Goal: Information Seeking & Learning: Learn about a topic

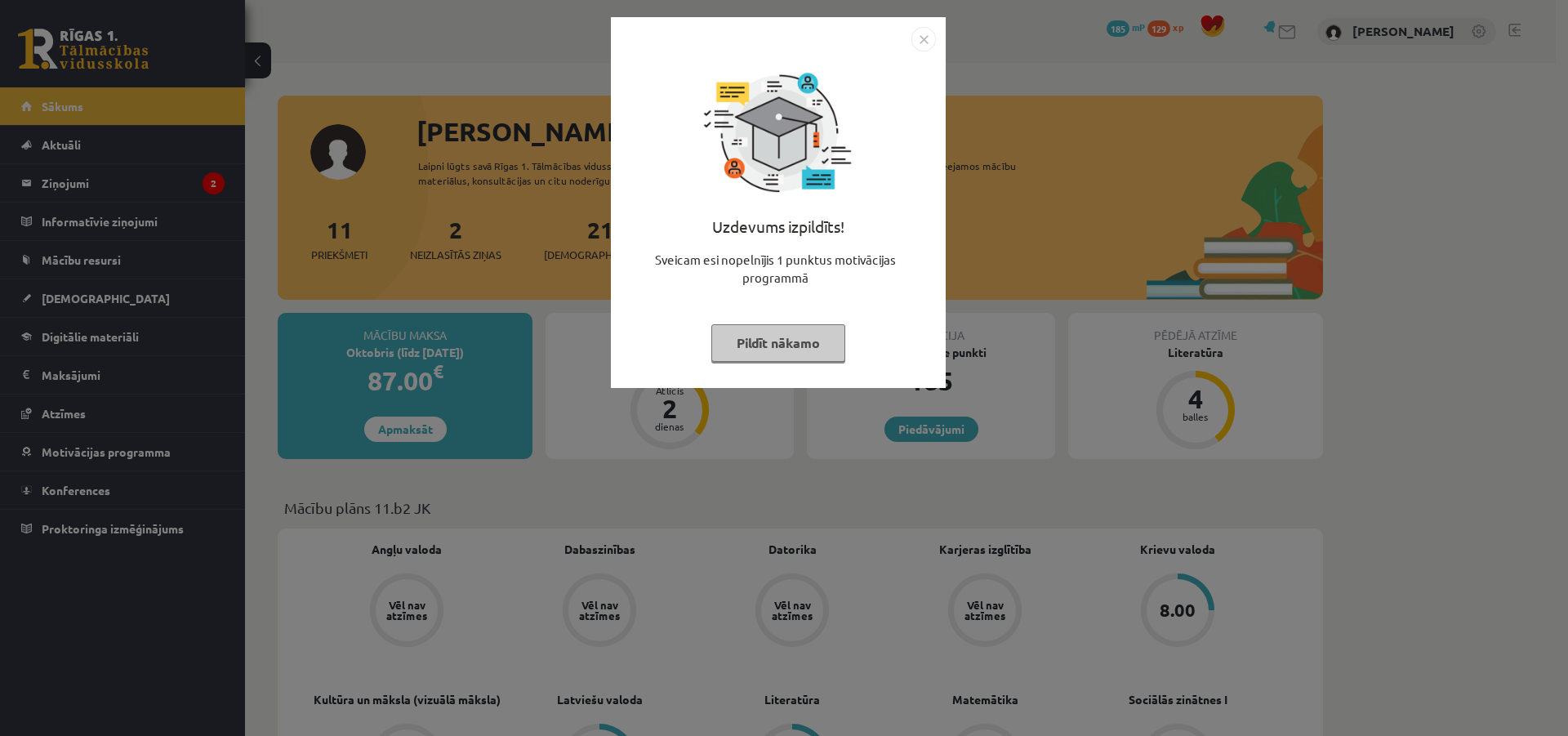
click at [774, 339] on button "Pildīt nākamo" at bounding box center [779, 343] width 134 height 38
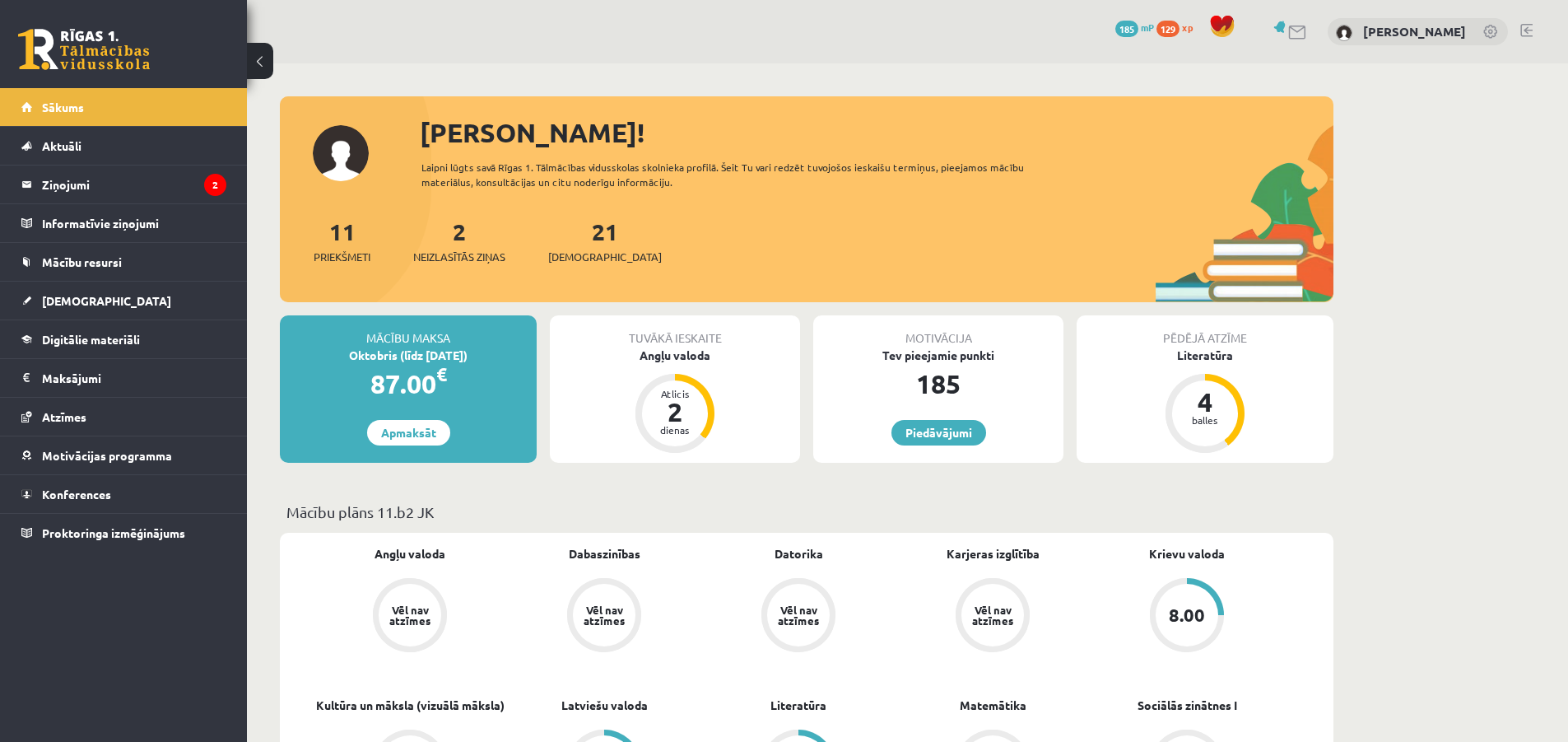
click at [470, 240] on div "2 Neizlasītās ziņas" at bounding box center [459, 240] width 92 height 51
click at [460, 256] on span "Neizlasītās ziņas" at bounding box center [459, 257] width 92 height 16
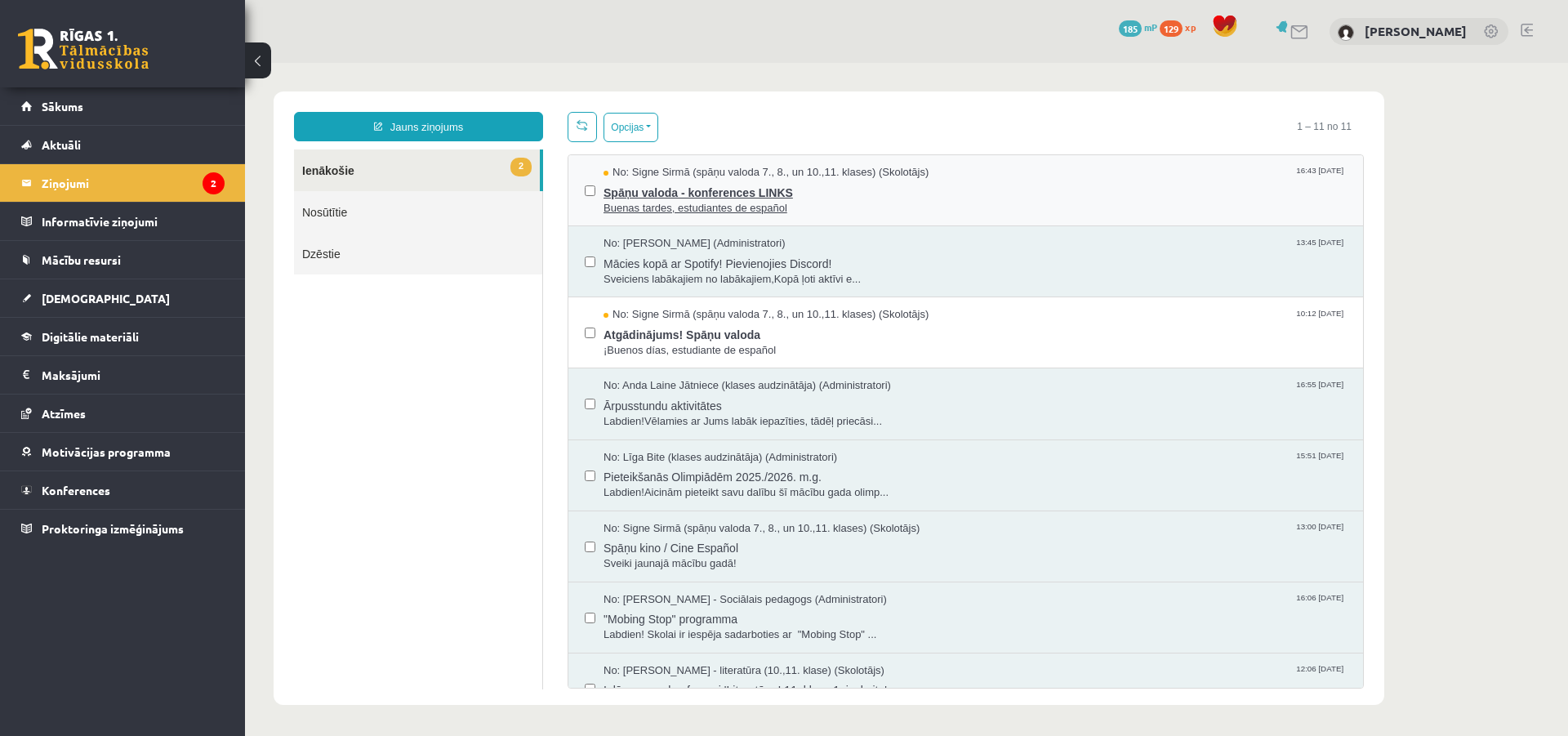
click at [710, 201] on span "Buenas tardes, estudiantes de español" at bounding box center [975, 209] width 744 height 16
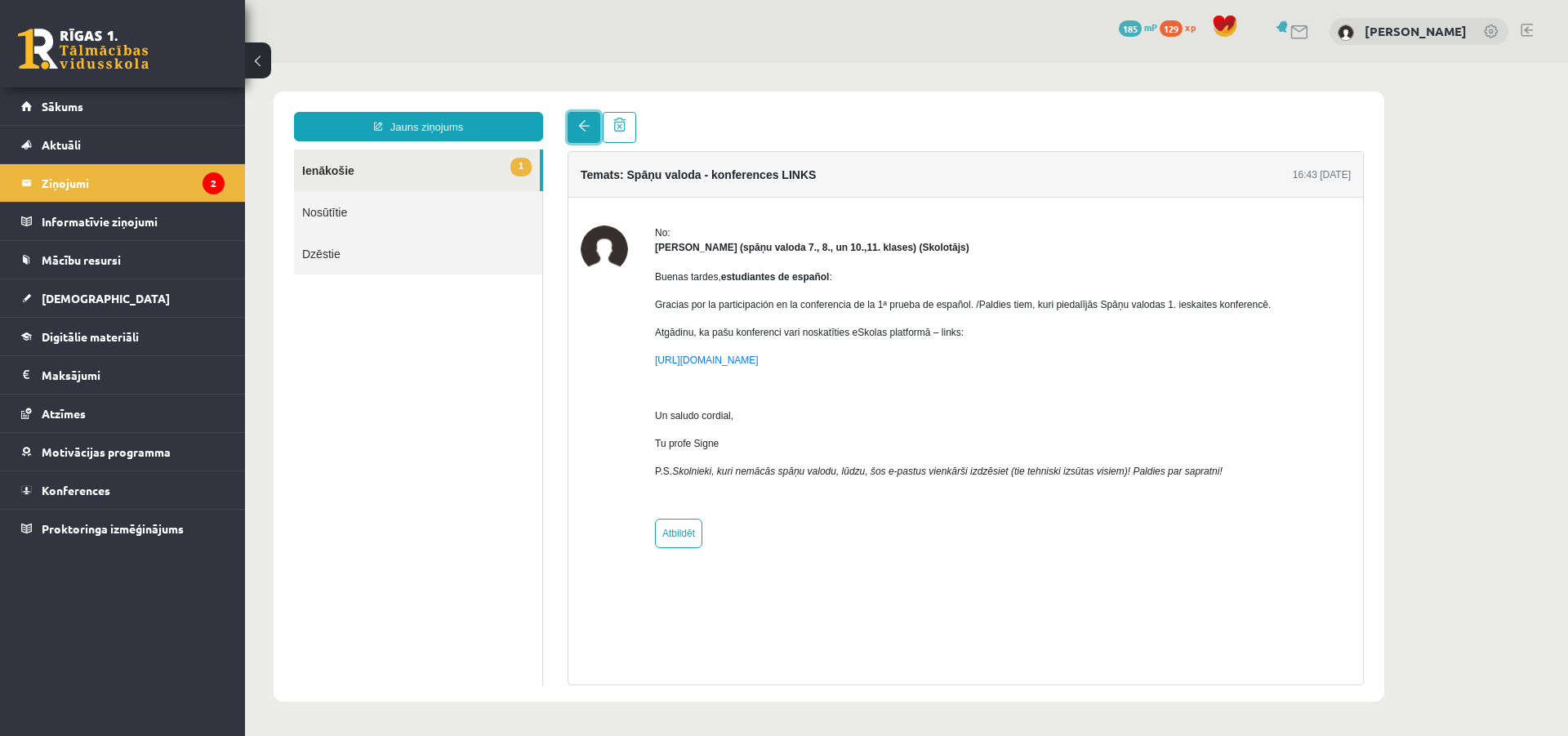
click at [585, 132] on span at bounding box center [584, 126] width 11 height 11
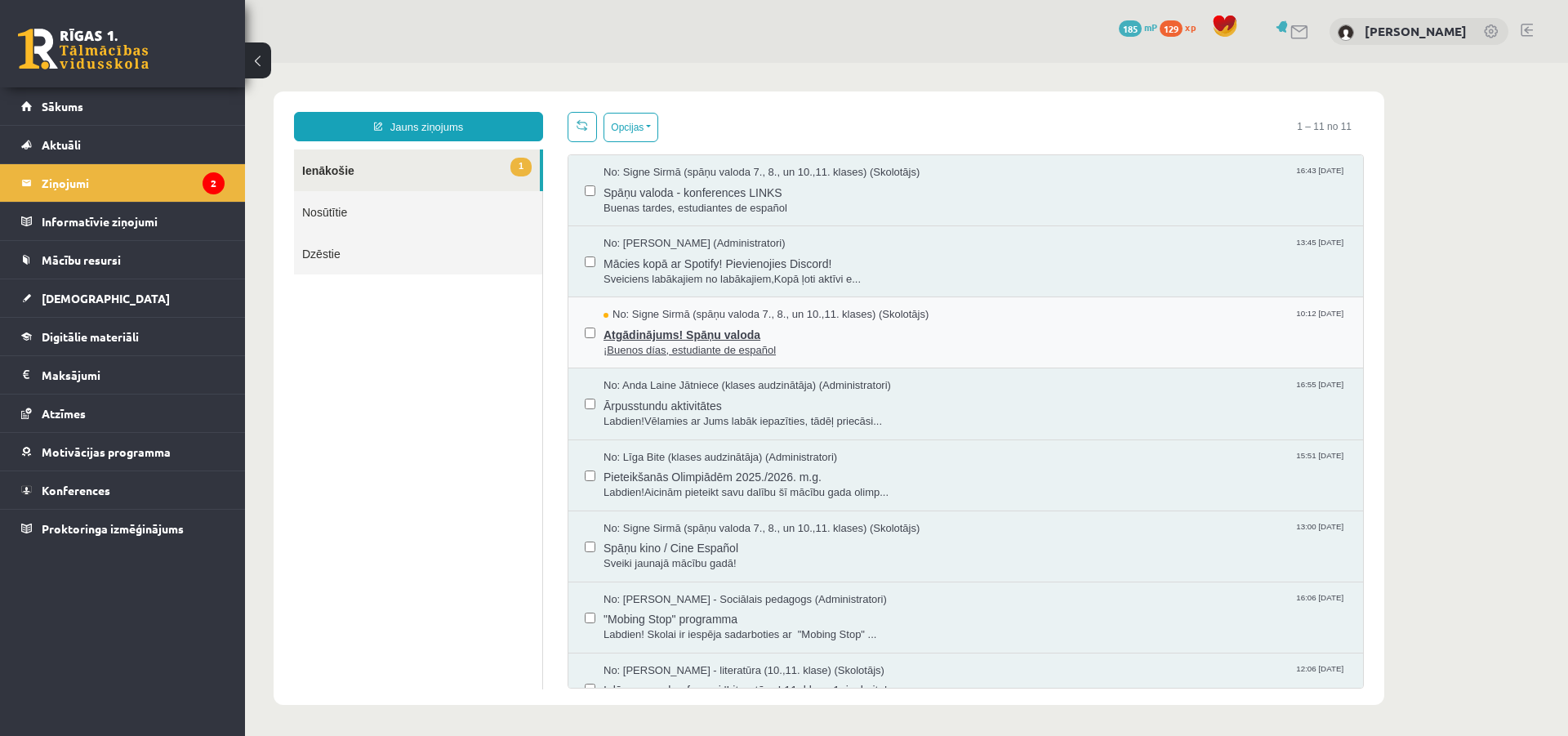
click at [732, 339] on span "Atgādinājums! Spāņu valoda" at bounding box center [975, 332] width 744 height 20
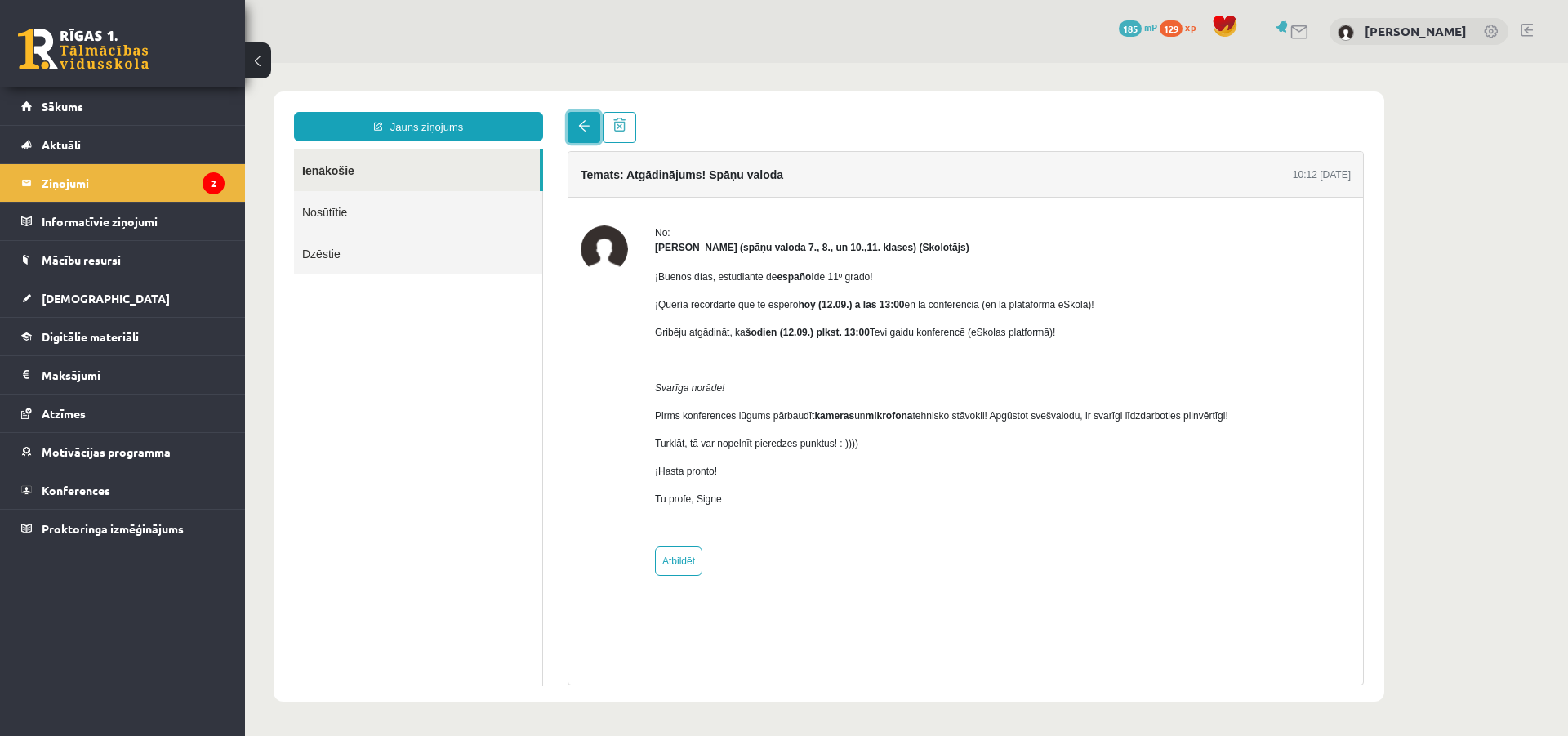
click at [582, 127] on span at bounding box center [584, 126] width 11 height 11
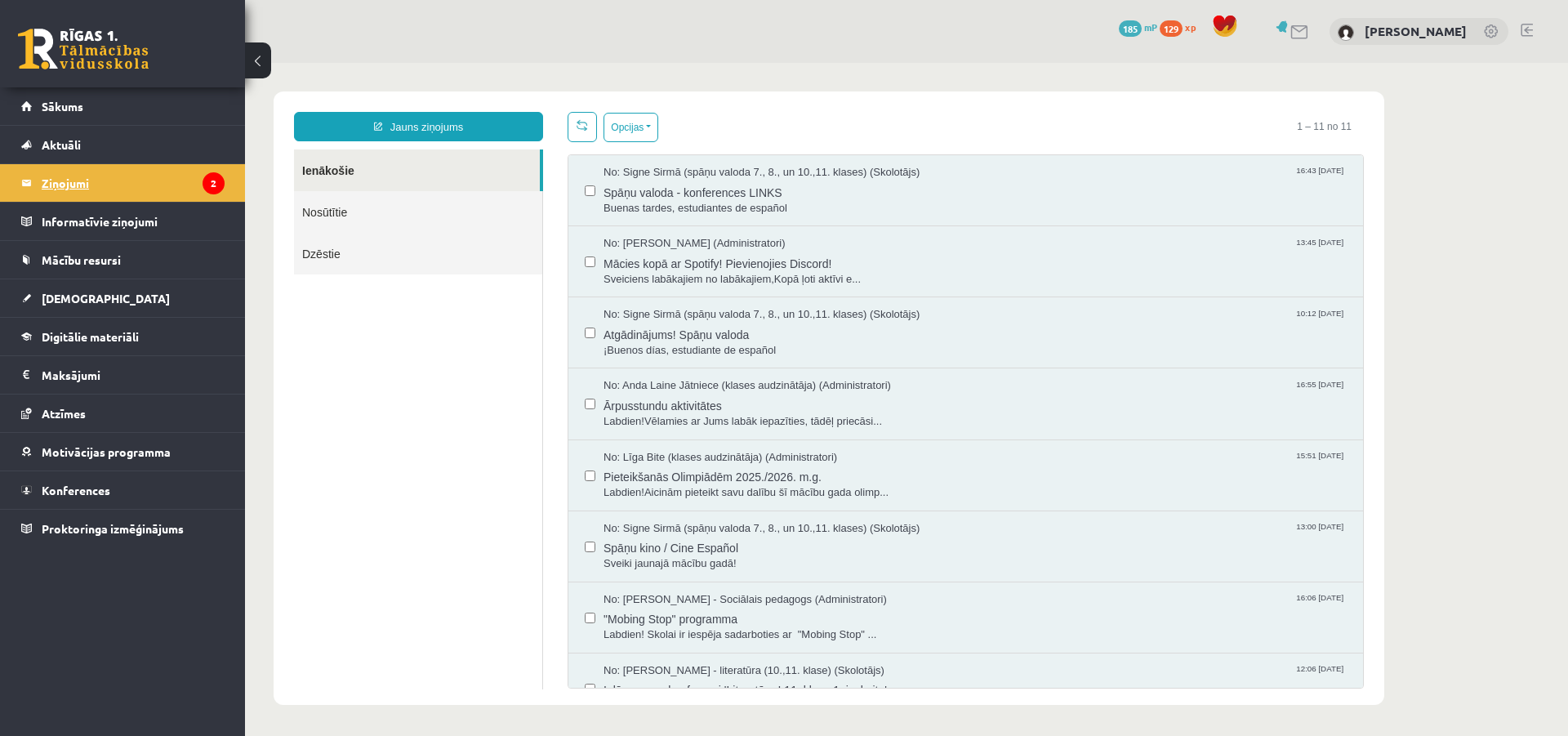
click at [66, 184] on legend "Ziņojumi 2" at bounding box center [133, 183] width 183 height 38
click at [74, 106] on span "Sākums" at bounding box center [62, 106] width 42 height 15
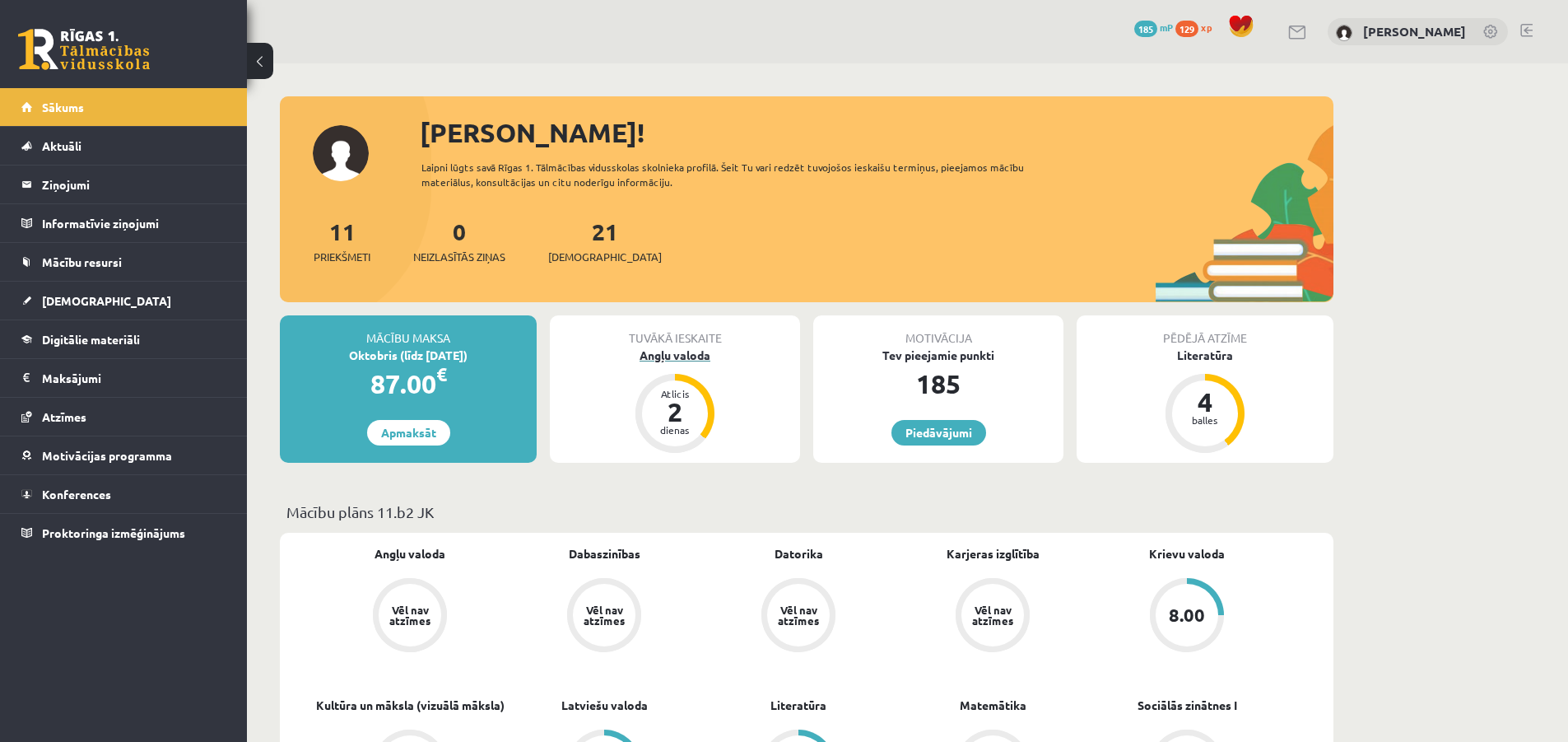
click at [684, 405] on div "2" at bounding box center [675, 411] width 49 height 26
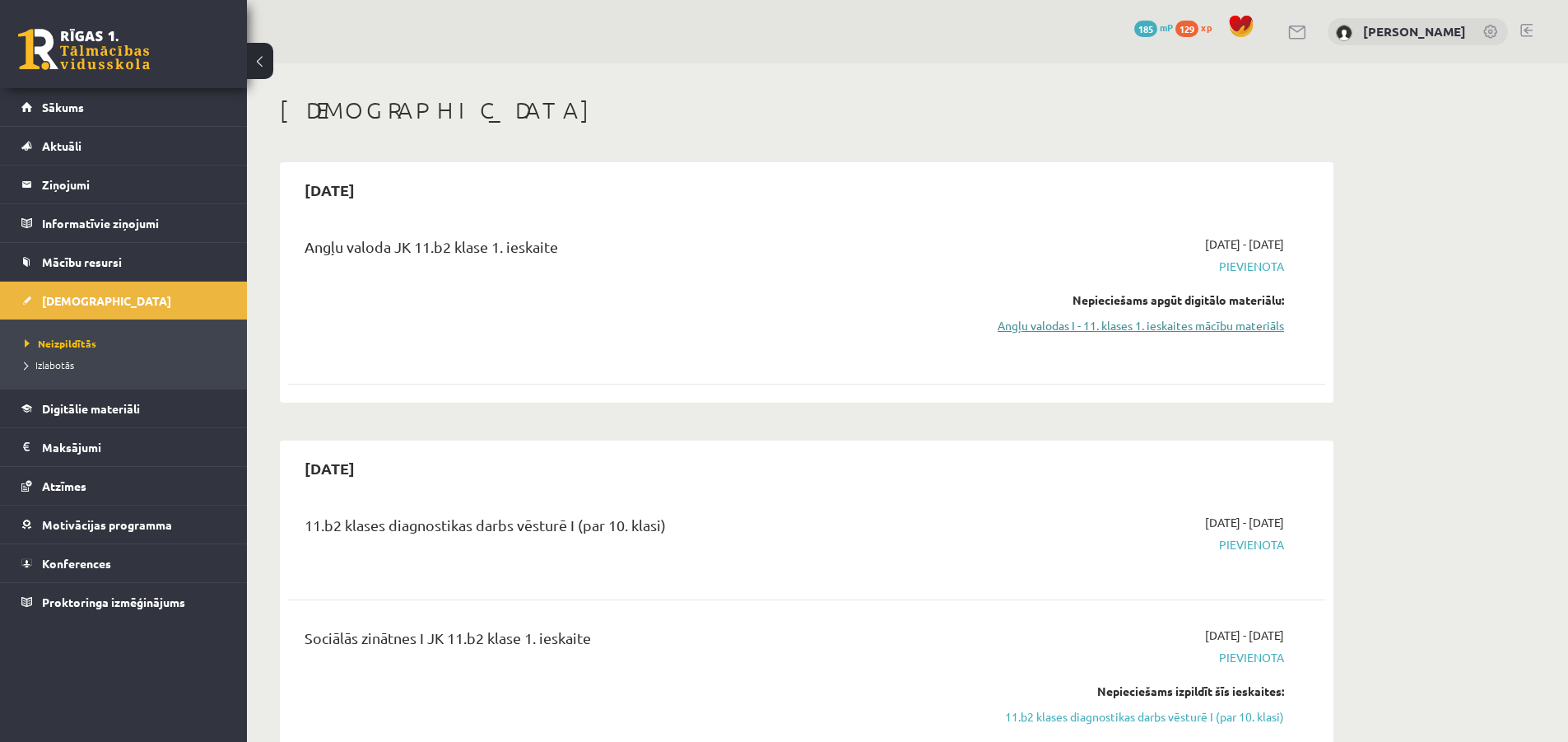
click at [1077, 327] on link "Angļu valodas I - 11. klases 1. ieskaites mācību materiāls" at bounding box center [1129, 325] width 310 height 17
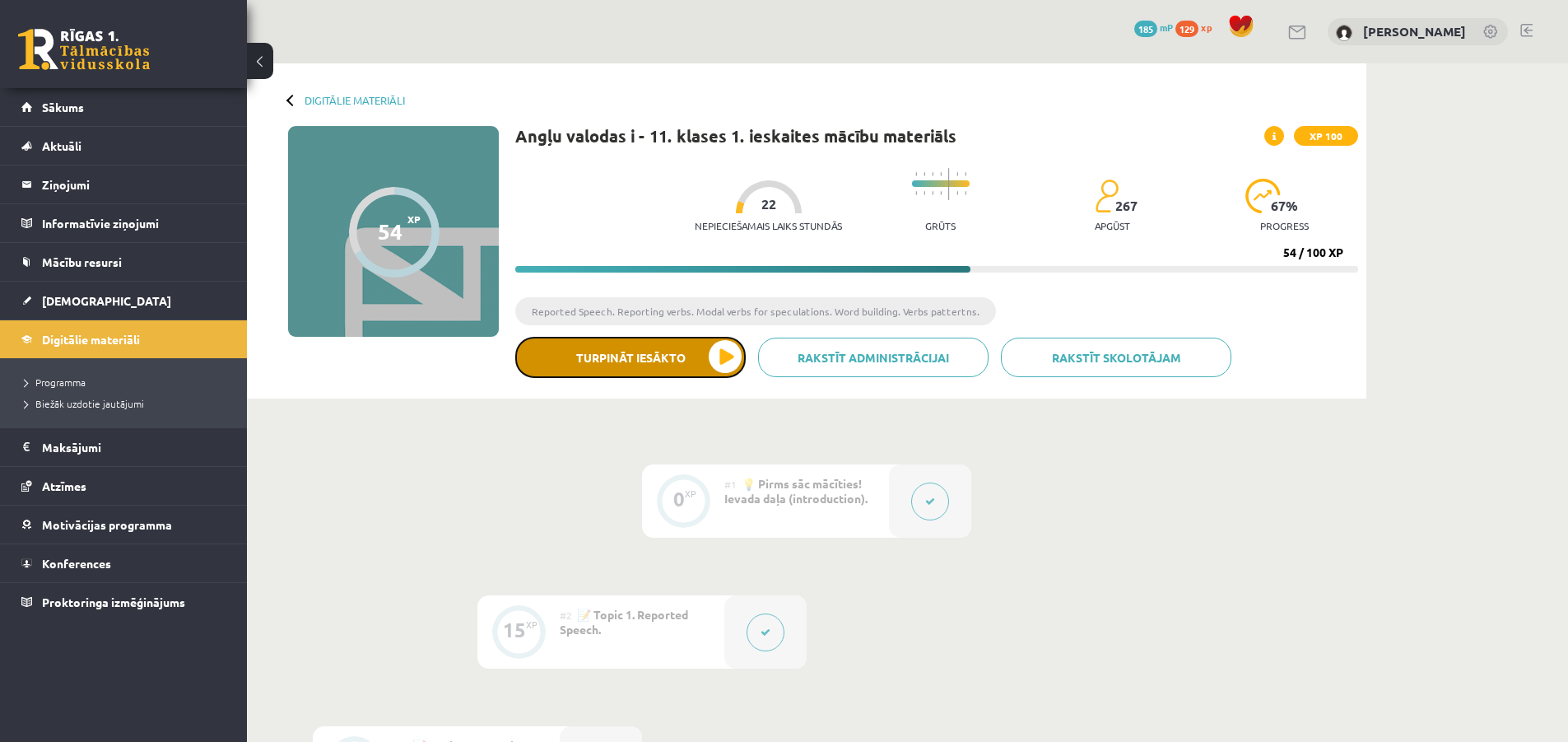
click at [602, 350] on button "Turpināt iesākto" at bounding box center [631, 357] width 231 height 41
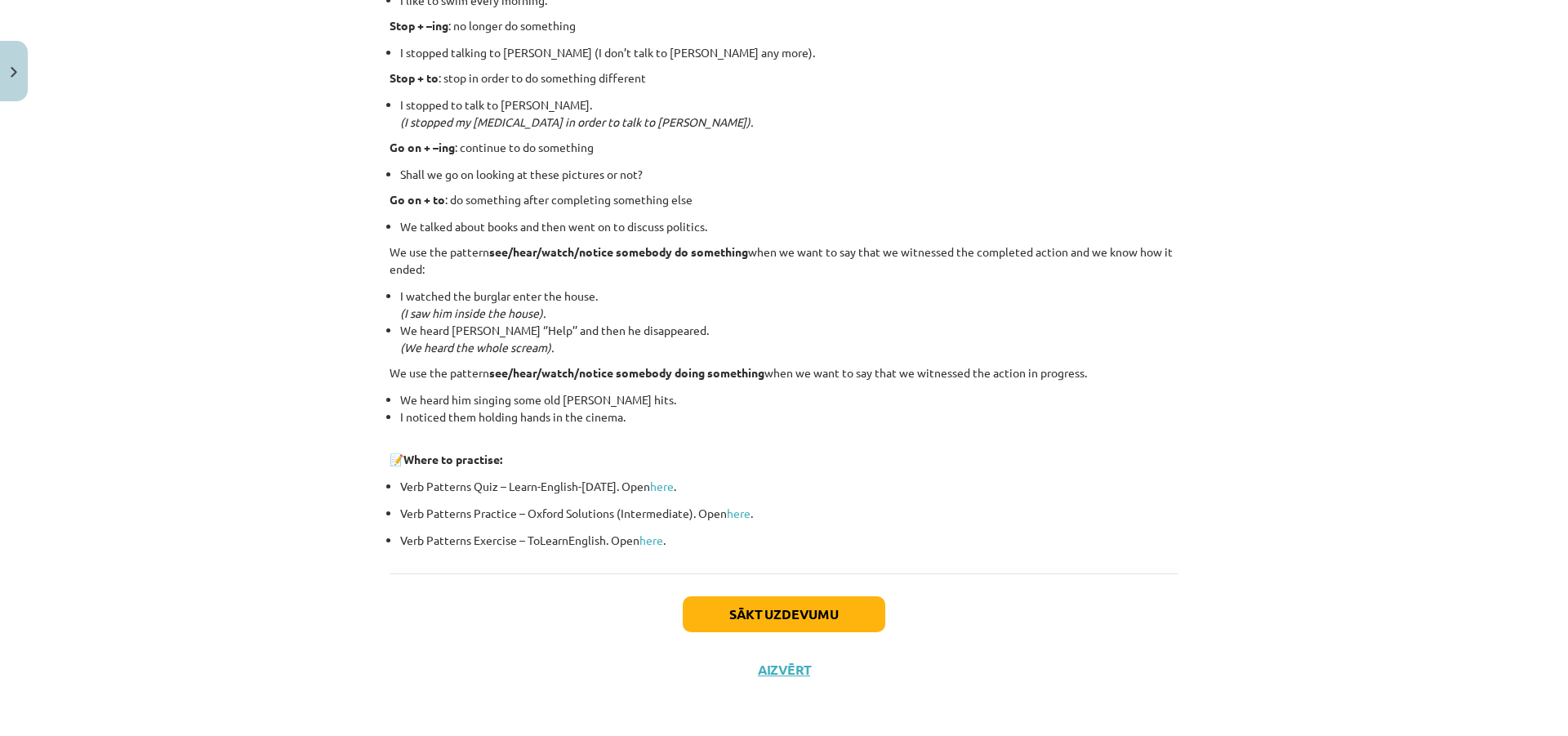
scroll to position [2050, 0]
click at [738, 617] on button "Sākt uzdevumu" at bounding box center [784, 612] width 203 height 36
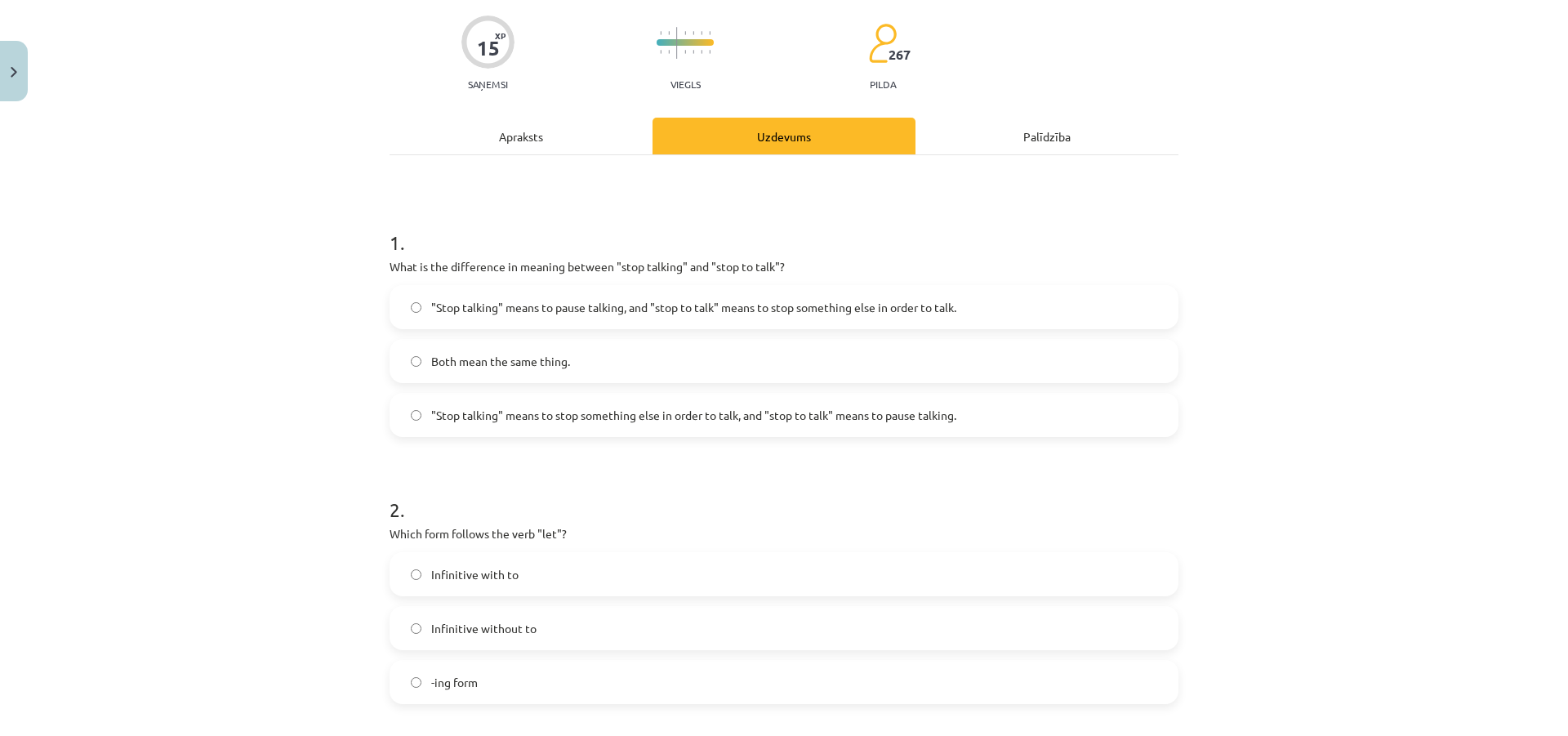
scroll to position [204, 0]
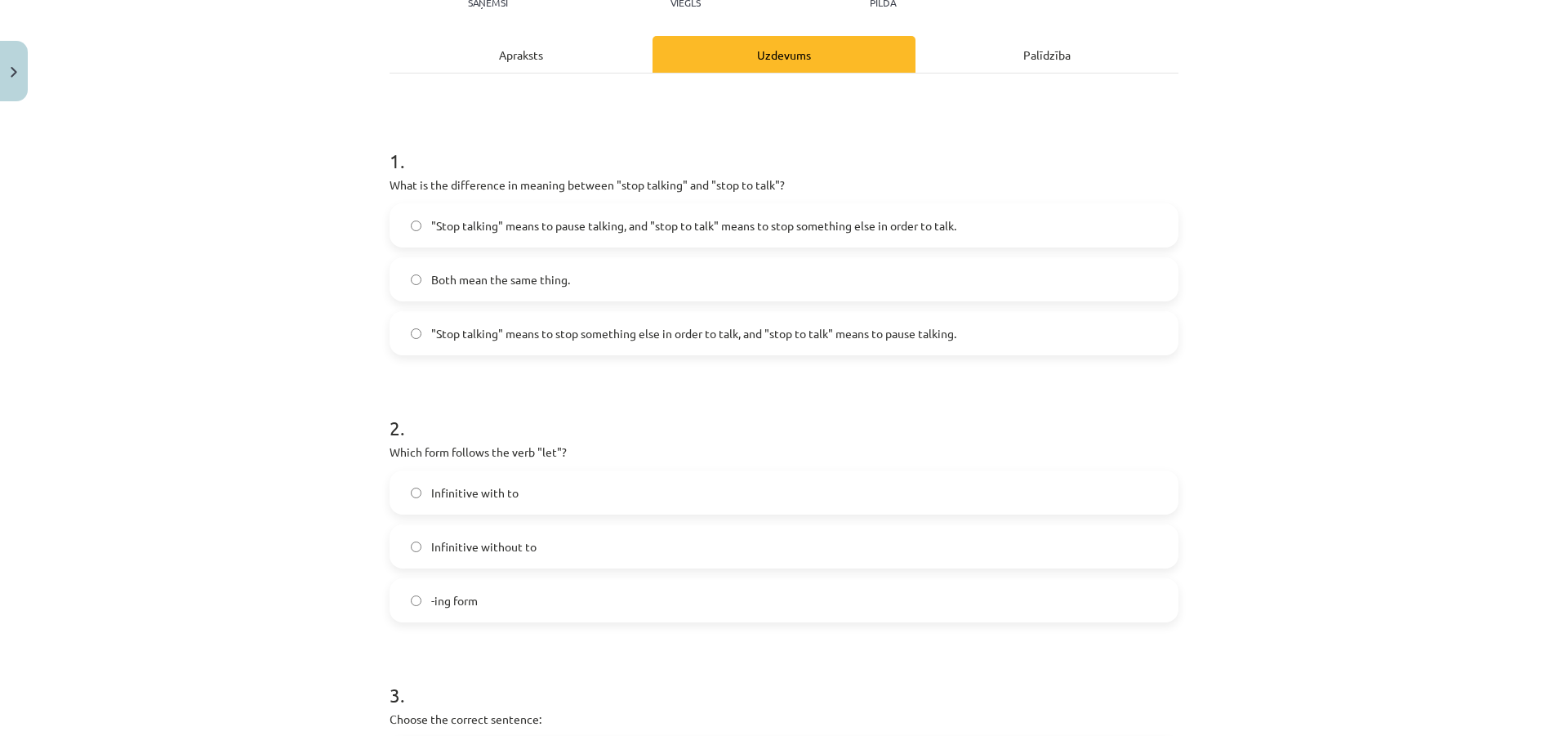
click at [436, 601] on span "-ing form" at bounding box center [454, 600] width 47 height 17
click at [447, 488] on span "Infinitive with to" at bounding box center [474, 492] width 88 height 17
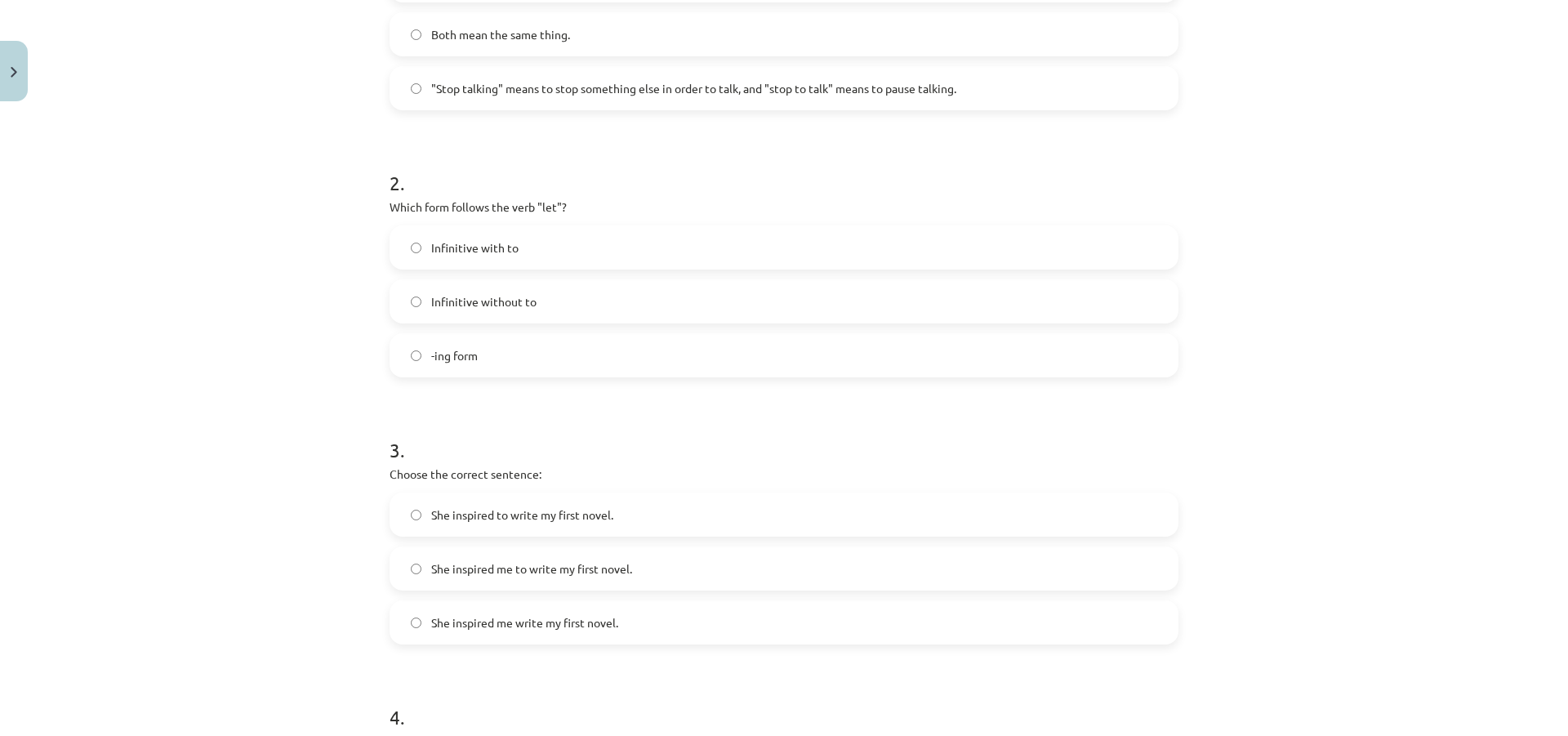
scroll to position [531, 0]
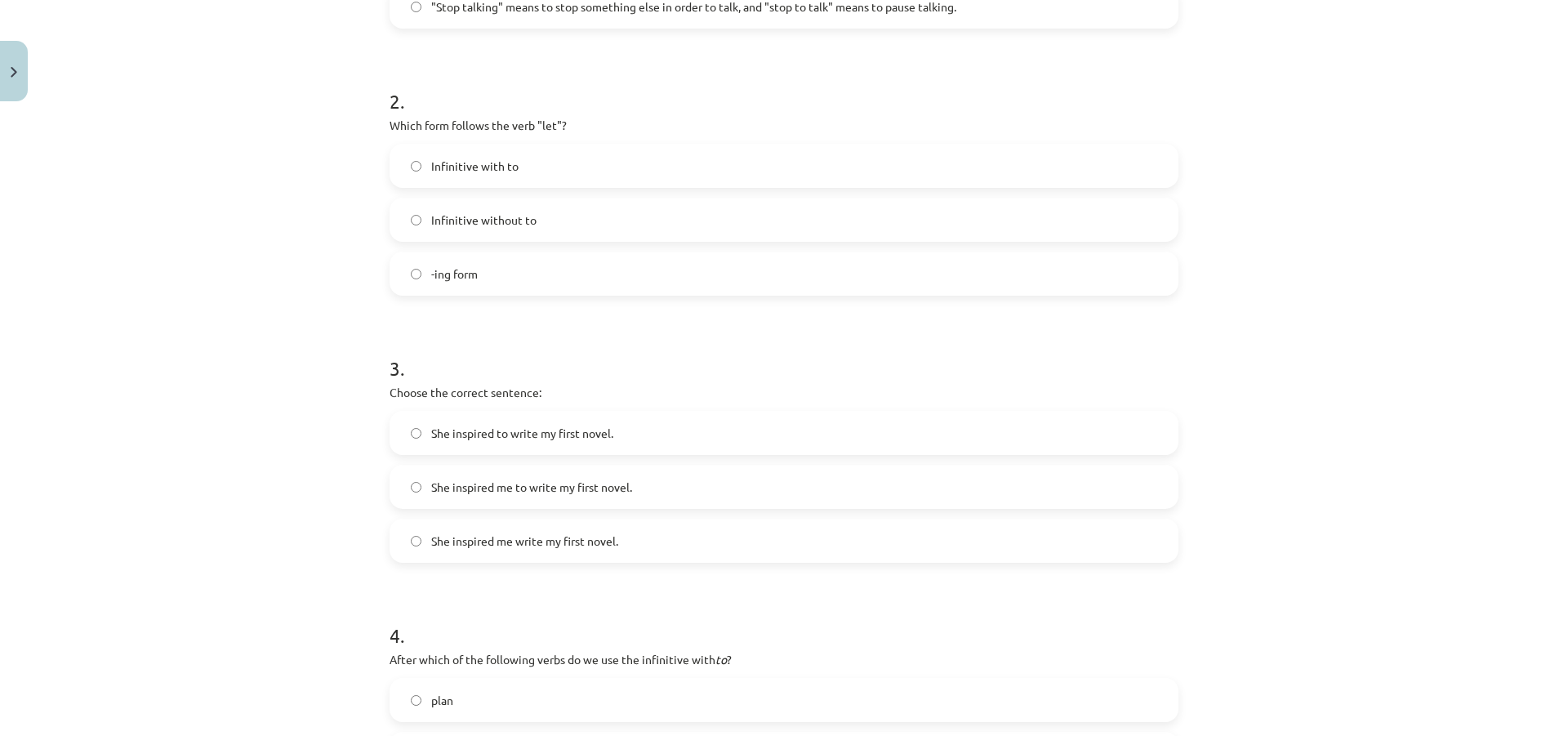
click at [543, 486] on span "She inspired me to write my first novel." at bounding box center [532, 487] width 201 height 17
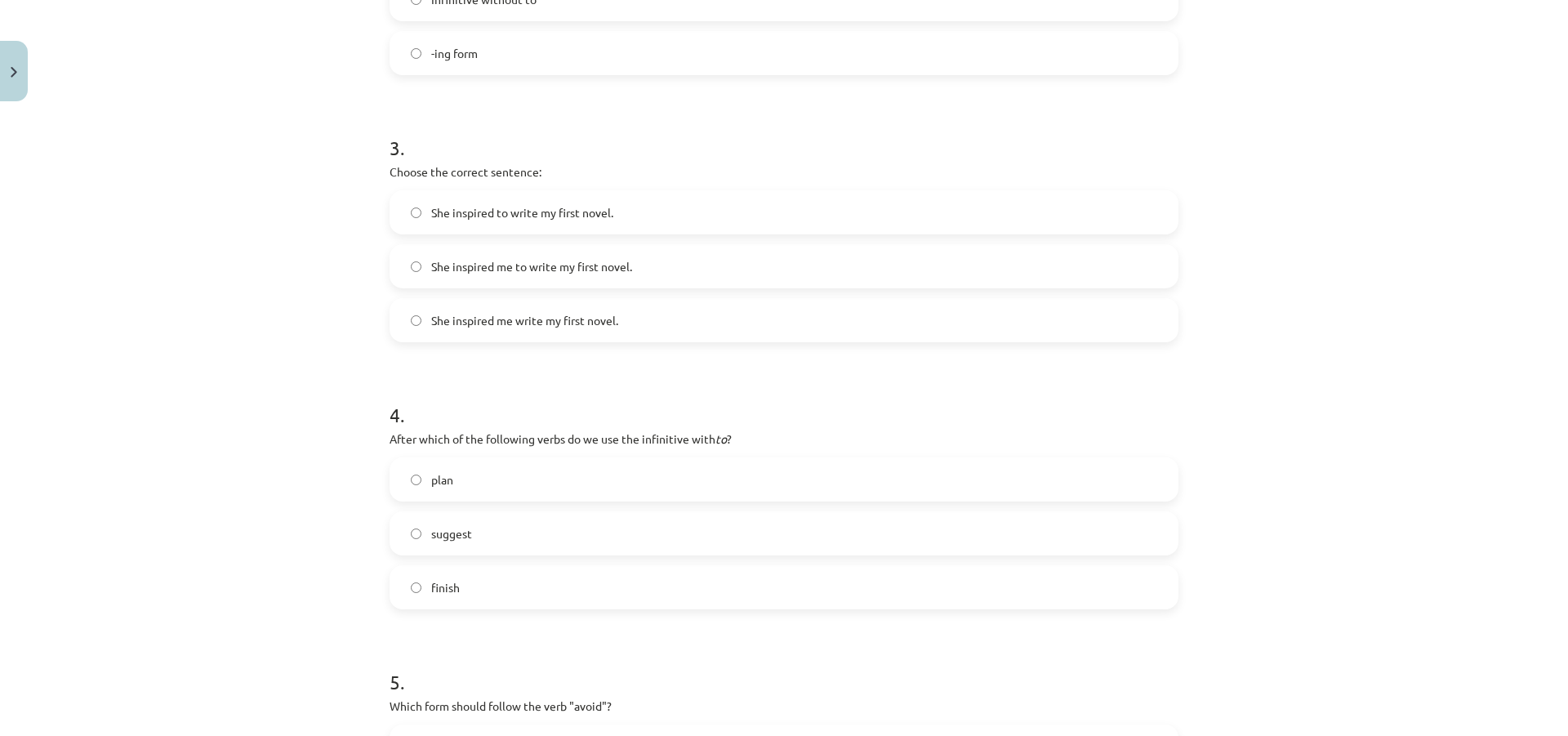
scroll to position [776, 0]
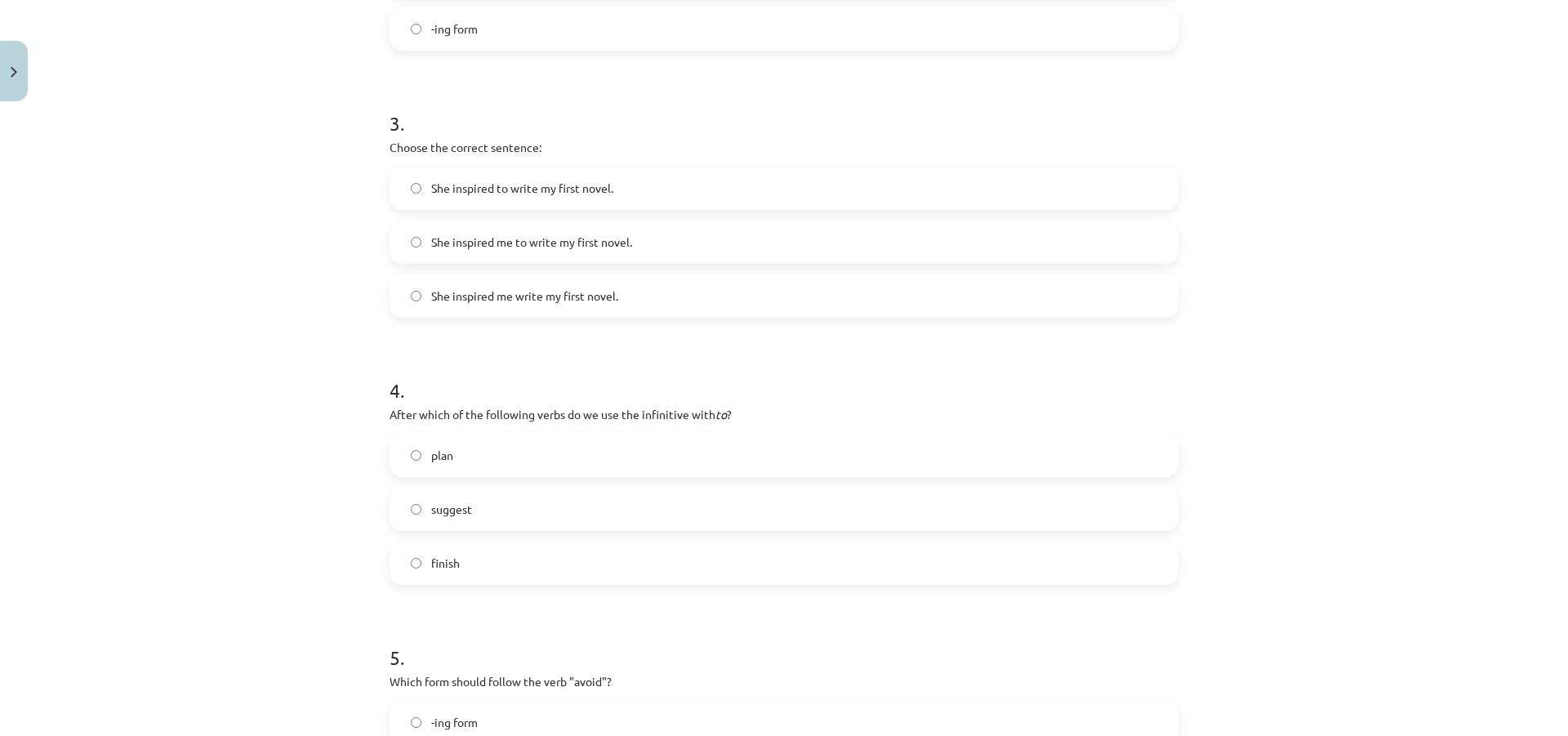
click at [443, 565] on span "finish" at bounding box center [445, 563] width 29 height 17
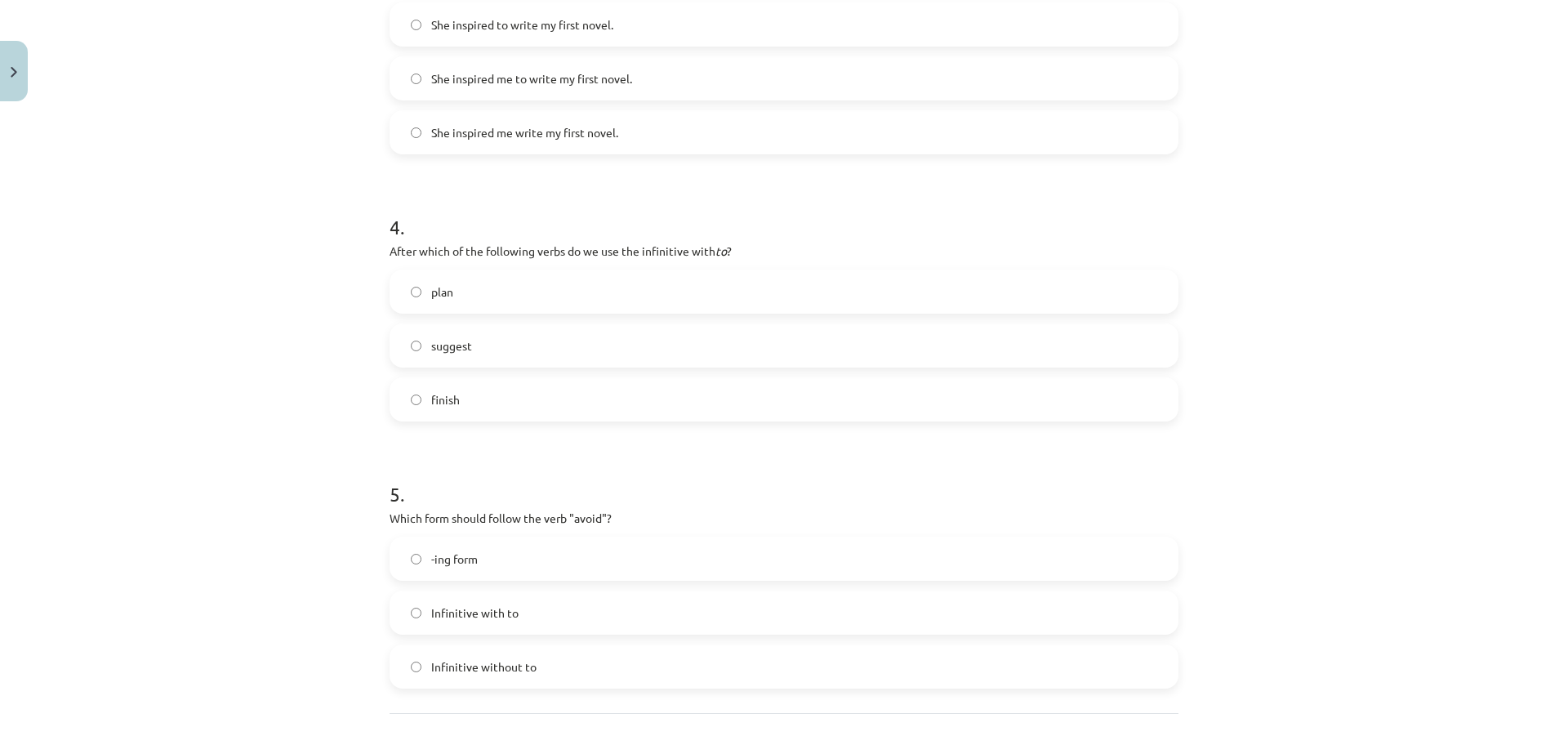
scroll to position [1021, 0]
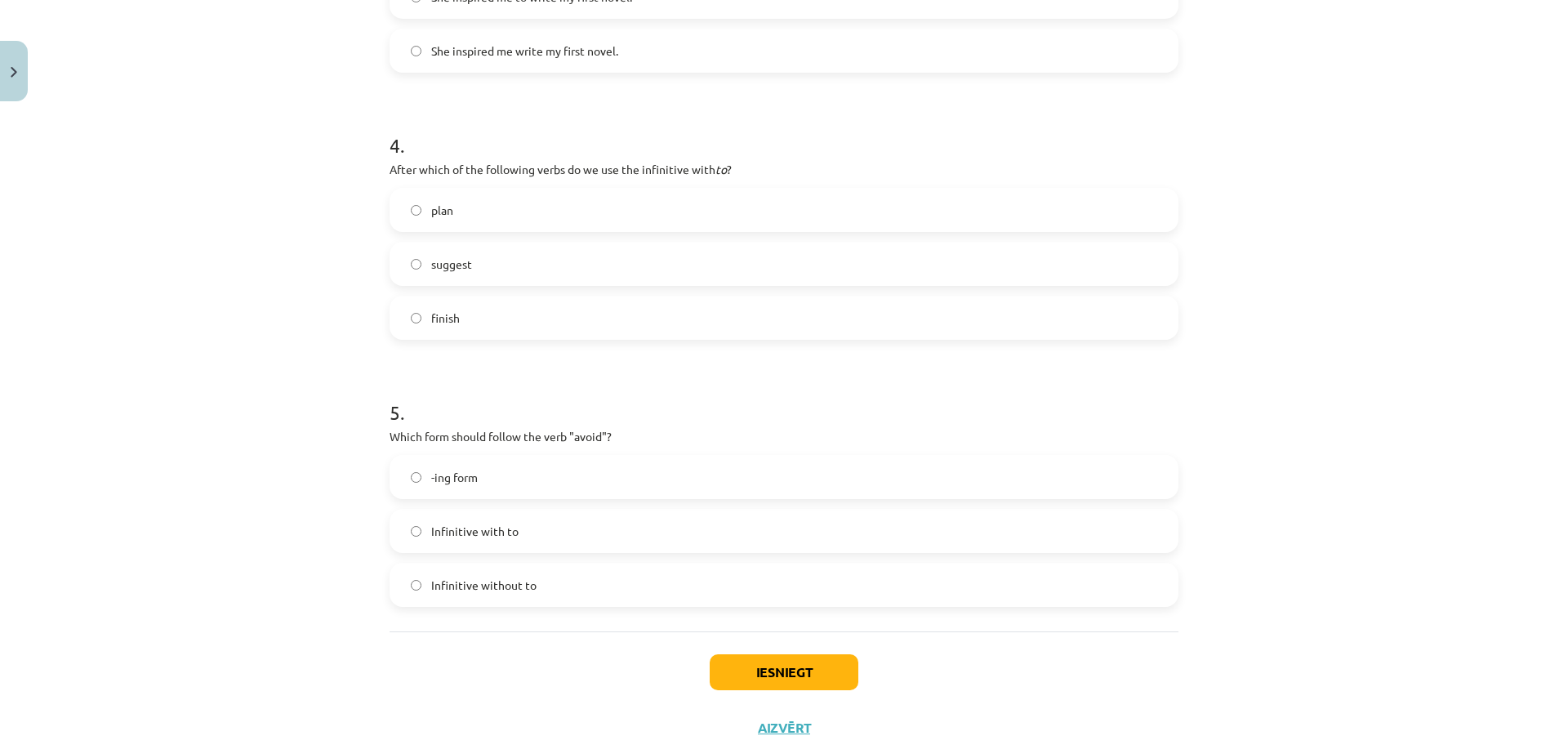
click at [464, 534] on span "Infinitive with to" at bounding box center [474, 531] width 88 height 17
click at [804, 665] on button "Iesniegt" at bounding box center [784, 672] width 149 height 36
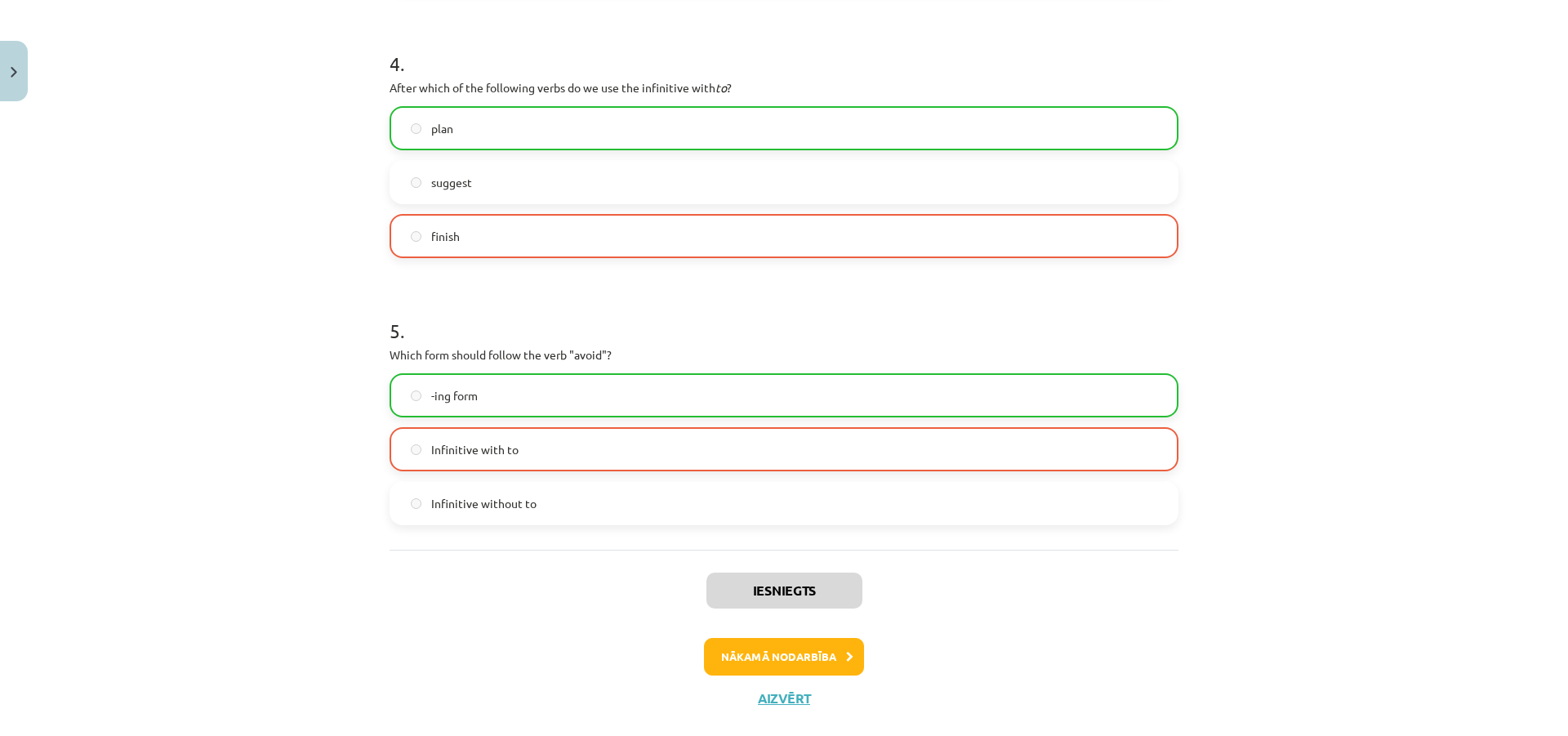
scroll to position [1133, 0]
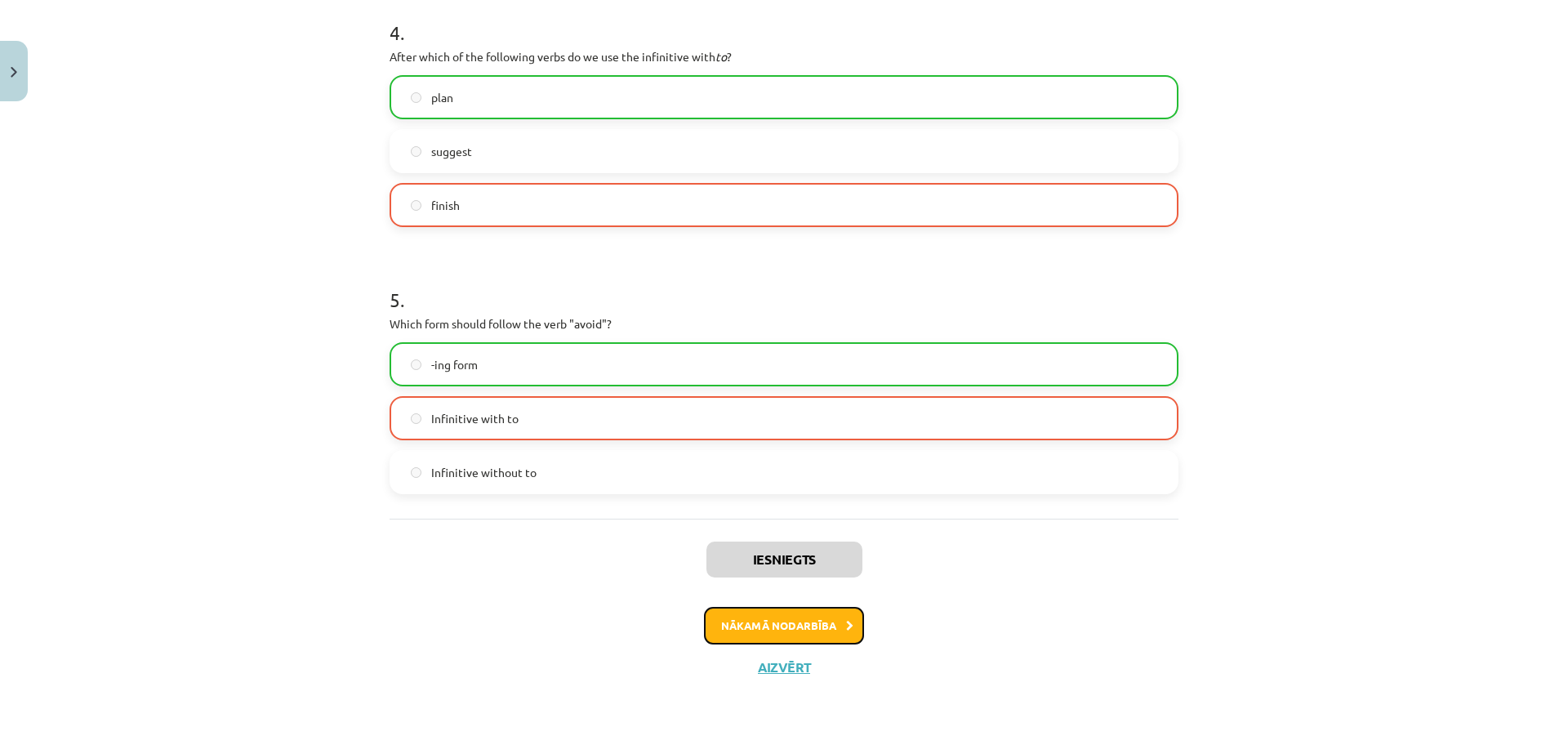
click at [788, 626] on button "Nākamā nodarbība" at bounding box center [784, 626] width 160 height 38
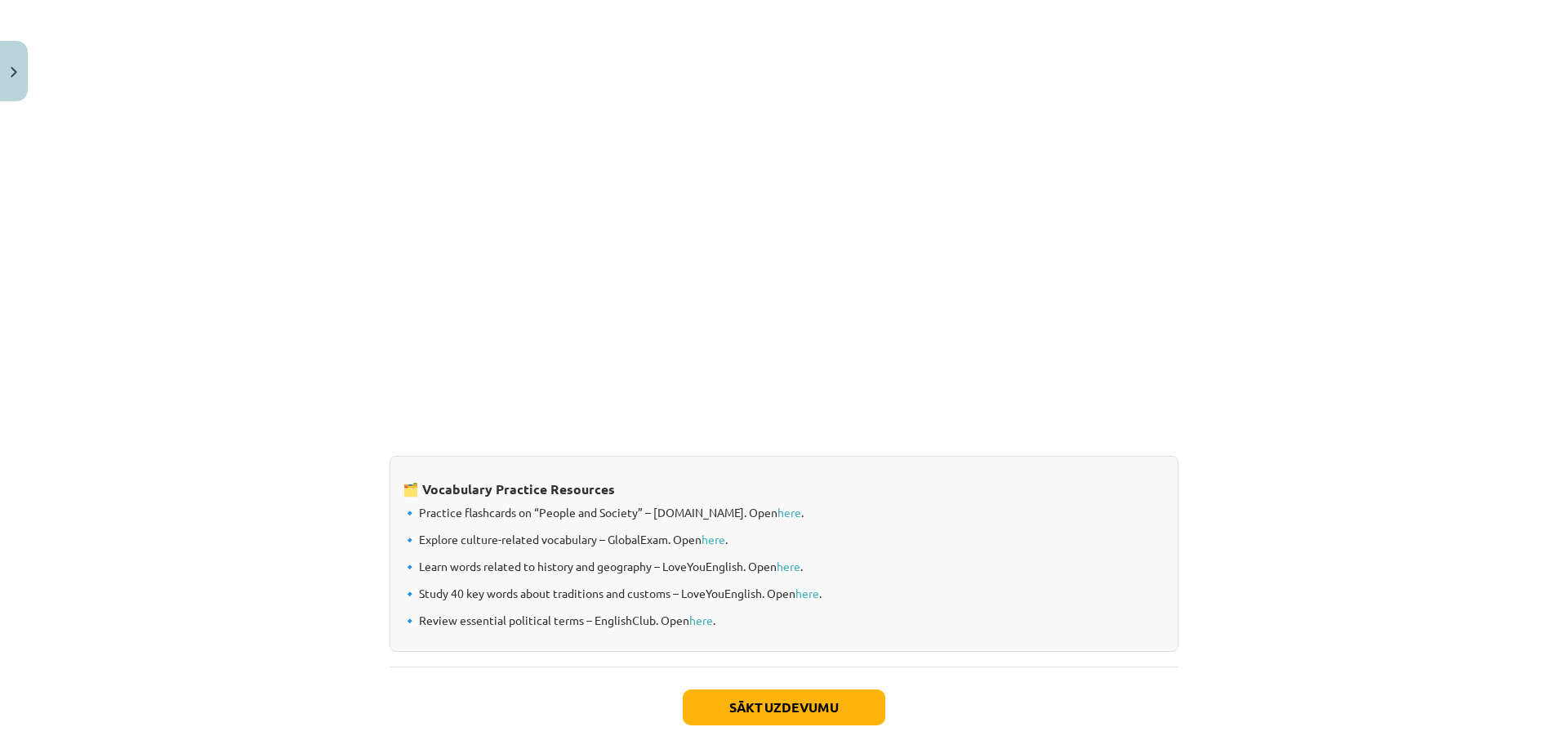
scroll to position [1192, 0]
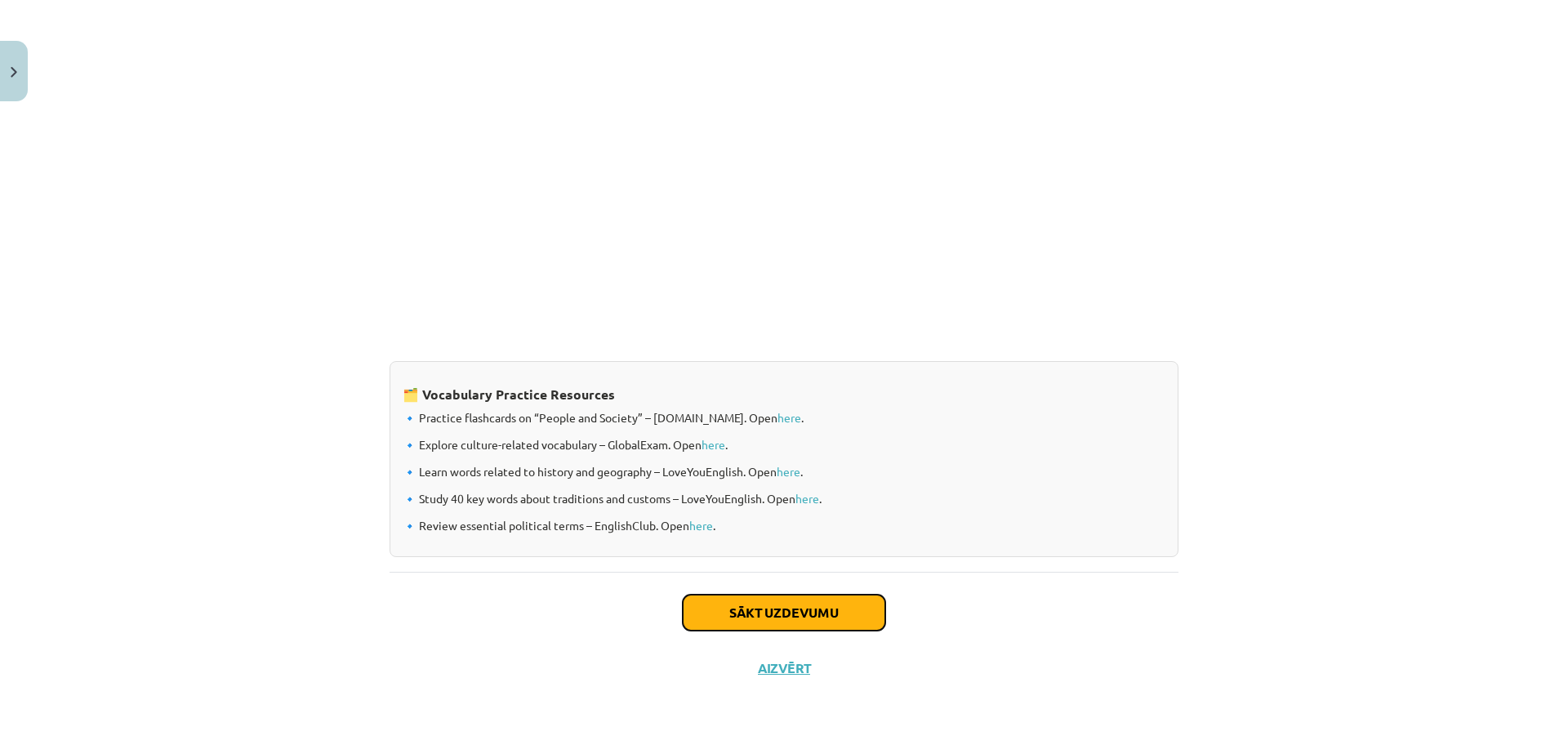
click at [802, 603] on button "Sākt uzdevumu" at bounding box center [784, 613] width 203 height 36
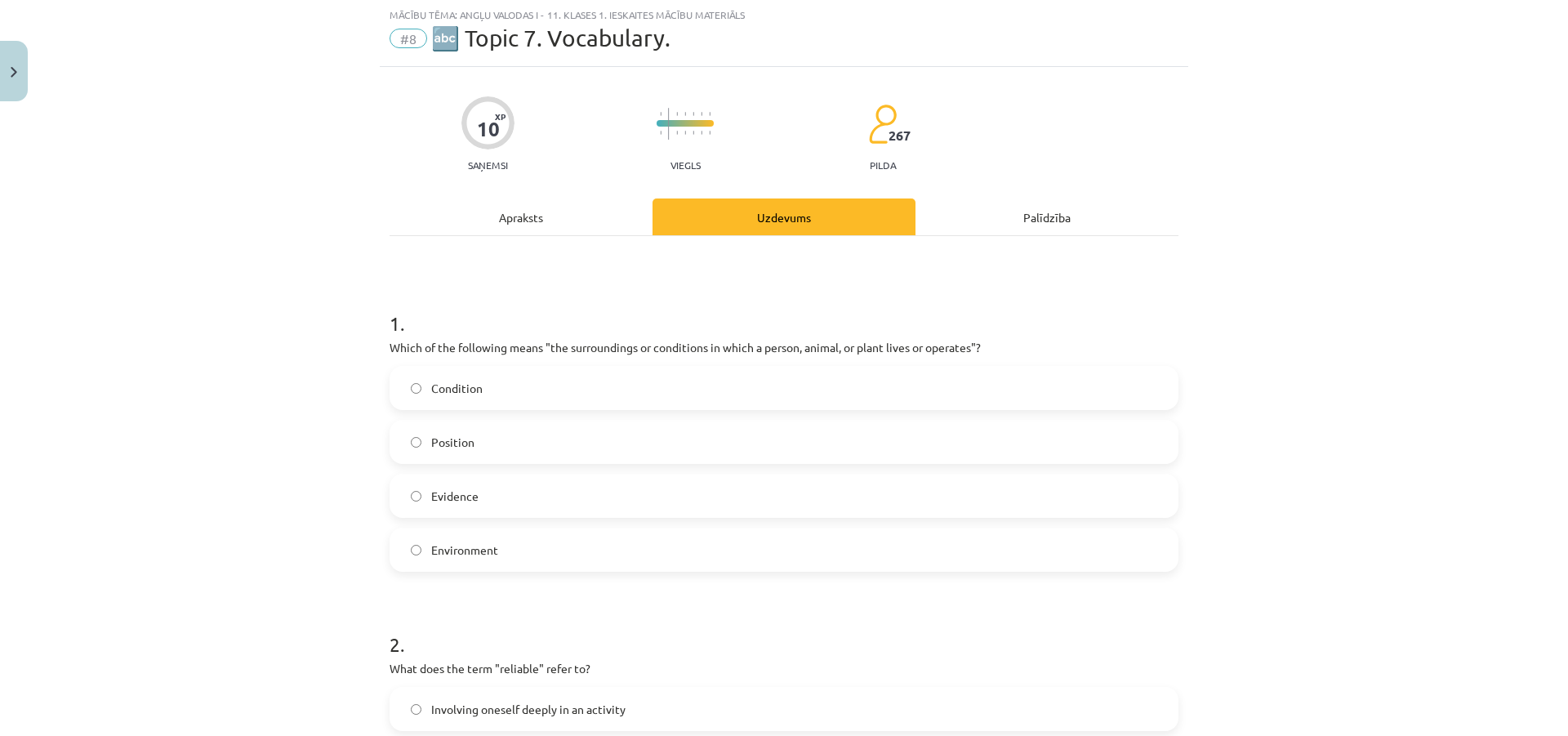
scroll to position [41, 0]
drag, startPoint x: 543, startPoint y: 343, endPoint x: 997, endPoint y: 341, distance: 454.0
click at [997, 341] on p "Which of the following means "the surroundings or conditions in which a person,…" at bounding box center [784, 348] width 789 height 17
click at [416, 388] on label "Condition" at bounding box center [784, 388] width 786 height 41
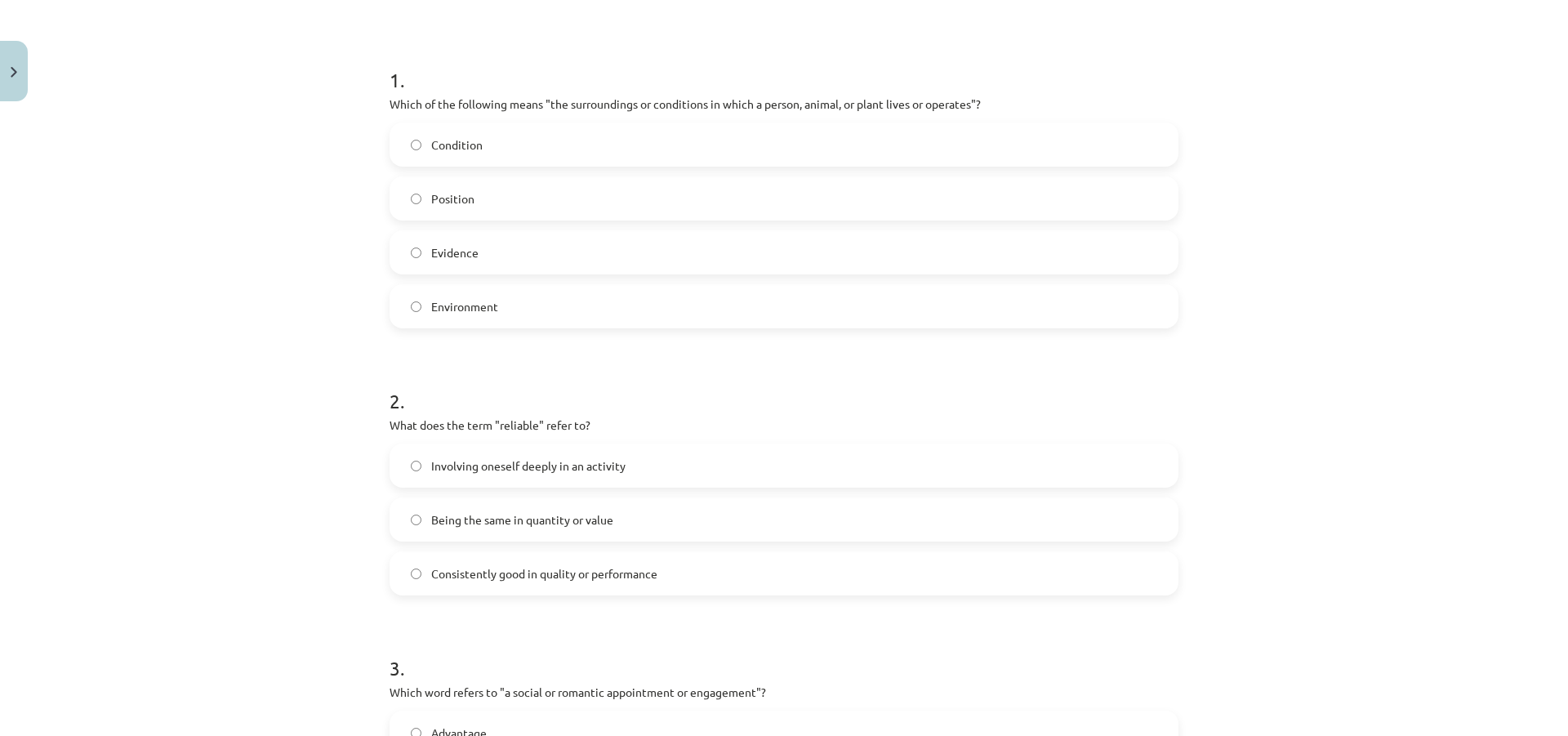
scroll to position [285, 0]
click at [442, 571] on span "Consistently good in quality or performance" at bounding box center [544, 572] width 227 height 17
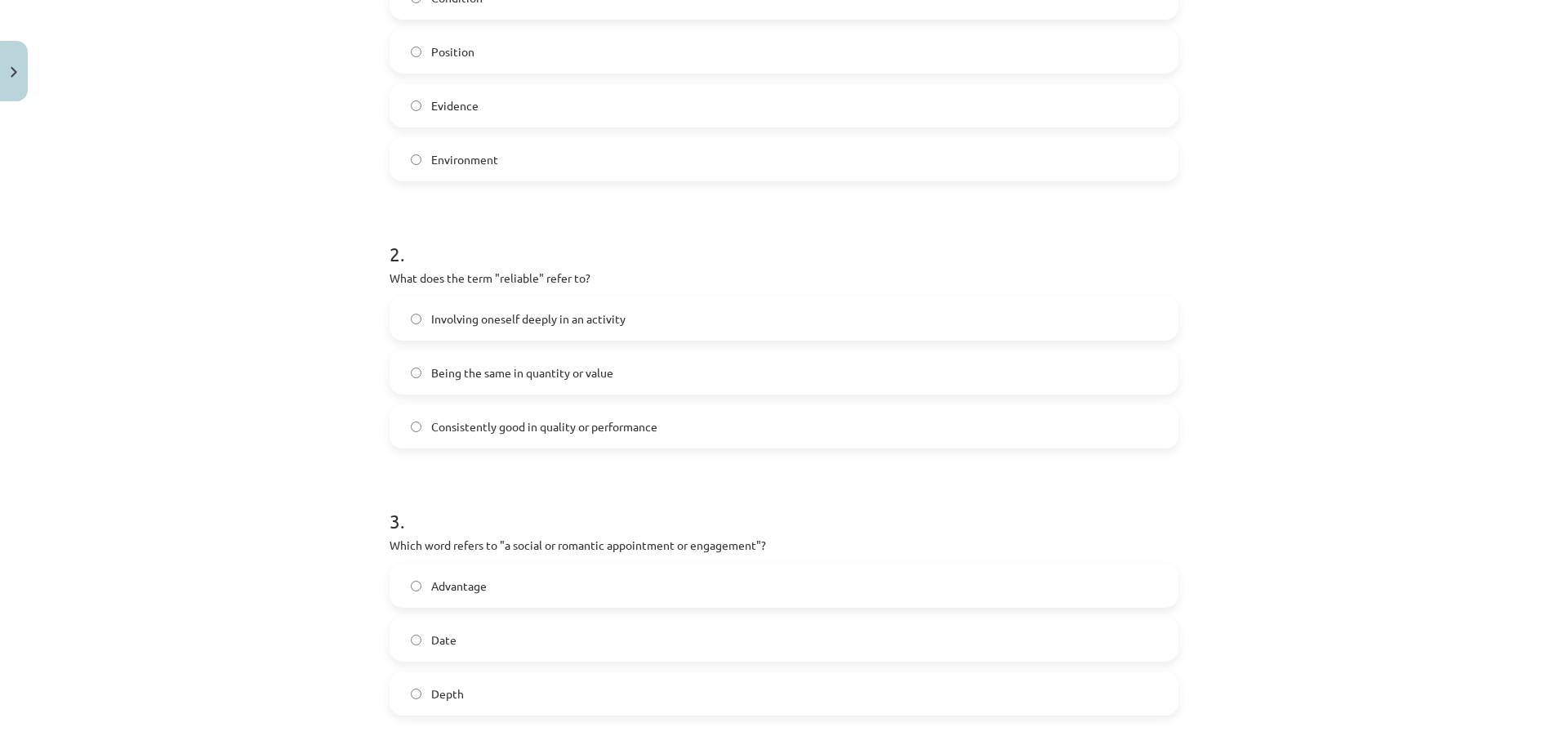
scroll to position [449, 0]
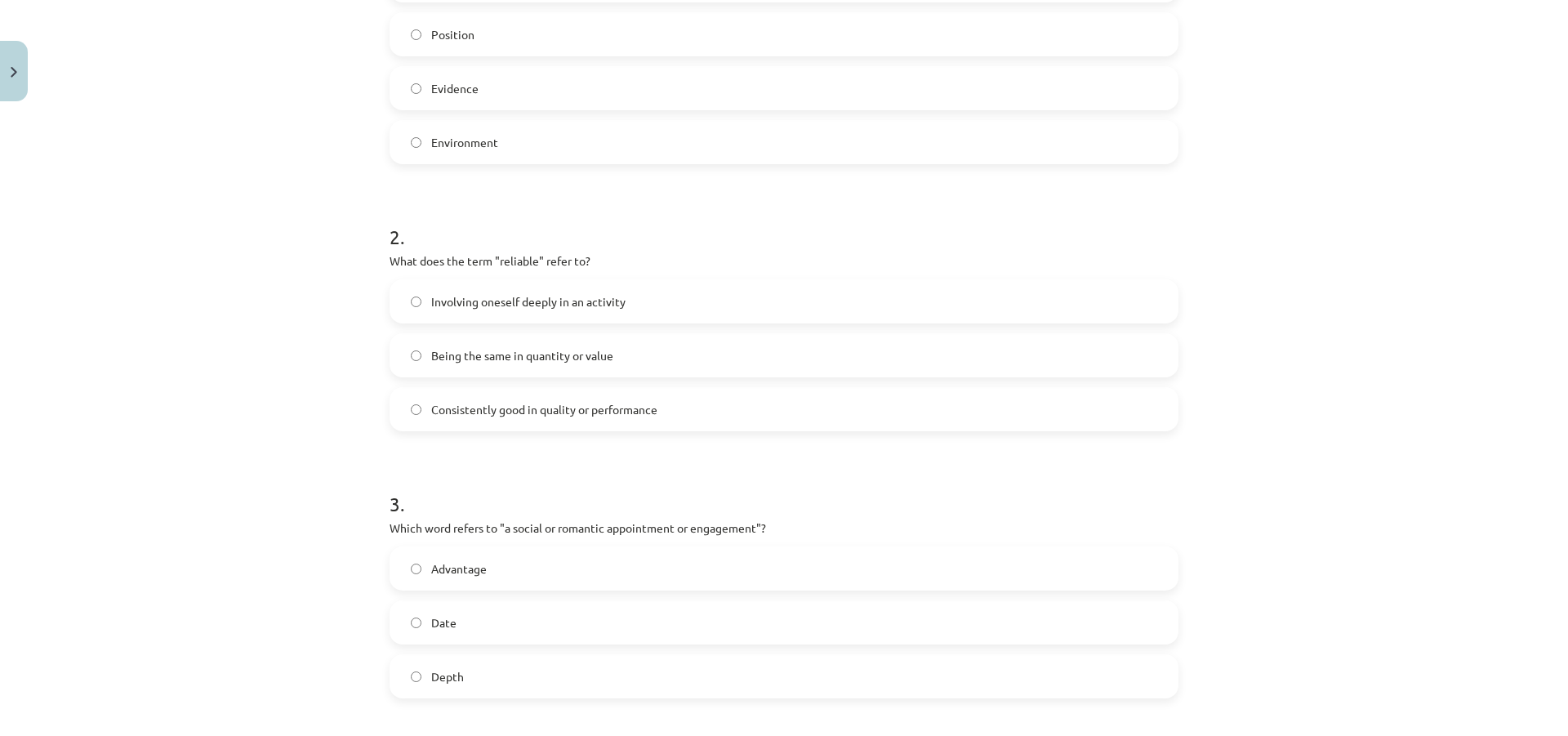
click at [473, 565] on span "Advantage" at bounding box center [459, 568] width 56 height 17
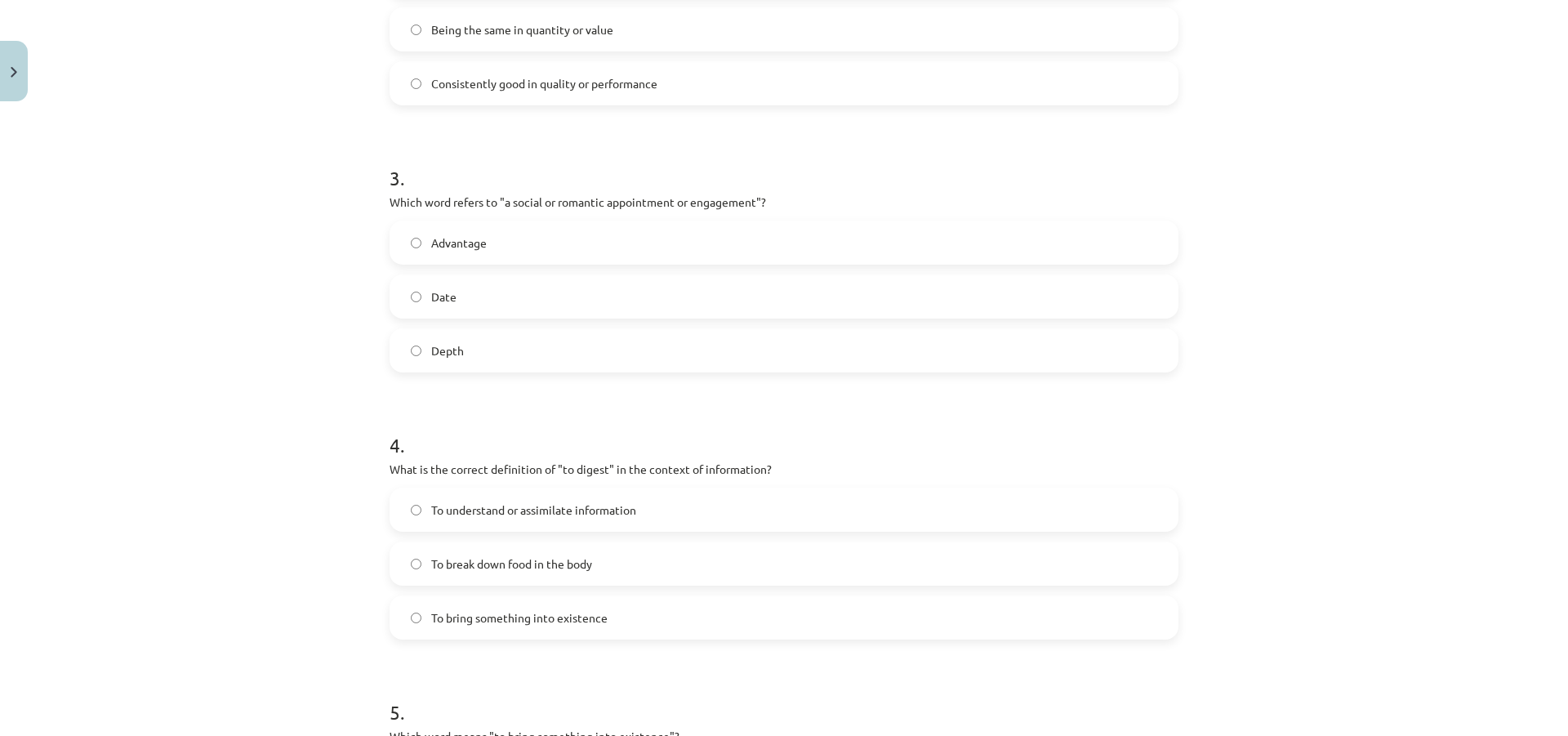
scroll to position [776, 0]
click at [431, 514] on span "To understand or assimilate information" at bounding box center [533, 509] width 205 height 17
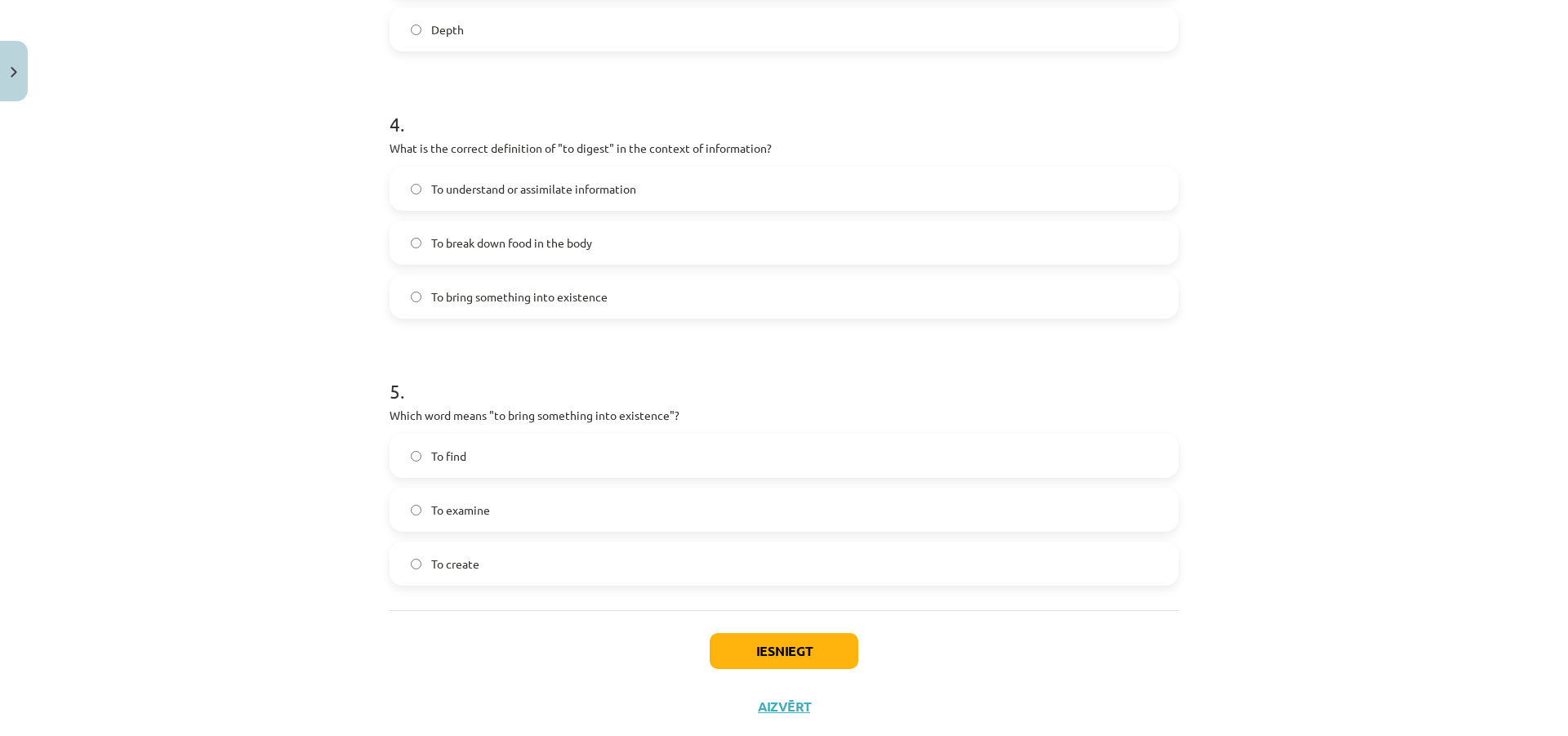
scroll to position [1102, 0]
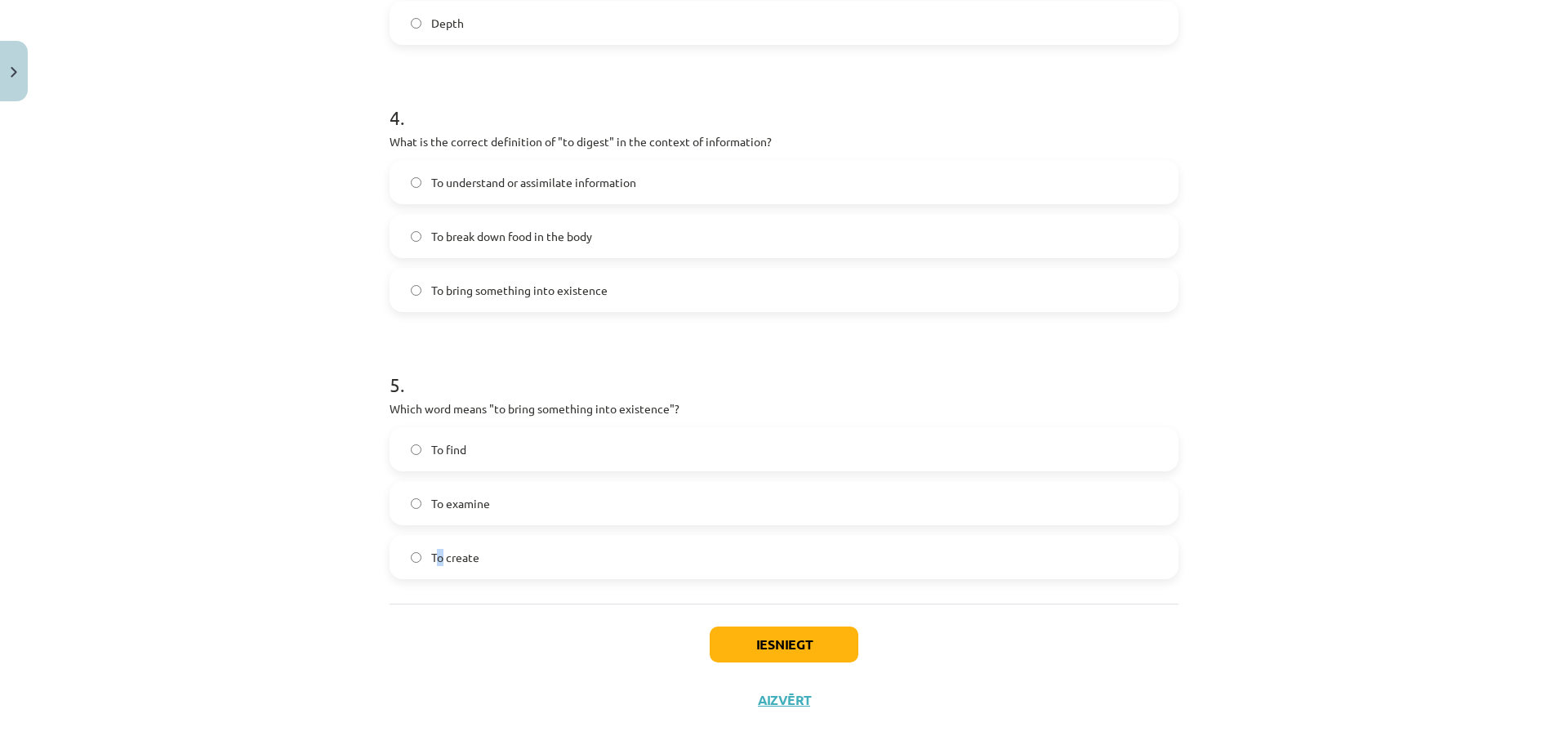
click at [435, 555] on span "To create" at bounding box center [455, 557] width 48 height 17
click at [465, 292] on span "To bring something into existence" at bounding box center [519, 289] width 177 height 17
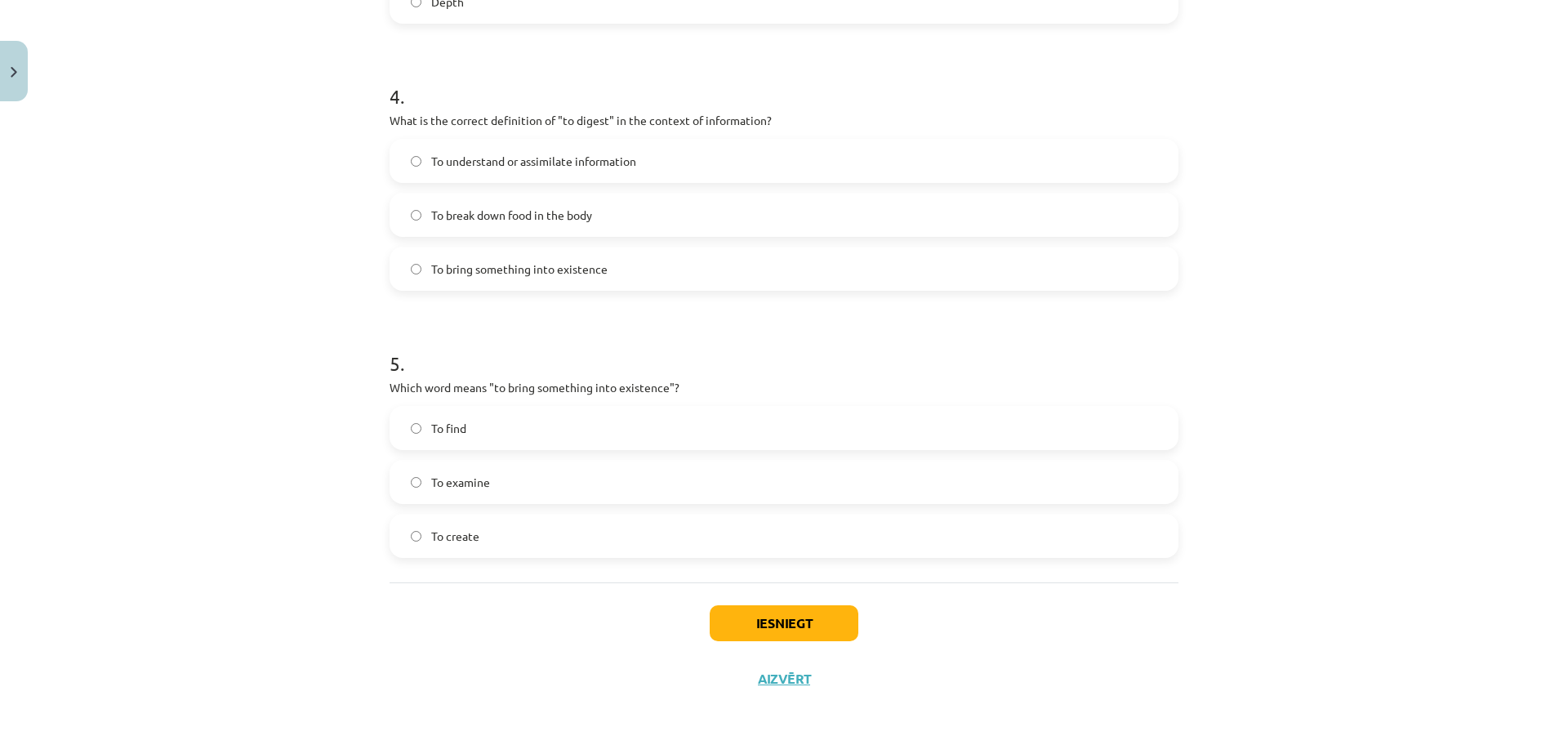
scroll to position [1135, 0]
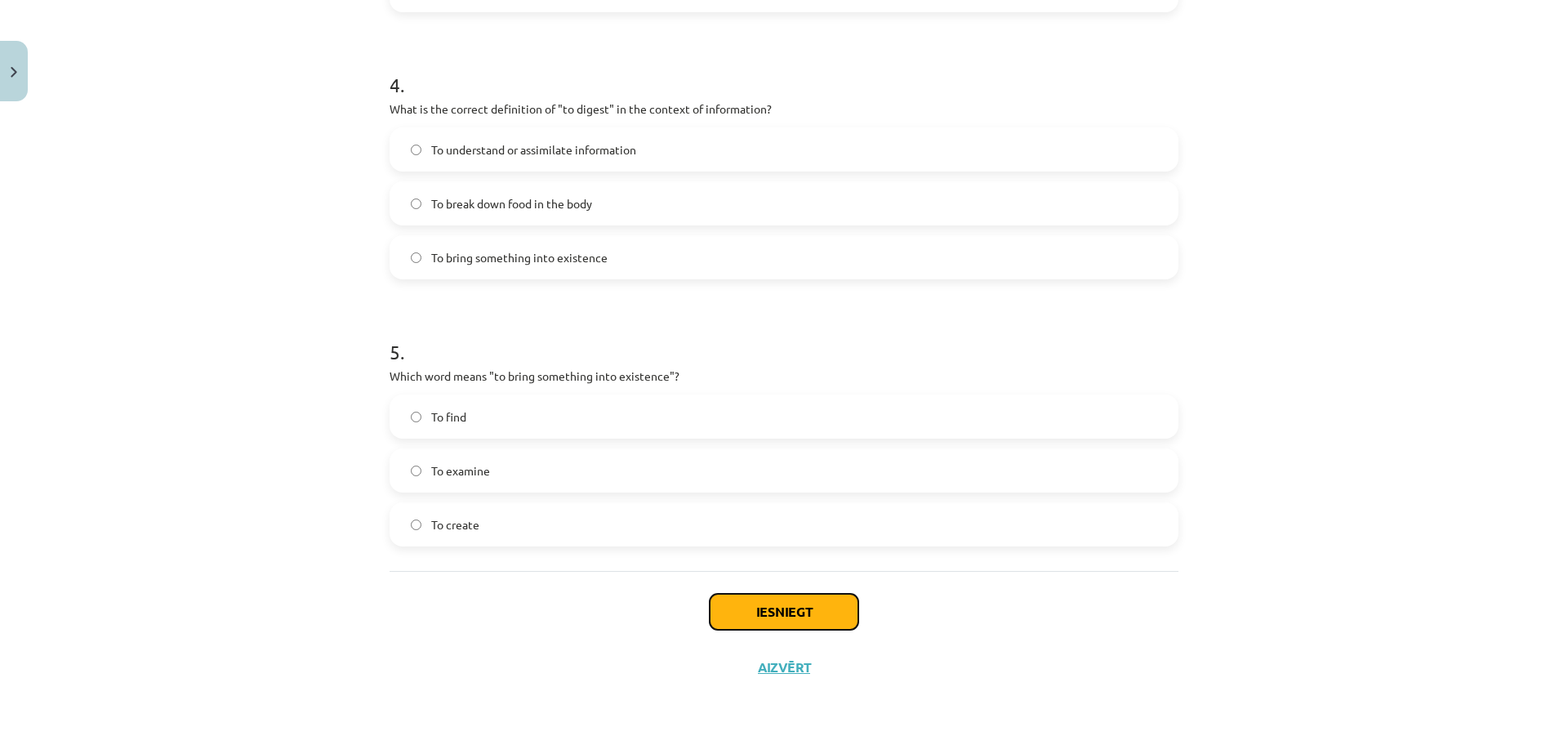
click at [768, 622] on button "Iesniegt" at bounding box center [784, 612] width 149 height 36
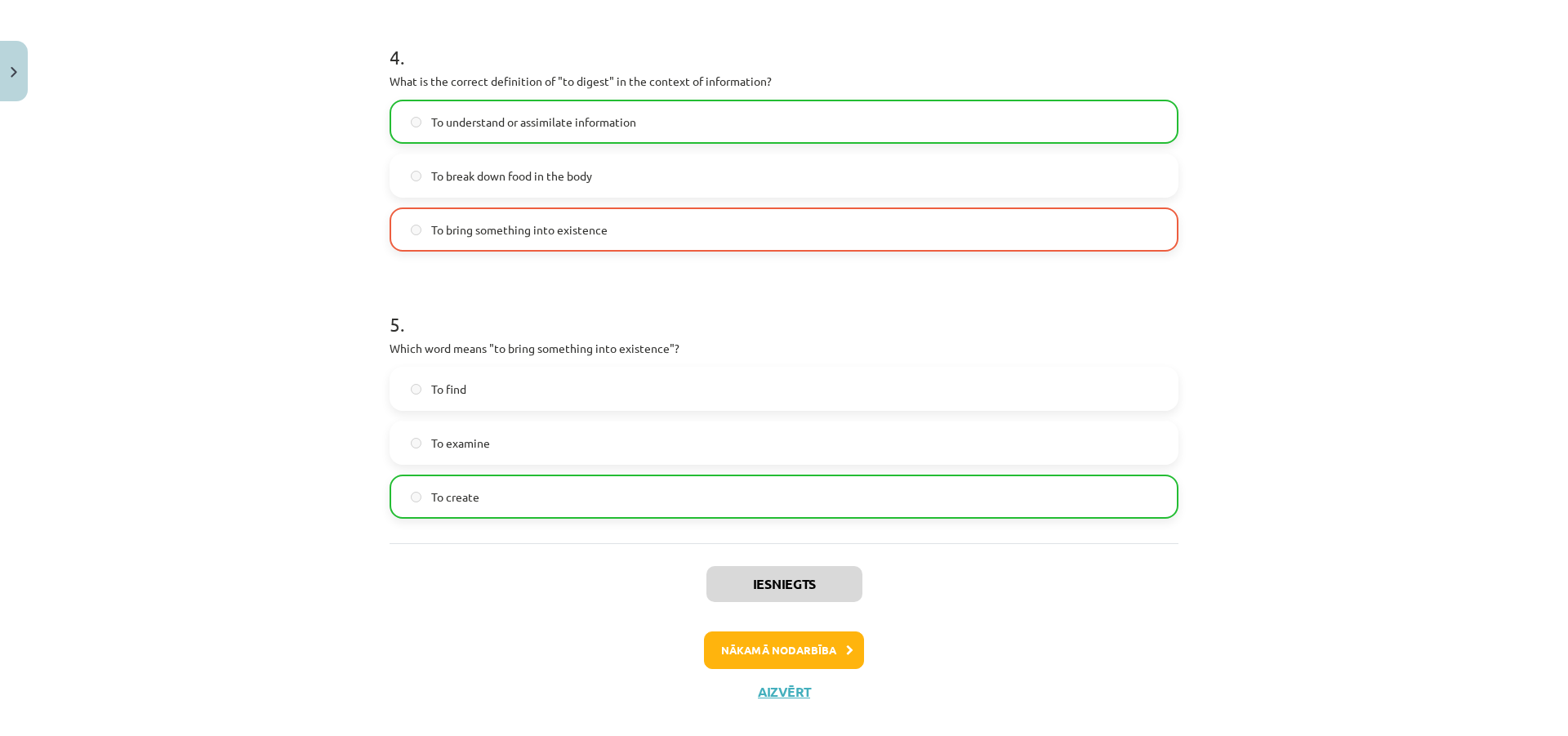
scroll to position [1187, 0]
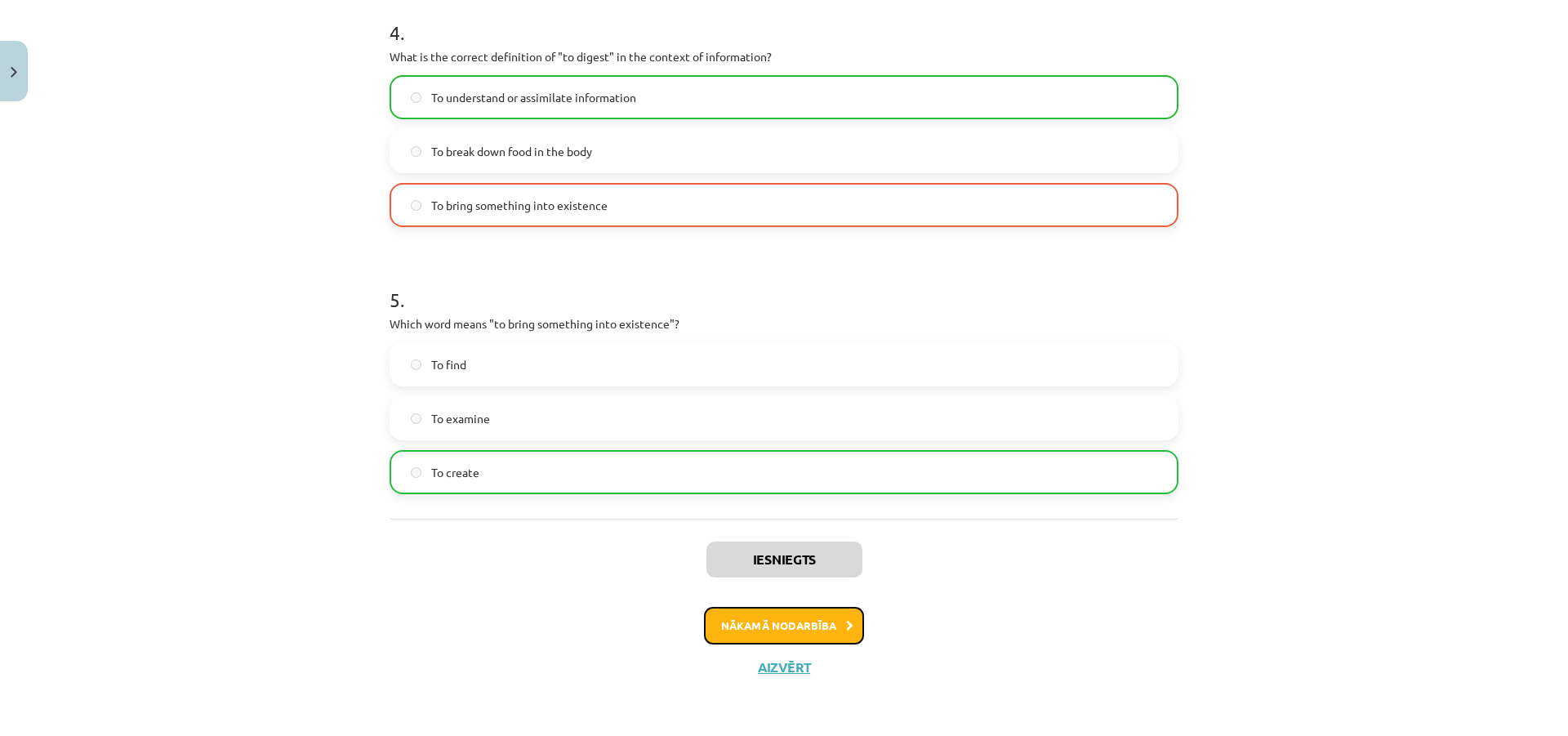
click at [730, 631] on button "Nākamā nodarbība" at bounding box center [784, 626] width 160 height 38
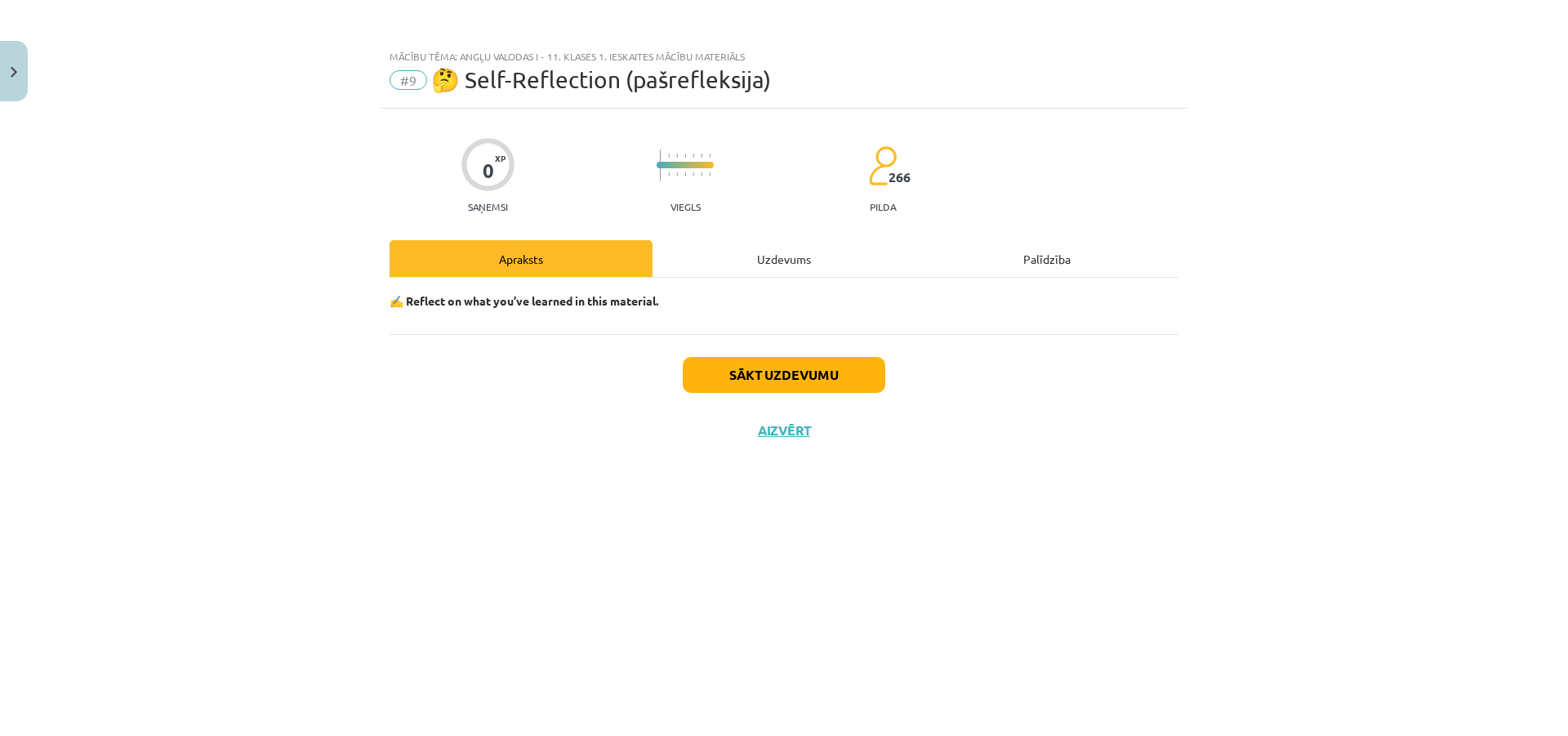
scroll to position [0, 0]
click at [787, 376] on button "Sākt uzdevumu" at bounding box center [784, 375] width 203 height 36
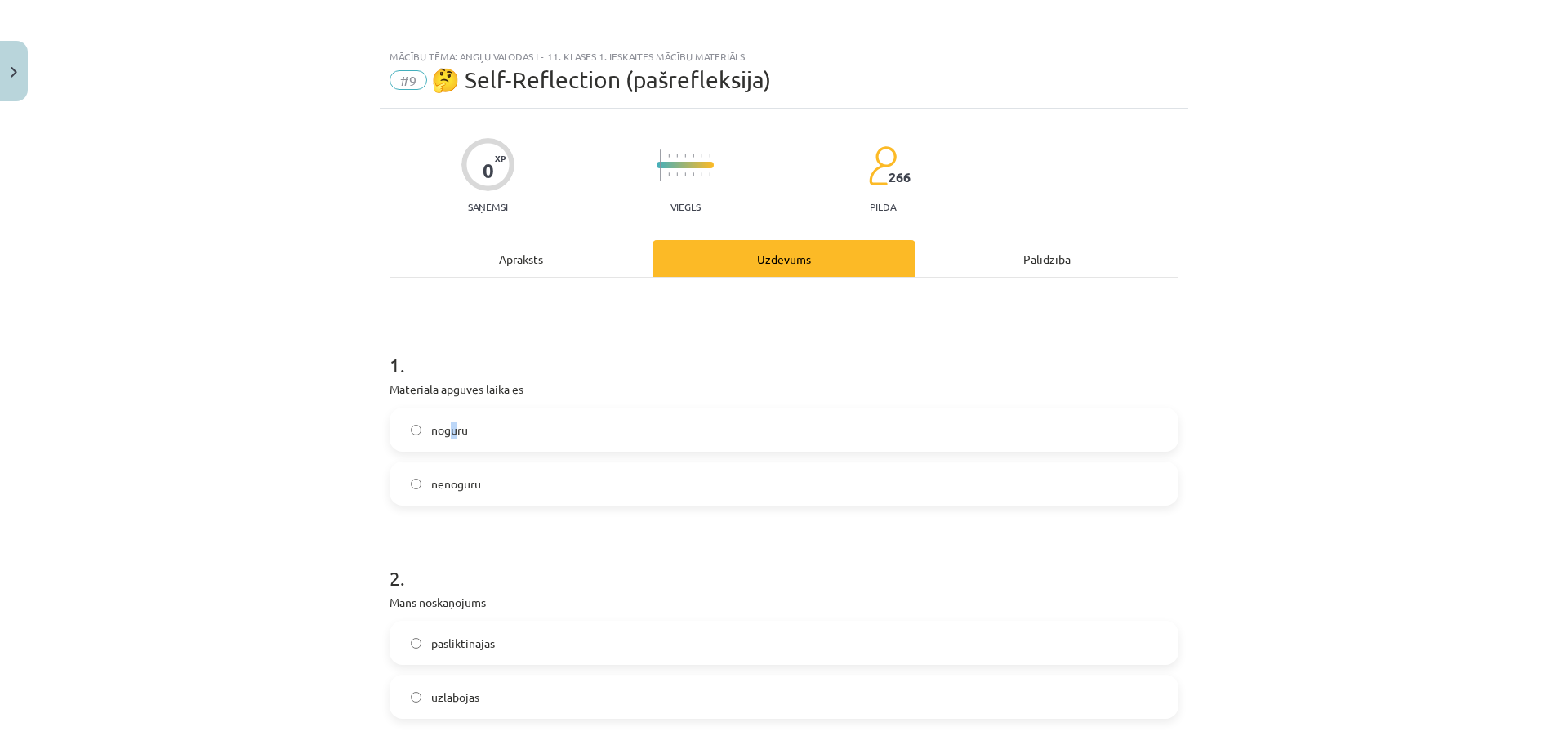
click at [450, 422] on span "noguru" at bounding box center [449, 429] width 37 height 17
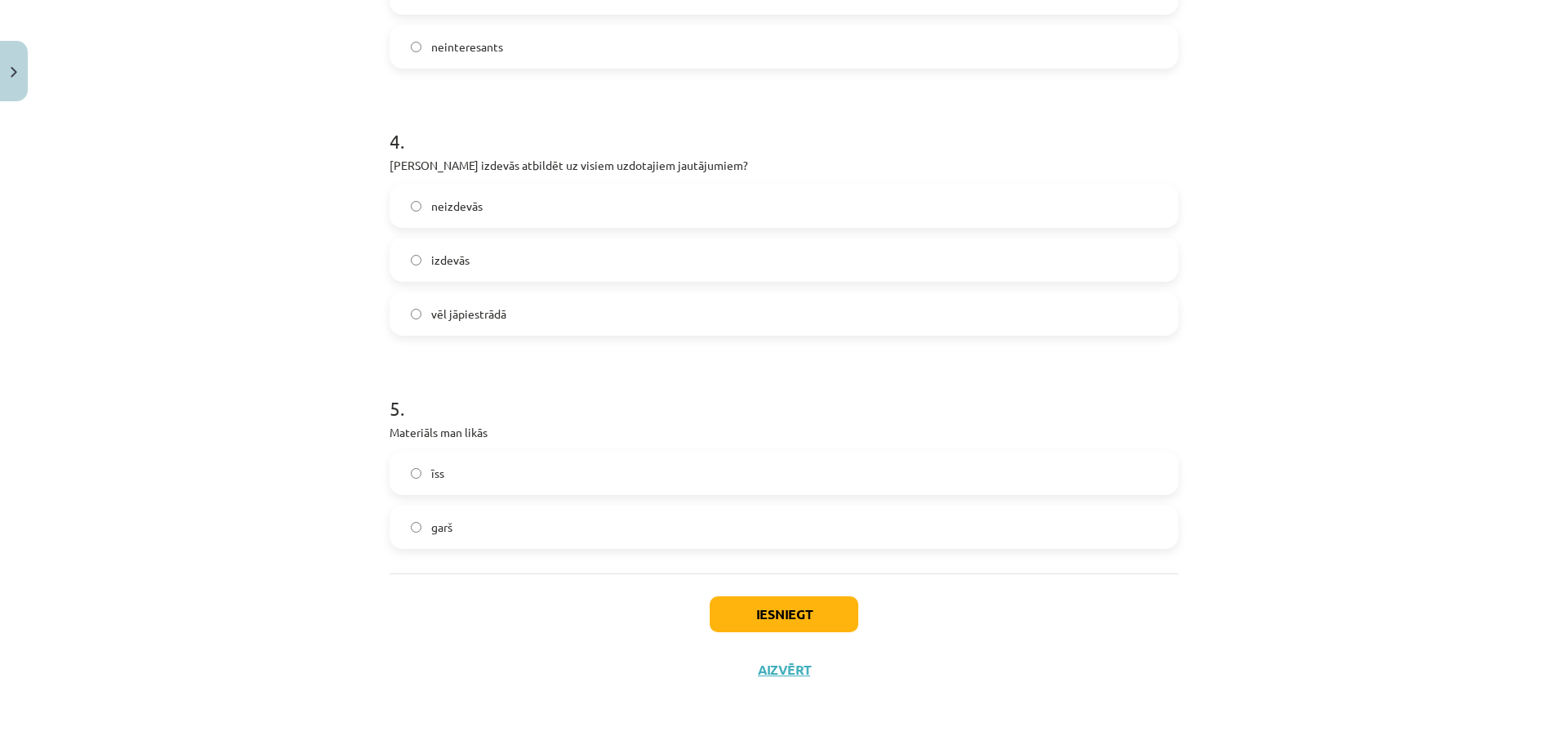
scroll to position [865, 0]
click at [777, 610] on button "Iesniegt" at bounding box center [784, 612] width 149 height 36
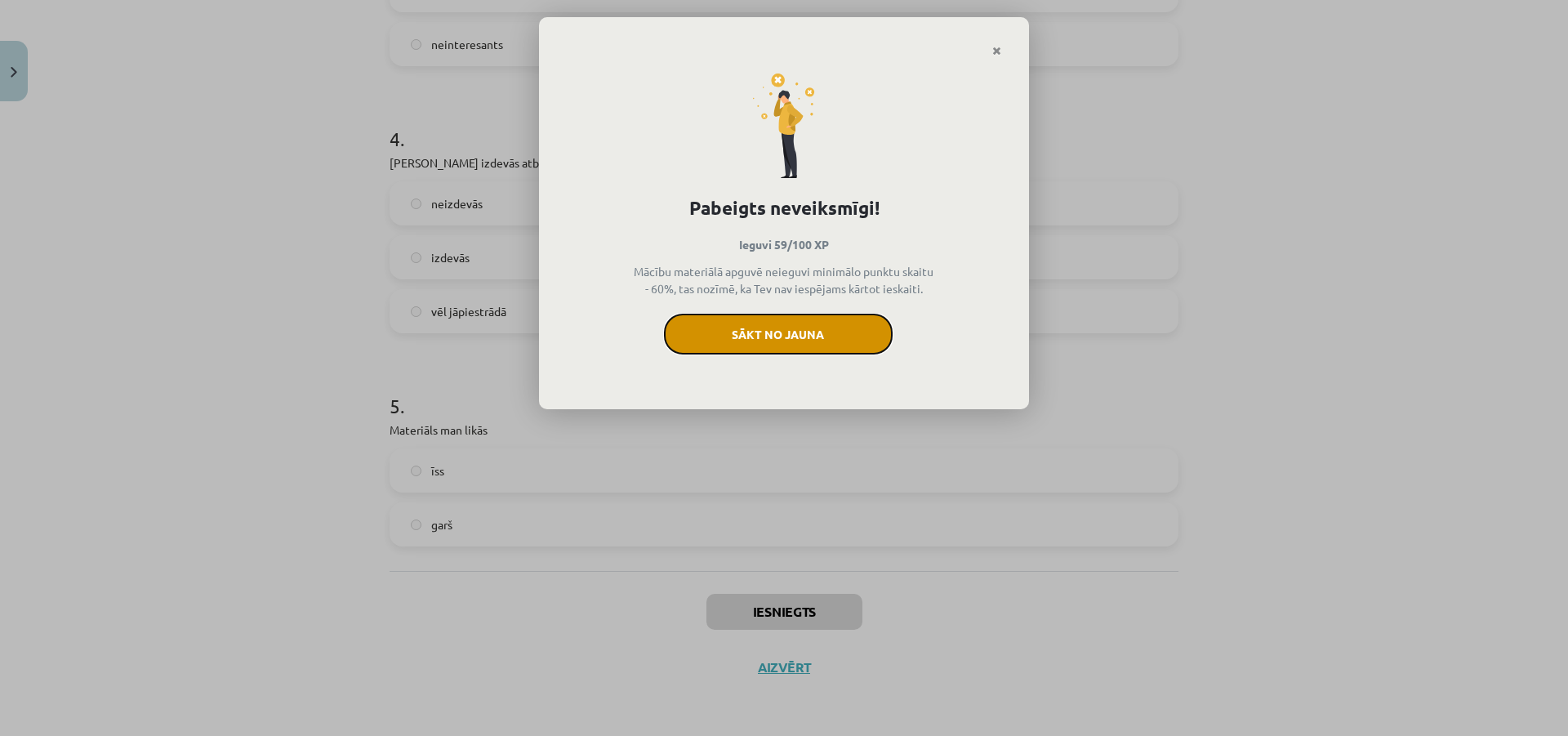
click at [785, 328] on button "Sākt no jauna" at bounding box center [779, 334] width 229 height 41
click at [825, 342] on button "Sākt no jauna" at bounding box center [779, 334] width 229 height 41
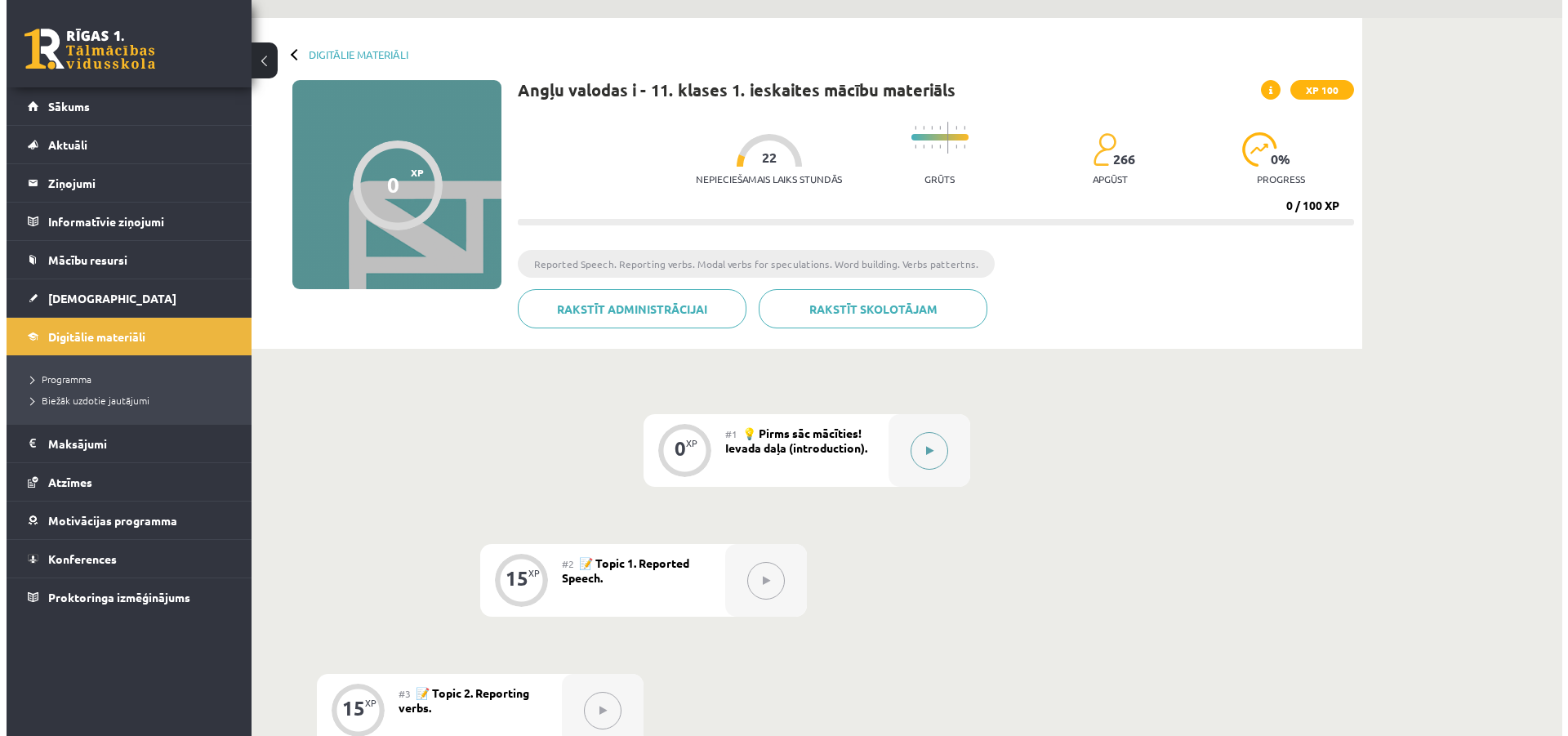
scroll to position [82, 0]
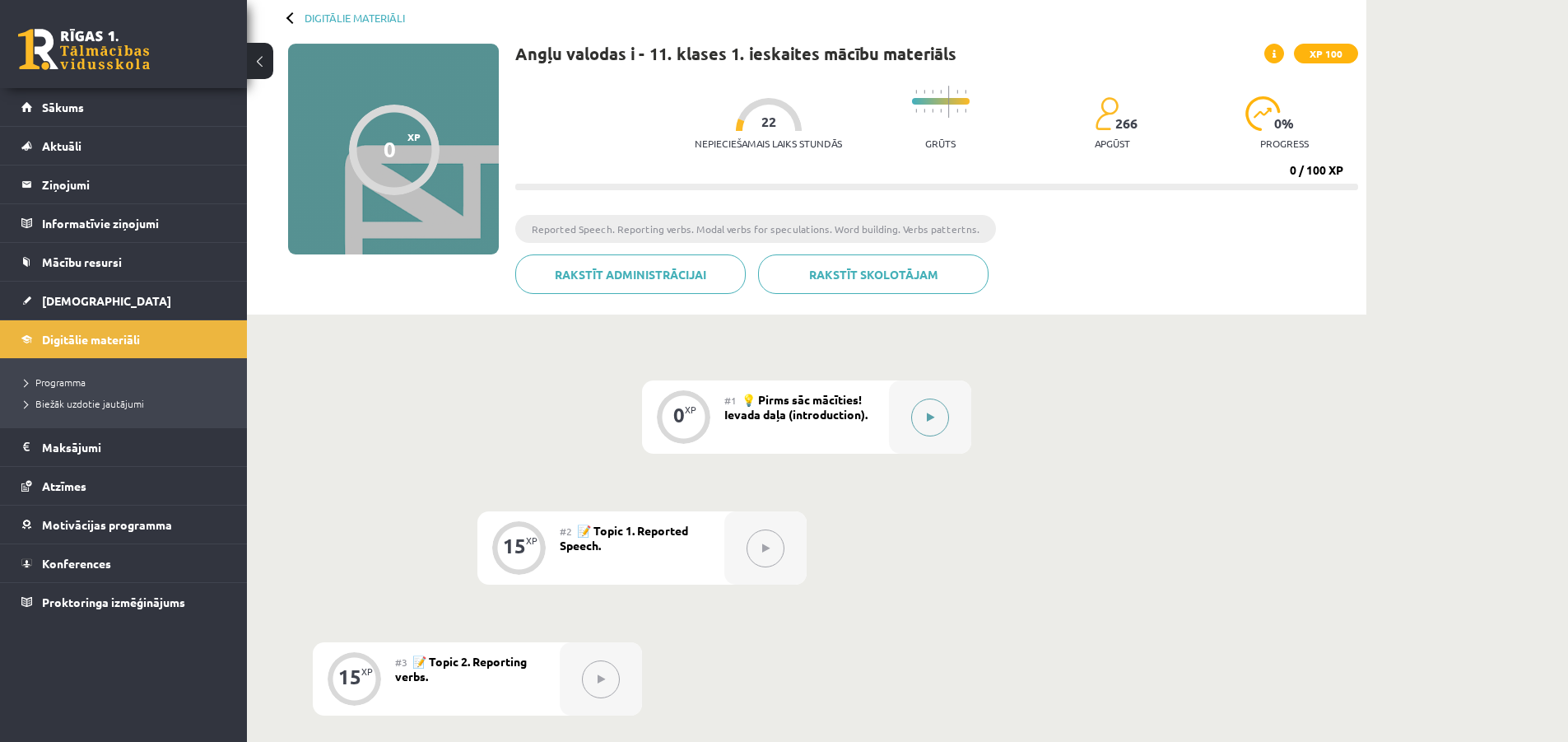
click at [937, 417] on button at bounding box center [930, 417] width 38 height 38
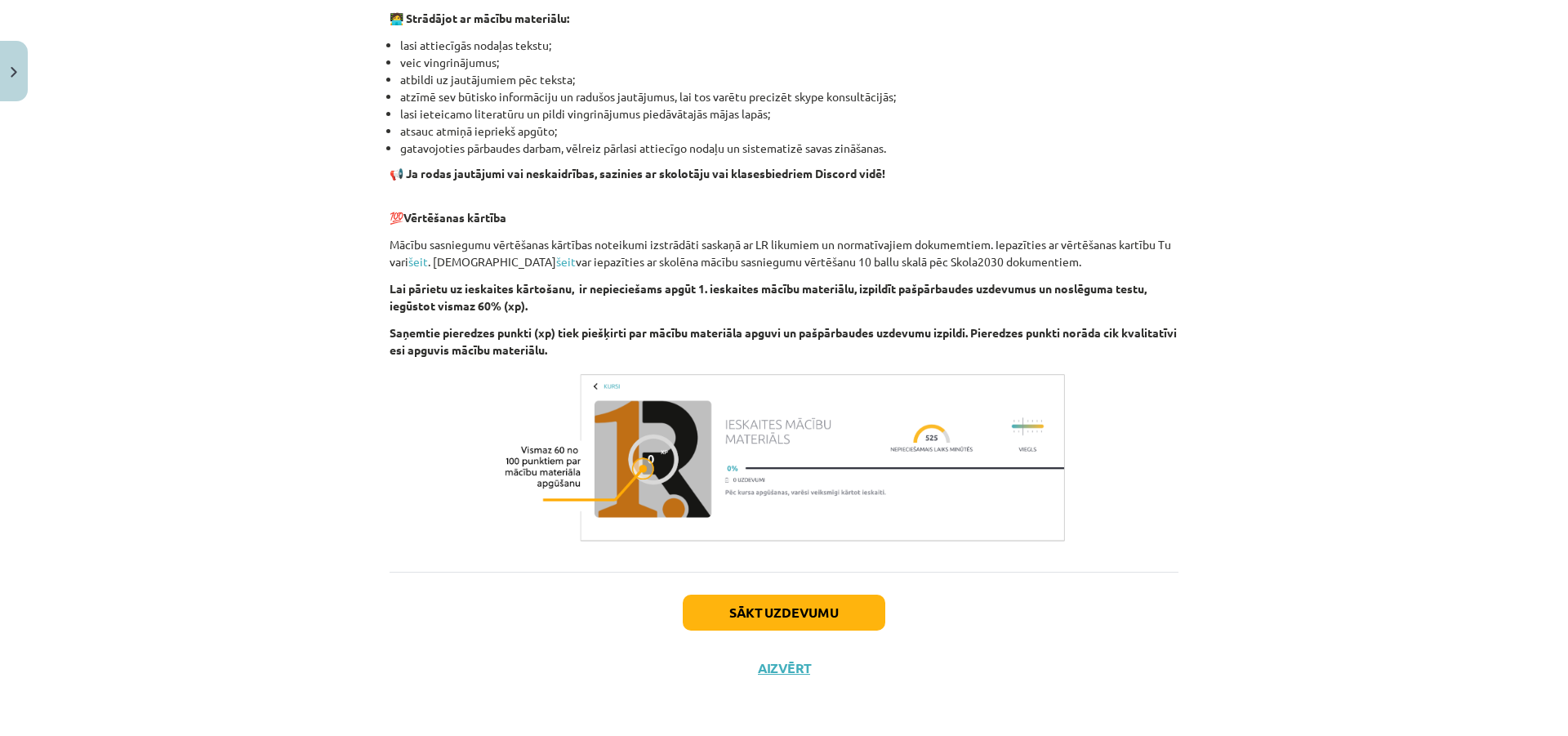
scroll to position [981, 0]
click at [820, 618] on button "Sākt uzdevumu" at bounding box center [784, 612] width 203 height 36
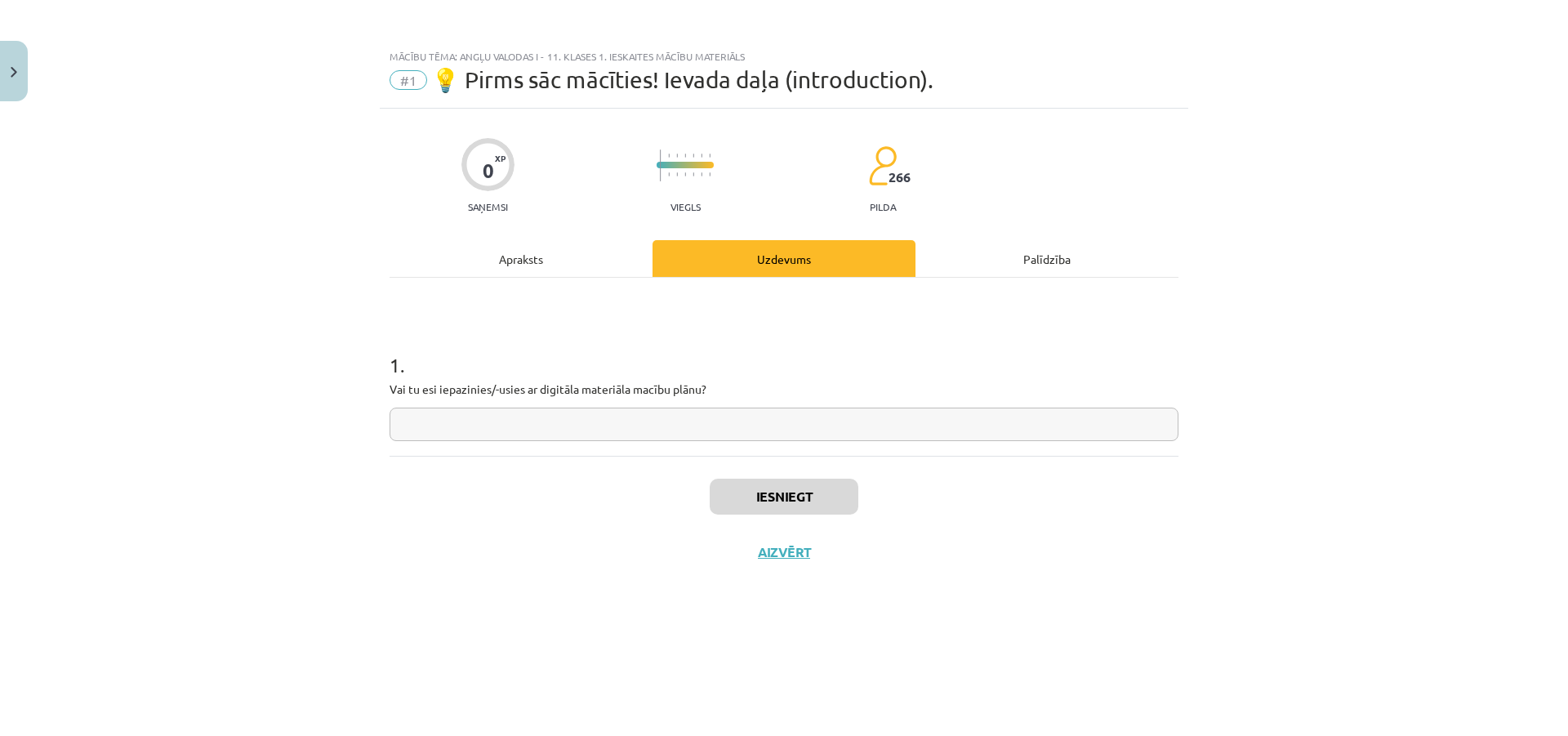
click at [526, 425] on input "text" at bounding box center [784, 424] width 789 height 34
type input "**"
click at [745, 508] on button "Iesniegt" at bounding box center [784, 496] width 149 height 36
click at [786, 566] on button "Nākamā nodarbība" at bounding box center [784, 563] width 160 height 38
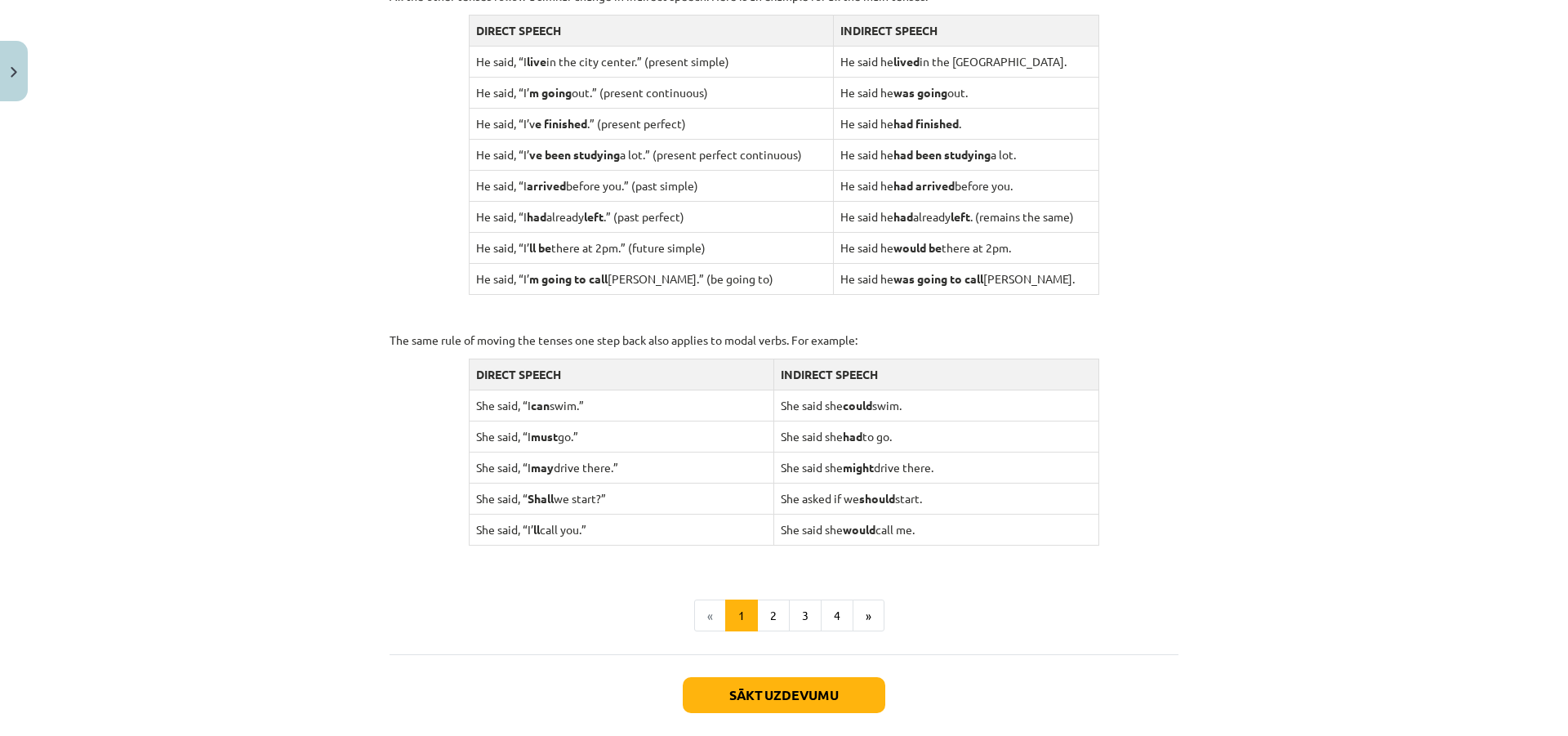
scroll to position [1470, 0]
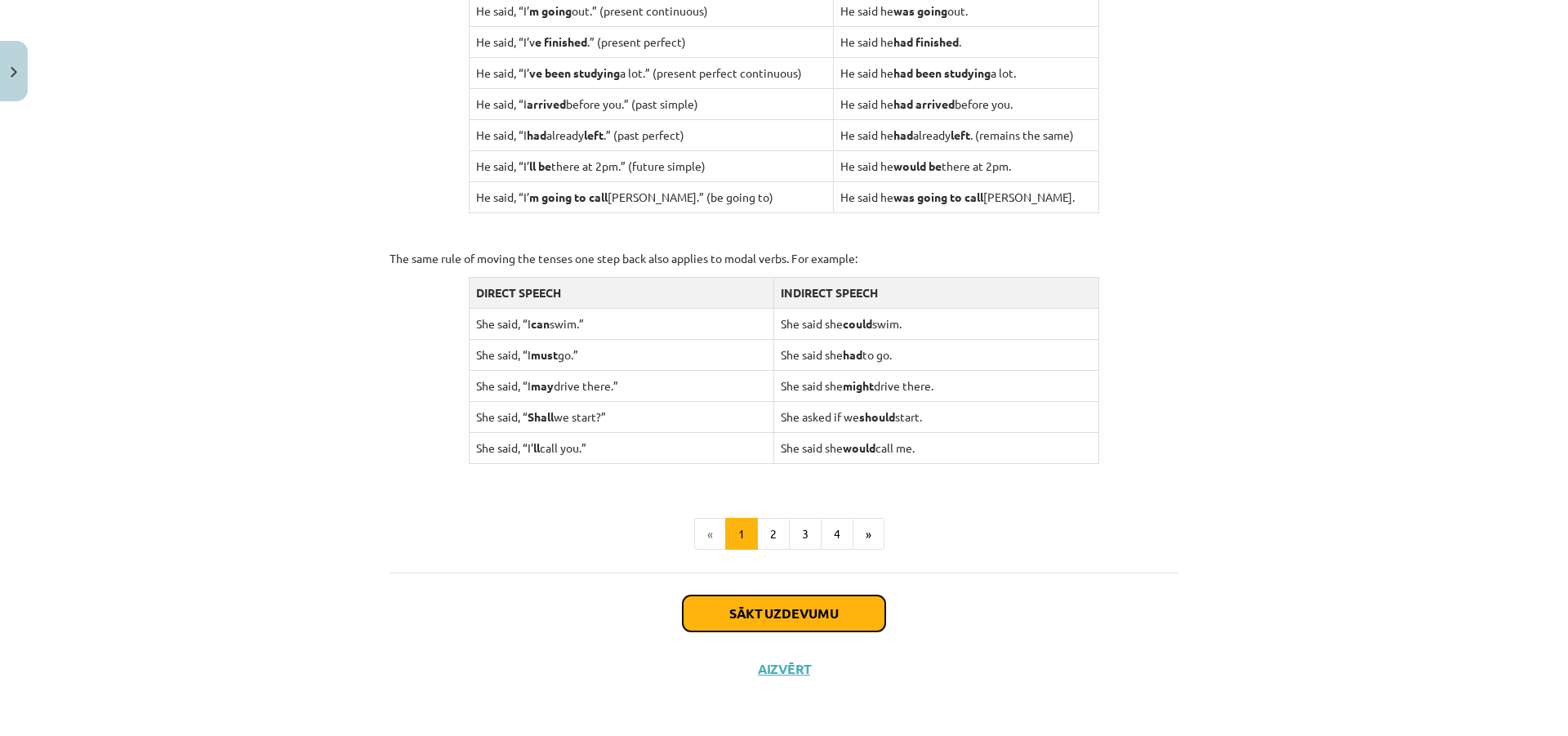
click at [788, 617] on button "Sākt uzdevumu" at bounding box center [784, 613] width 203 height 36
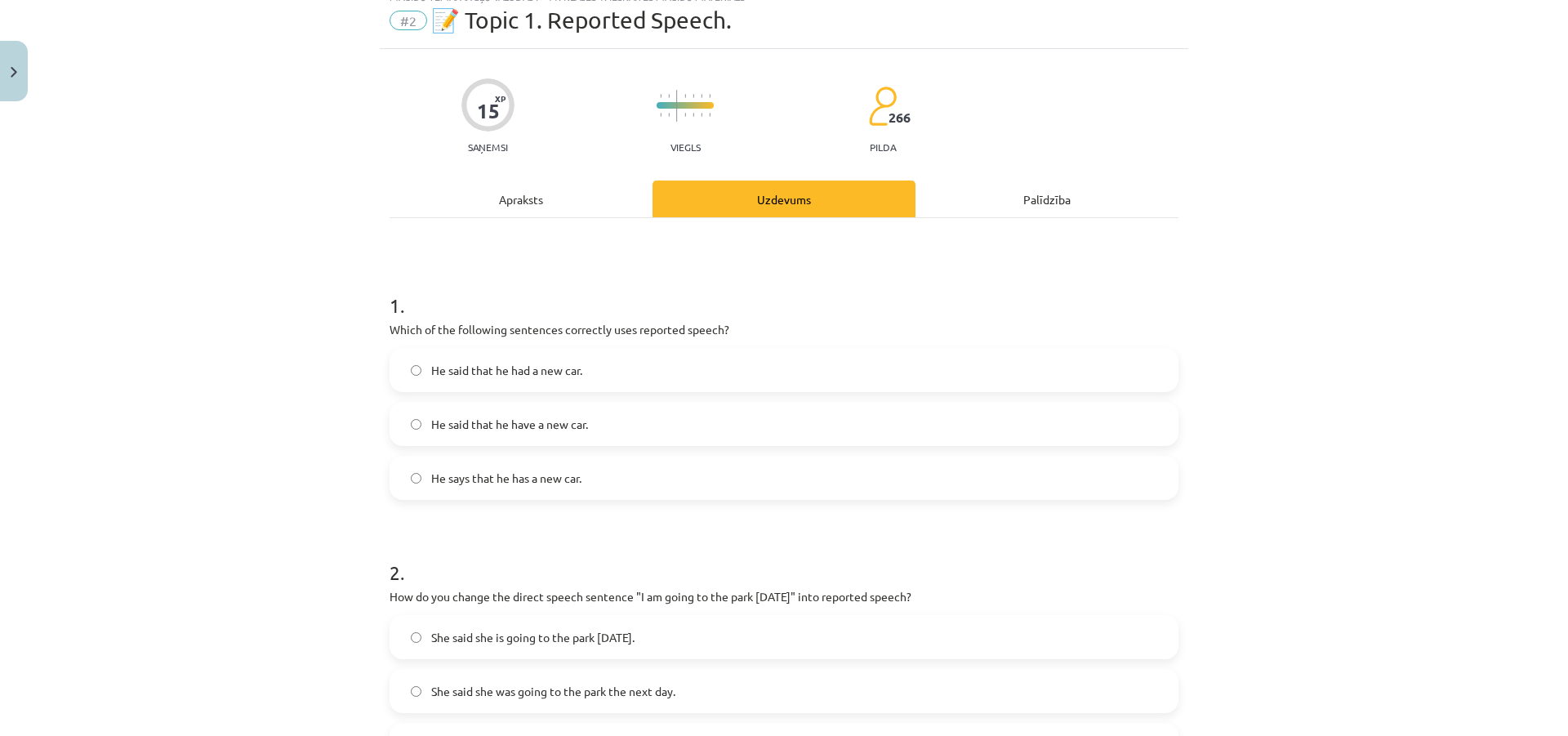
scroll to position [41, 0]
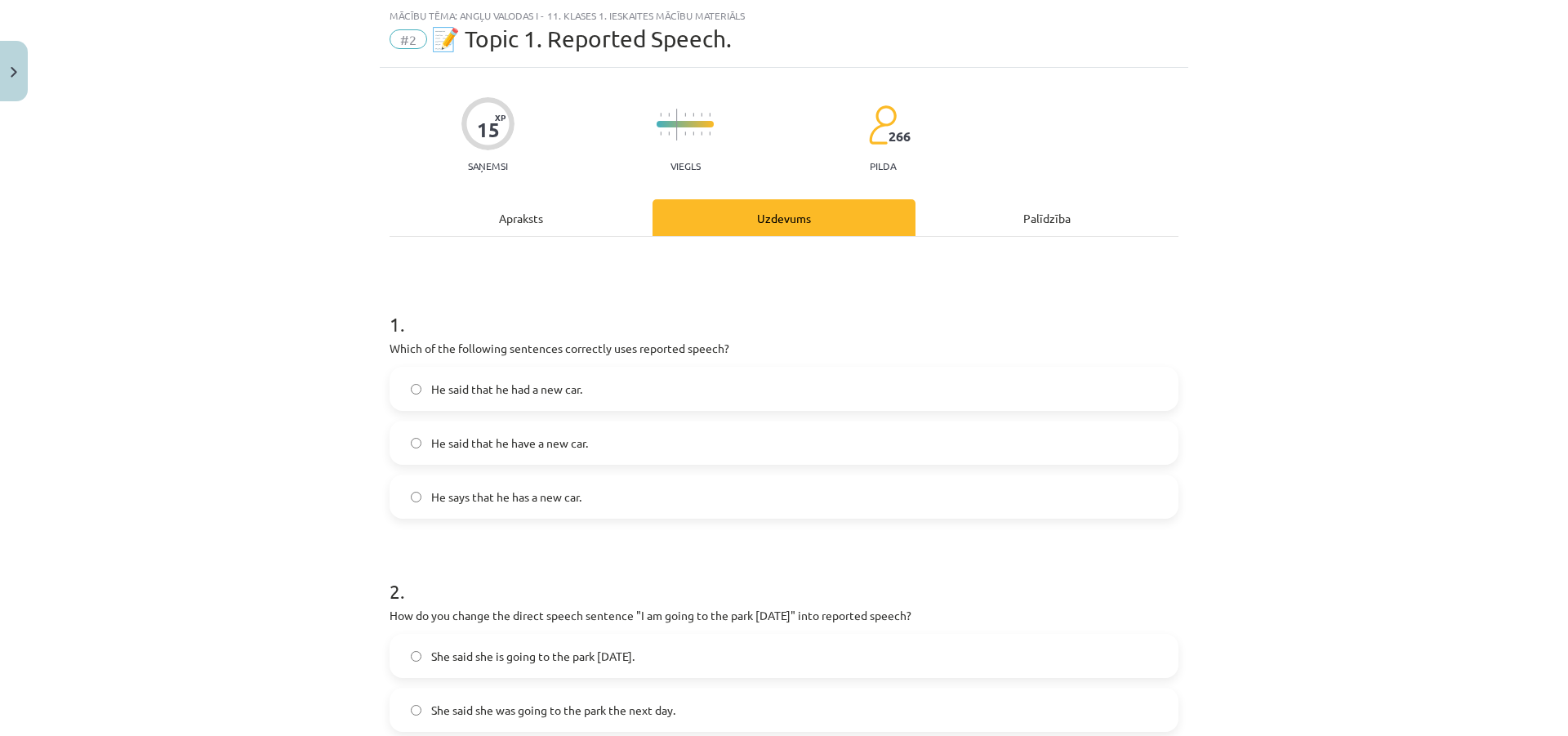
click at [535, 391] on span "He said that he had a new car." at bounding box center [506, 388] width 151 height 17
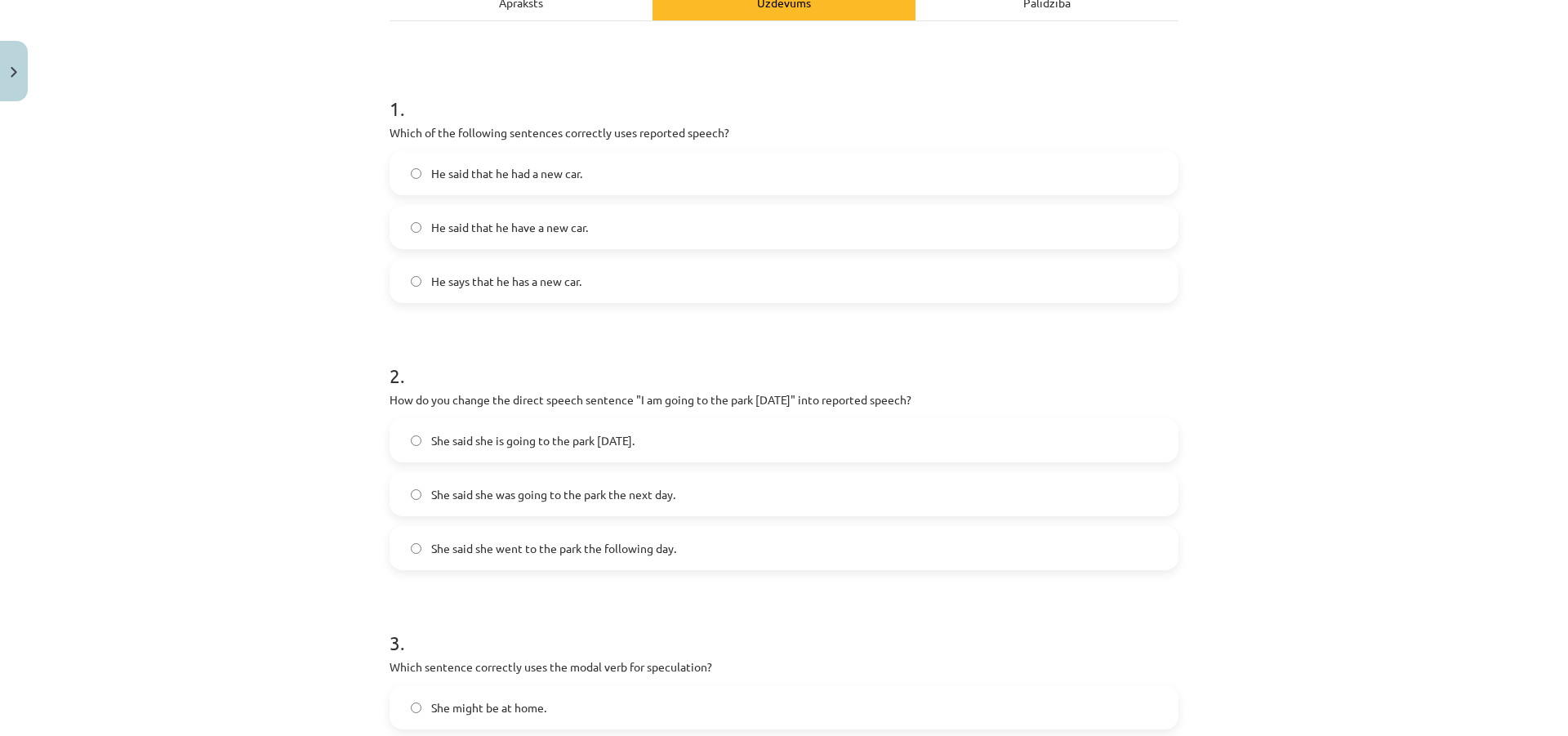
scroll to position [285, 0]
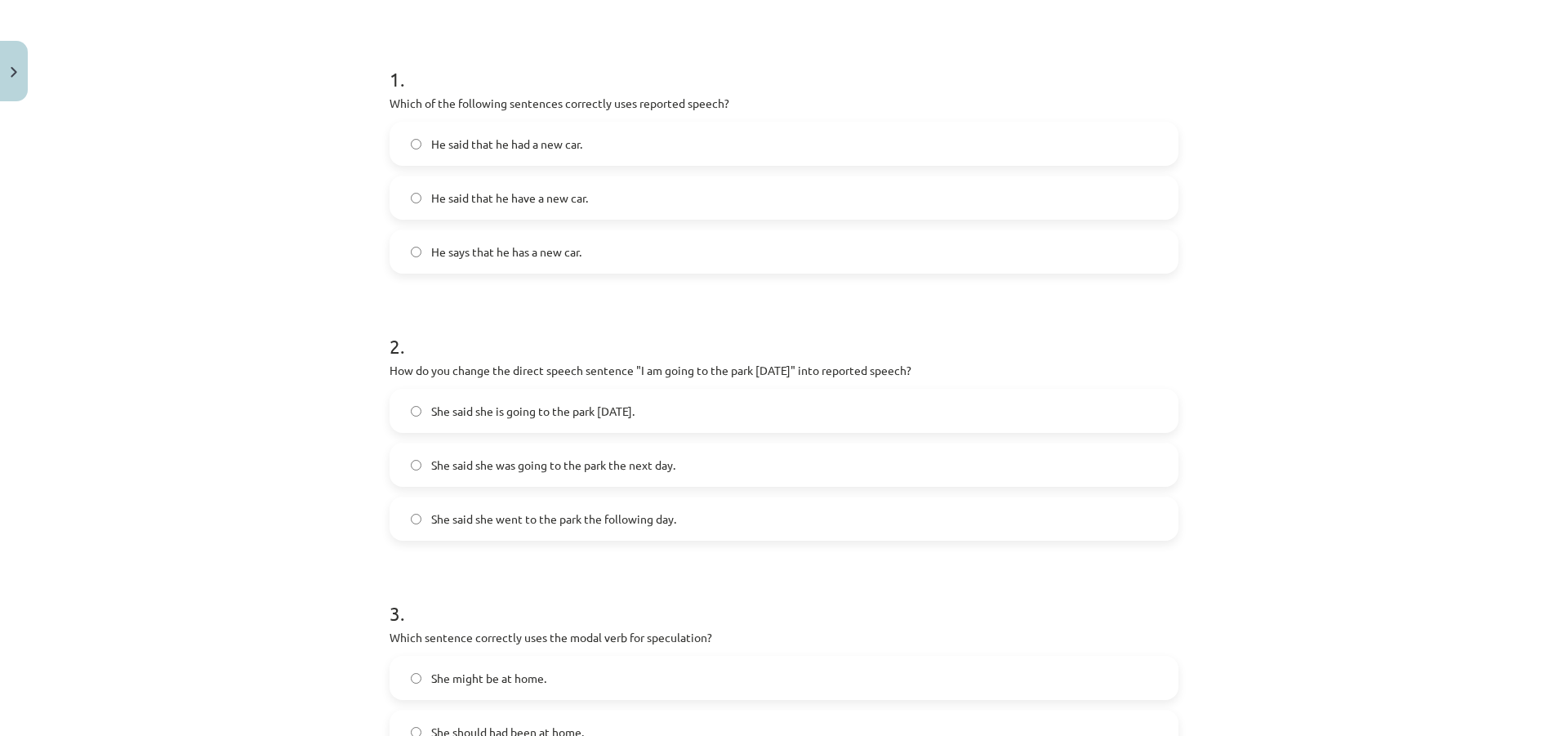
click at [651, 469] on span "She said she was going to the park the next day." at bounding box center [553, 464] width 245 height 17
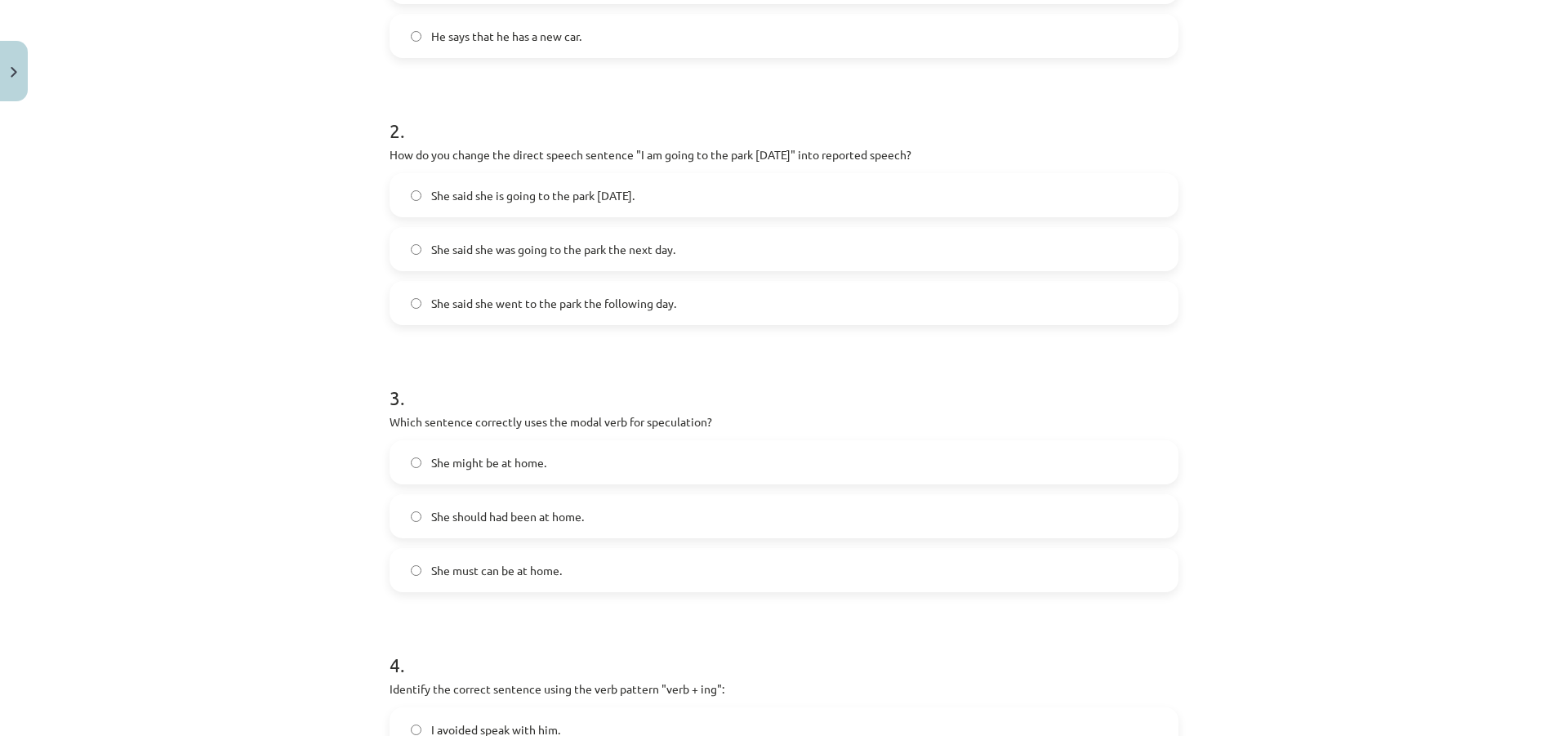
scroll to position [531, 0]
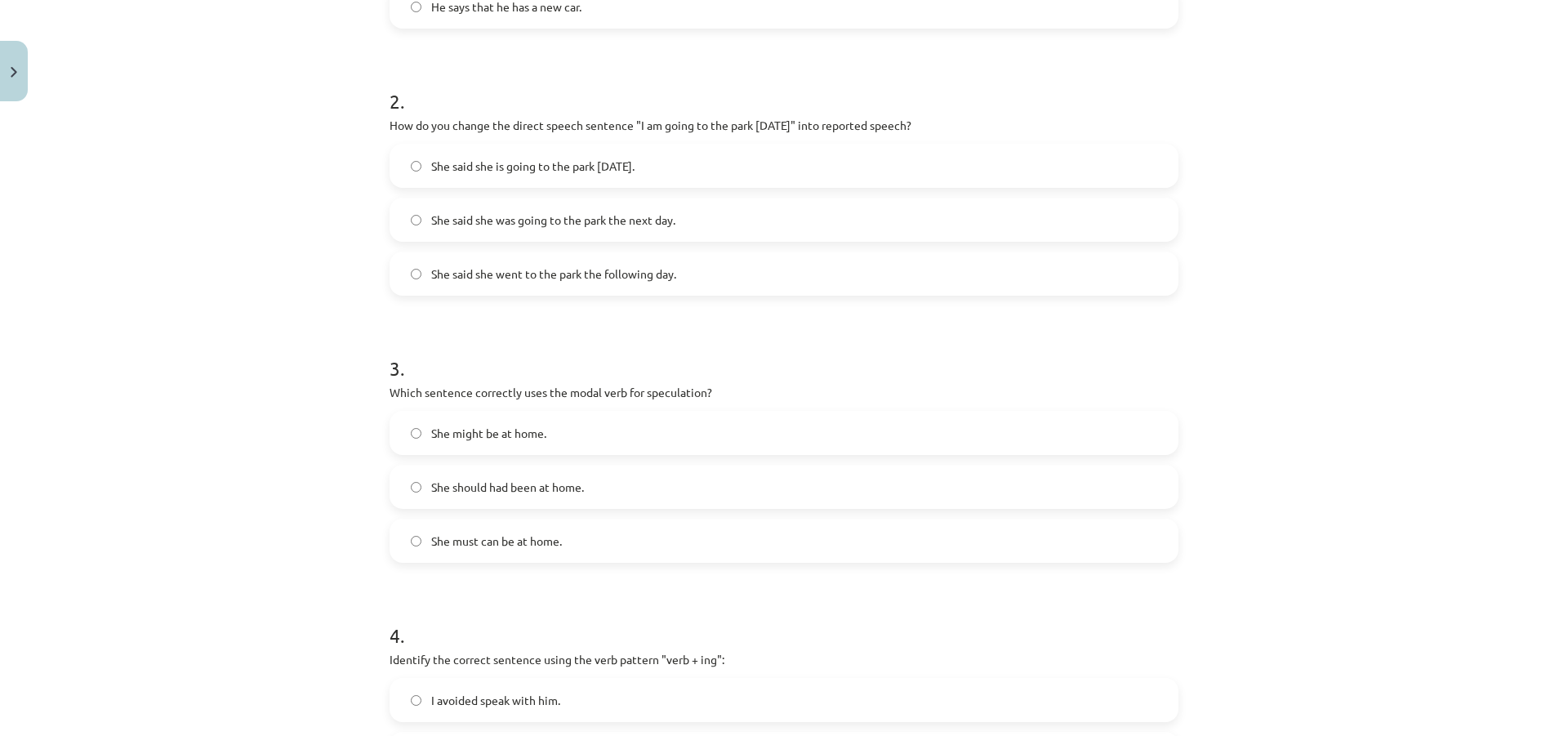
click at [500, 434] on span "She might be at home." at bounding box center [488, 433] width 115 height 17
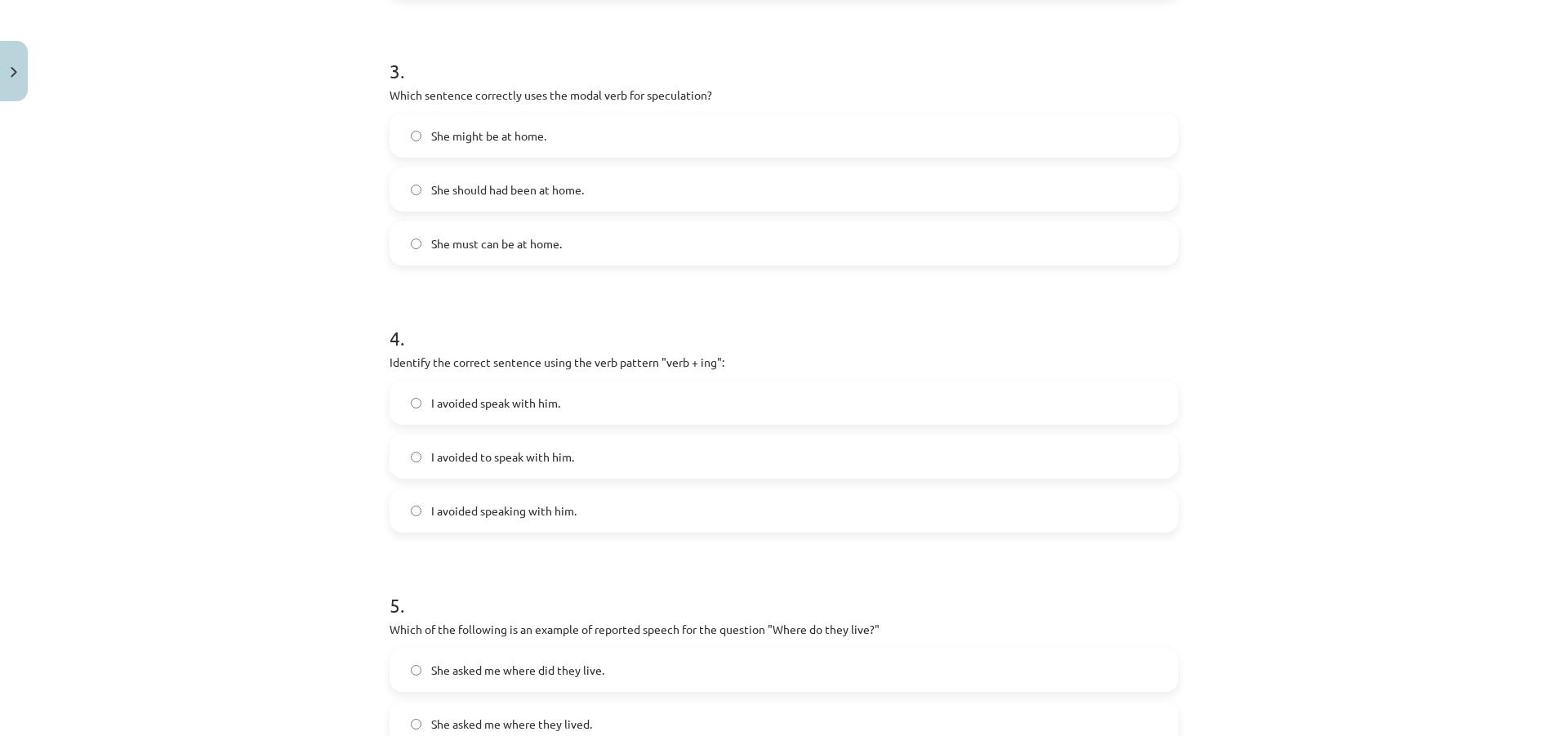
scroll to position [857, 0]
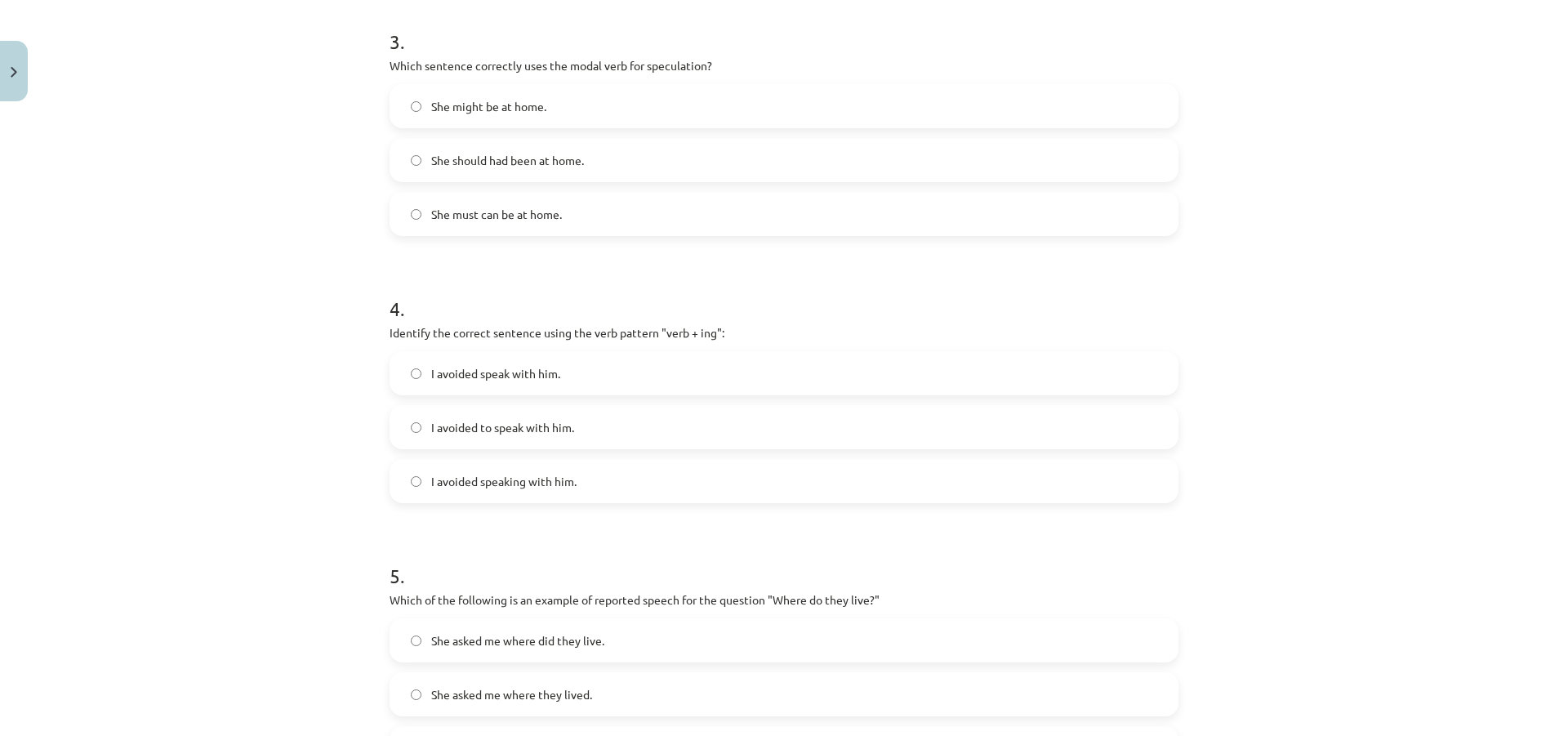
click at [560, 484] on span "I avoided speaking with him." at bounding box center [504, 481] width 146 height 17
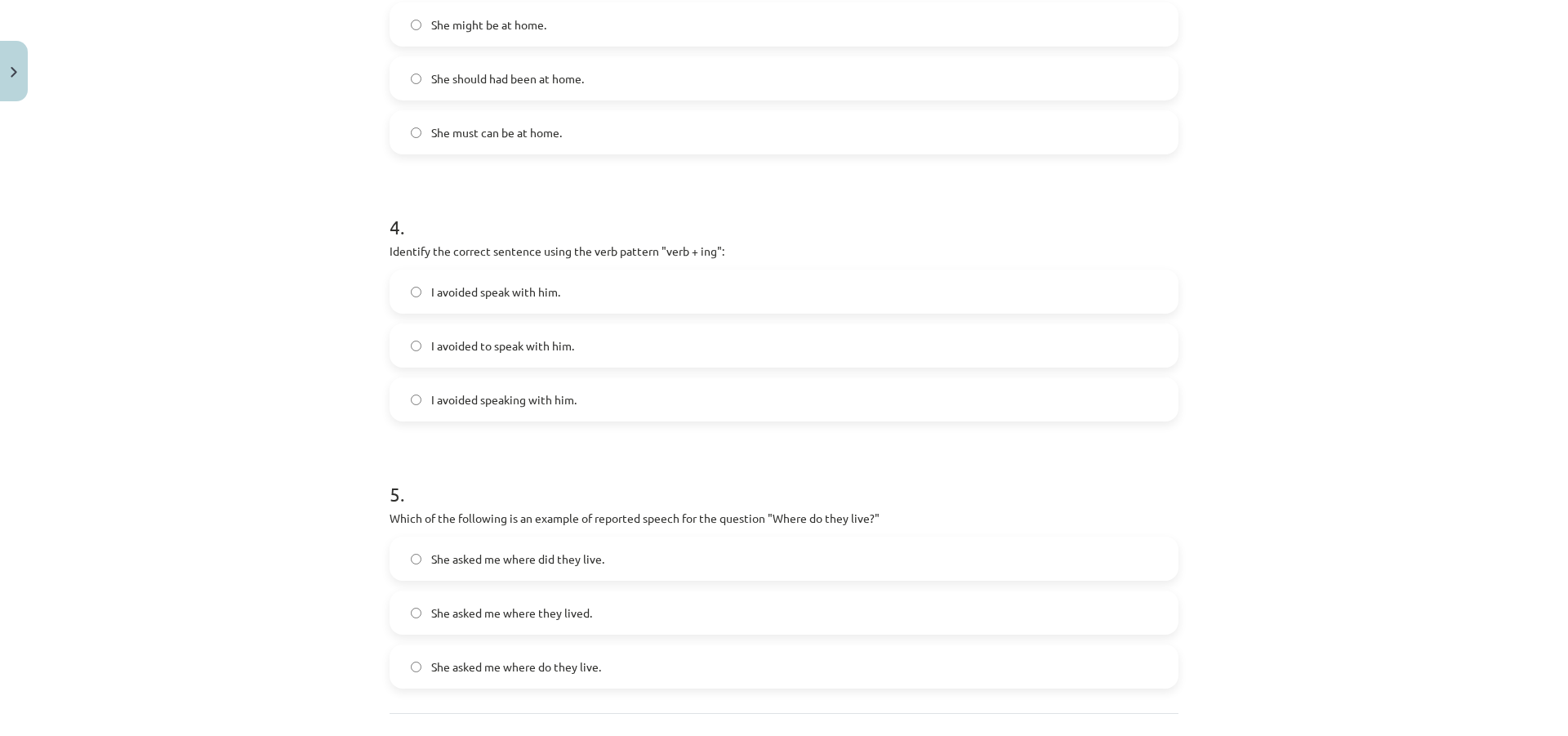
scroll to position [1021, 0]
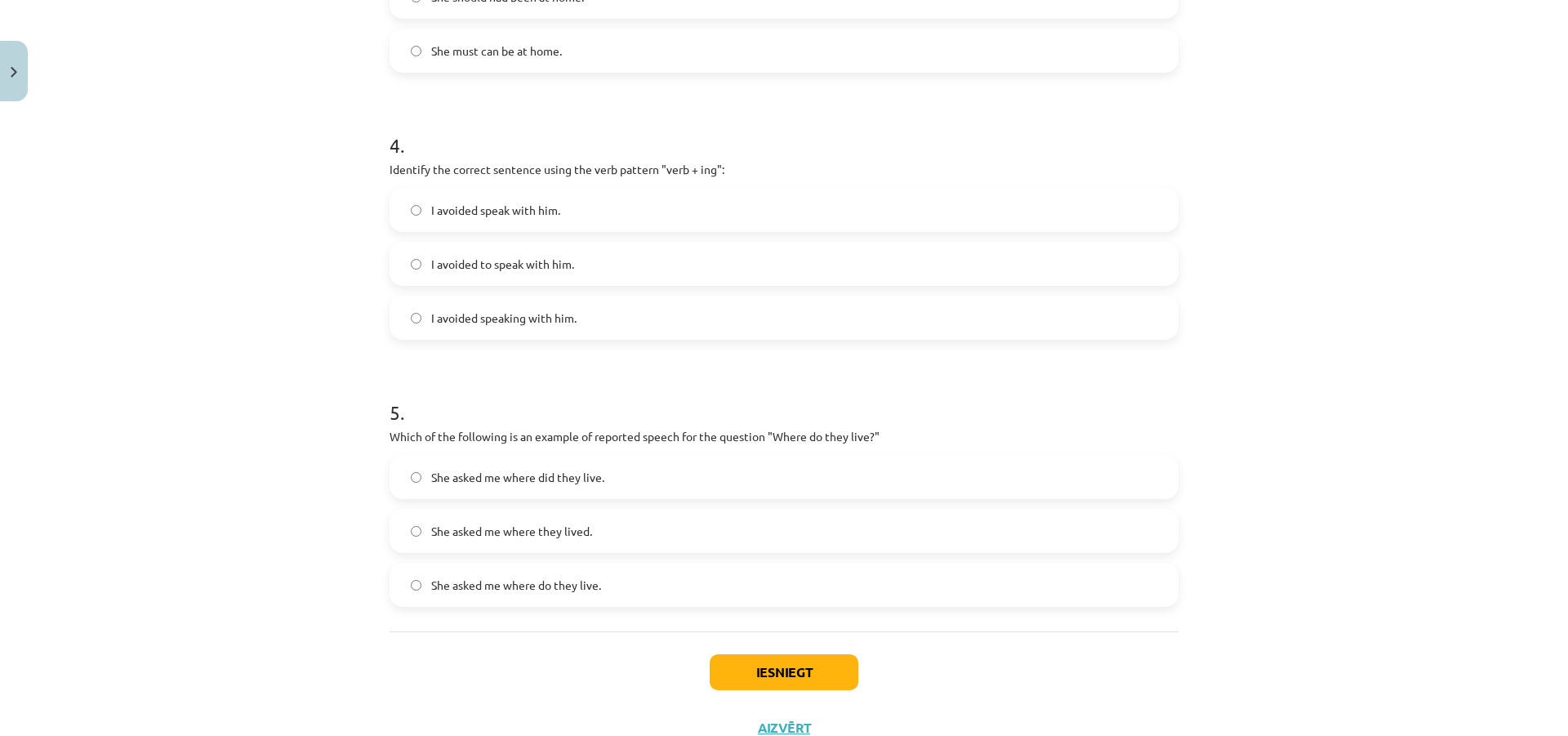
click at [550, 481] on span "She asked me where did they live." at bounding box center [518, 477] width 173 height 17
click at [803, 663] on button "Iesniegt" at bounding box center [784, 672] width 149 height 36
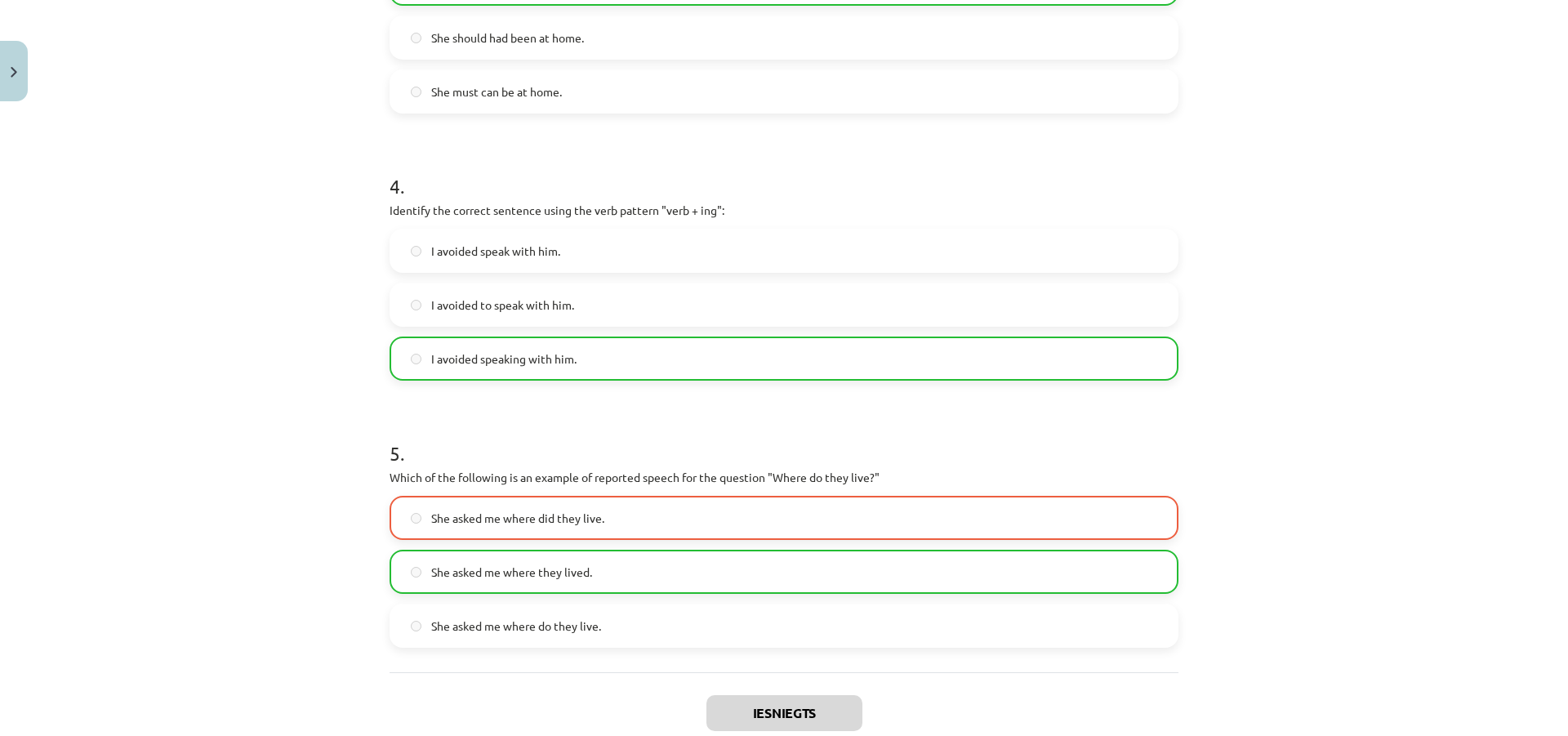
scroll to position [1133, 0]
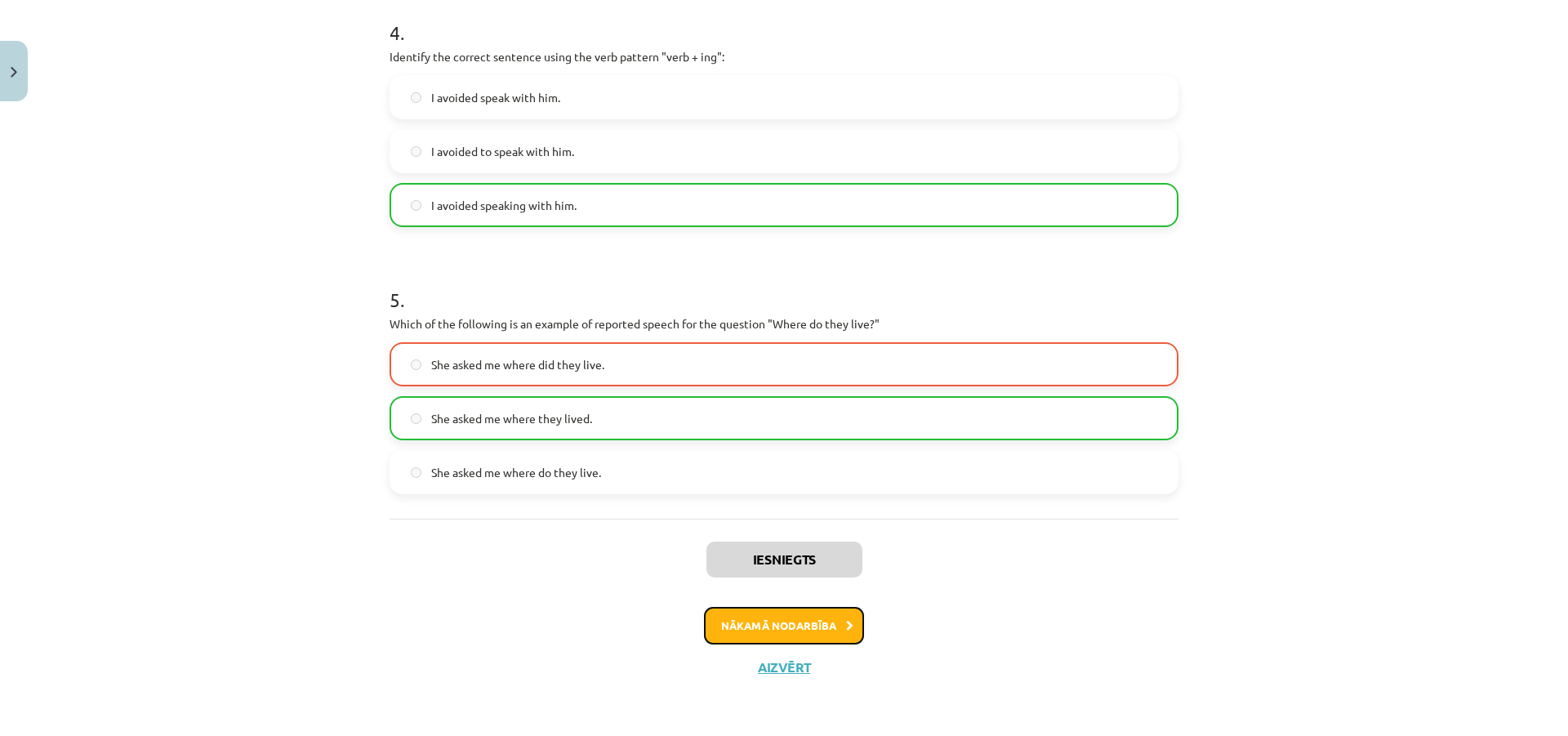
click at [789, 625] on button "Nākamā nodarbība" at bounding box center [784, 626] width 160 height 38
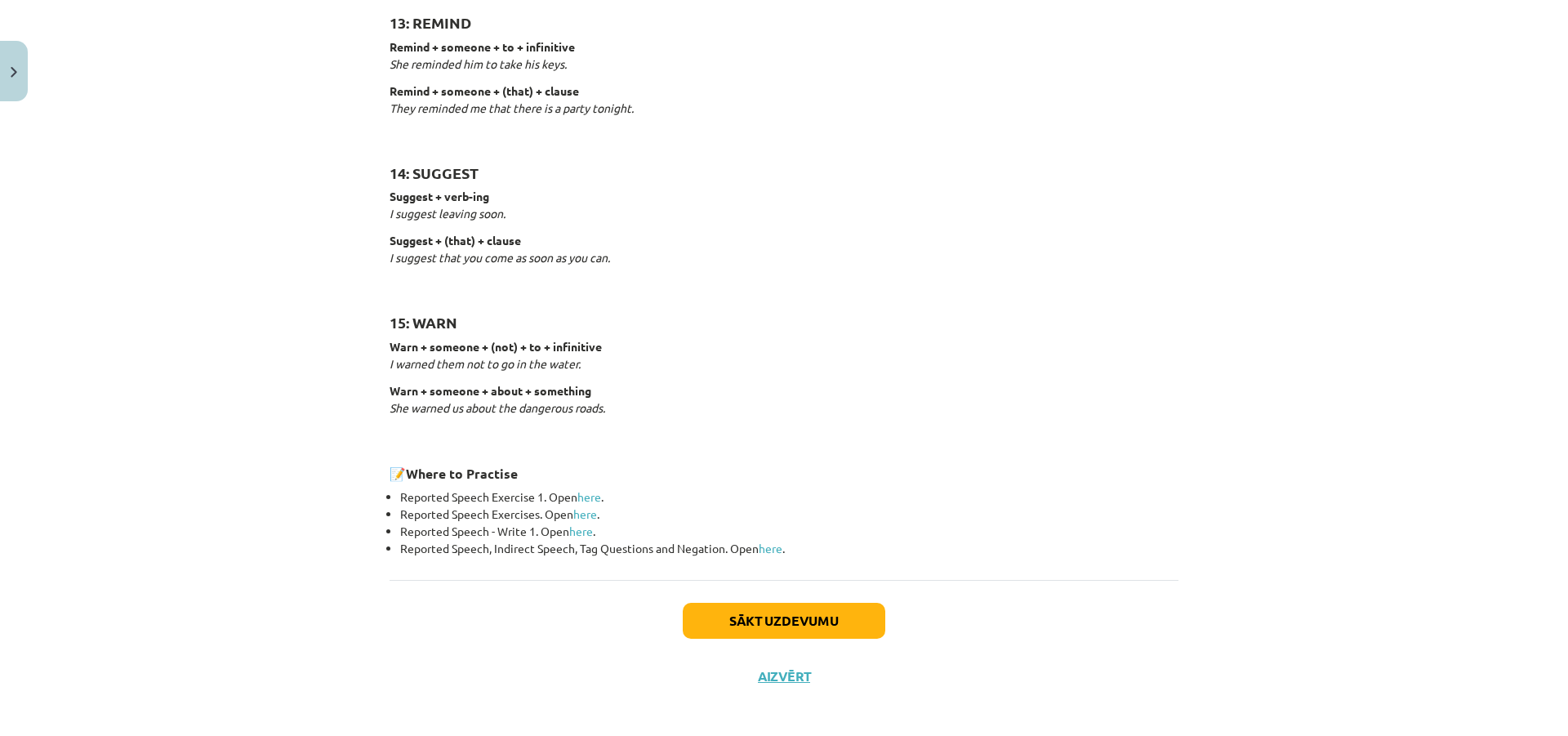
scroll to position [2417, 0]
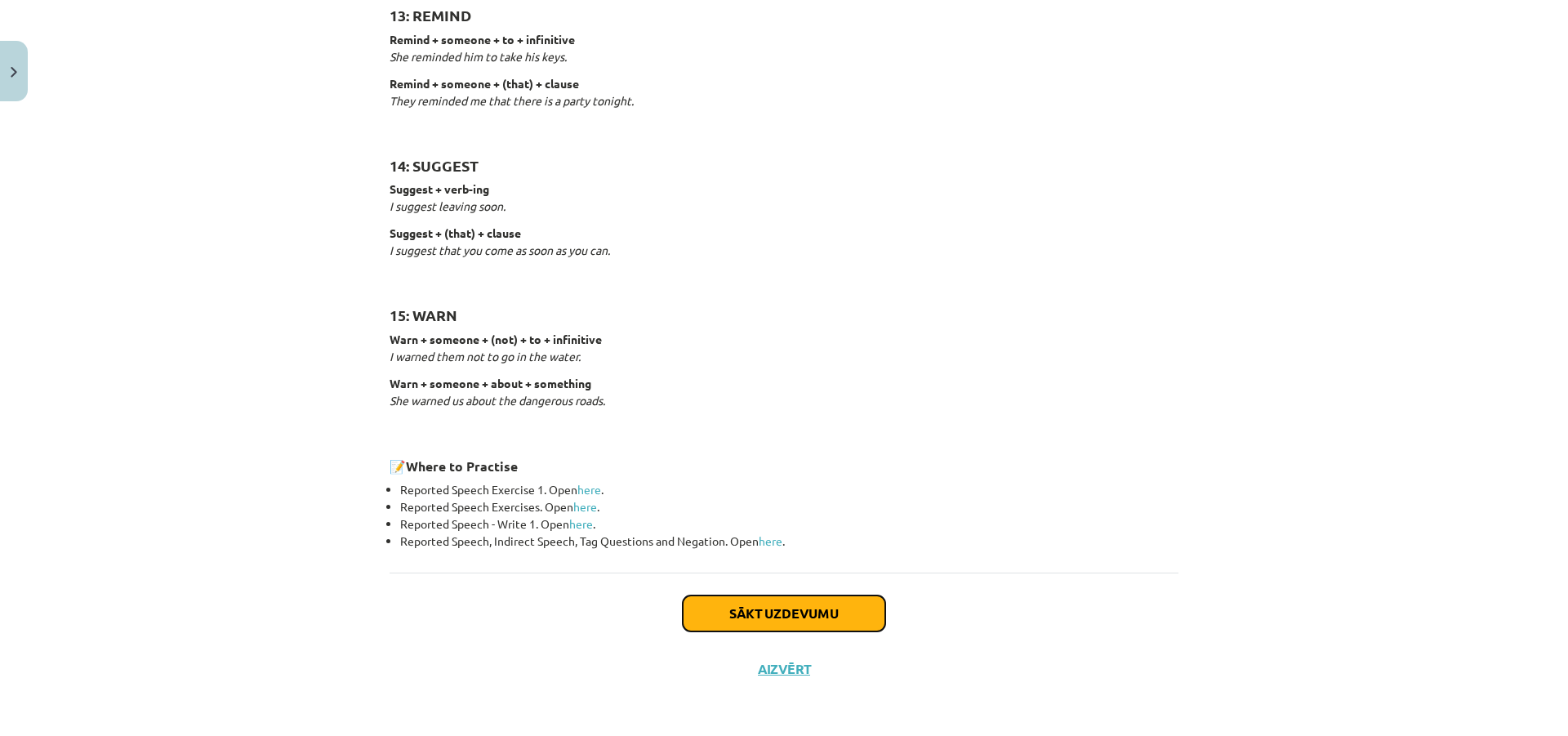
click at [779, 616] on button "Sākt uzdevumu" at bounding box center [784, 613] width 203 height 36
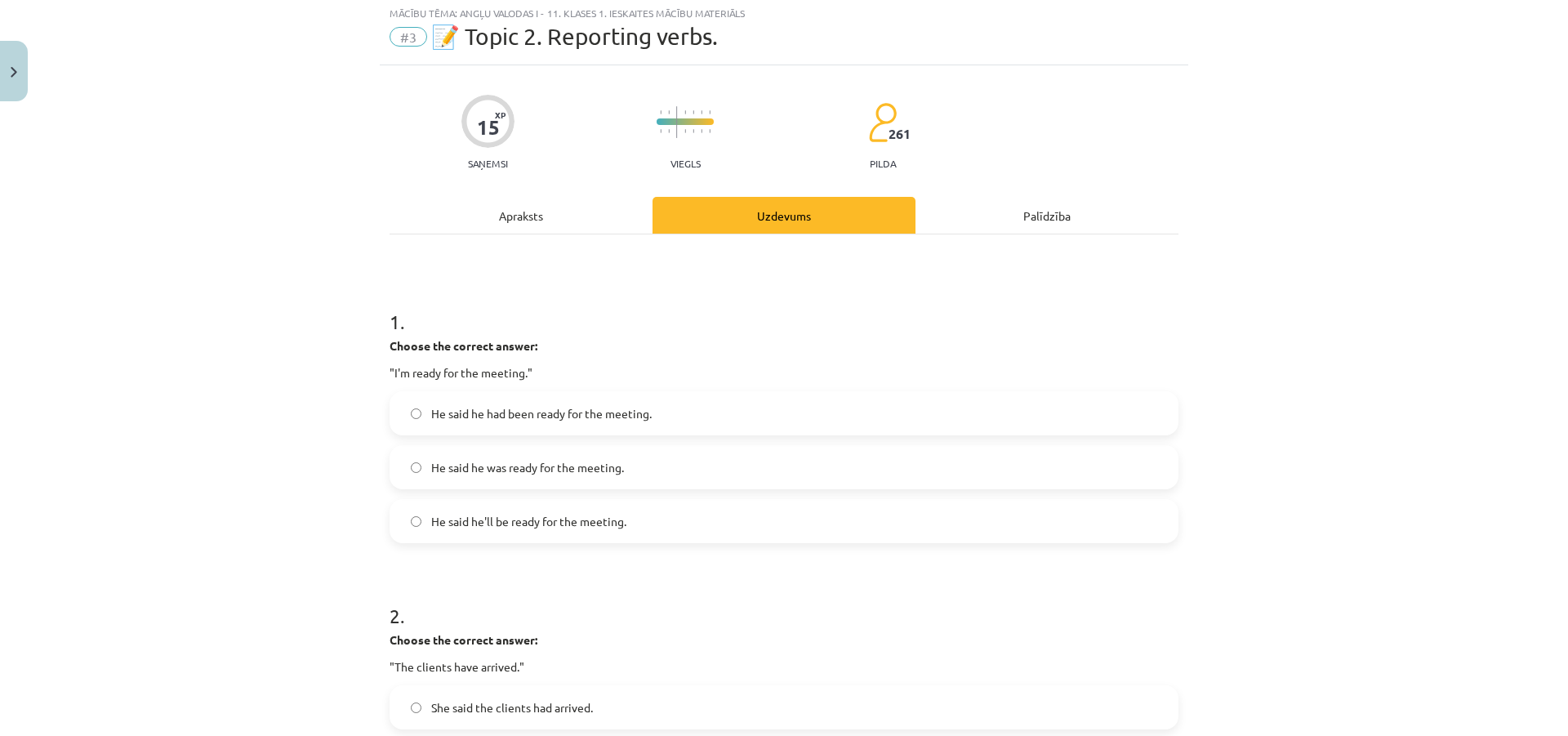
scroll to position [41, 0]
drag, startPoint x: 554, startPoint y: 469, endPoint x: 559, endPoint y: 458, distance: 12.1
click at [556, 466] on span "He said he was ready for the meeting." at bounding box center [528, 469] width 193 height 17
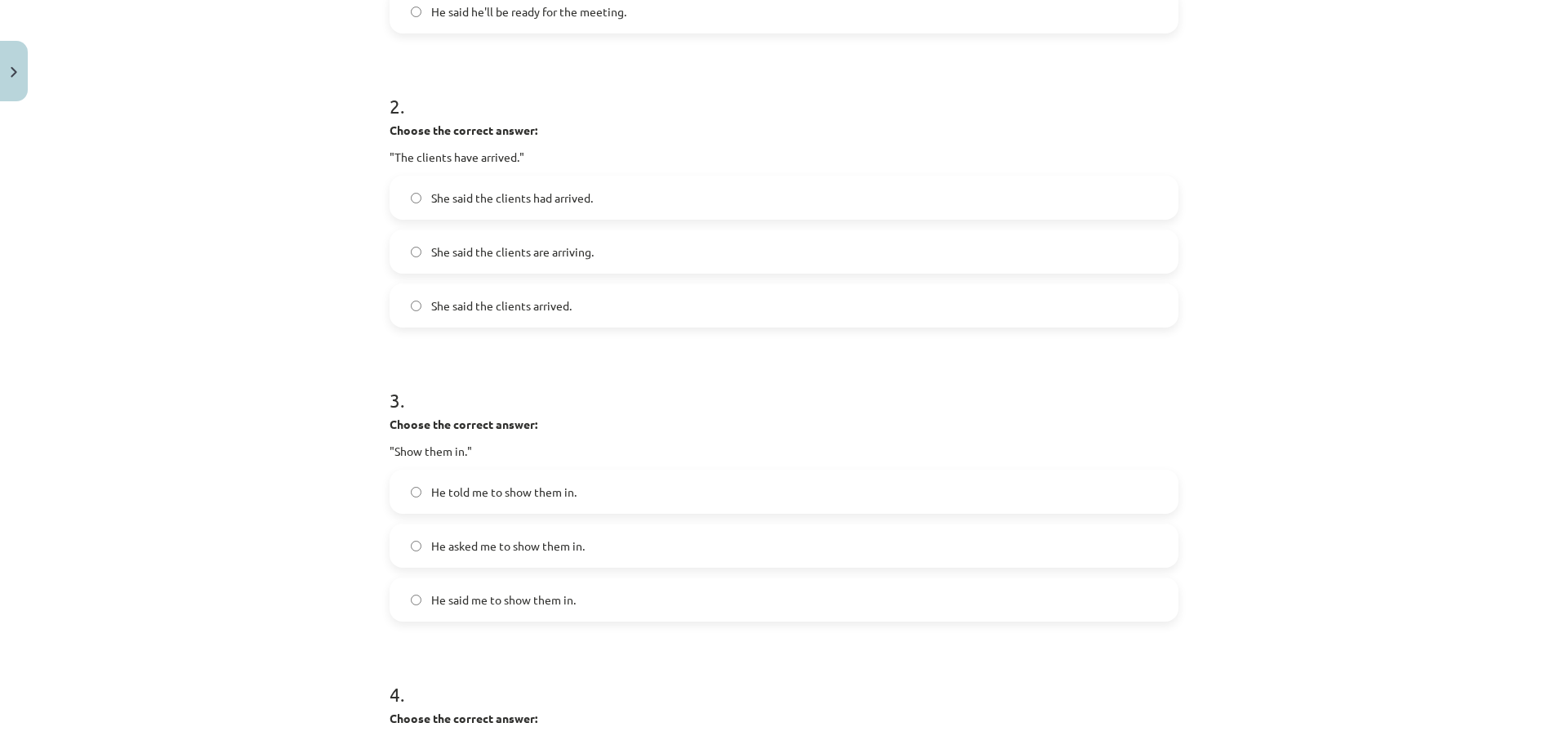
scroll to position [613, 0]
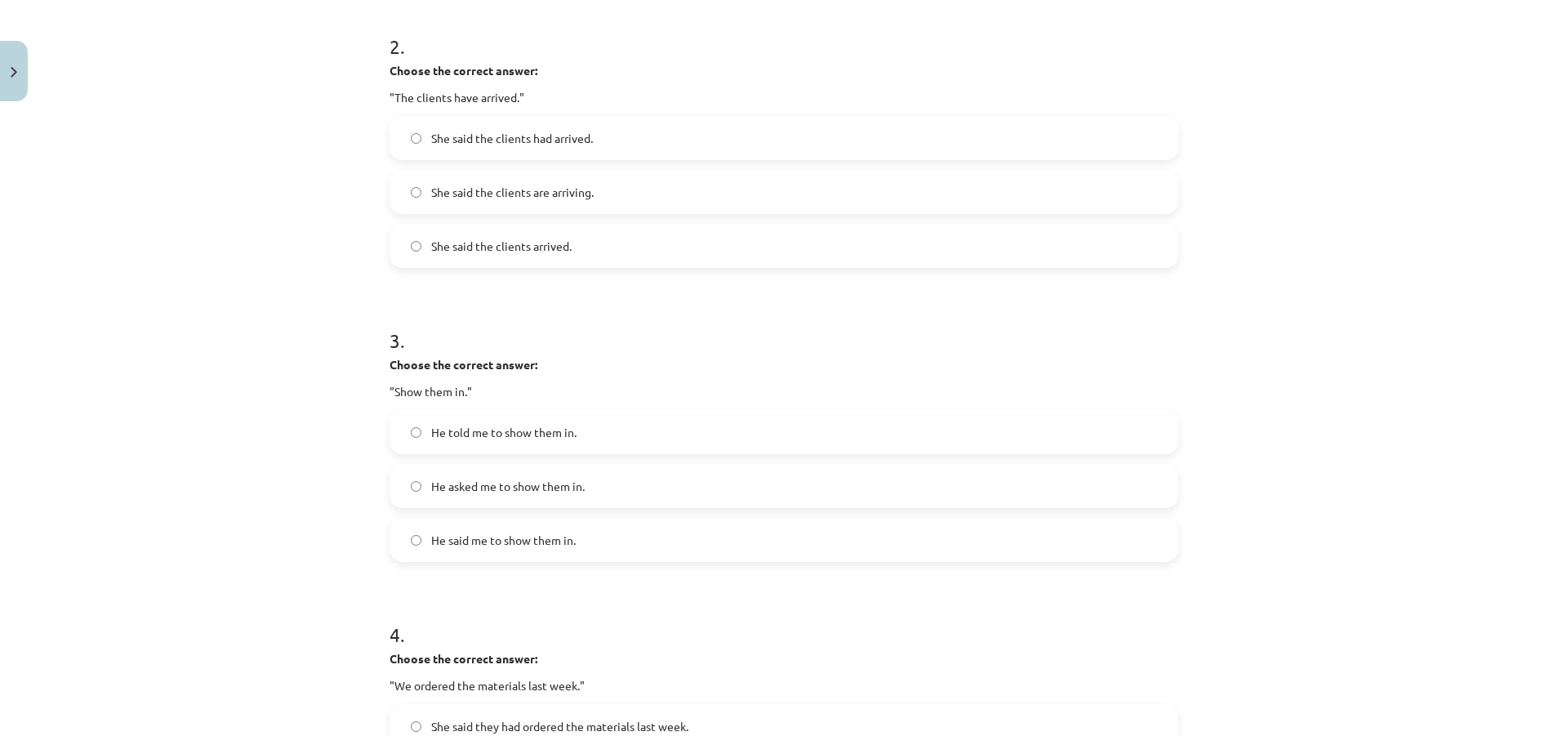
click at [542, 538] on span "He said me to show them in." at bounding box center [503, 540] width 145 height 17
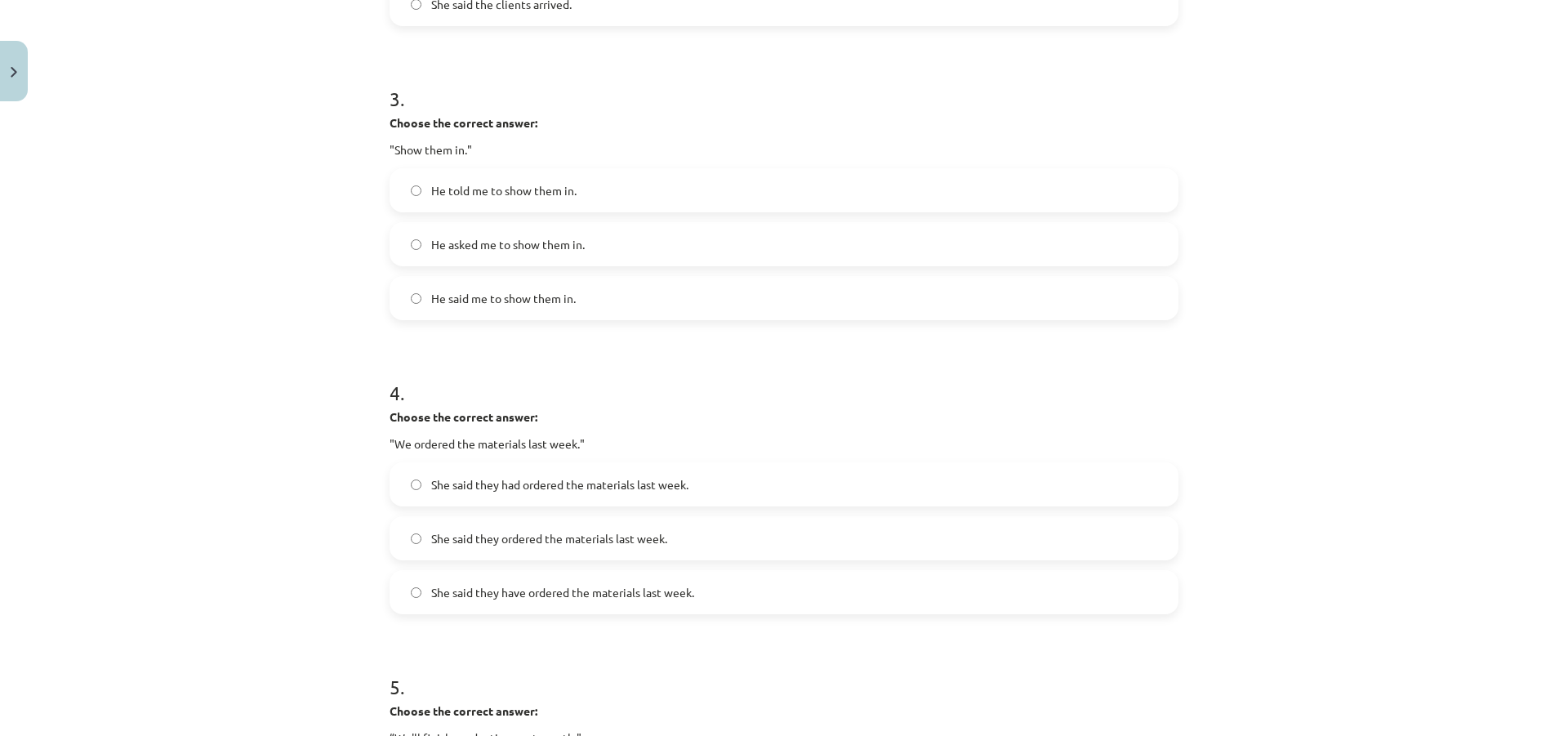
scroll to position [857, 0]
click at [656, 590] on span "She said they have ordered the materials last week." at bounding box center [563, 589] width 263 height 17
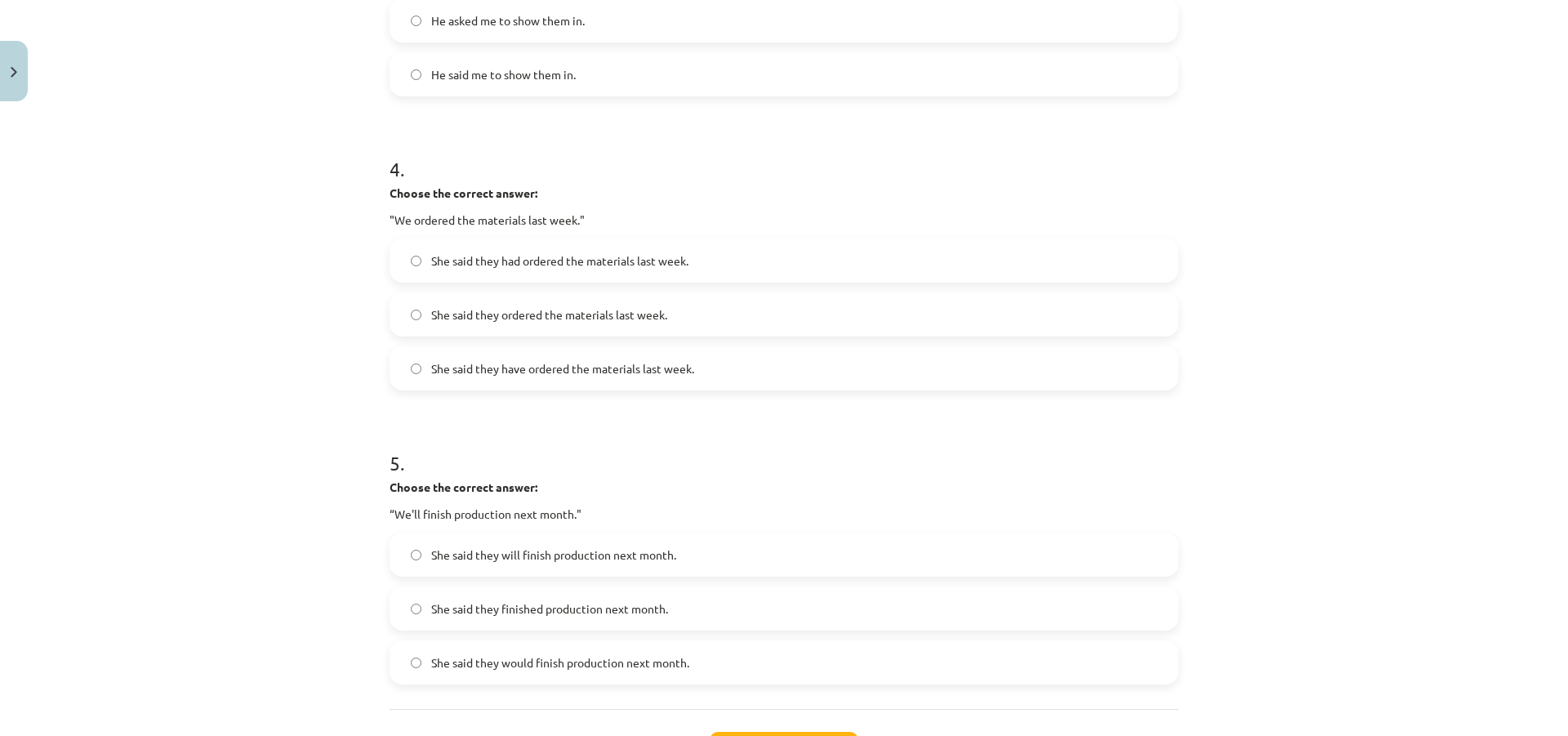
scroll to position [1102, 0]
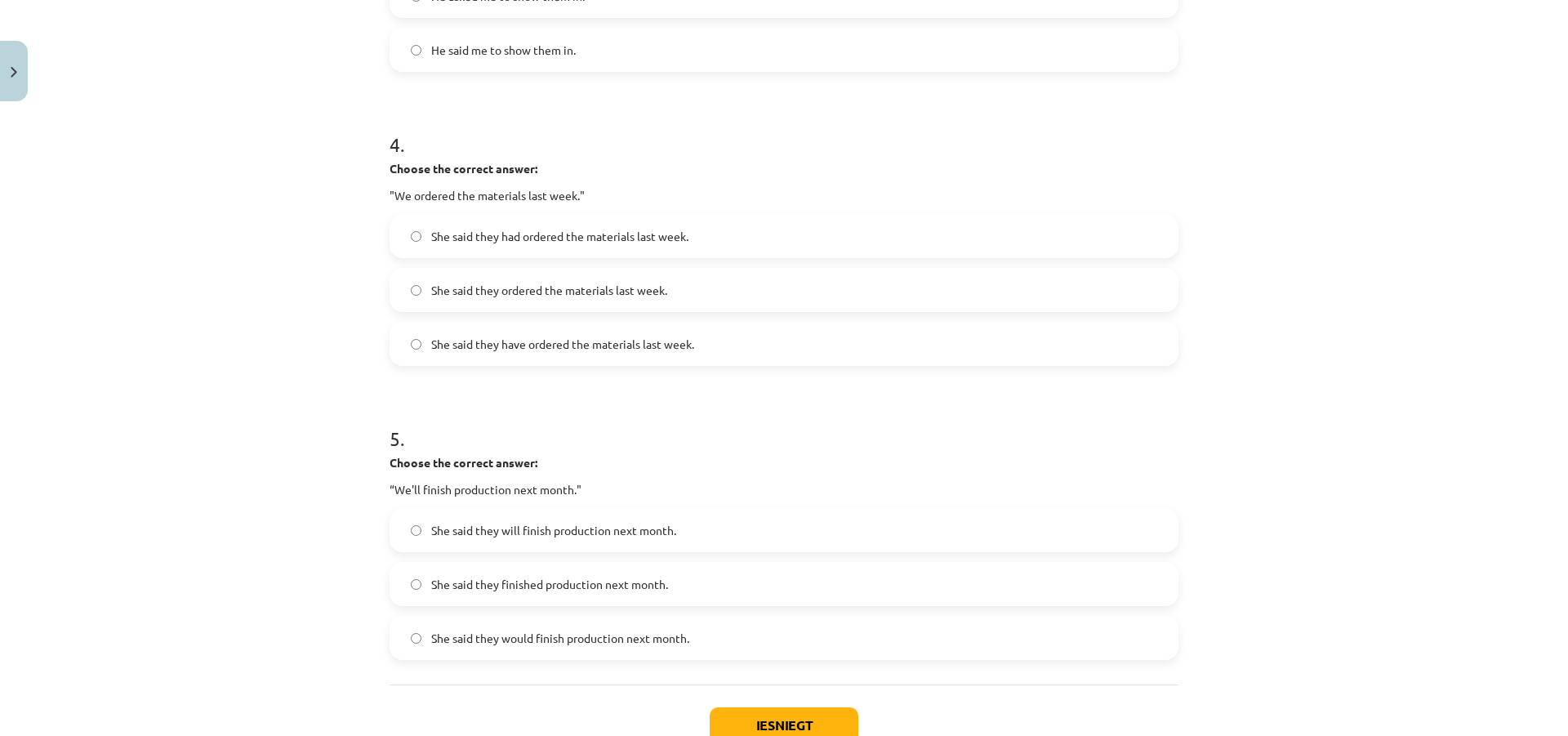
click at [527, 586] on span "She said they finished production next month." at bounding box center [550, 584] width 237 height 17
click at [800, 712] on button "Iesniegt" at bounding box center [784, 725] width 149 height 36
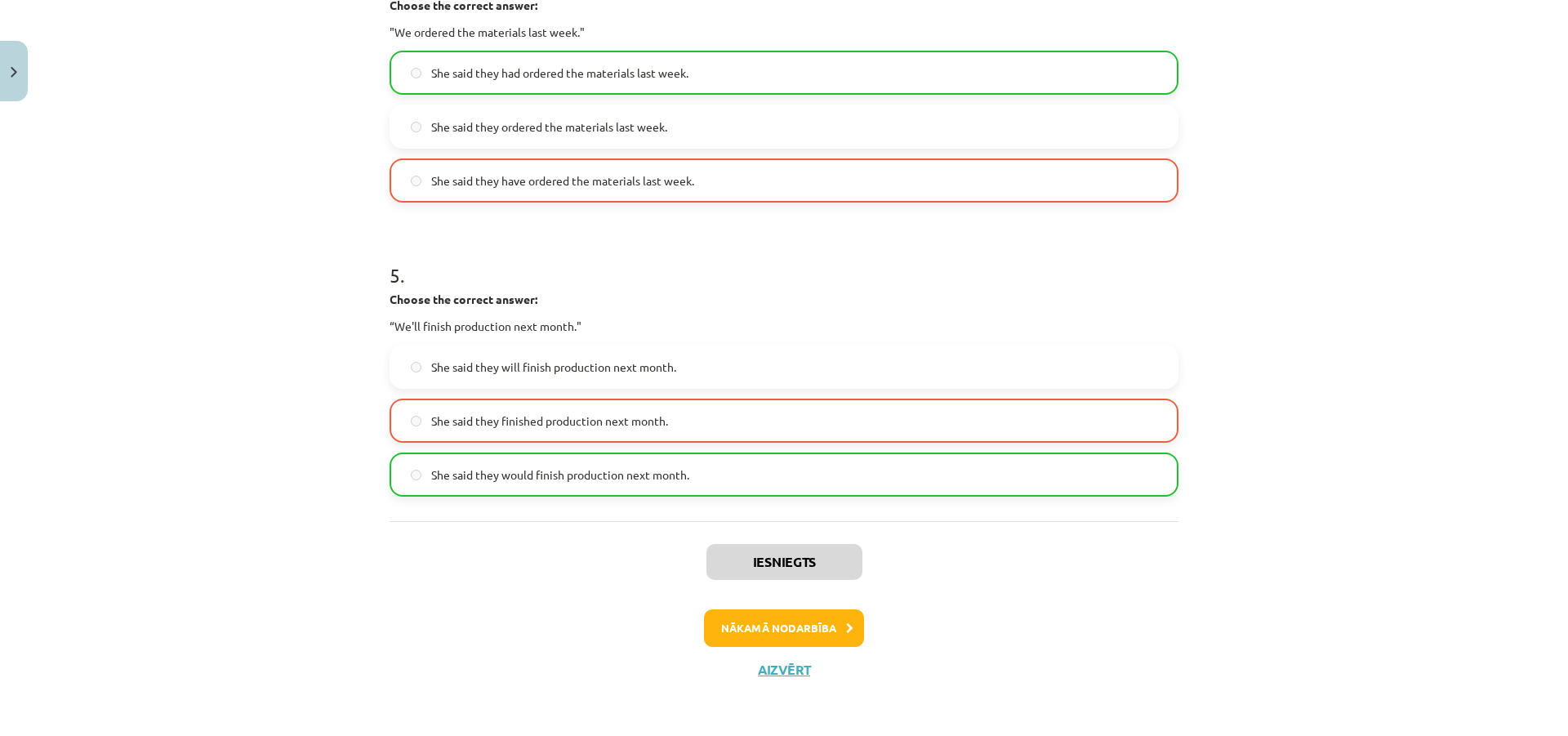
scroll to position [1268, 0]
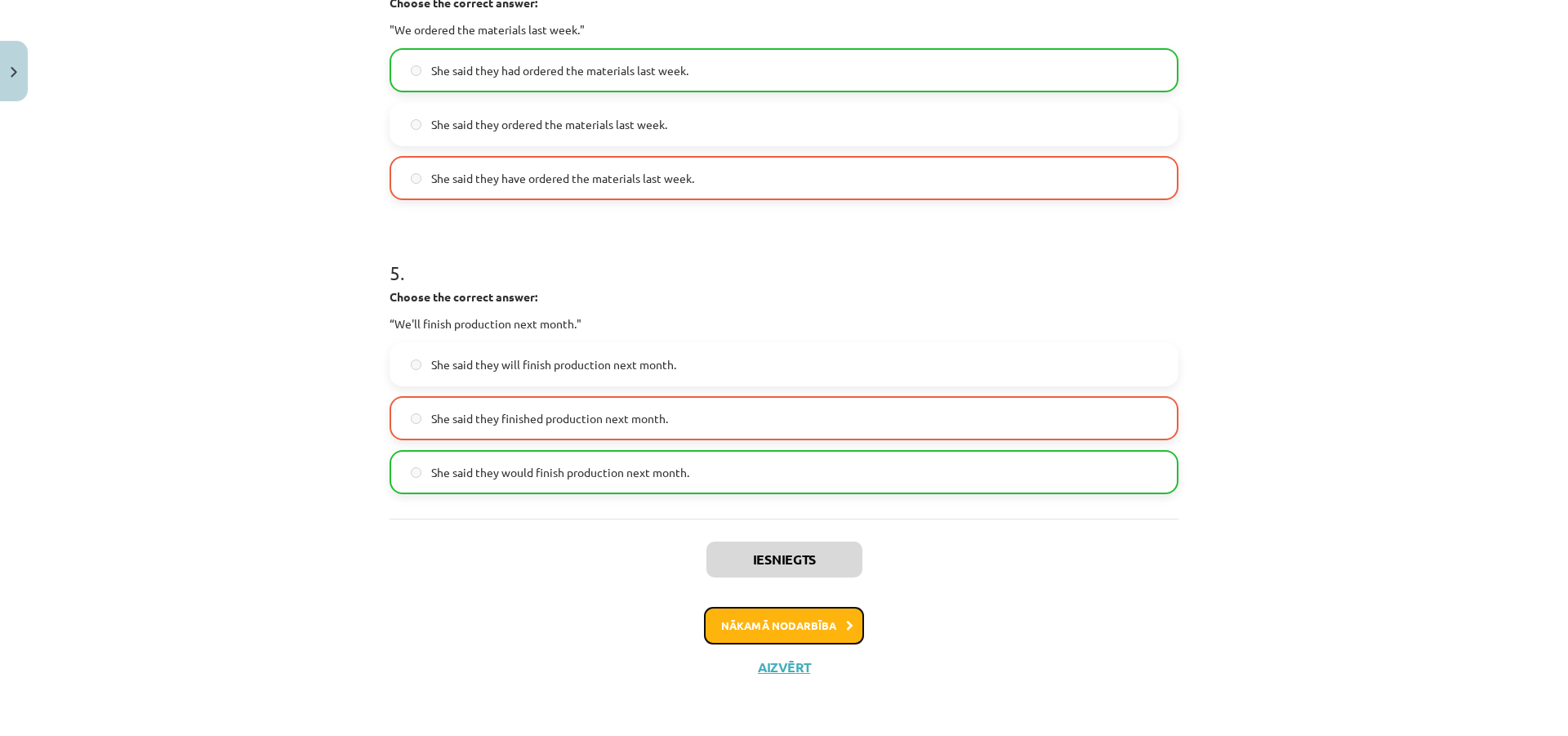
click at [832, 632] on button "Nākamā nodarbība" at bounding box center [784, 626] width 160 height 38
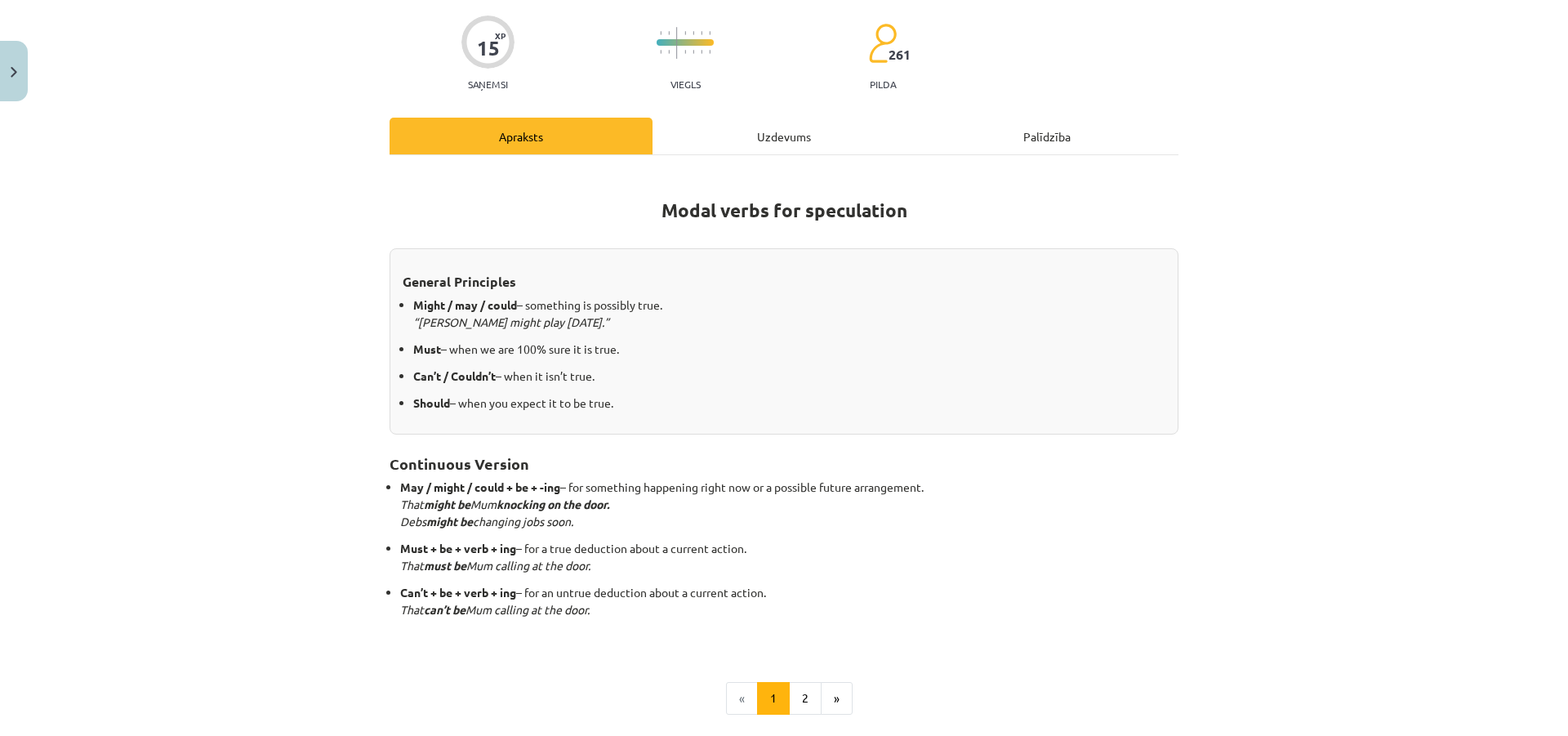
scroll to position [204, 0]
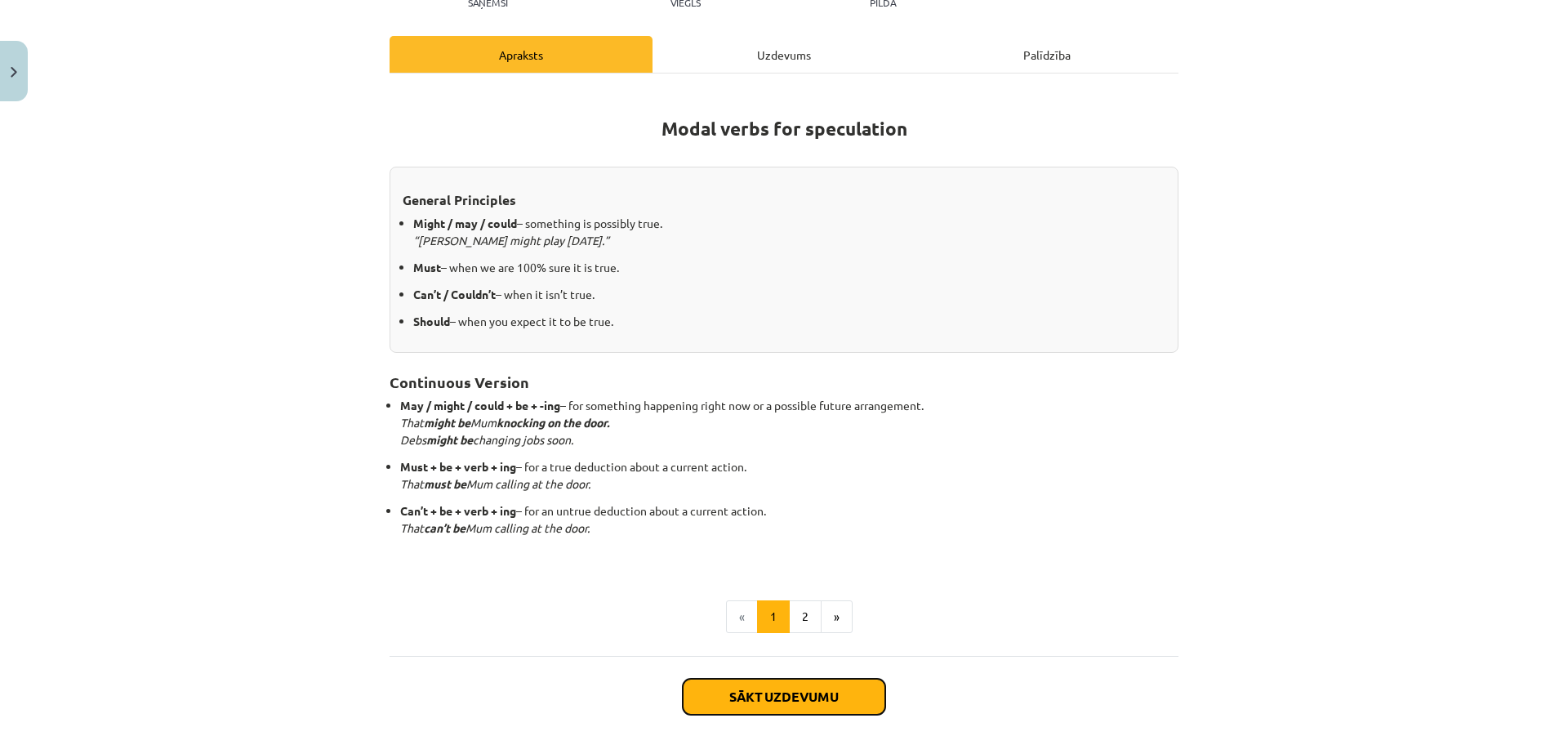
click at [803, 701] on button "Sākt uzdevumu" at bounding box center [784, 697] width 203 height 36
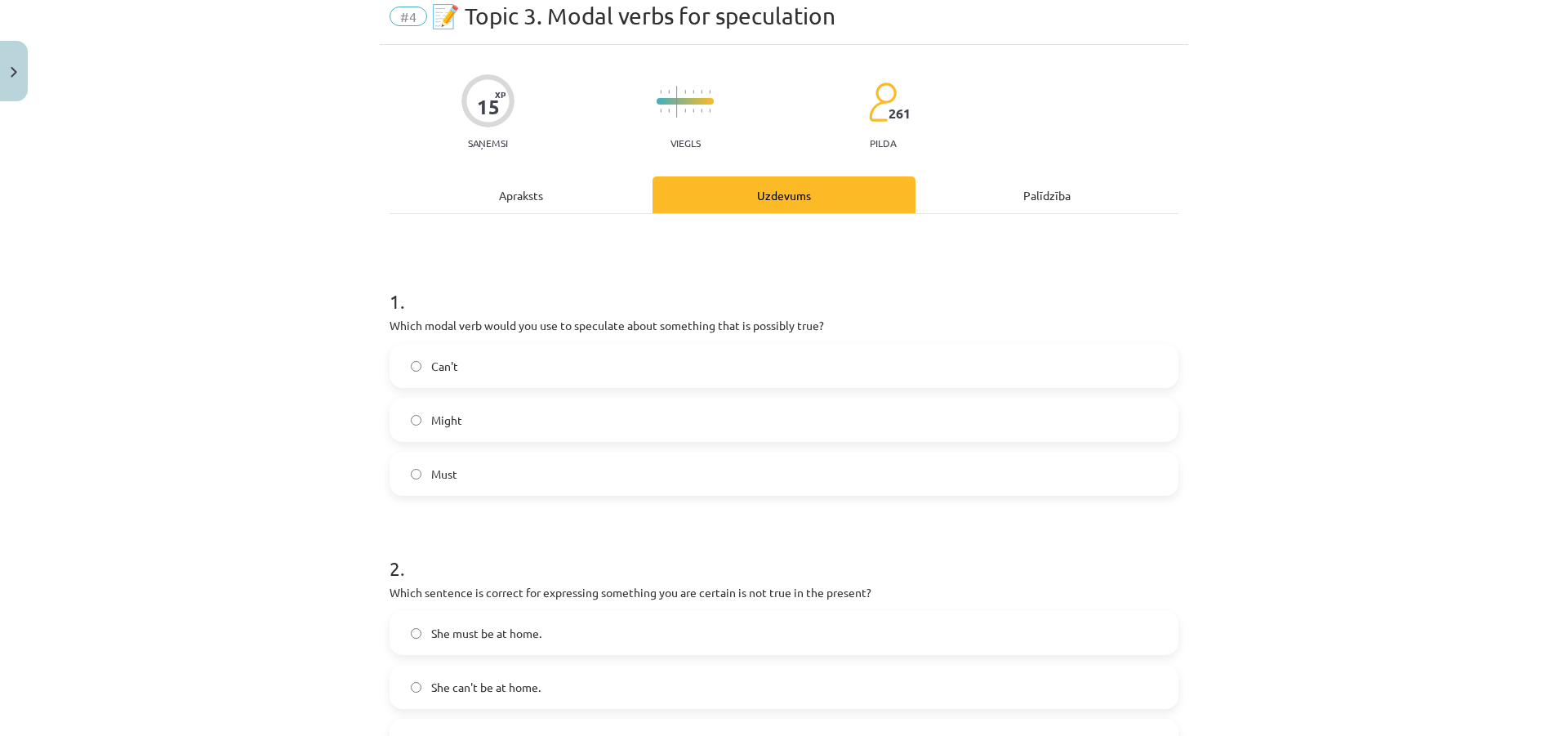
scroll to position [41, 0]
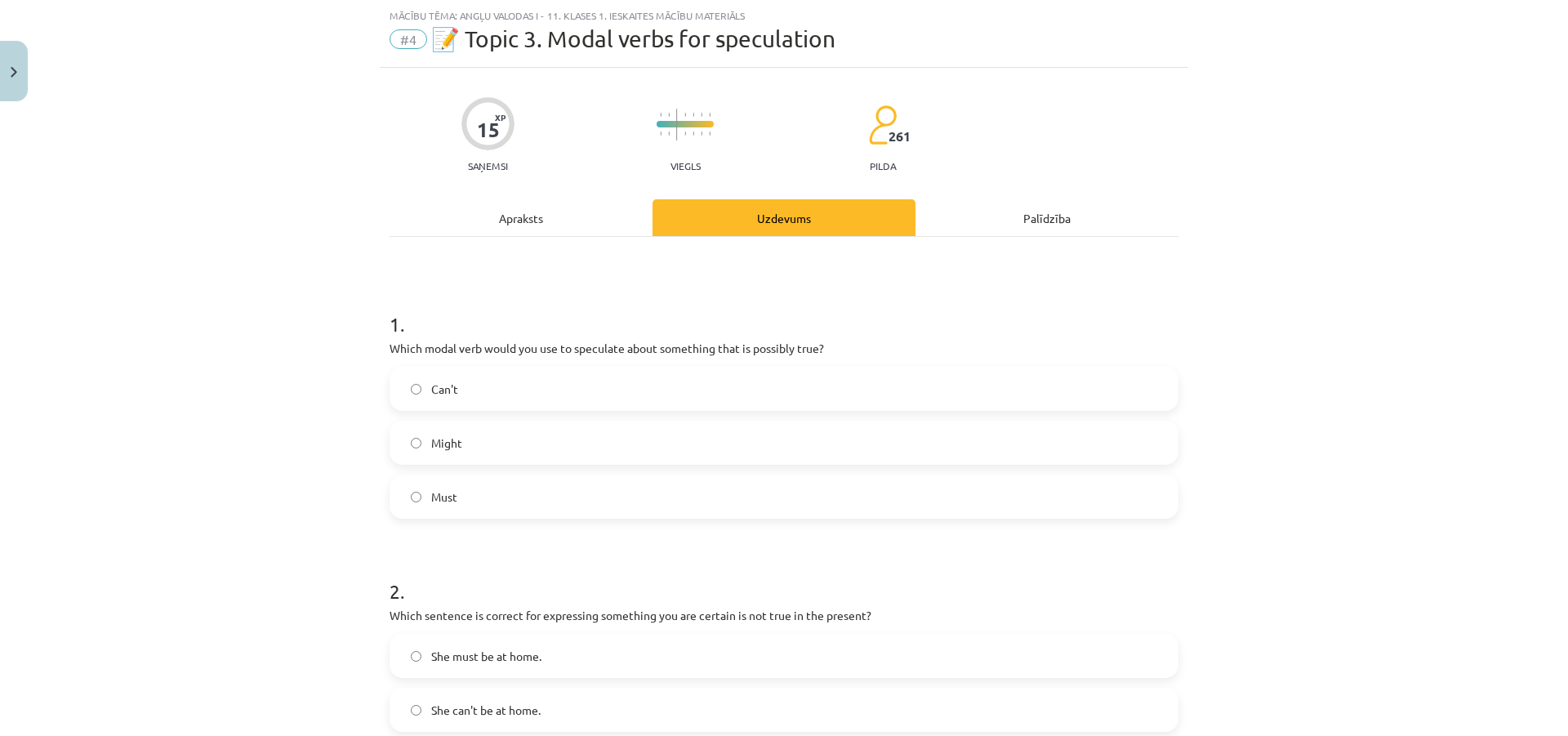
click at [443, 489] on span "Must" at bounding box center [444, 496] width 26 height 17
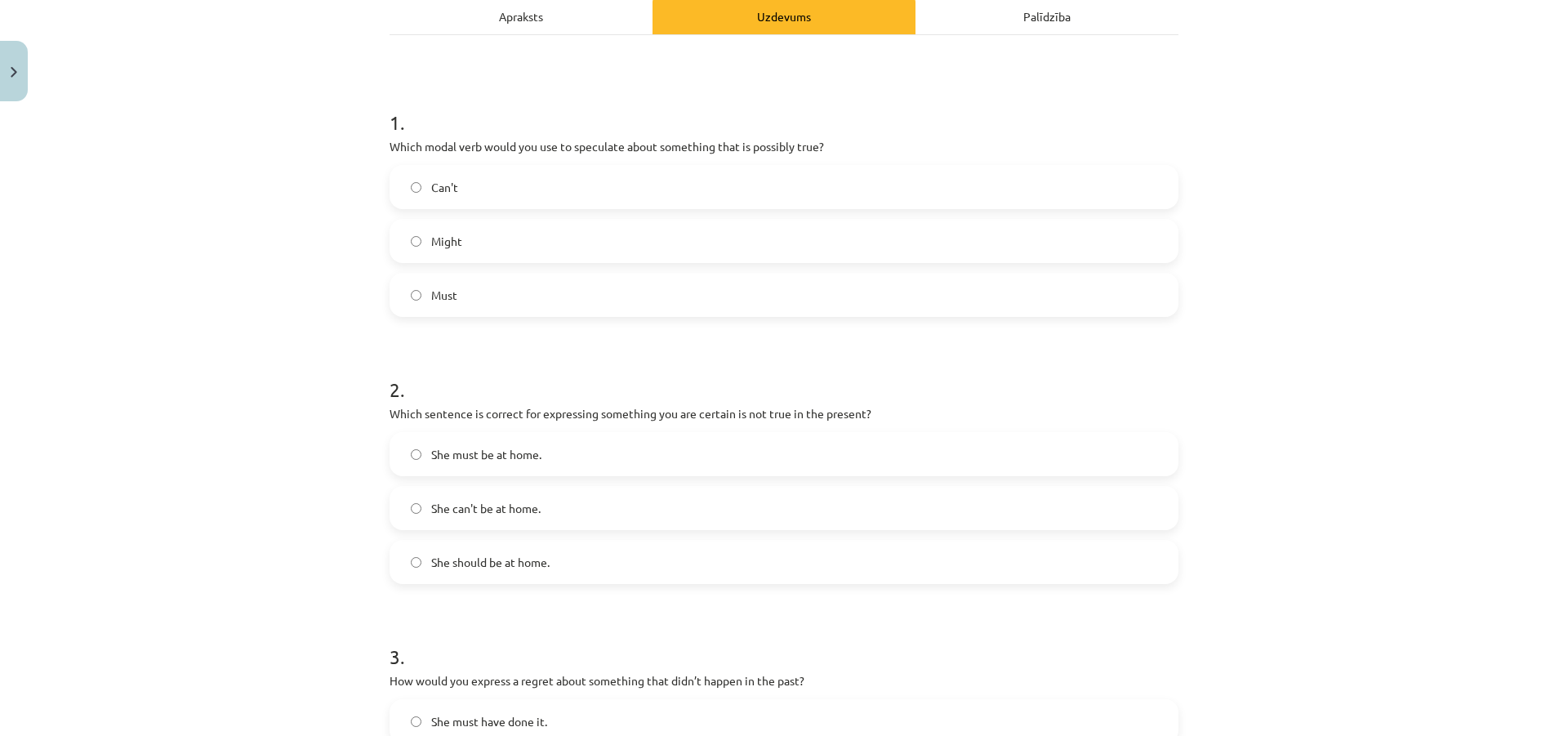
scroll to position [285, 0]
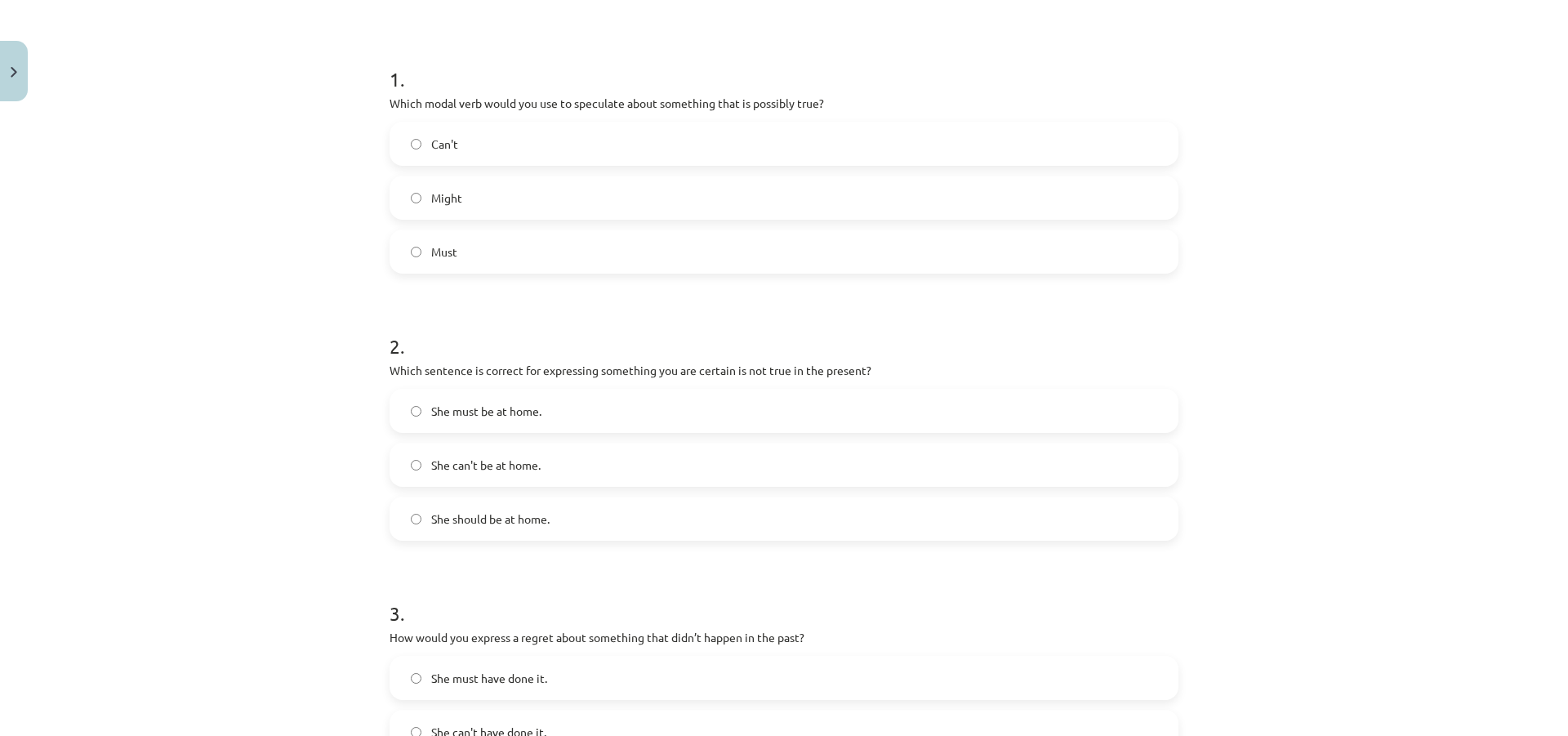
click at [523, 465] on span "She can't be at home." at bounding box center [486, 464] width 110 height 17
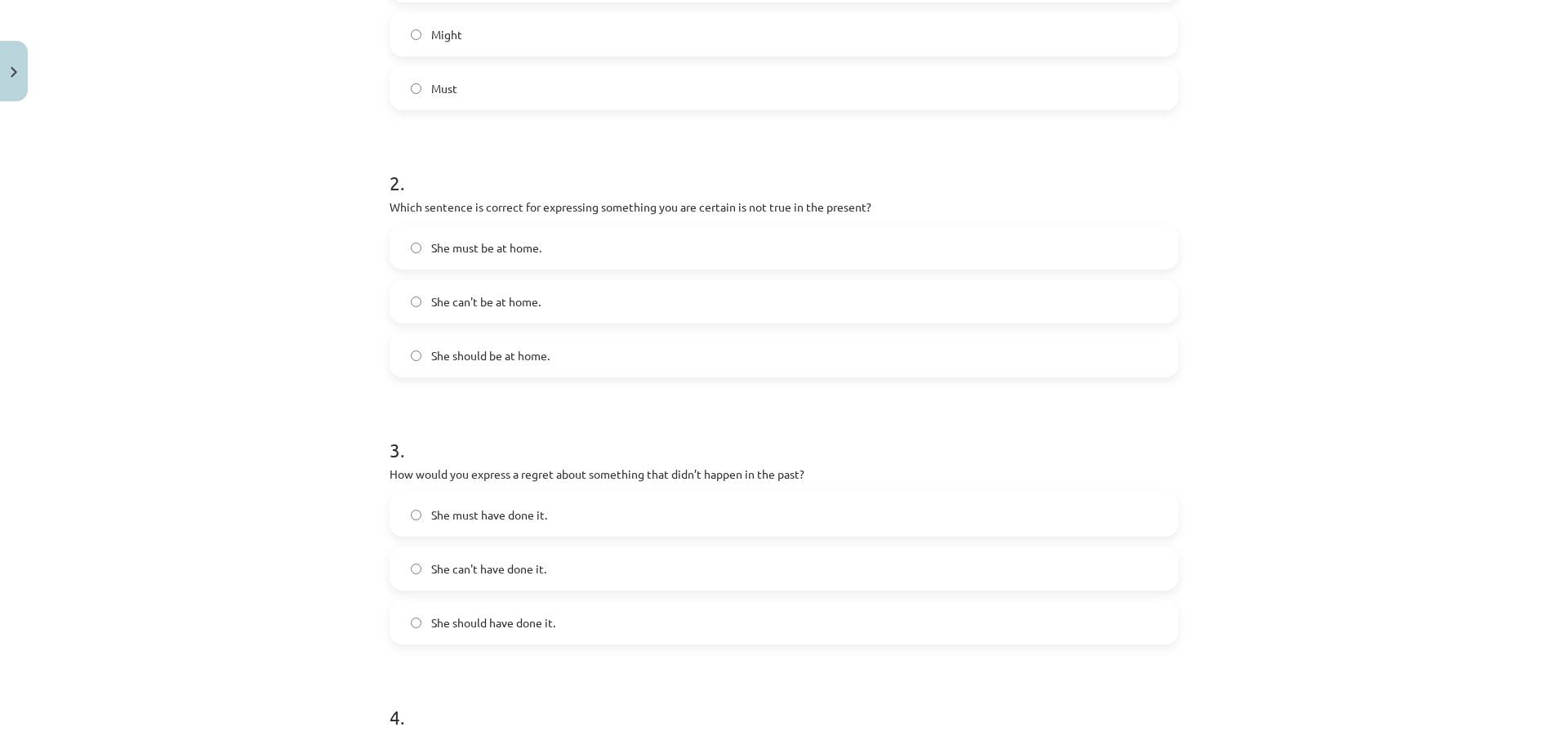
scroll to position [531, 0]
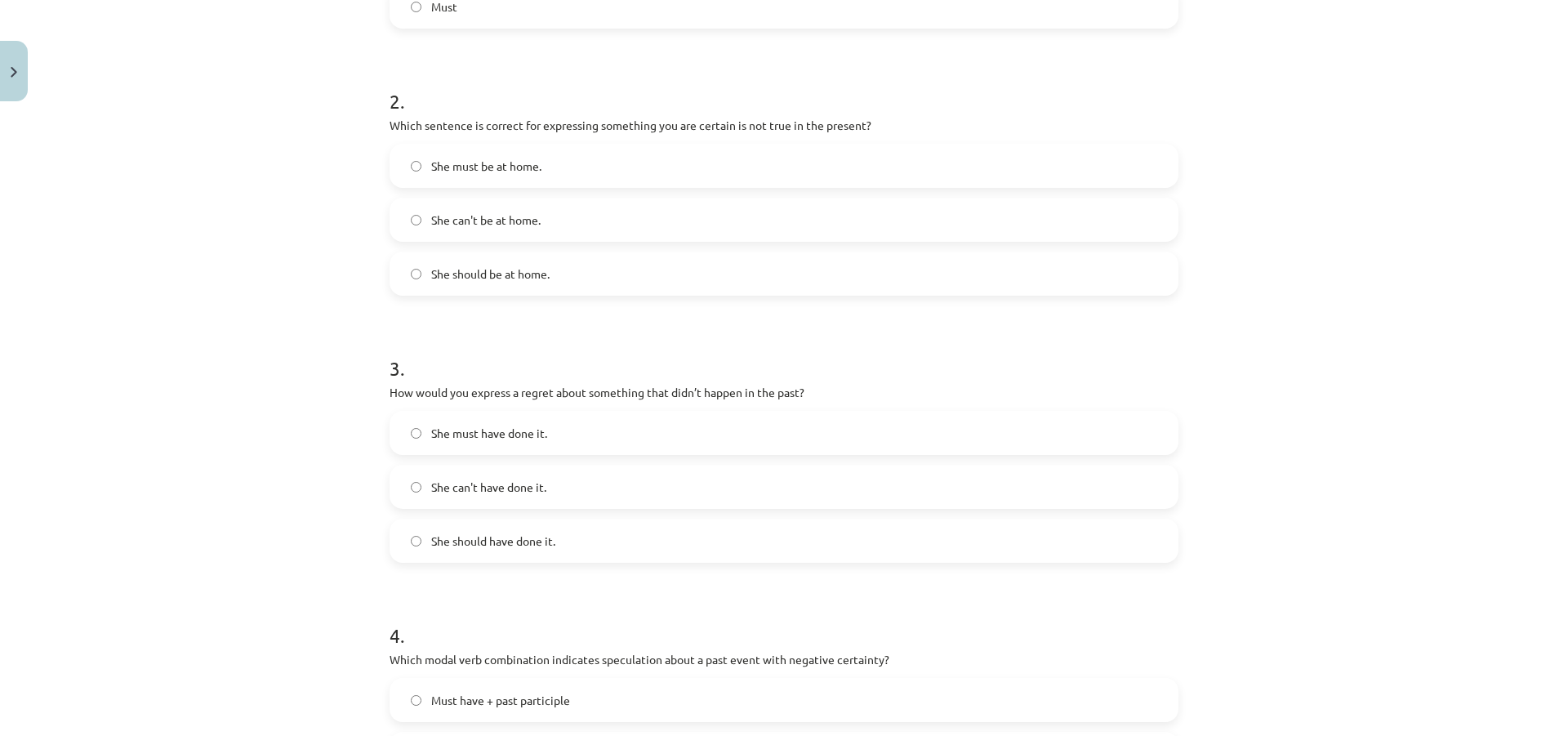
click at [574, 490] on label "She can't have done it." at bounding box center [784, 487] width 786 height 41
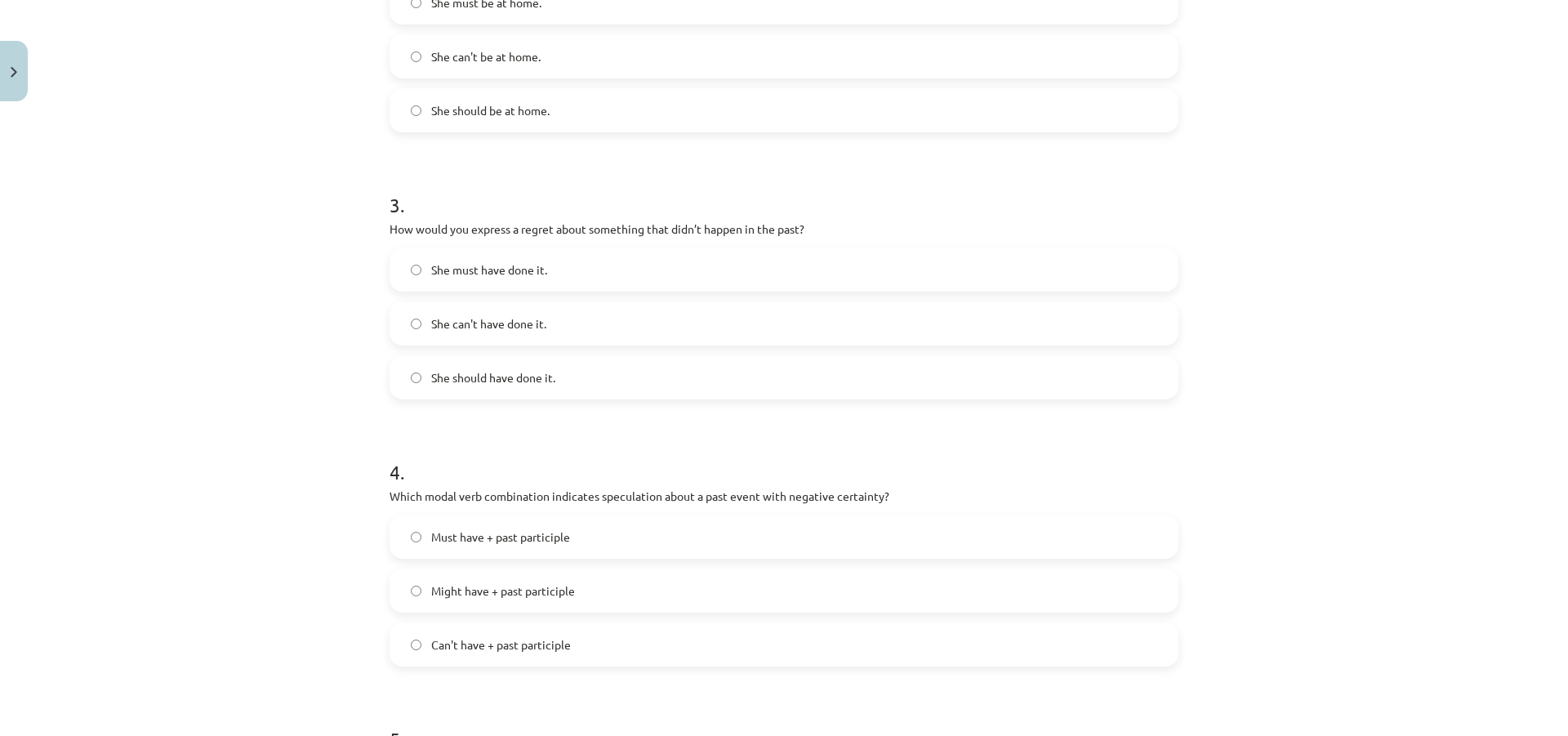
scroll to position [776, 0]
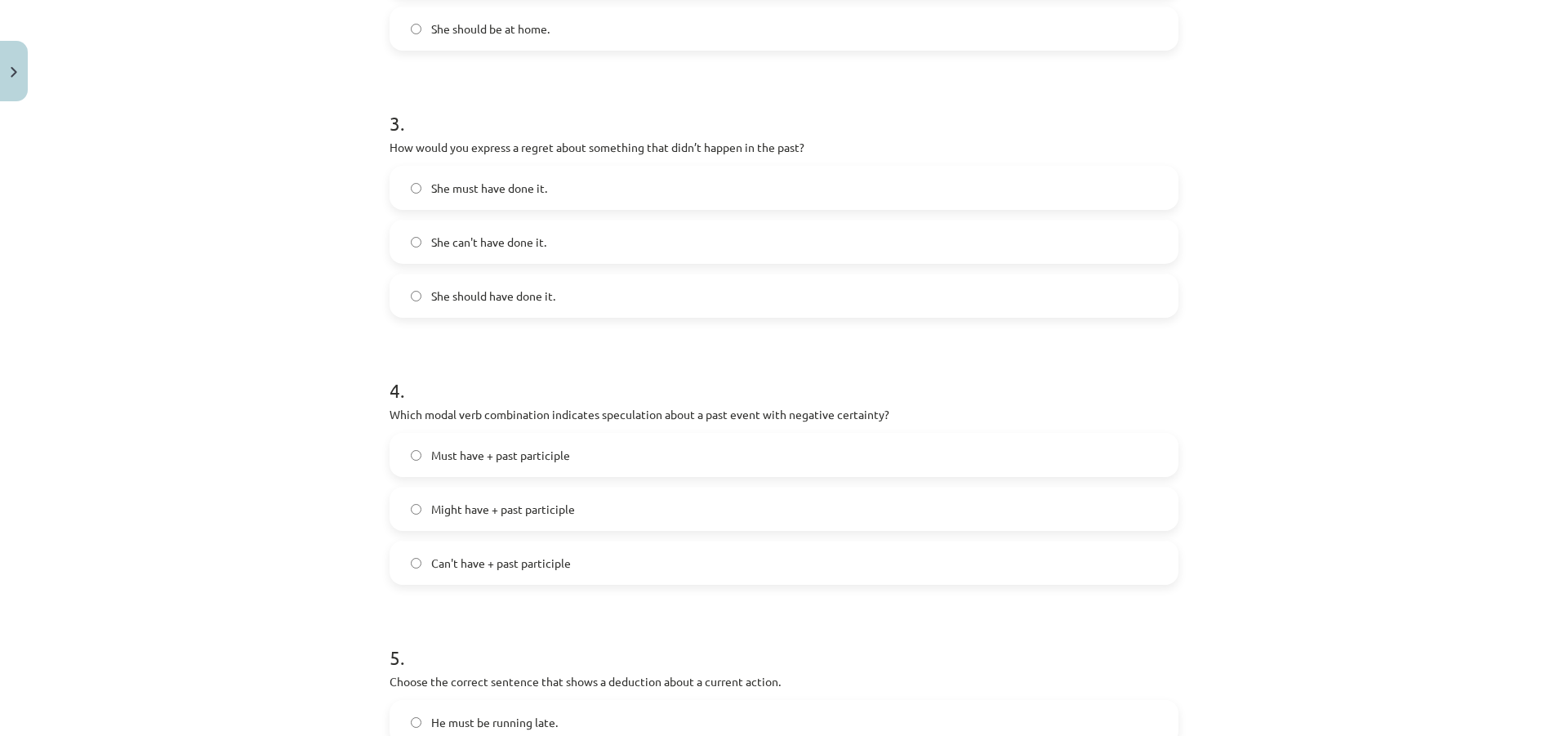
click at [463, 570] on span "Can't have + past participle" at bounding box center [501, 563] width 140 height 17
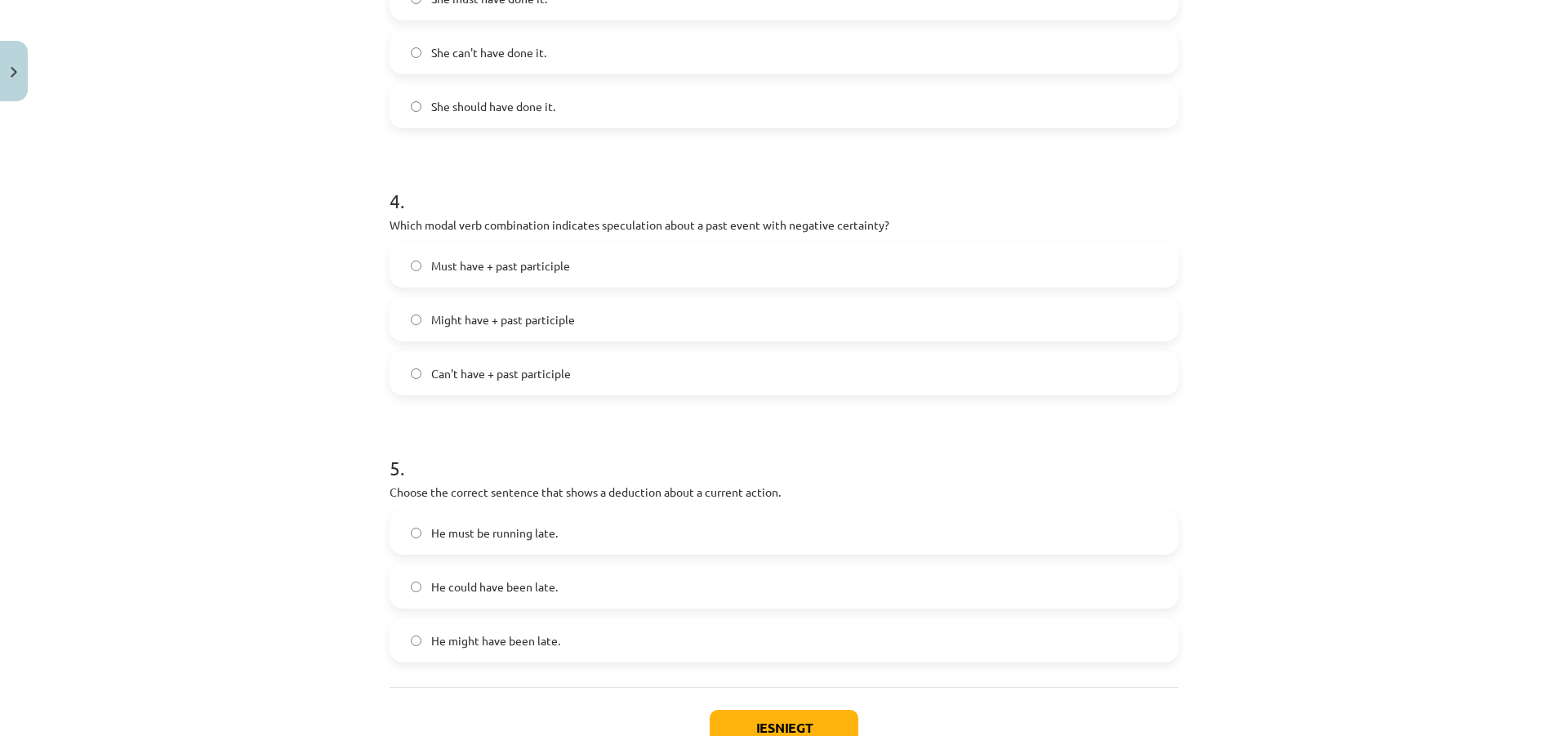
scroll to position [1021, 0]
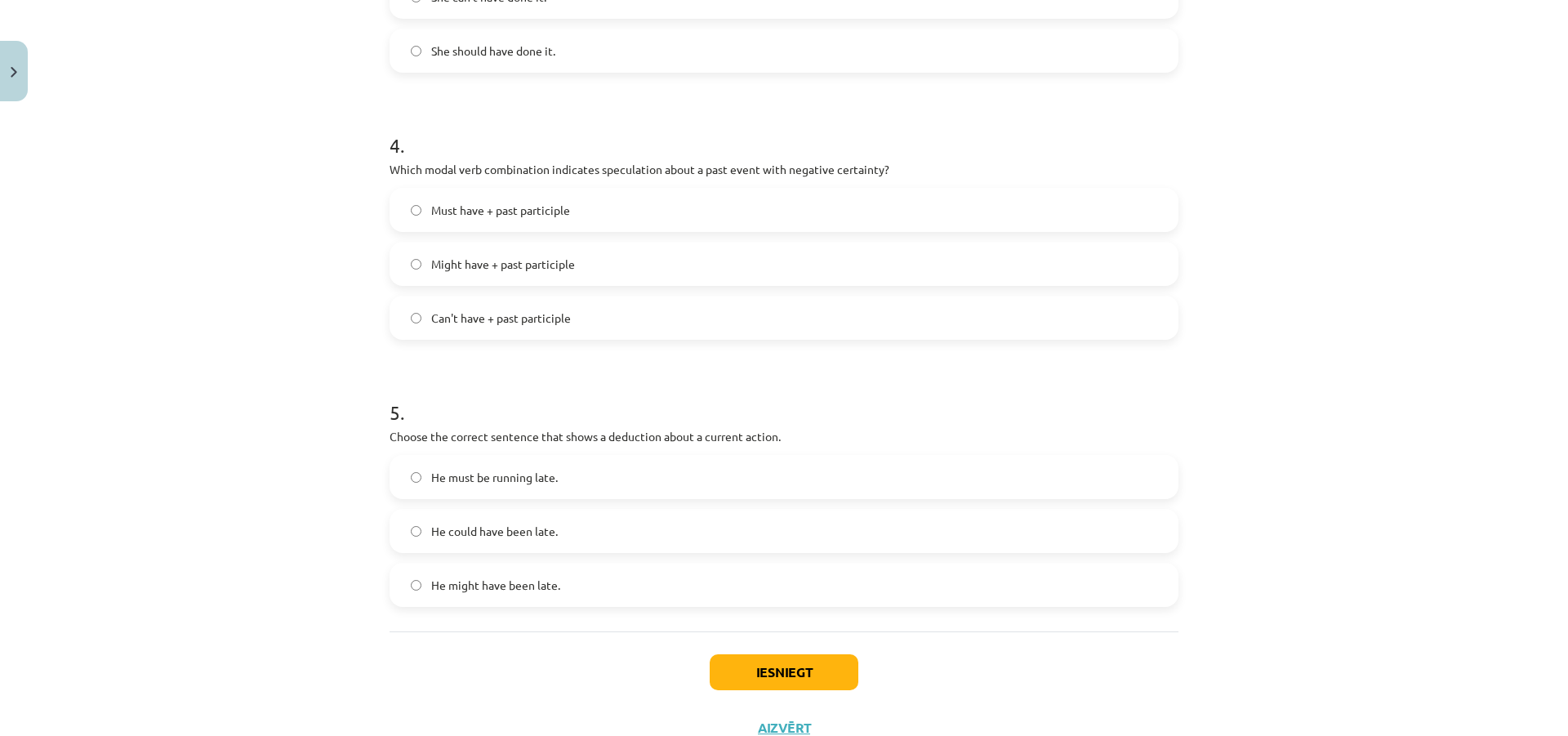
click at [558, 470] on label "He must be running late." at bounding box center [784, 477] width 786 height 41
click at [748, 648] on div "Iesniegt Aizvērt" at bounding box center [784, 689] width 789 height 114
click at [744, 668] on button "Iesniegt" at bounding box center [784, 672] width 149 height 36
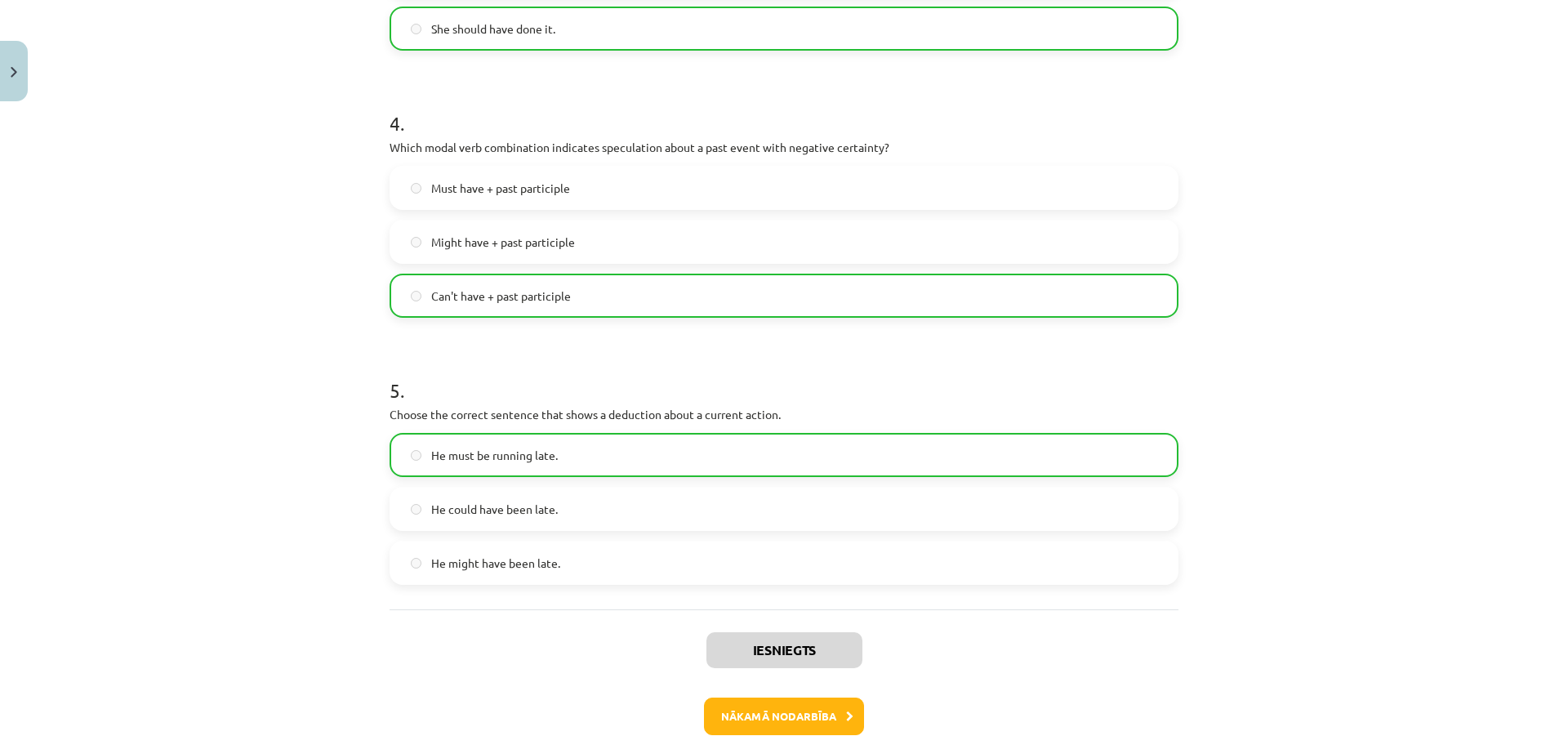
scroll to position [1133, 0]
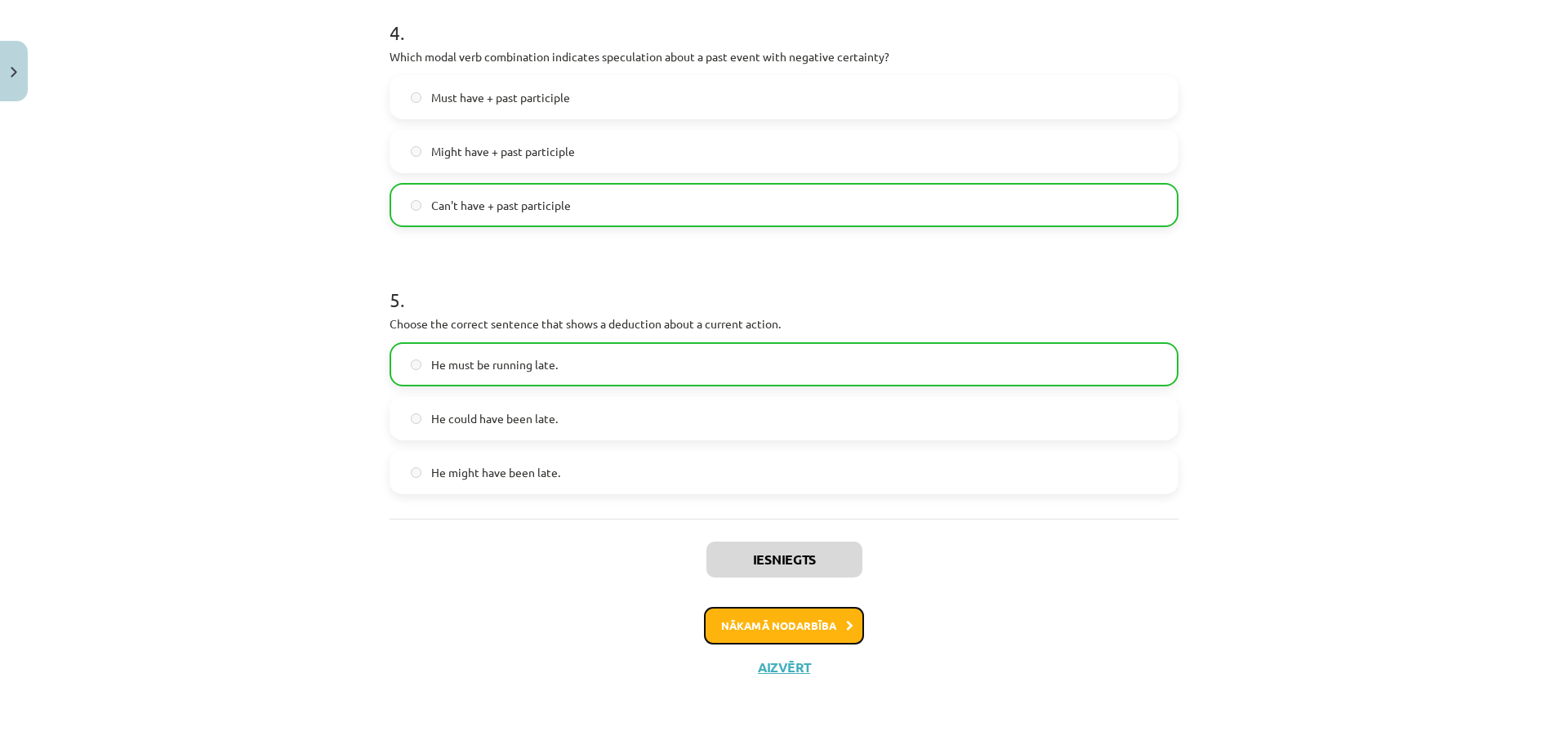
click at [773, 630] on button "Nākamā nodarbība" at bounding box center [784, 626] width 160 height 38
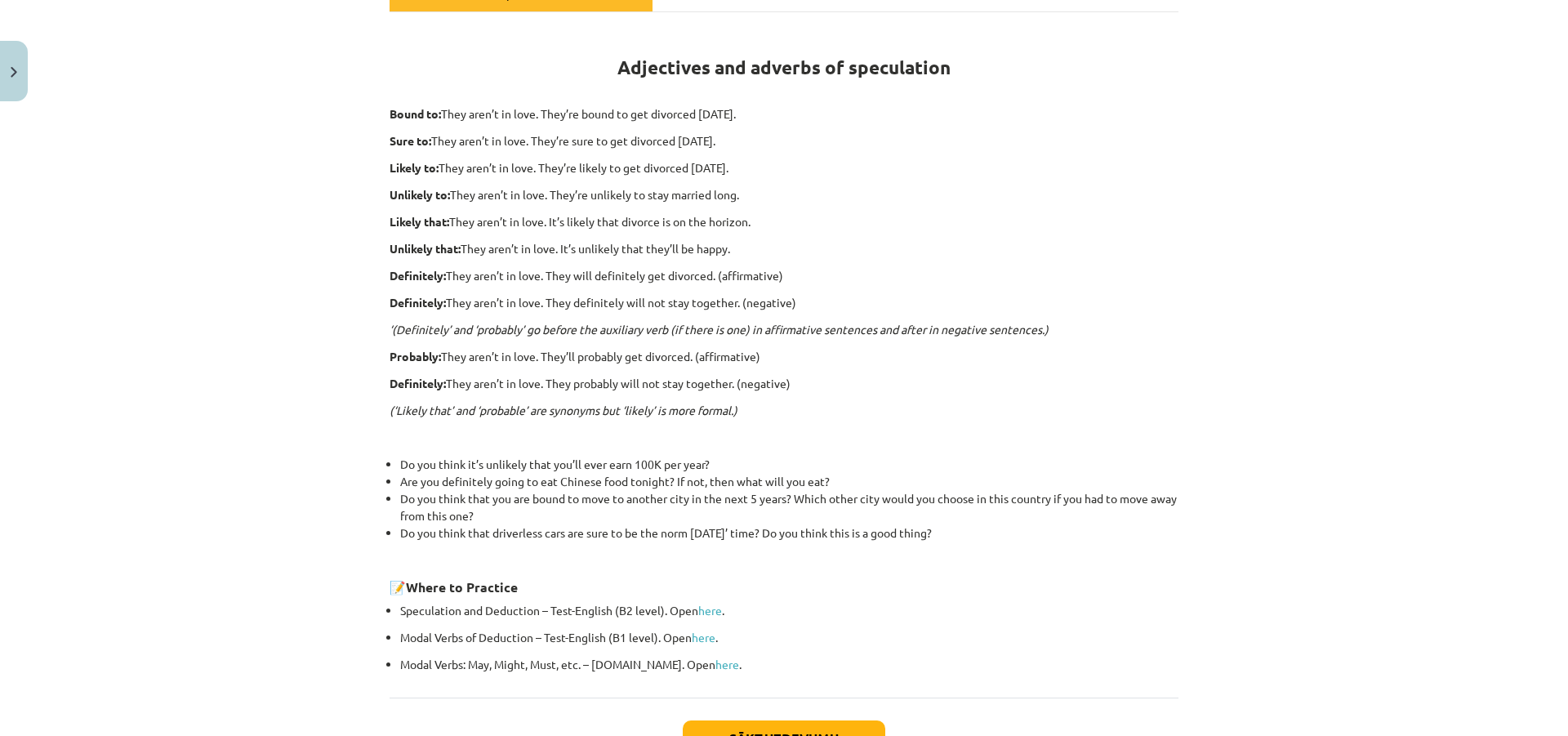
scroll to position [390, 0]
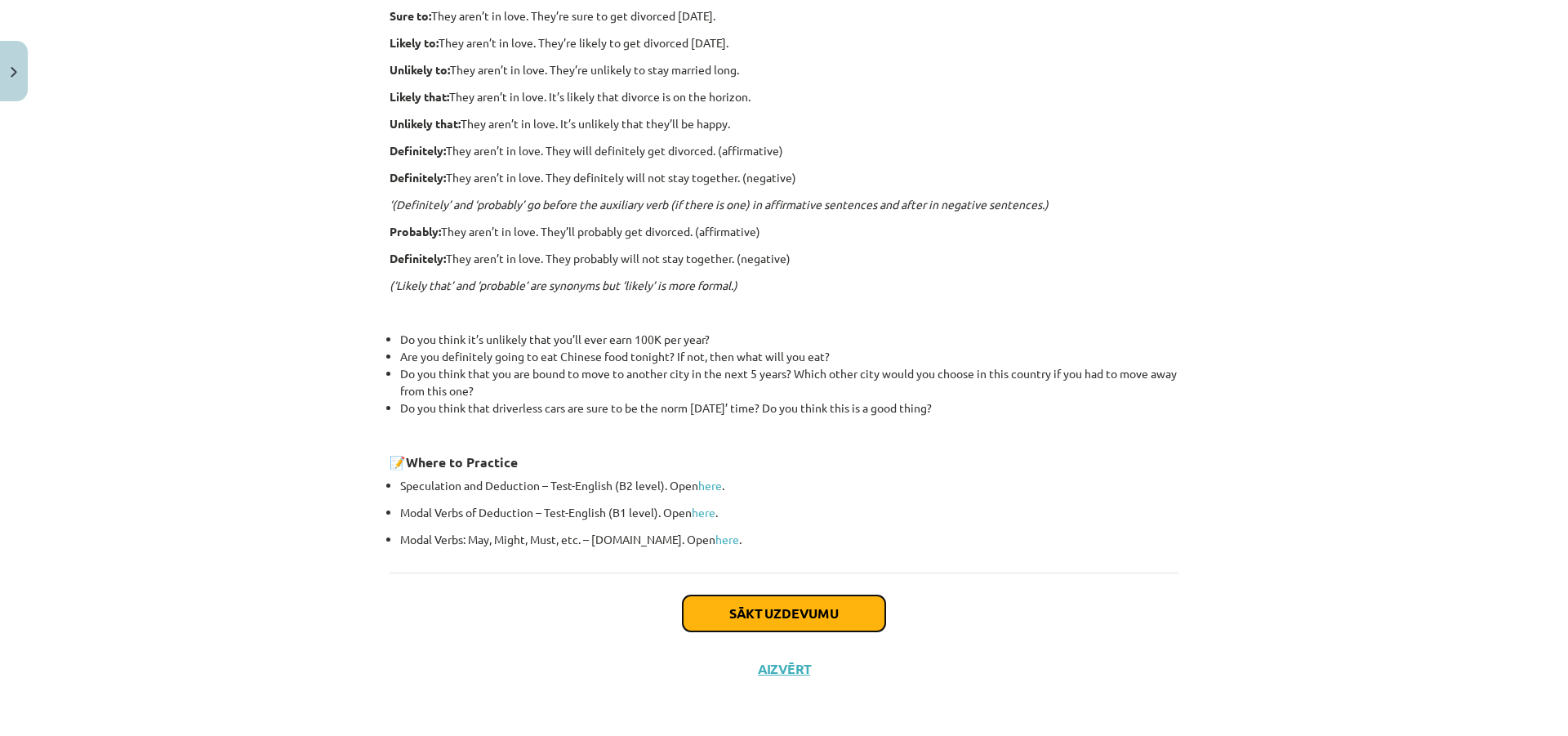
click at [728, 616] on button "Sākt uzdevumu" at bounding box center [784, 613] width 203 height 36
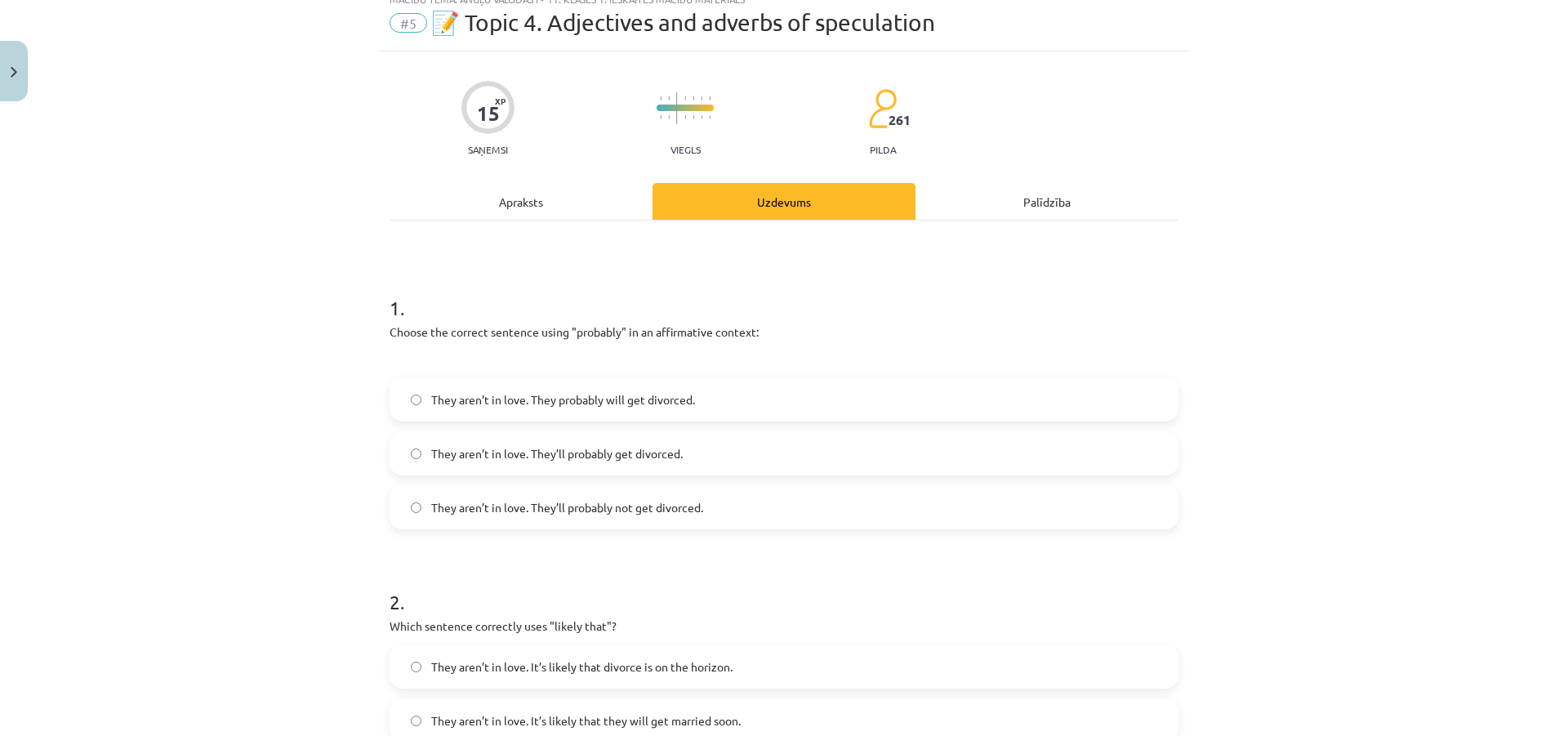
scroll to position [41, 0]
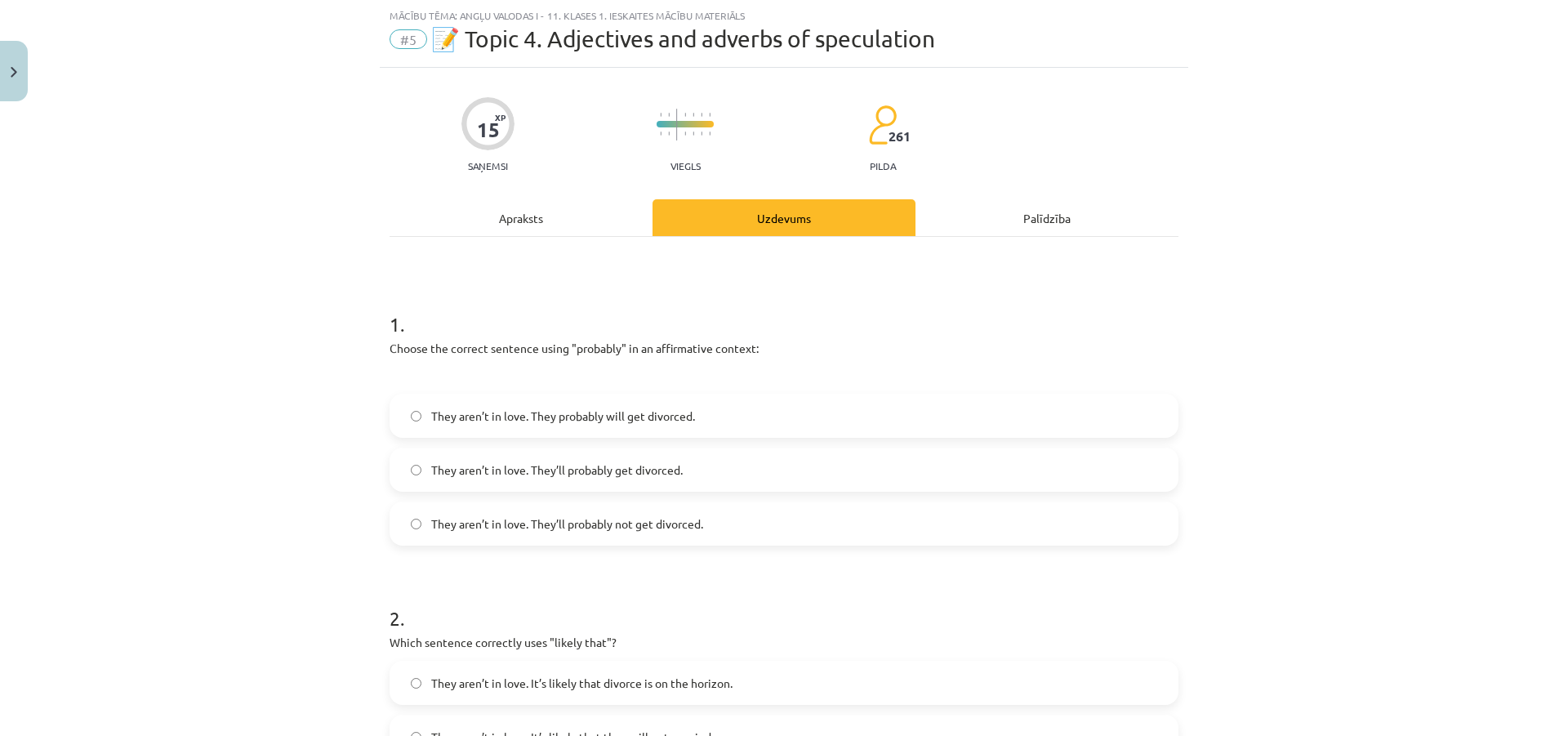
click at [587, 416] on span "They aren’t in love. They probably will get divorced." at bounding box center [563, 415] width 264 height 17
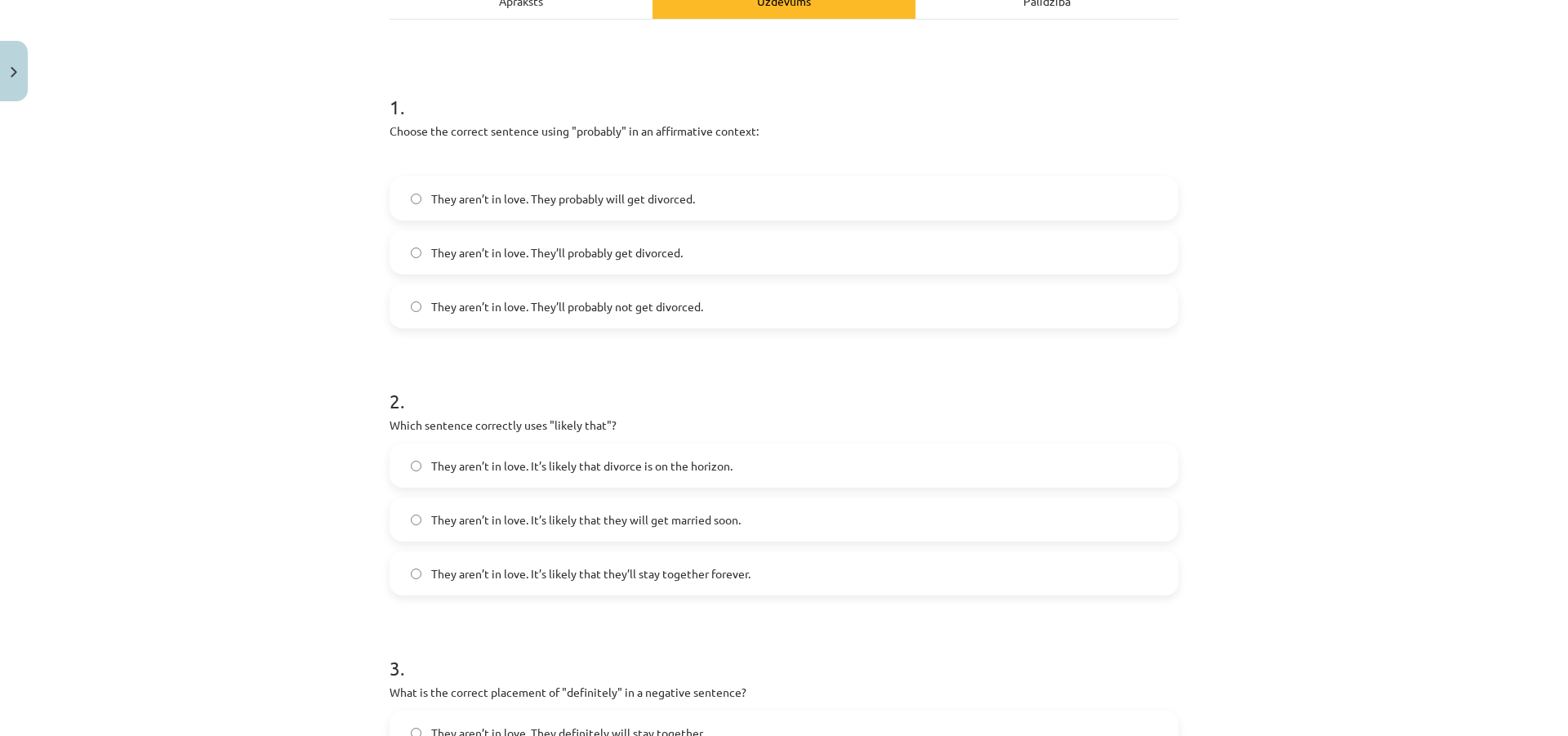
scroll to position [285, 0]
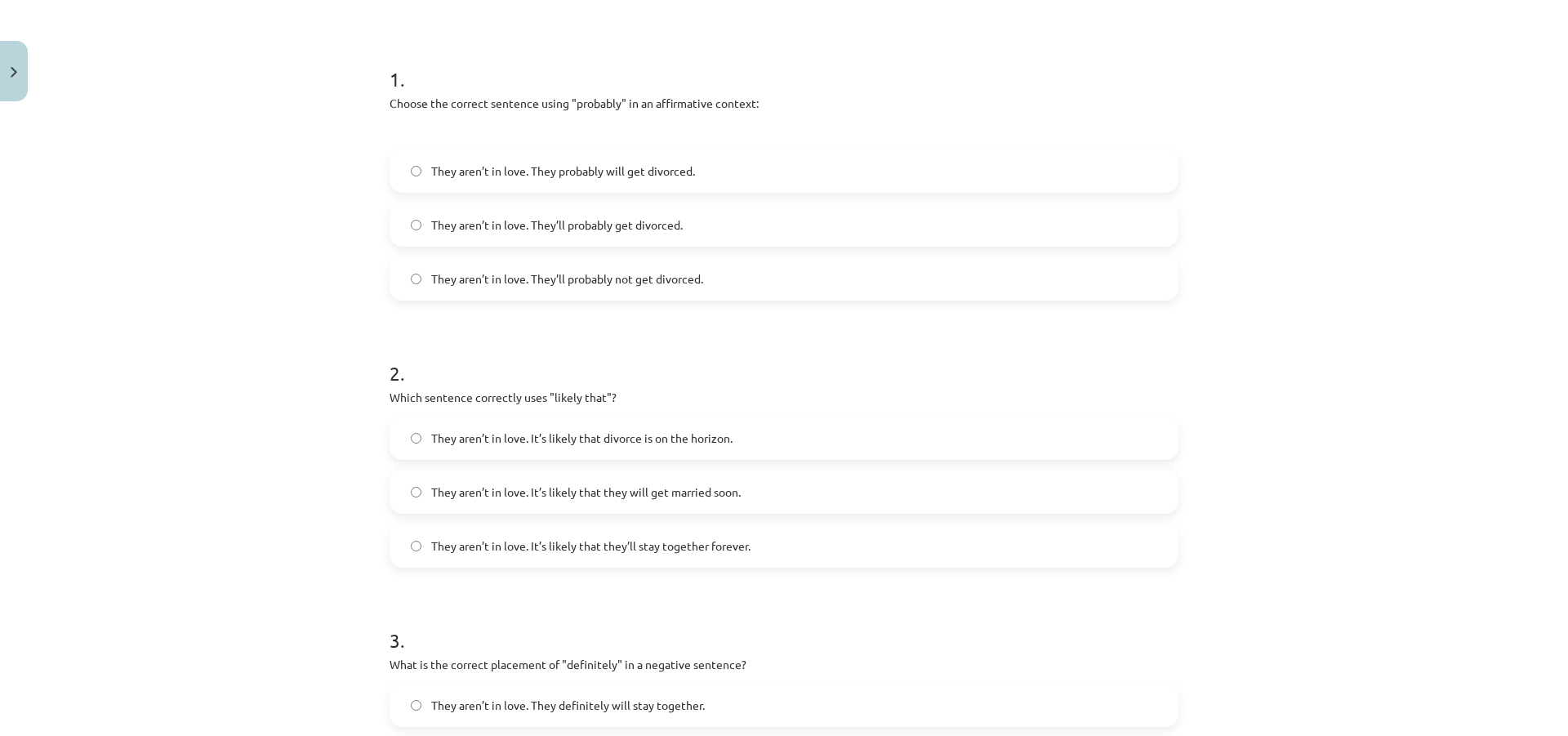
click at [695, 442] on span "They aren’t in love. It’s likely that divorce is on the horizon." at bounding box center [582, 438] width 301 height 17
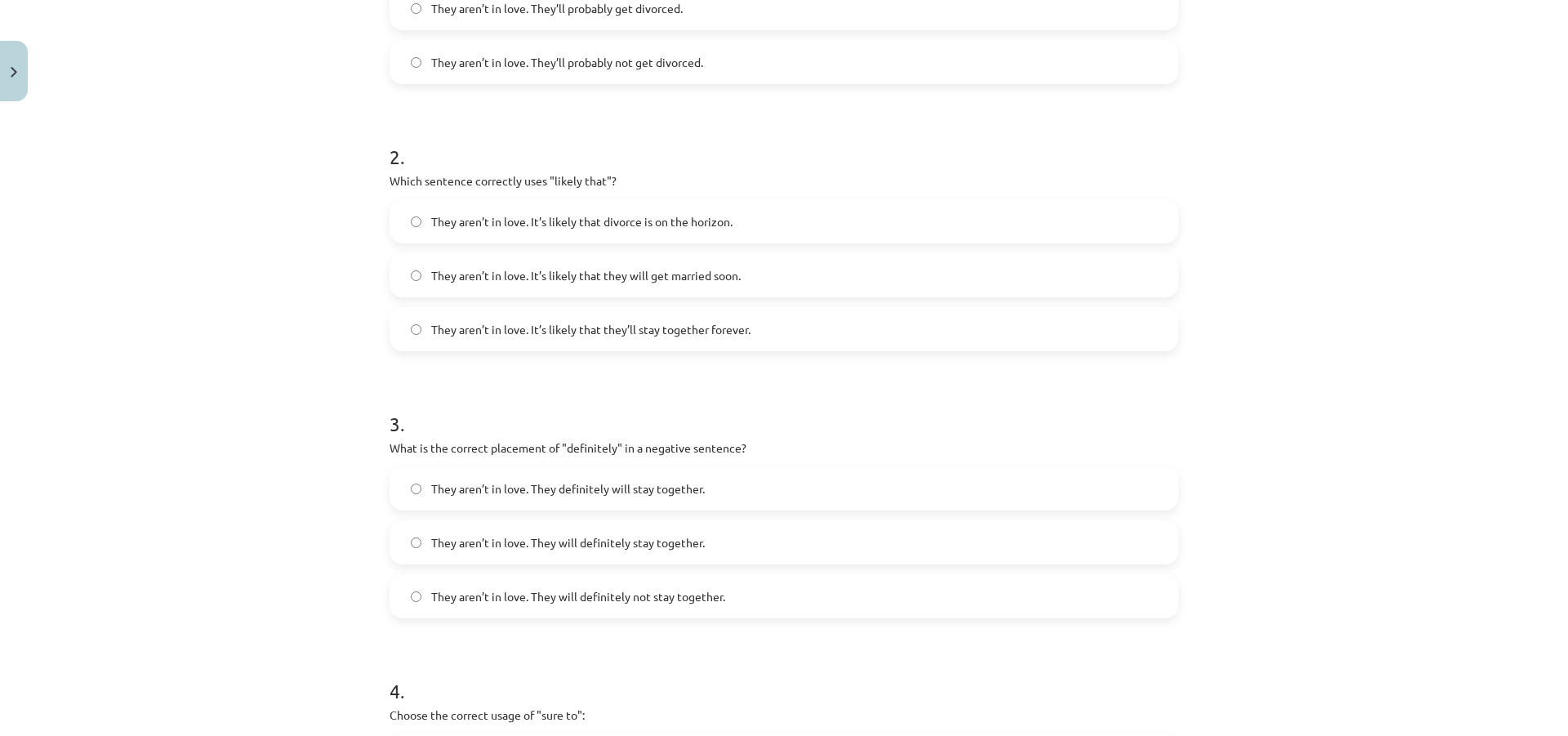
scroll to position [531, 0]
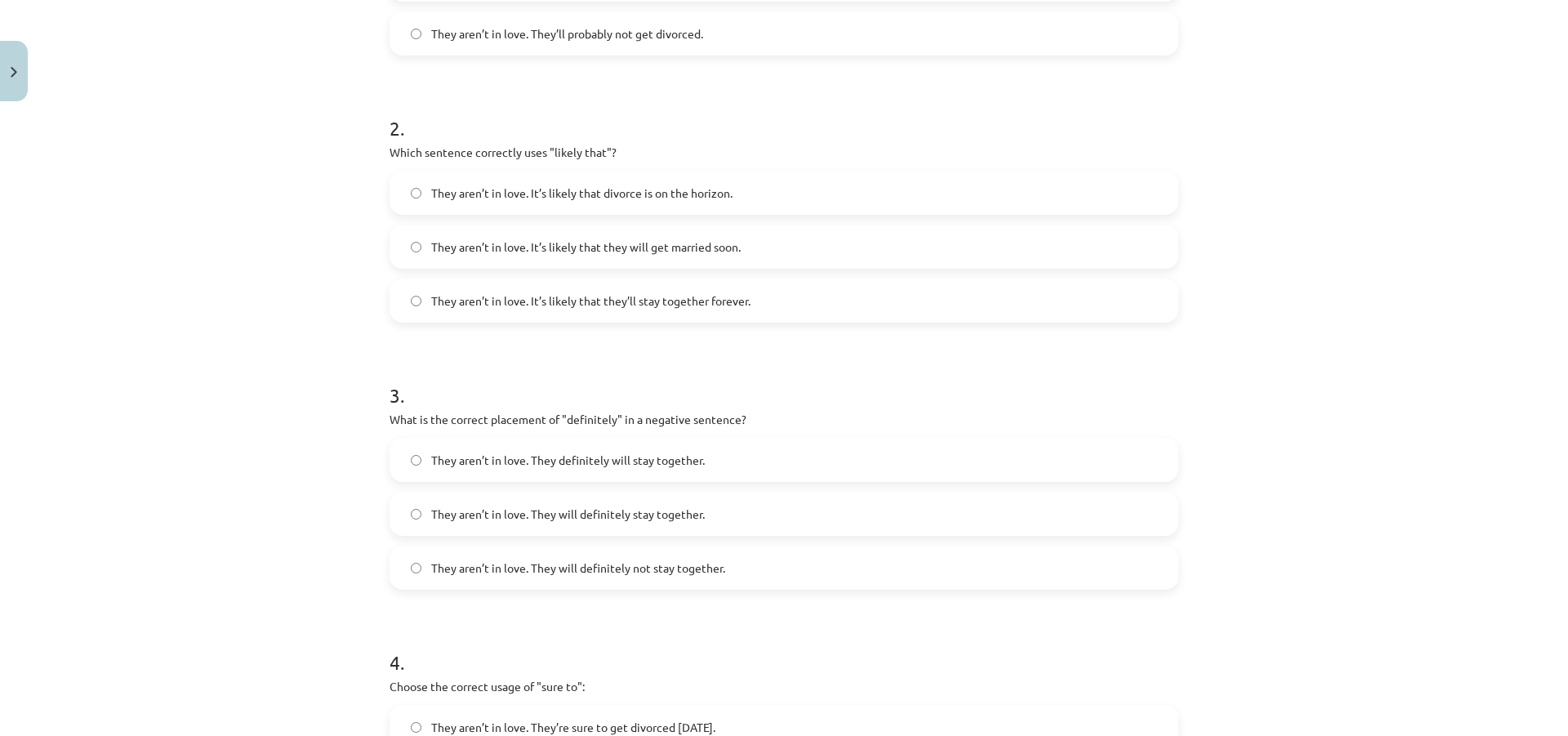
click at [663, 568] on span "They aren’t in love. They will definitely not stay together." at bounding box center [577, 568] width 294 height 17
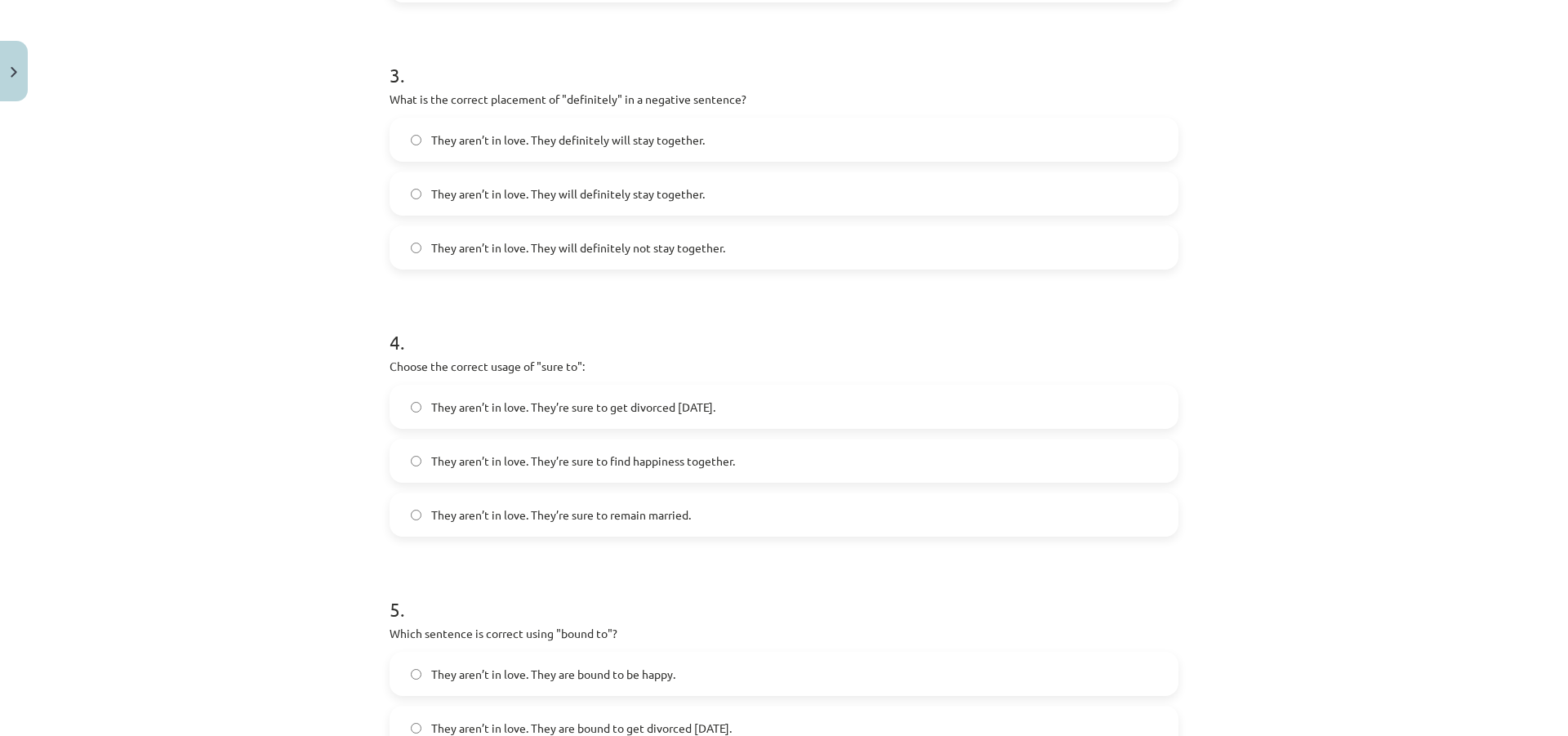
scroll to position [857, 0]
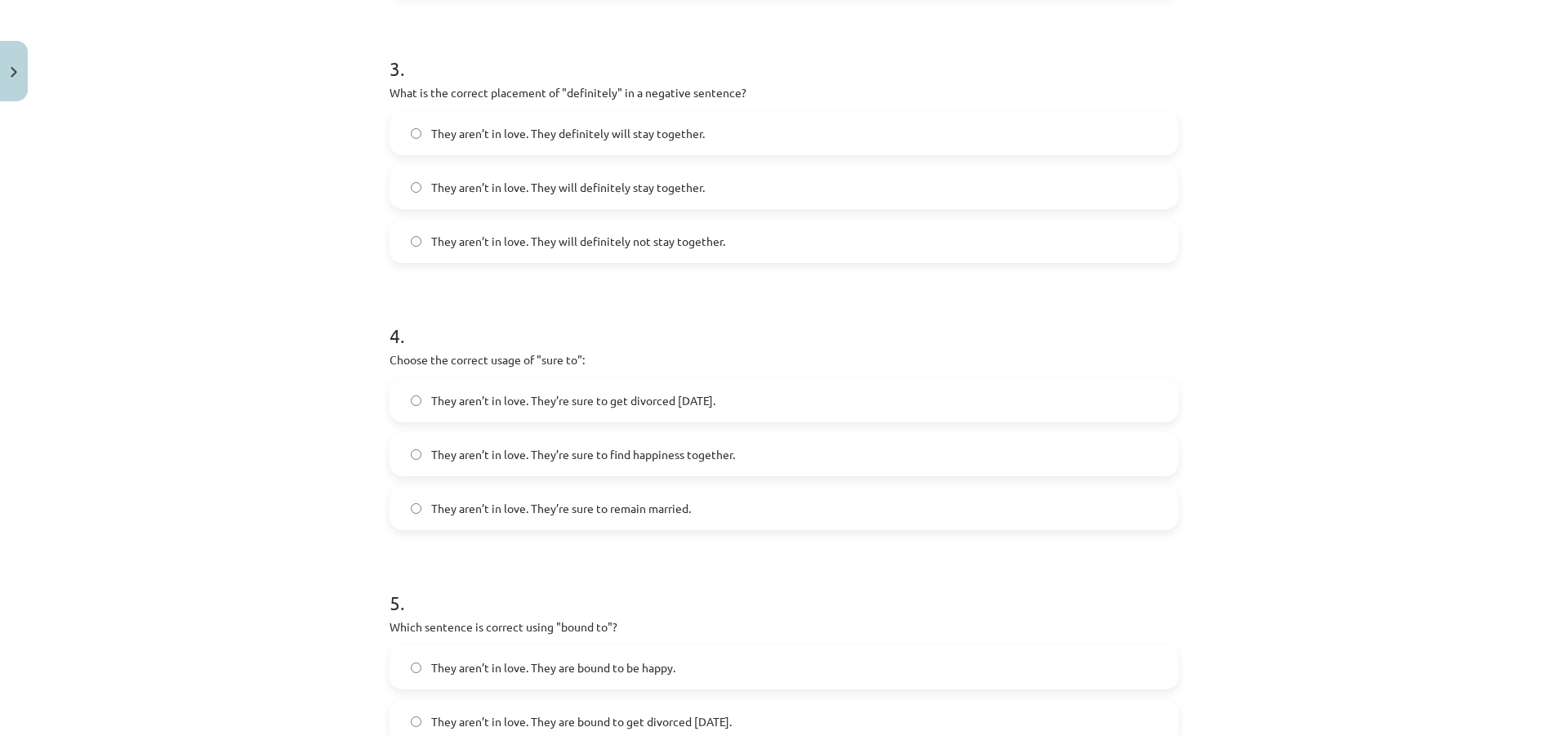
click at [716, 407] on span "They aren’t in love. They’re sure to get divorced within six months." at bounding box center [573, 400] width 284 height 17
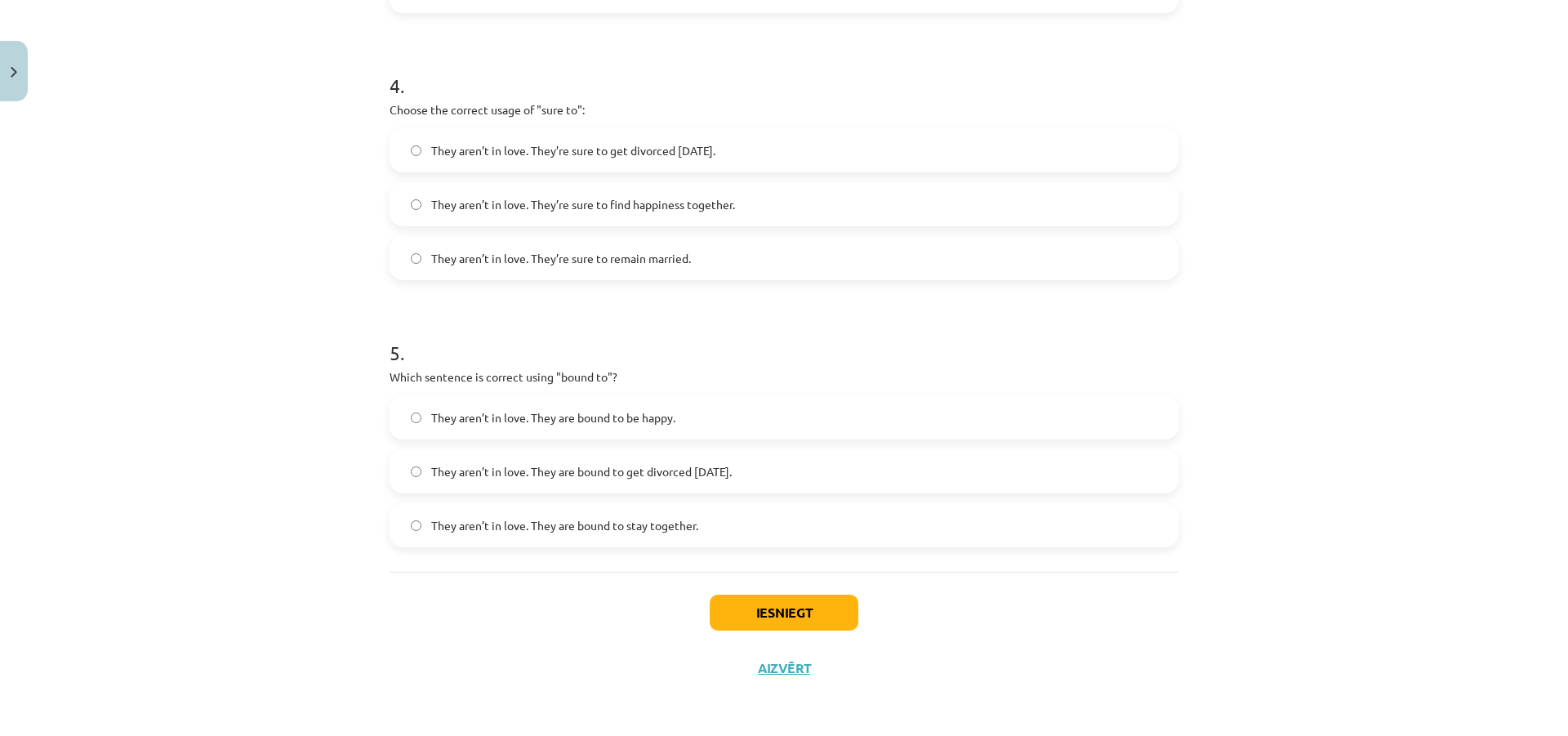
scroll to position [1108, 0]
click at [619, 477] on span "They aren’t in love. They are bound to get divorced within six months." at bounding box center [581, 470] width 300 height 17
click at [775, 611] on button "Iesniegt" at bounding box center [784, 612] width 149 height 36
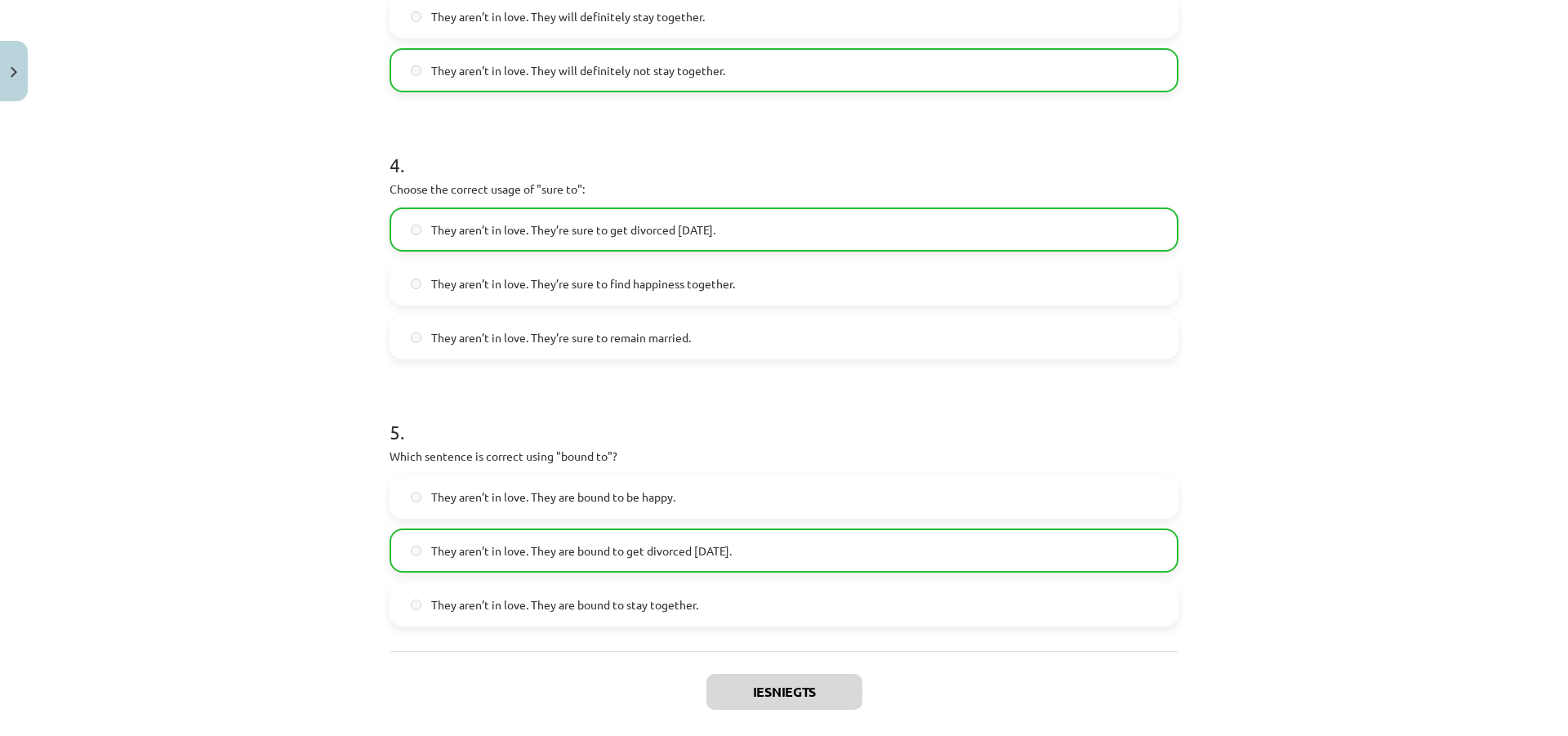
scroll to position [1160, 0]
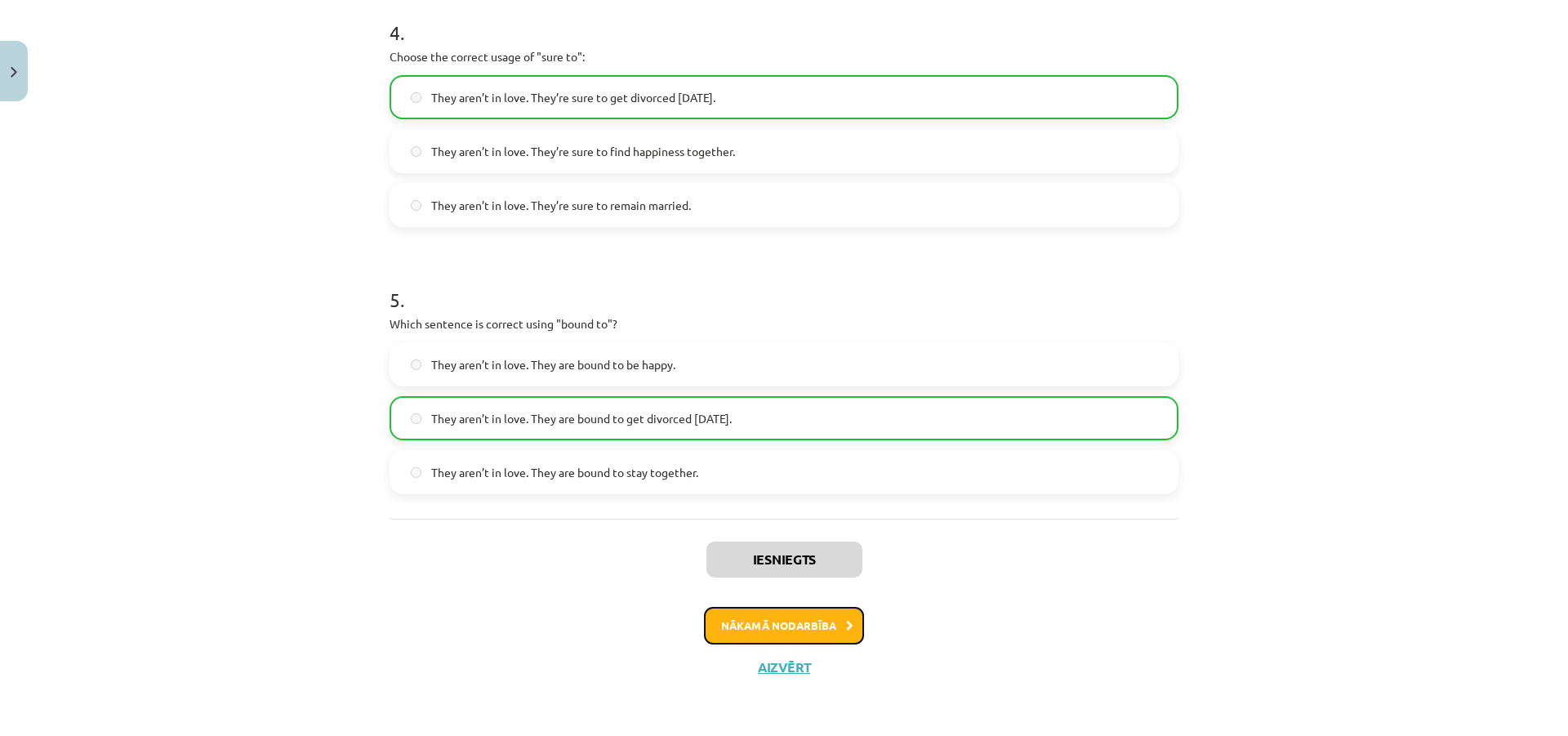
click at [794, 632] on button "Nākamā nodarbība" at bounding box center [784, 626] width 160 height 38
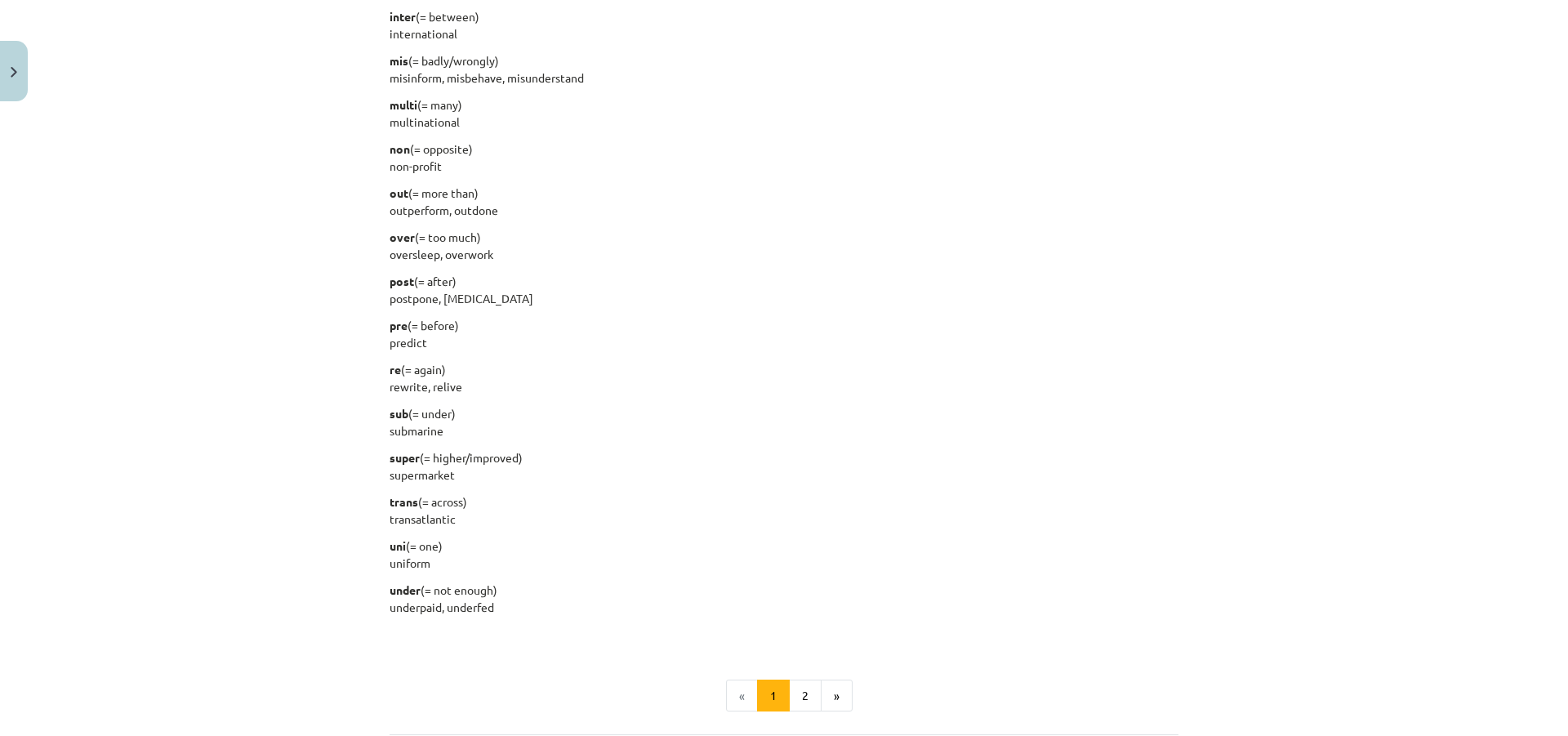
scroll to position [1850, 0]
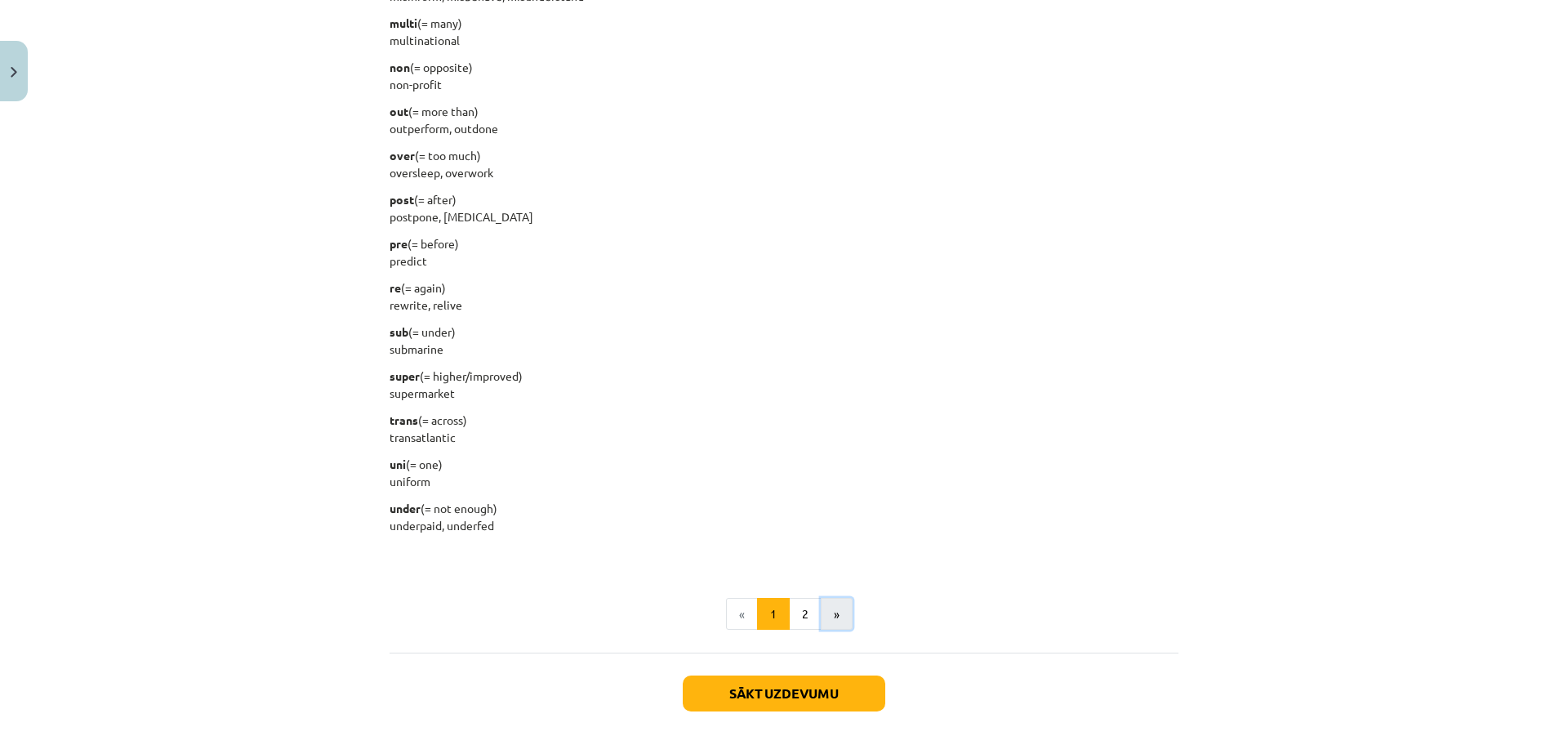
click at [825, 613] on button "»" at bounding box center [837, 614] width 32 height 33
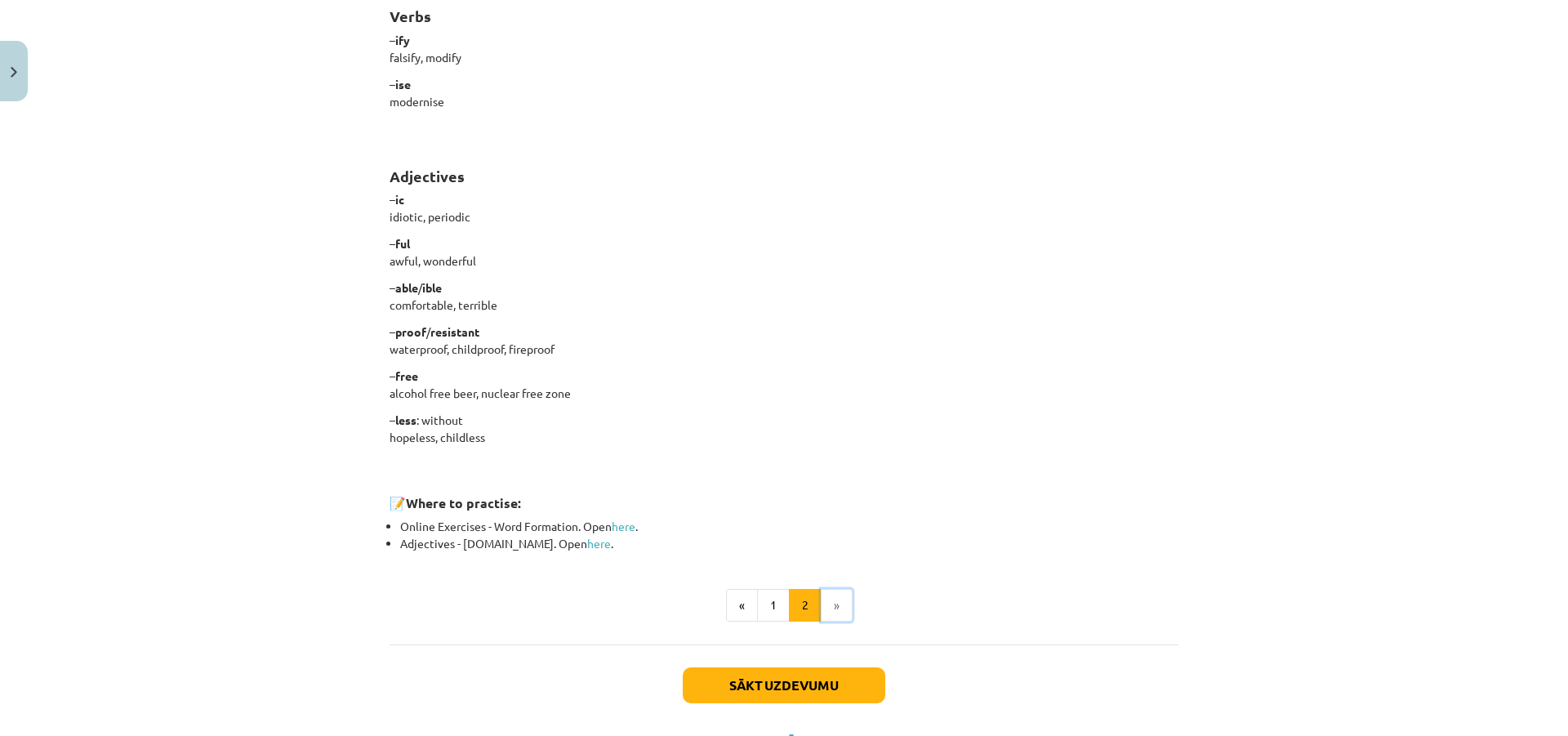
scroll to position [1263, 0]
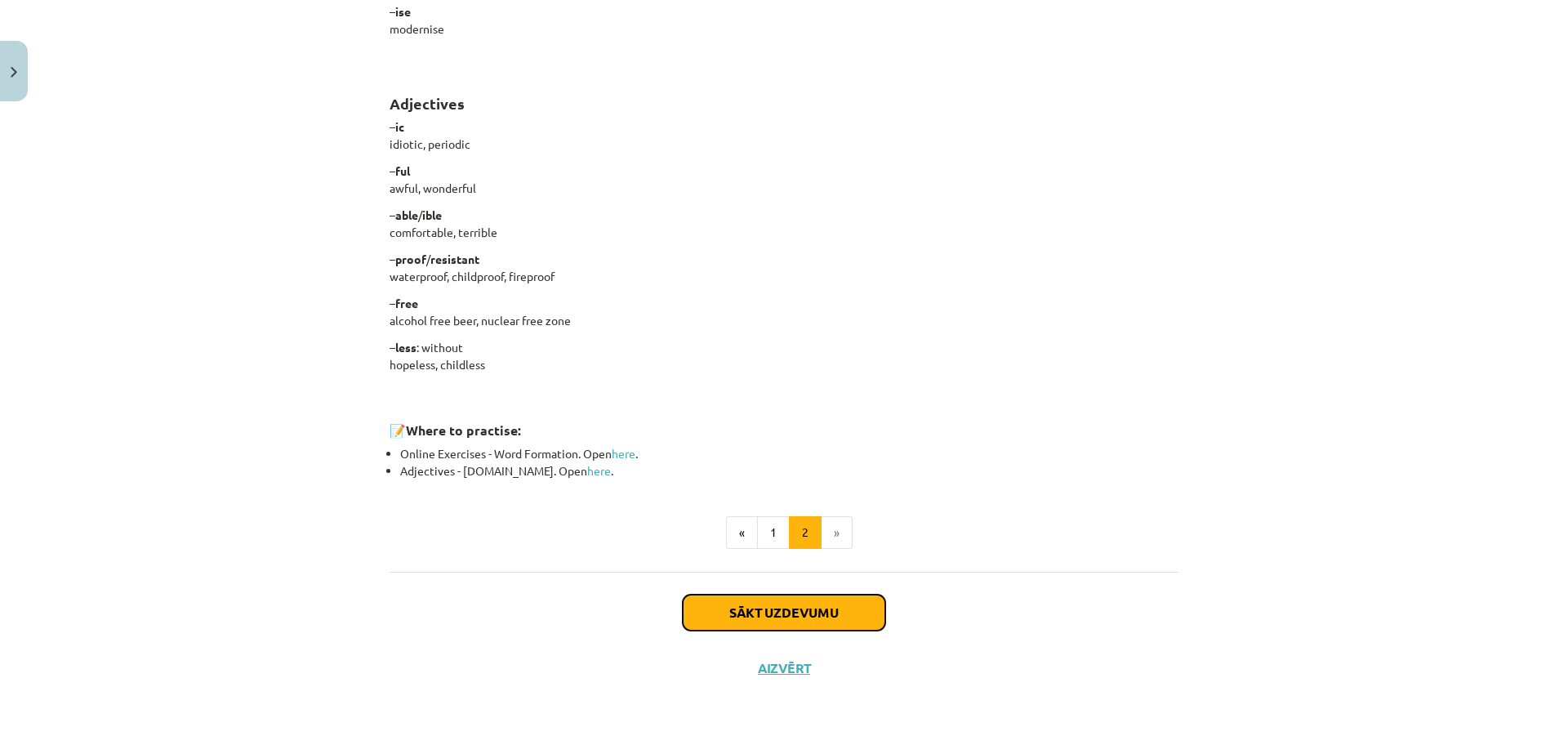
click at [773, 622] on button "Sākt uzdevumu" at bounding box center [784, 613] width 203 height 36
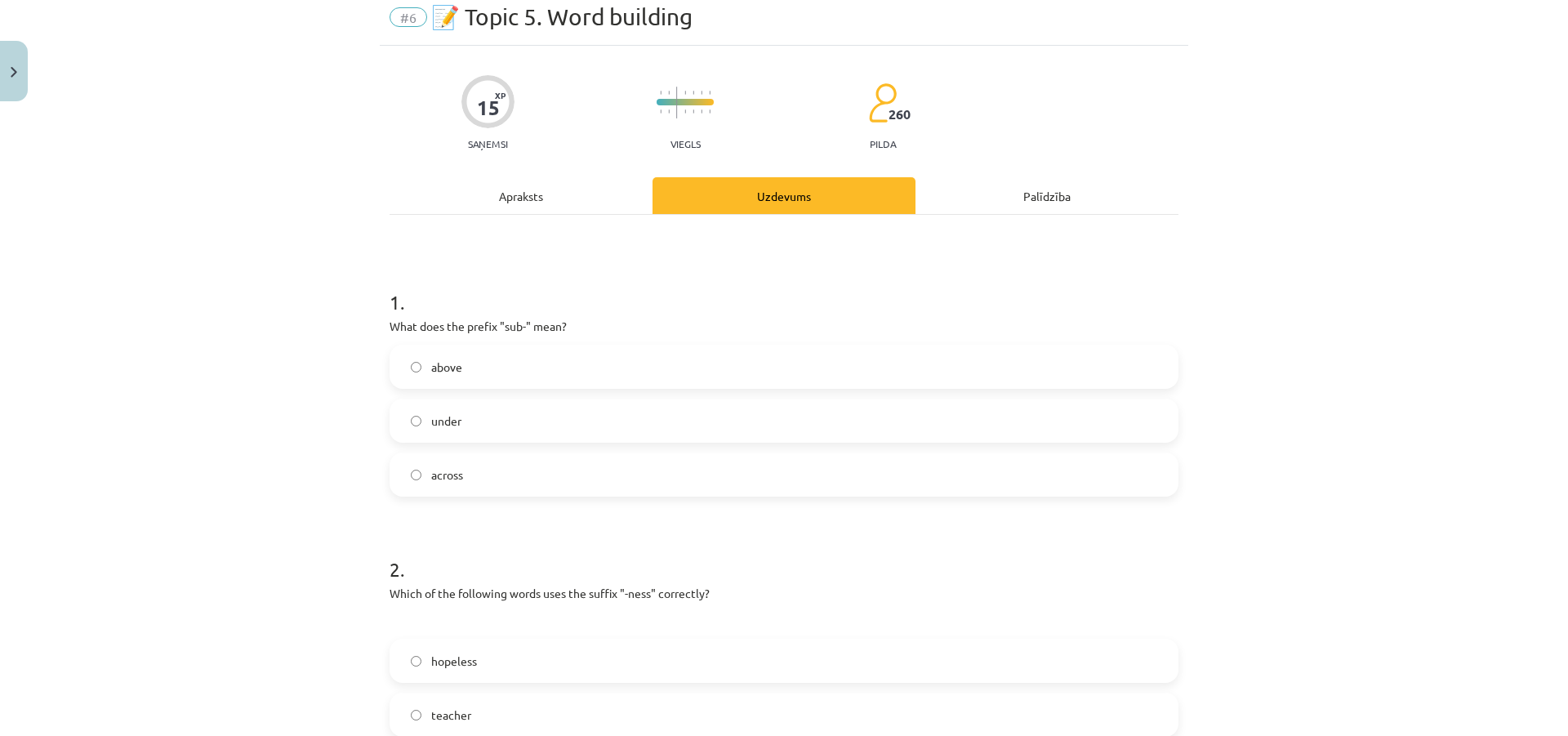
scroll to position [41, 0]
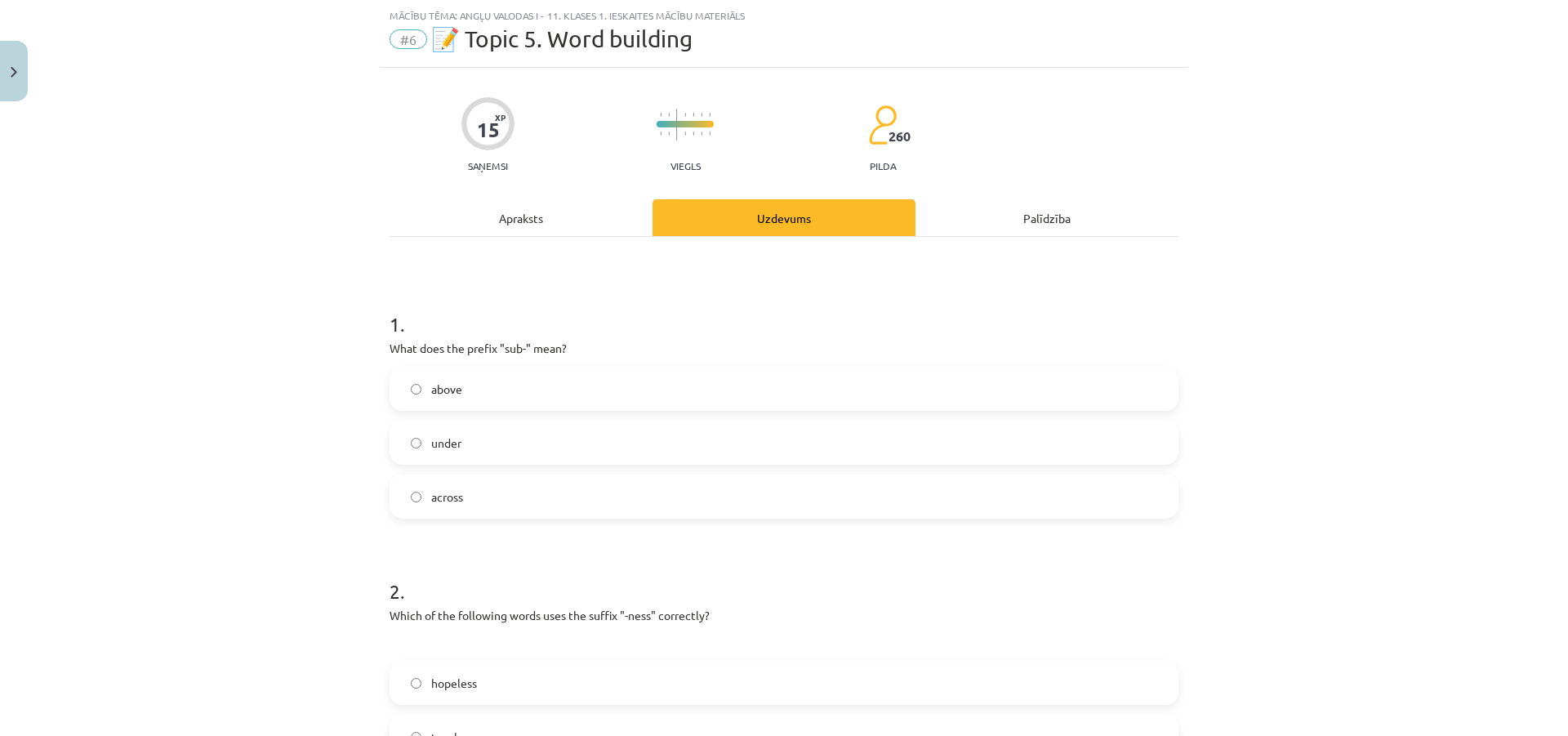
click at [444, 438] on span "under" at bounding box center [446, 442] width 30 height 17
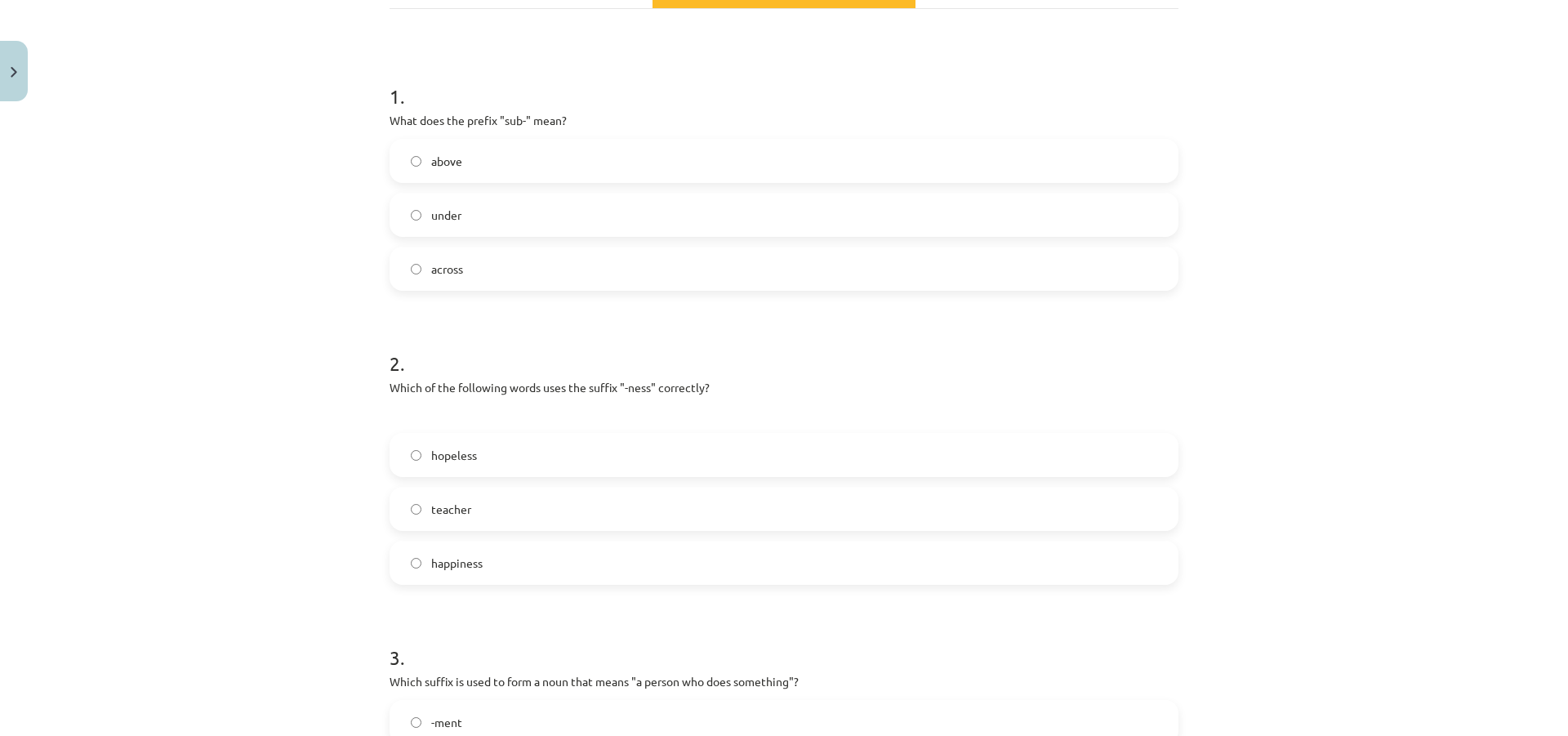
scroll to position [285, 0]
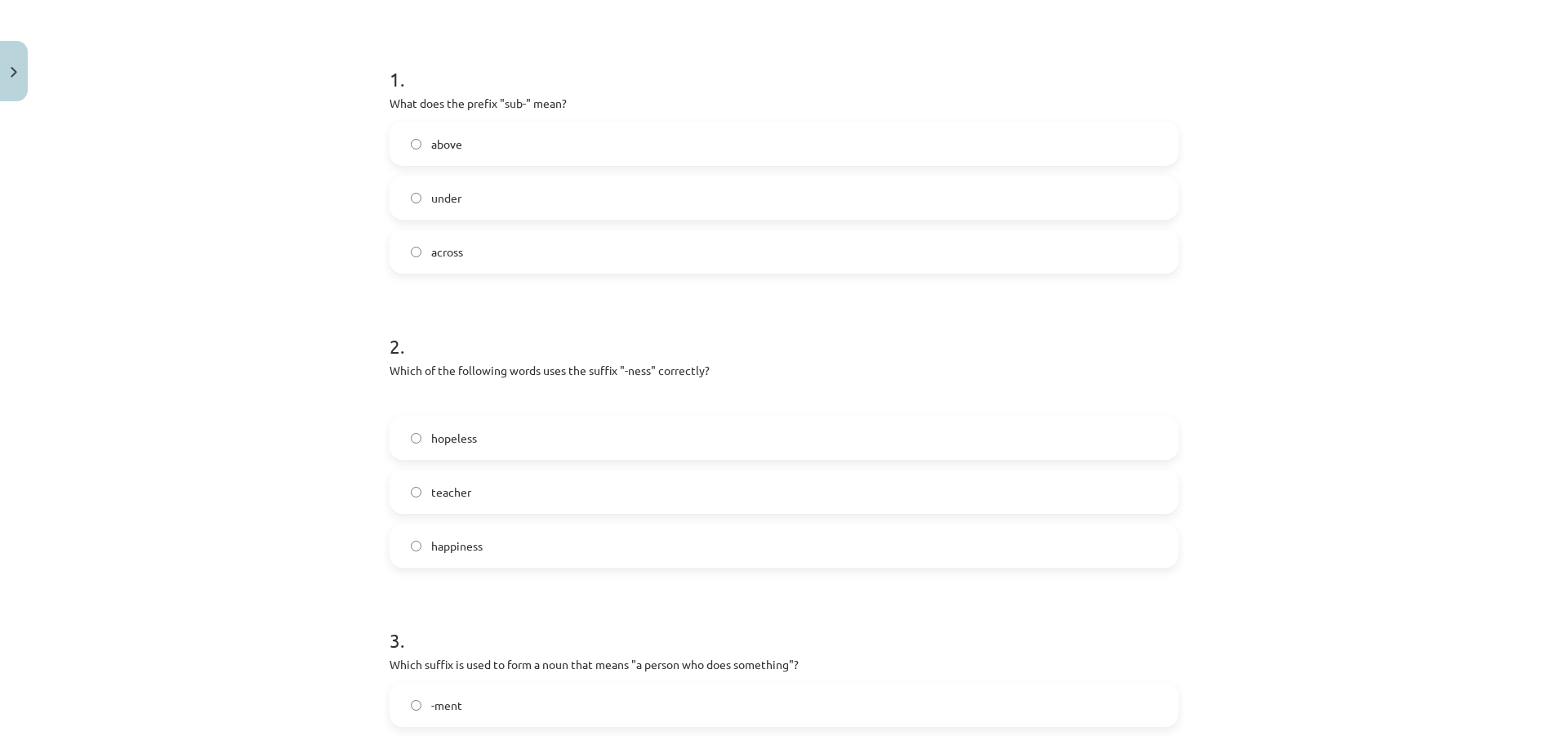
click at [456, 544] on span "happiness" at bounding box center [456, 545] width 52 height 17
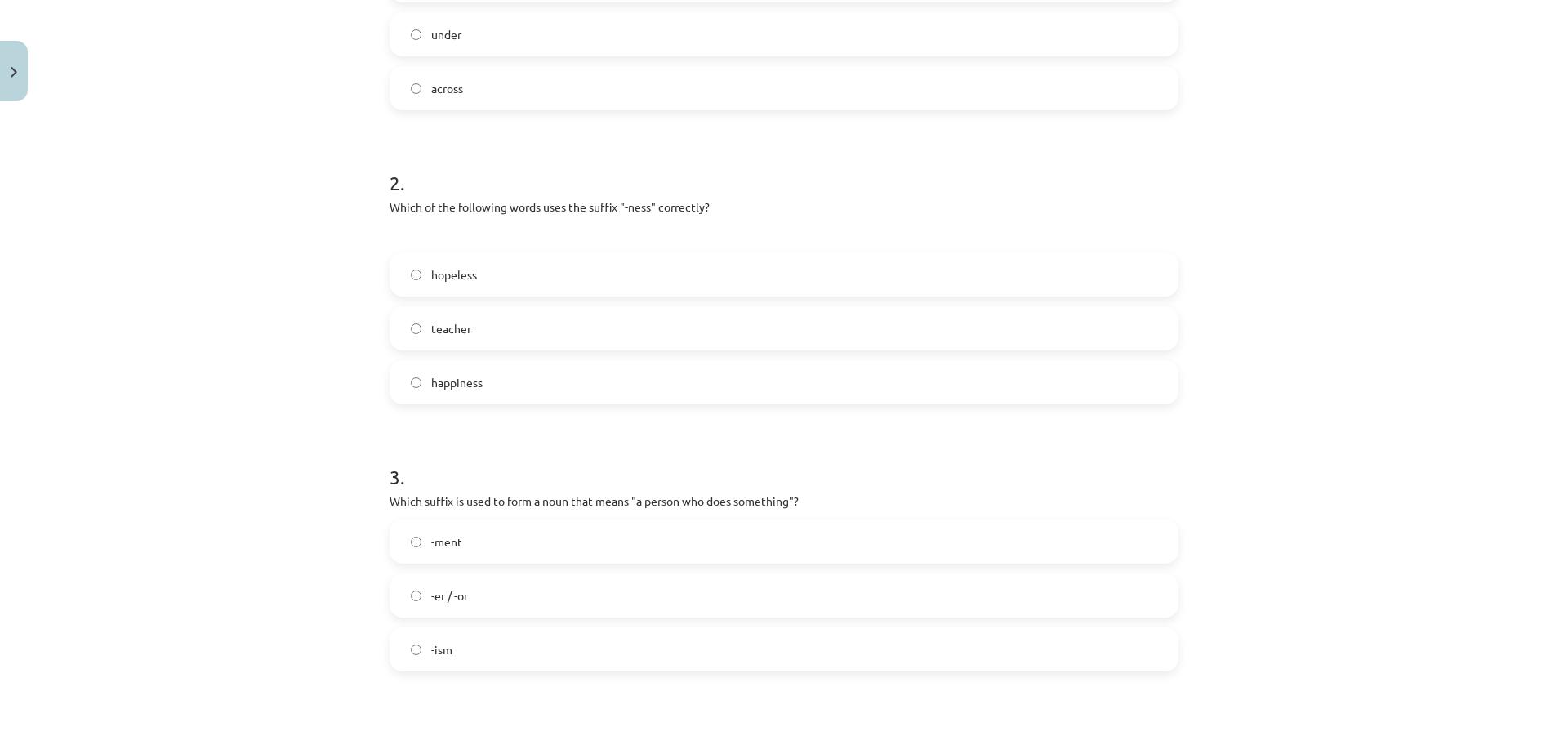
scroll to position [531, 0]
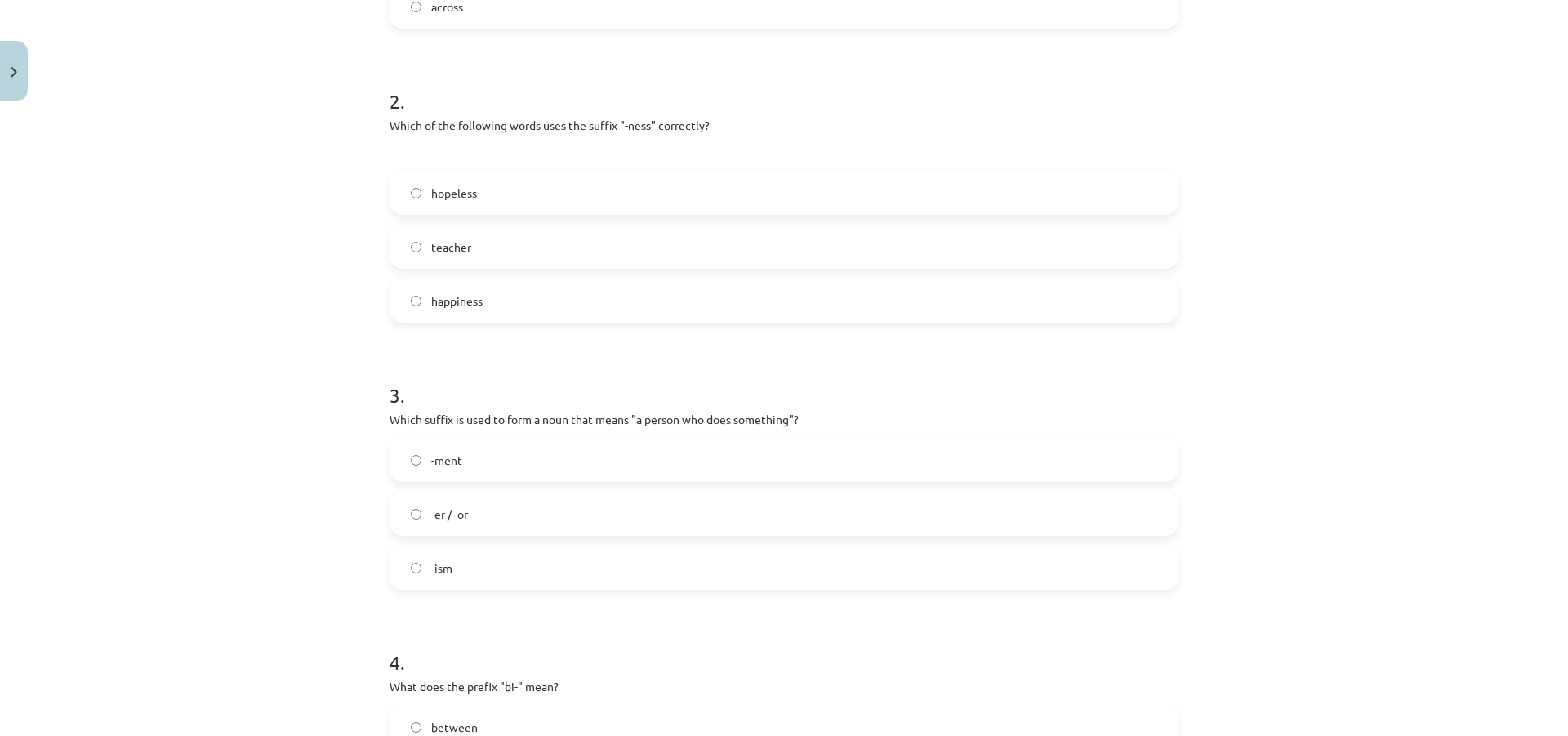
click at [402, 518] on label "-er / -or" at bounding box center [784, 514] width 786 height 41
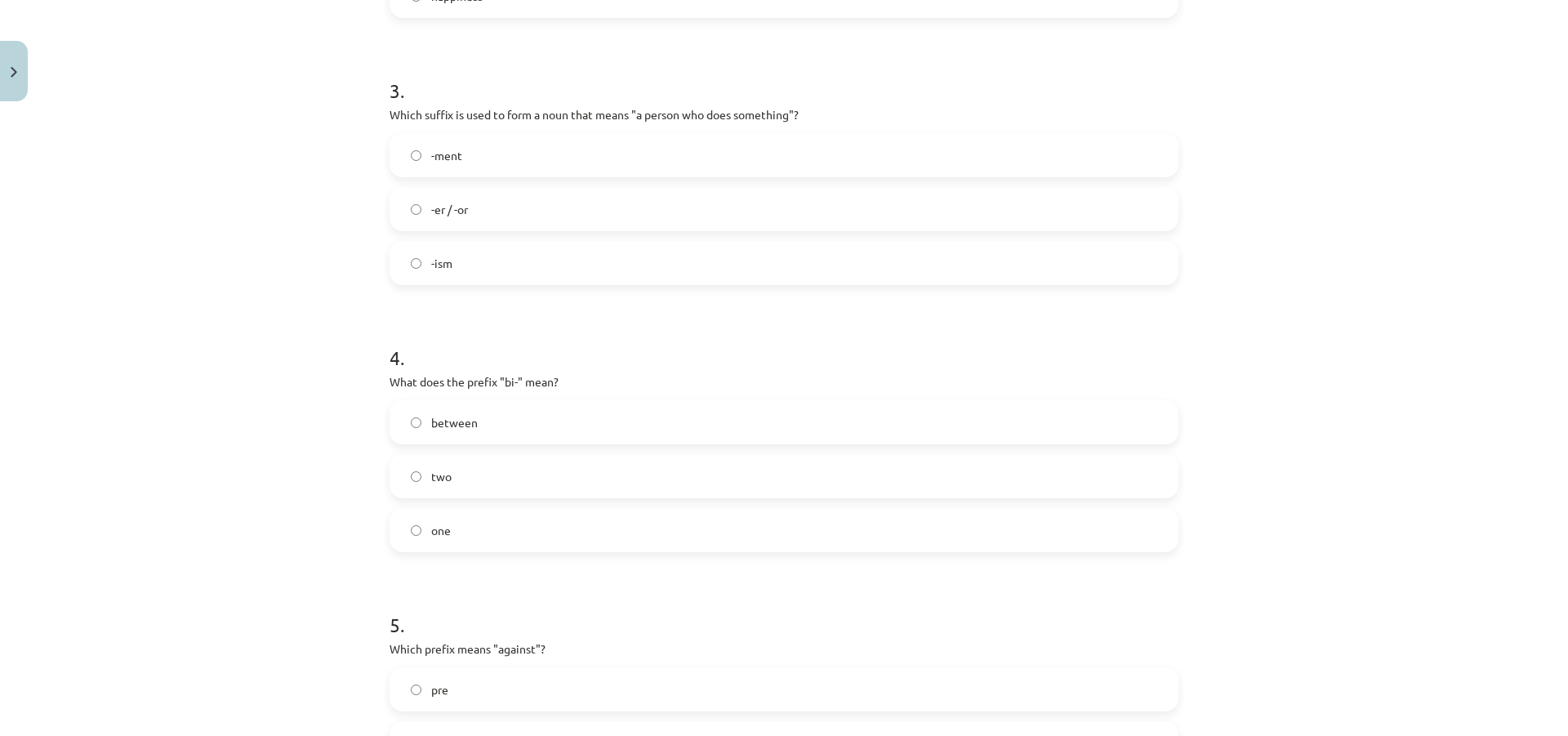
scroll to position [857, 0]
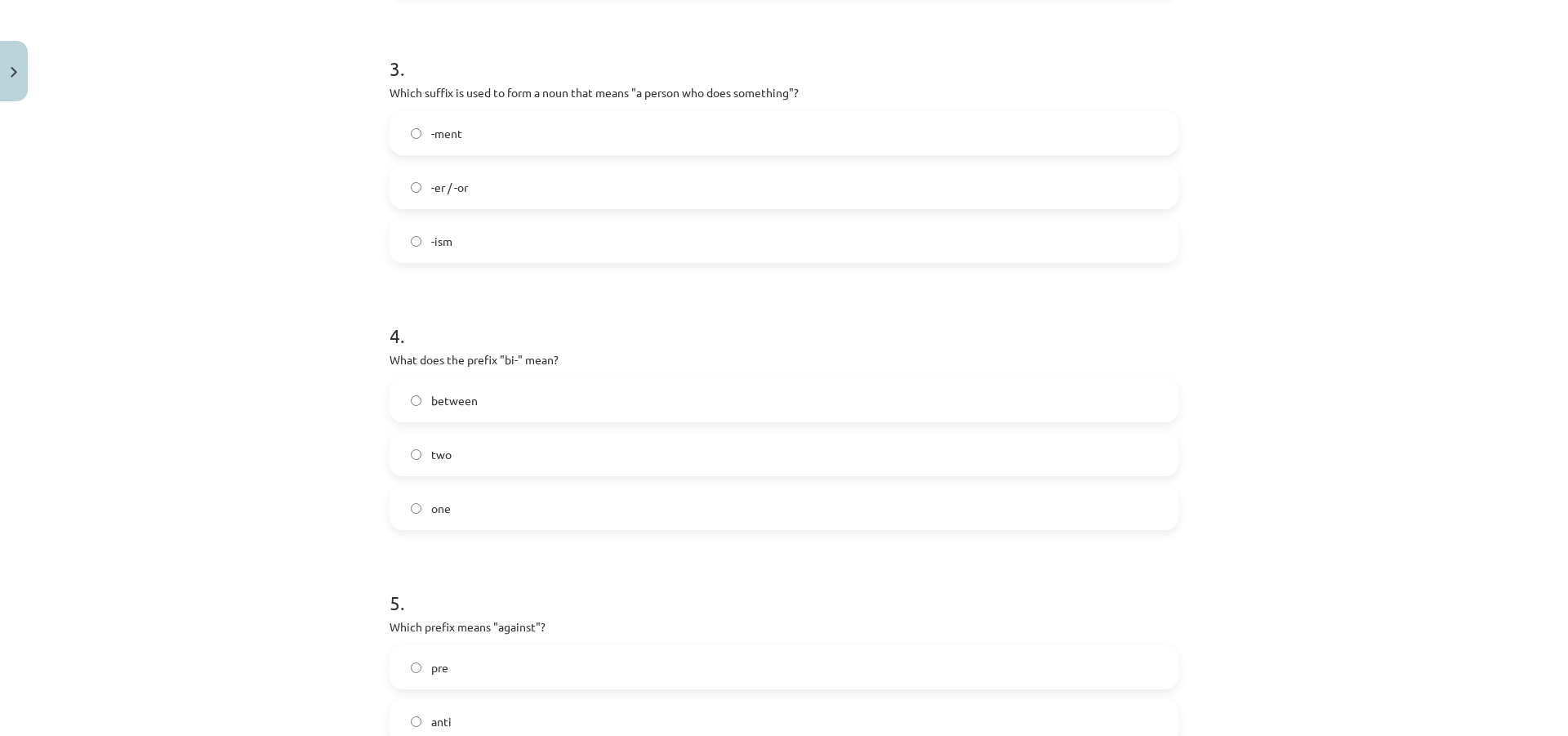
click at [438, 458] on span "two" at bounding box center [441, 454] width 20 height 17
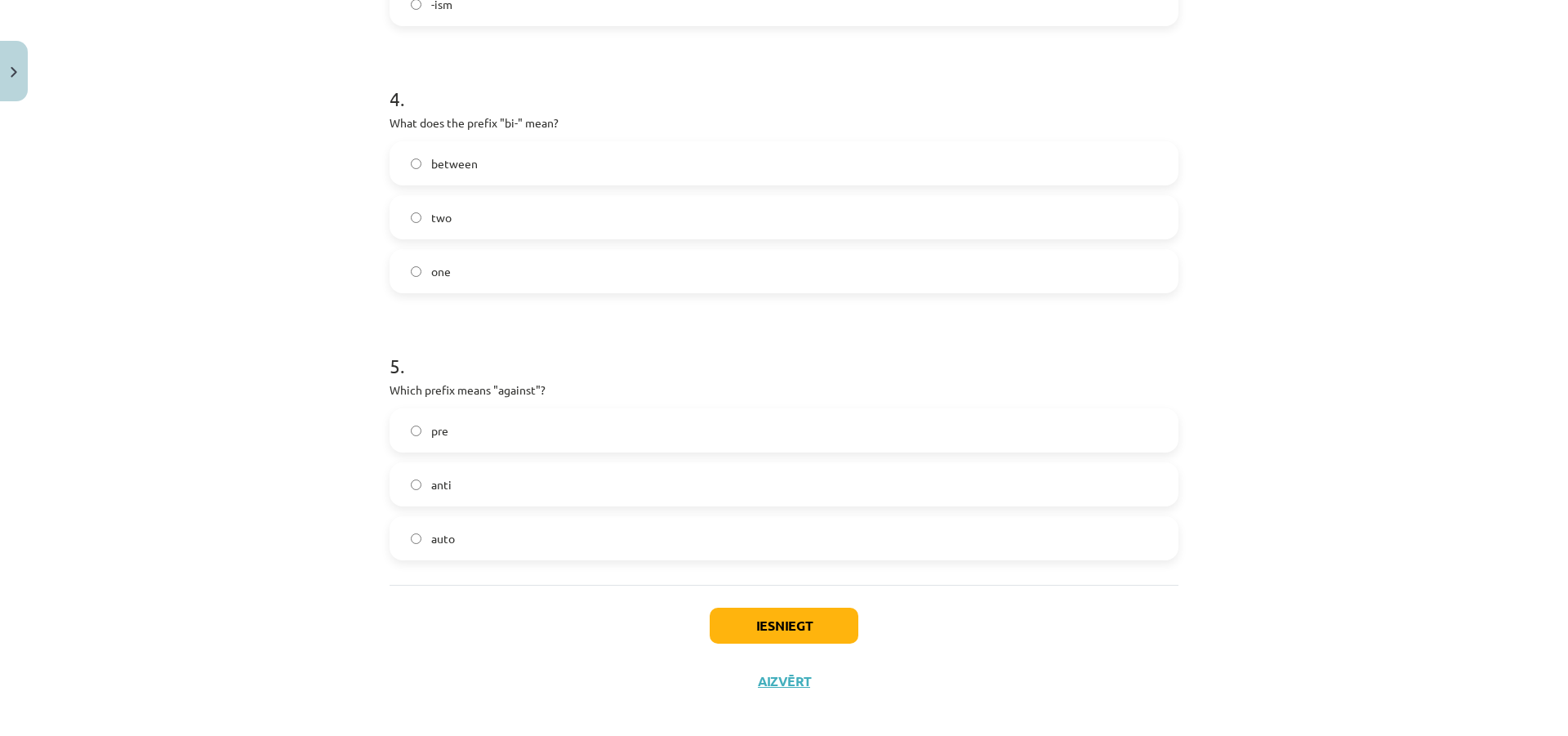
scroll to position [1102, 0]
click at [437, 428] on span "pre" at bounding box center [439, 422] width 17 height 17
click at [411, 522] on label "auto" at bounding box center [784, 530] width 786 height 41
click at [759, 607] on button "Iesniegt" at bounding box center [784, 617] width 149 height 36
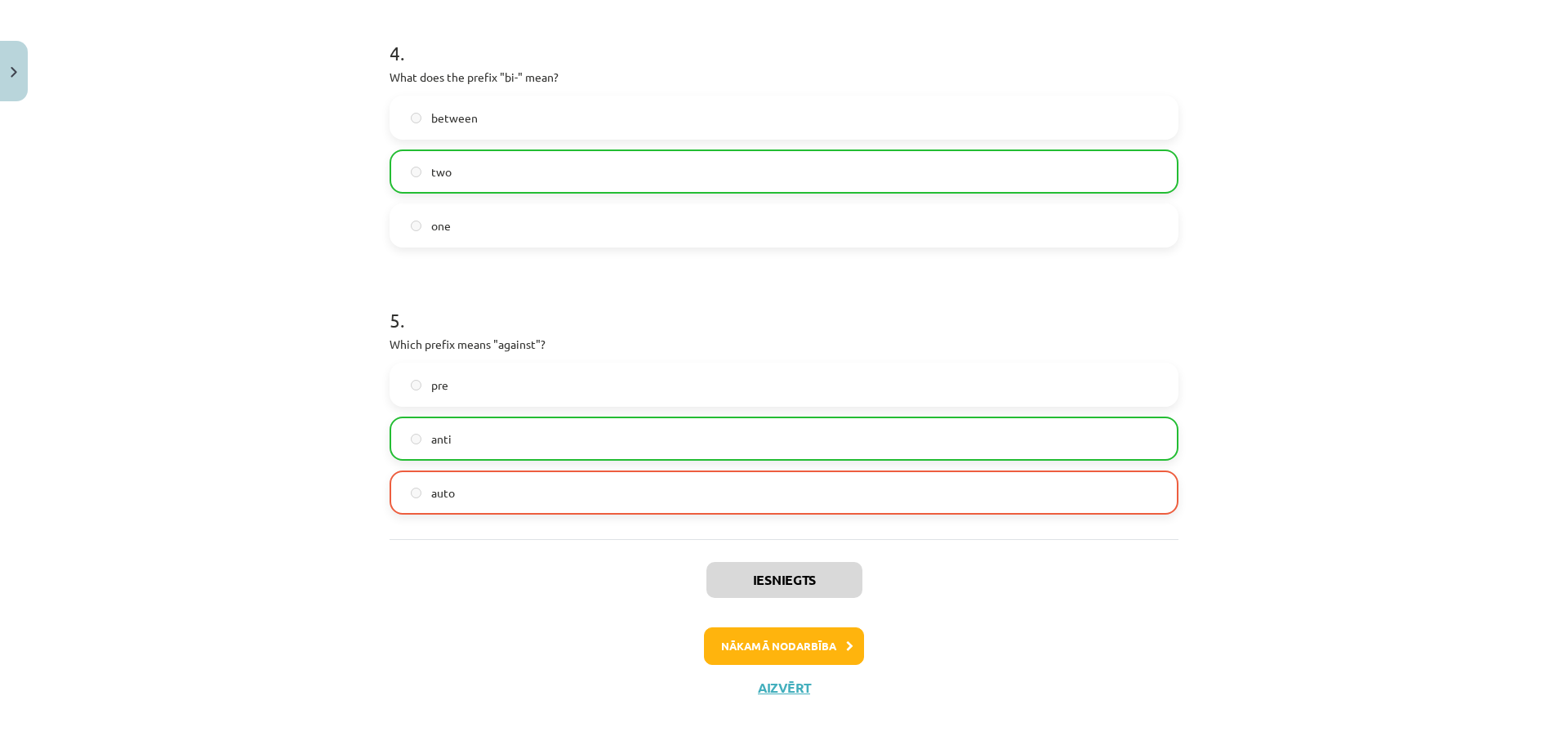
scroll to position [1160, 0]
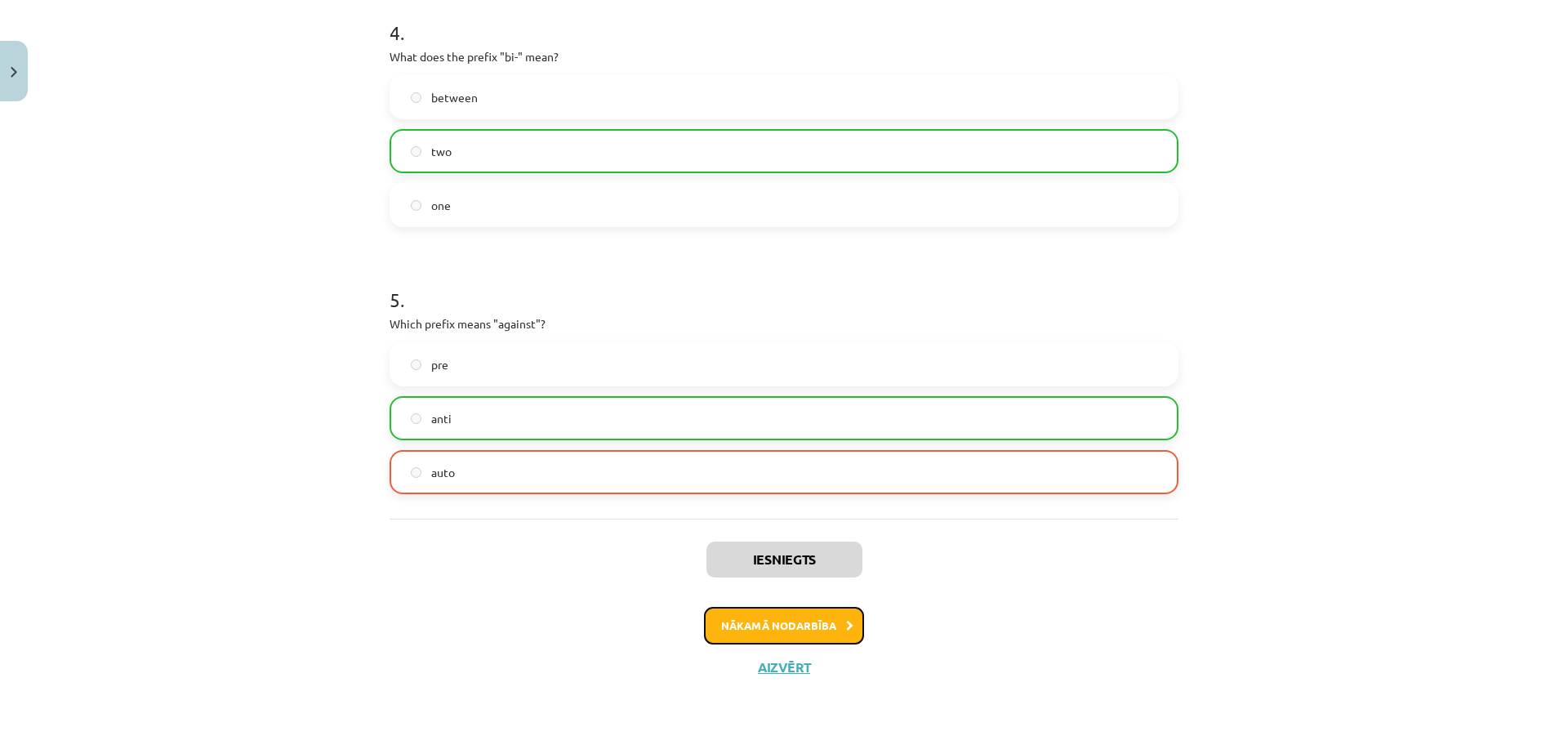
click at [786, 628] on button "Nākamā nodarbība" at bounding box center [784, 626] width 160 height 38
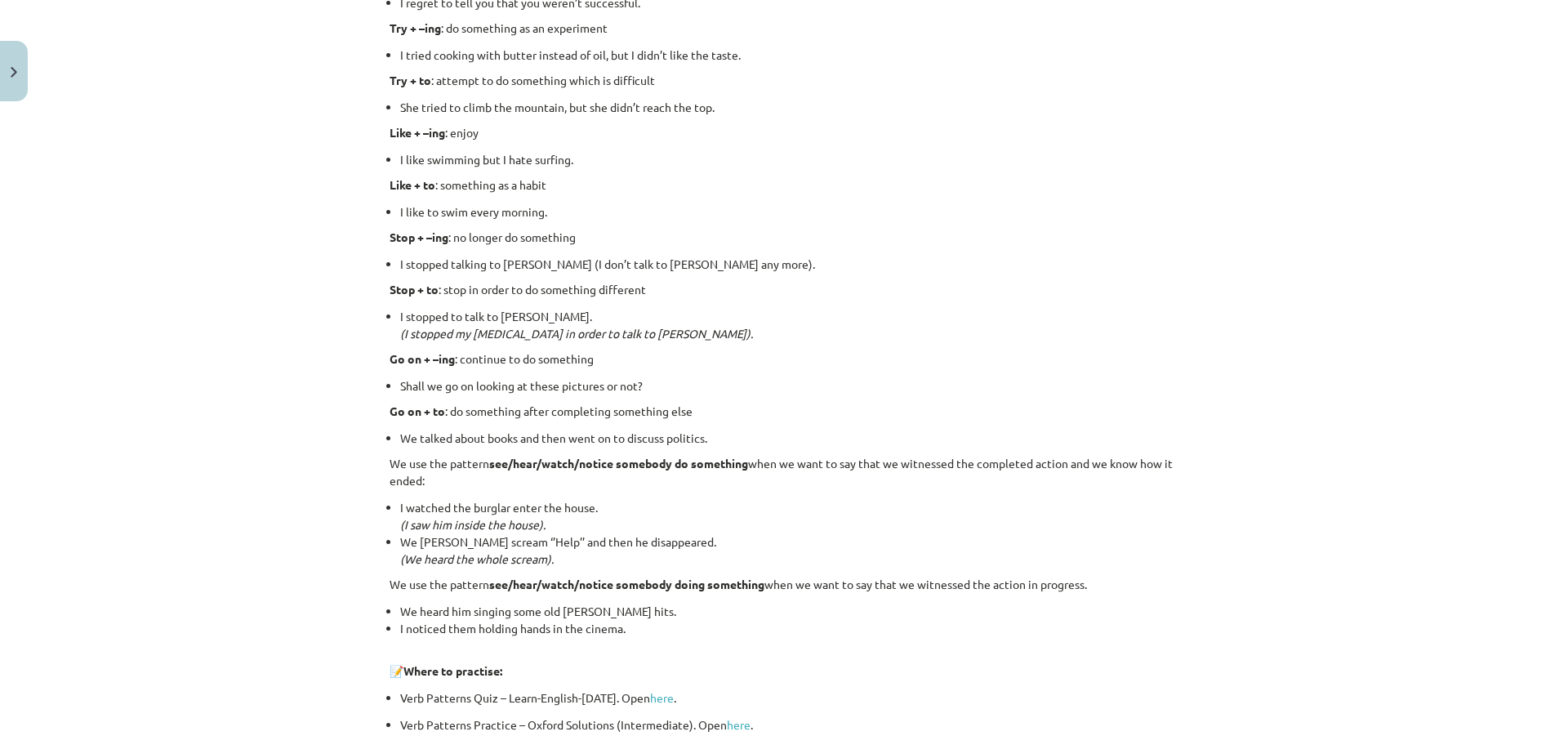
scroll to position [2052, 0]
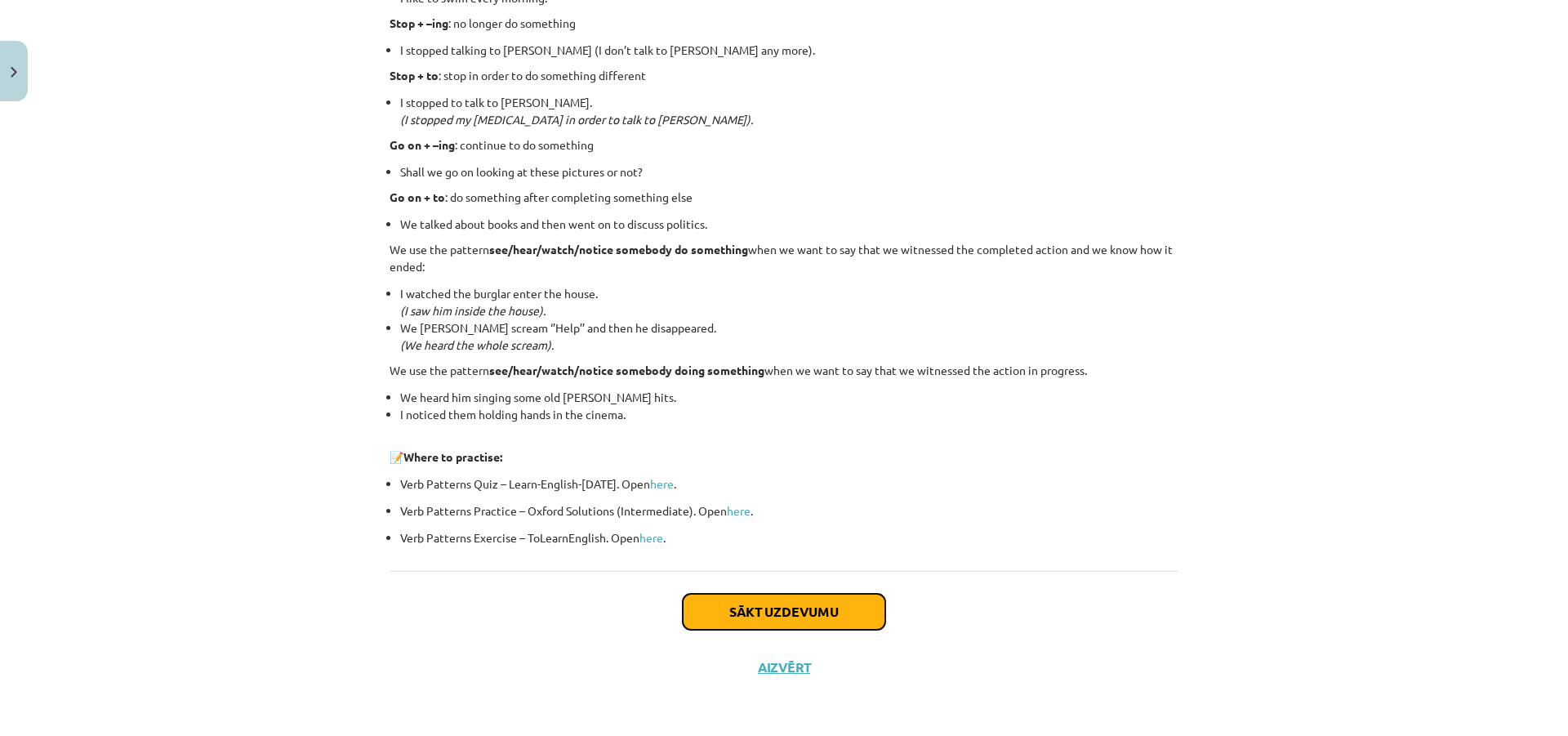
click at [747, 600] on button "Sākt uzdevumu" at bounding box center [784, 612] width 203 height 36
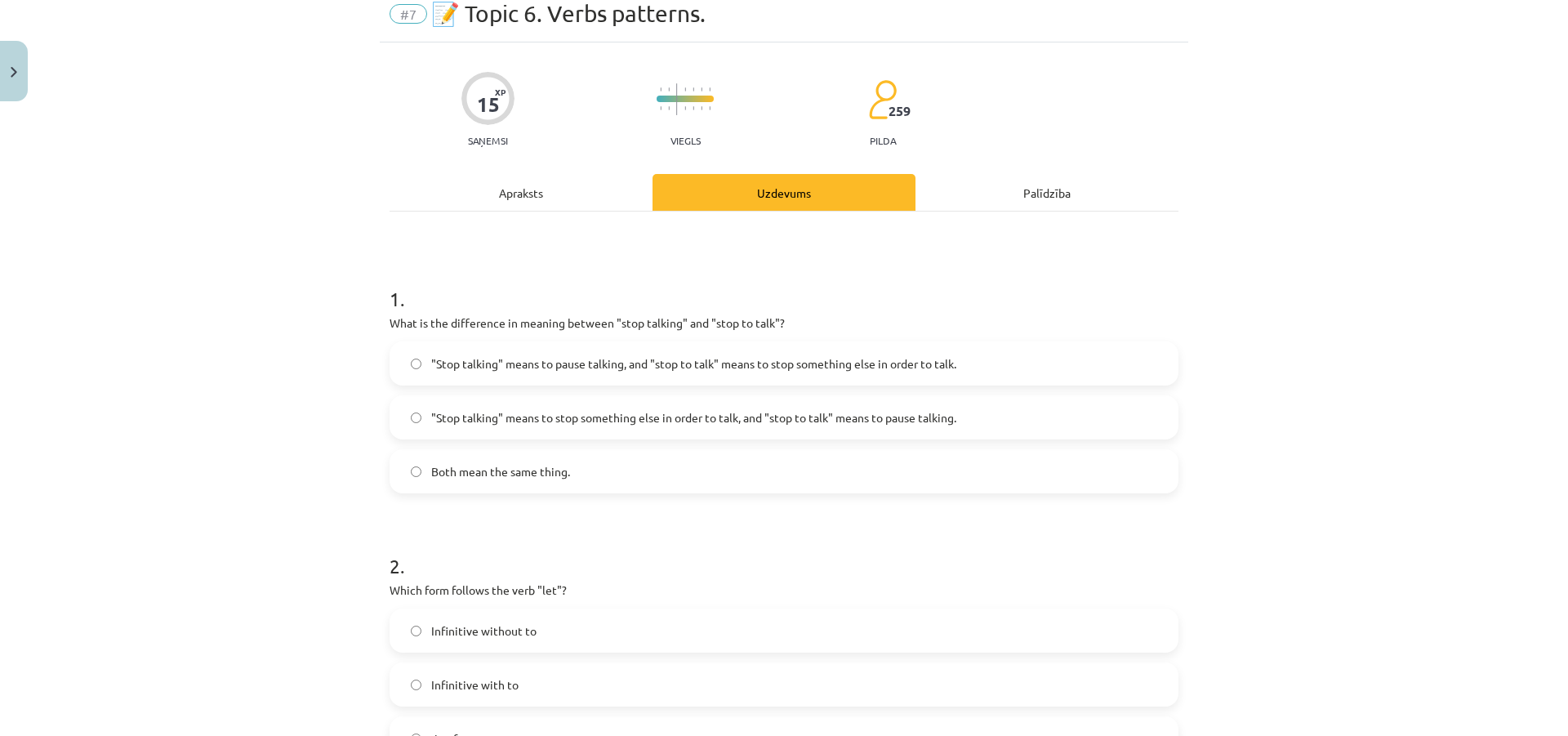
scroll to position [41, 0]
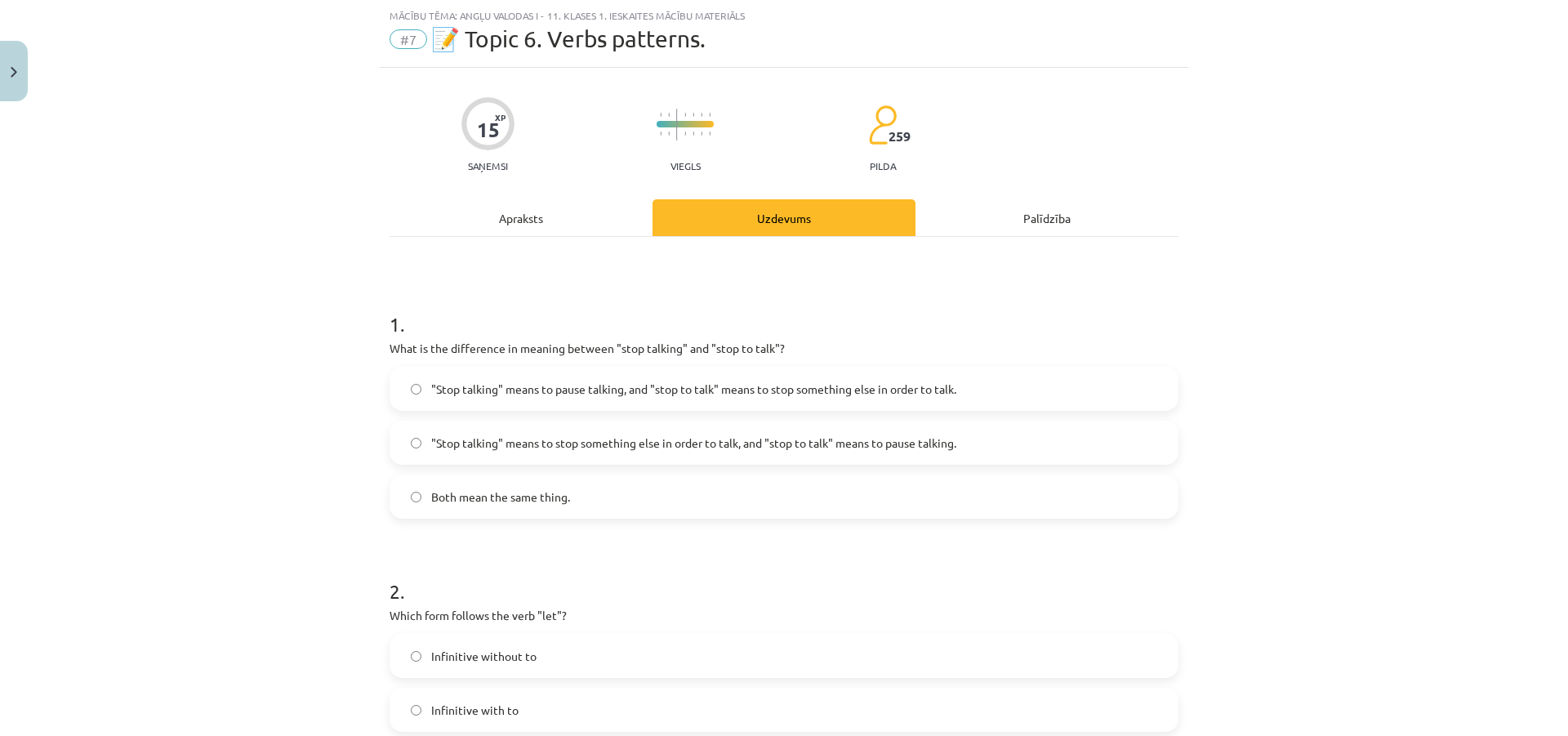
click at [481, 444] on span ""Stop talking" means to stop something else in order to talk, and "stop to talk…" at bounding box center [694, 442] width 525 height 17
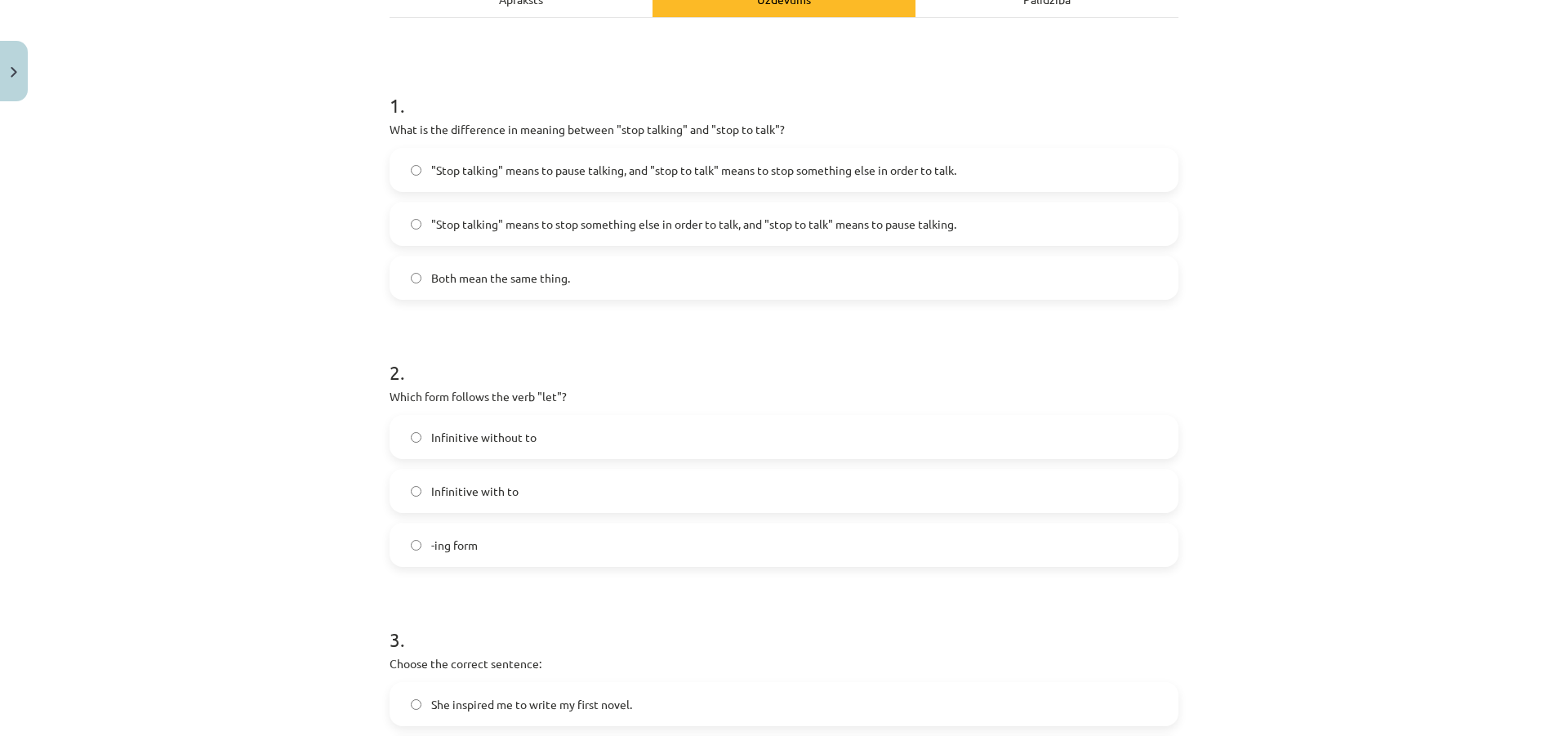
scroll to position [285, 0]
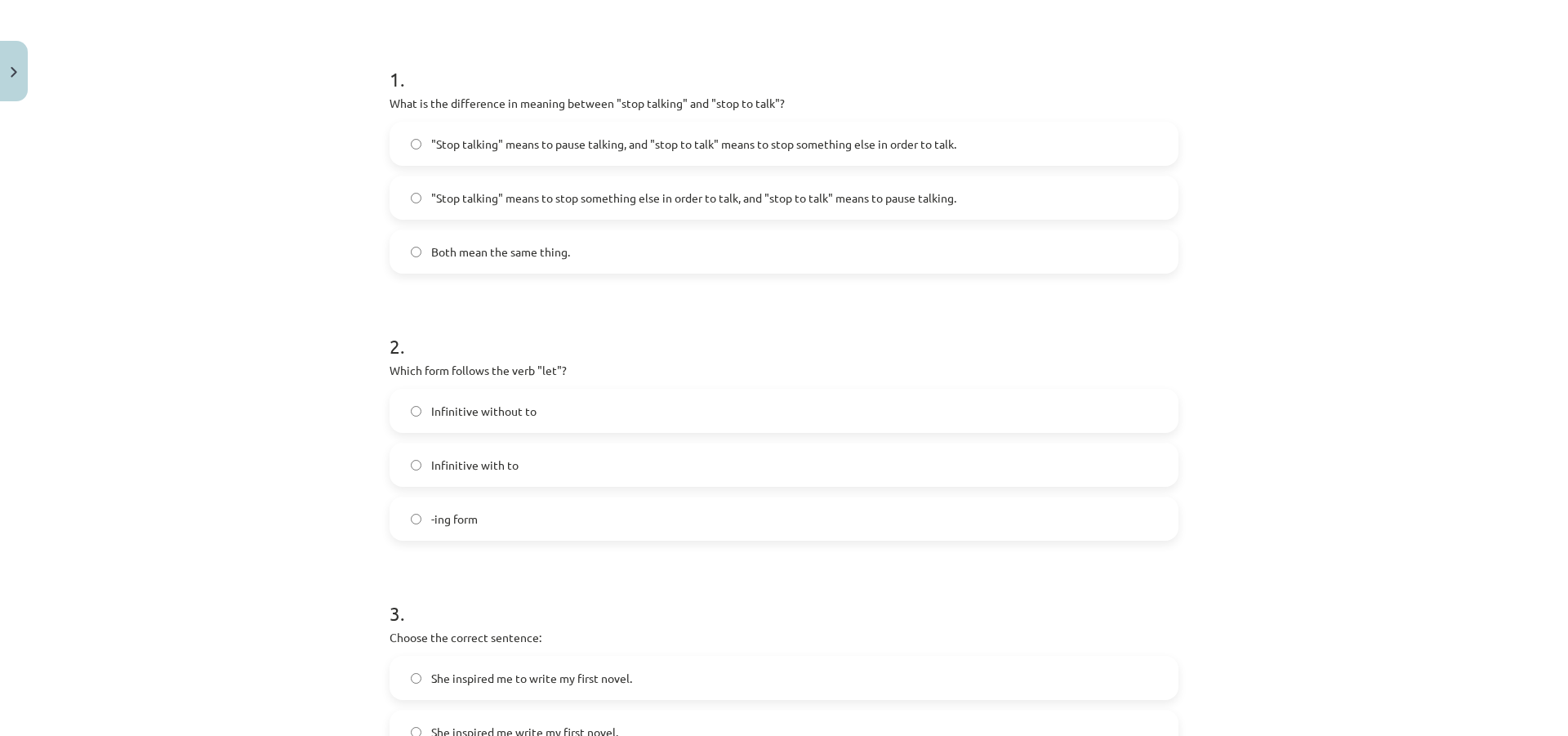
click at [465, 456] on span "Infinitive with to" at bounding box center [474, 464] width 88 height 17
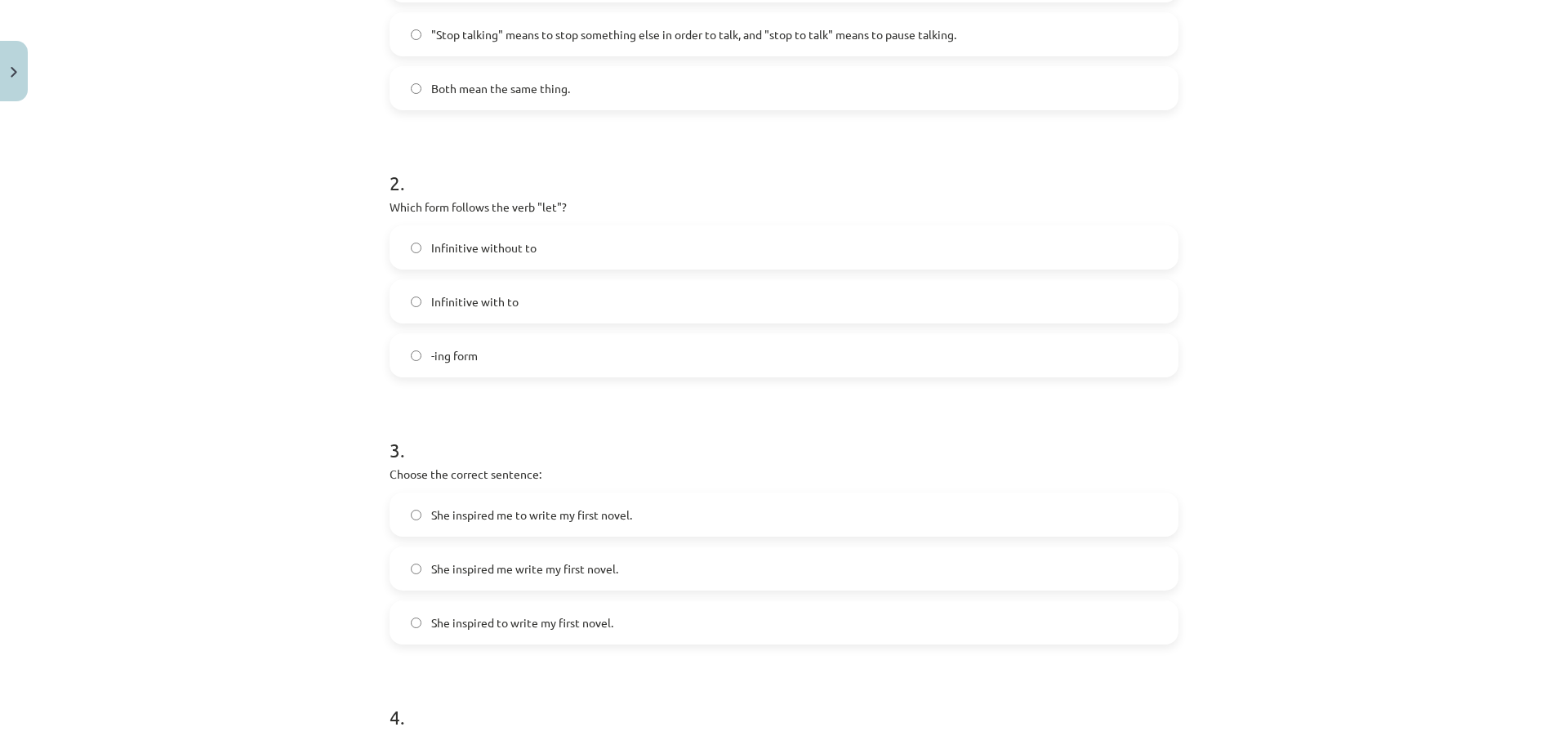
scroll to position [531, 0]
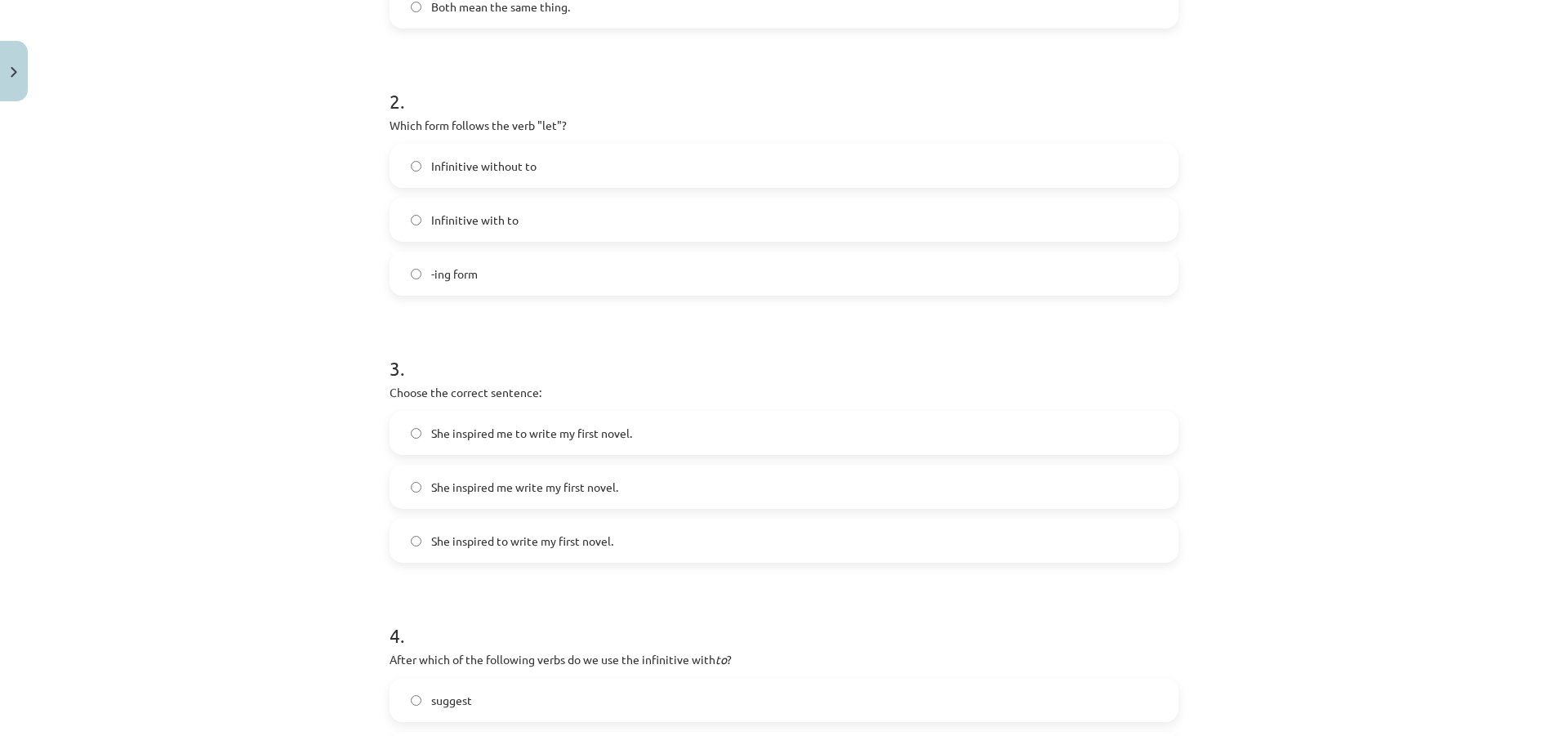
click at [589, 537] on span "She inspired to write my first novel." at bounding box center [522, 541] width 182 height 17
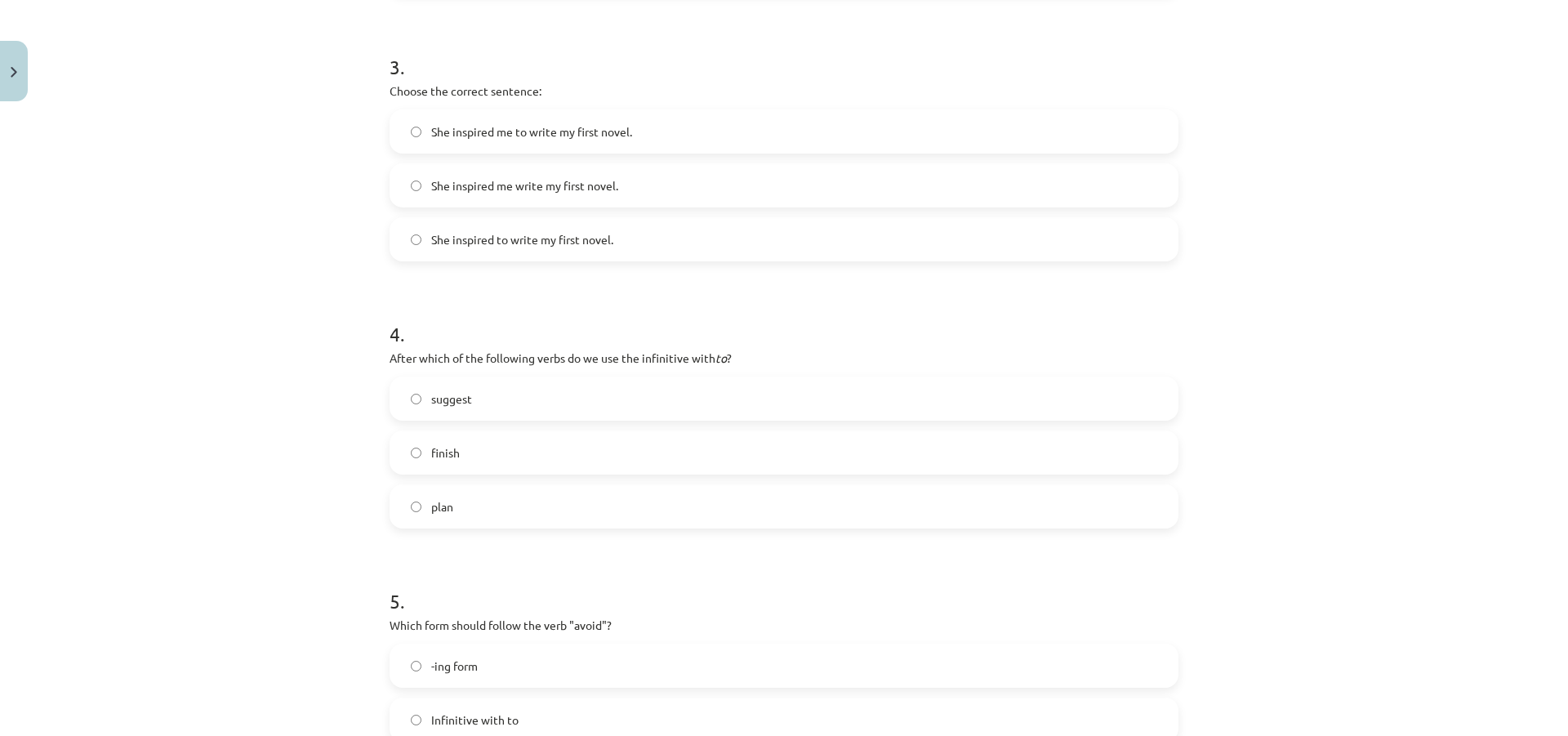
scroll to position [857, 0]
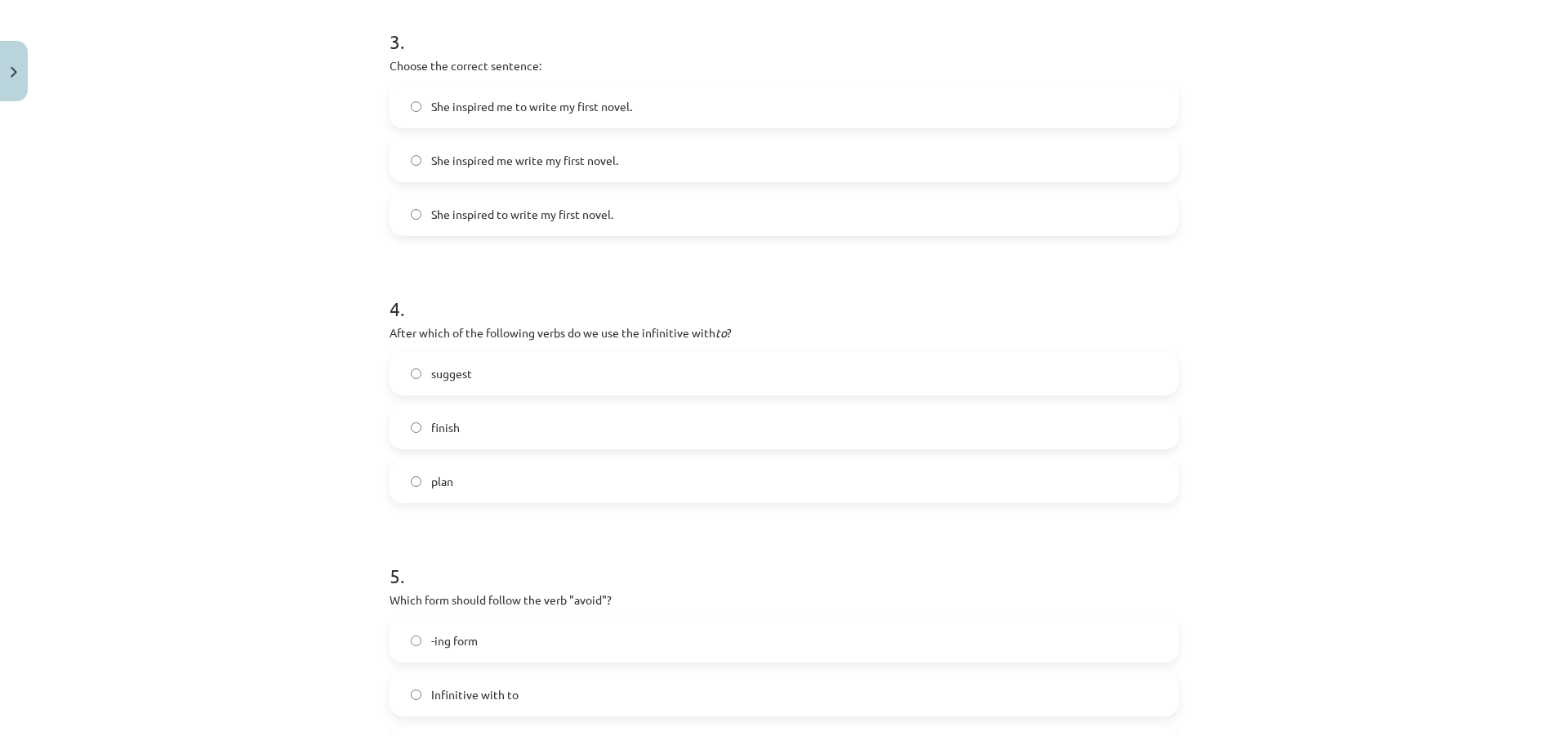
click at [456, 434] on label "finish" at bounding box center [784, 427] width 786 height 41
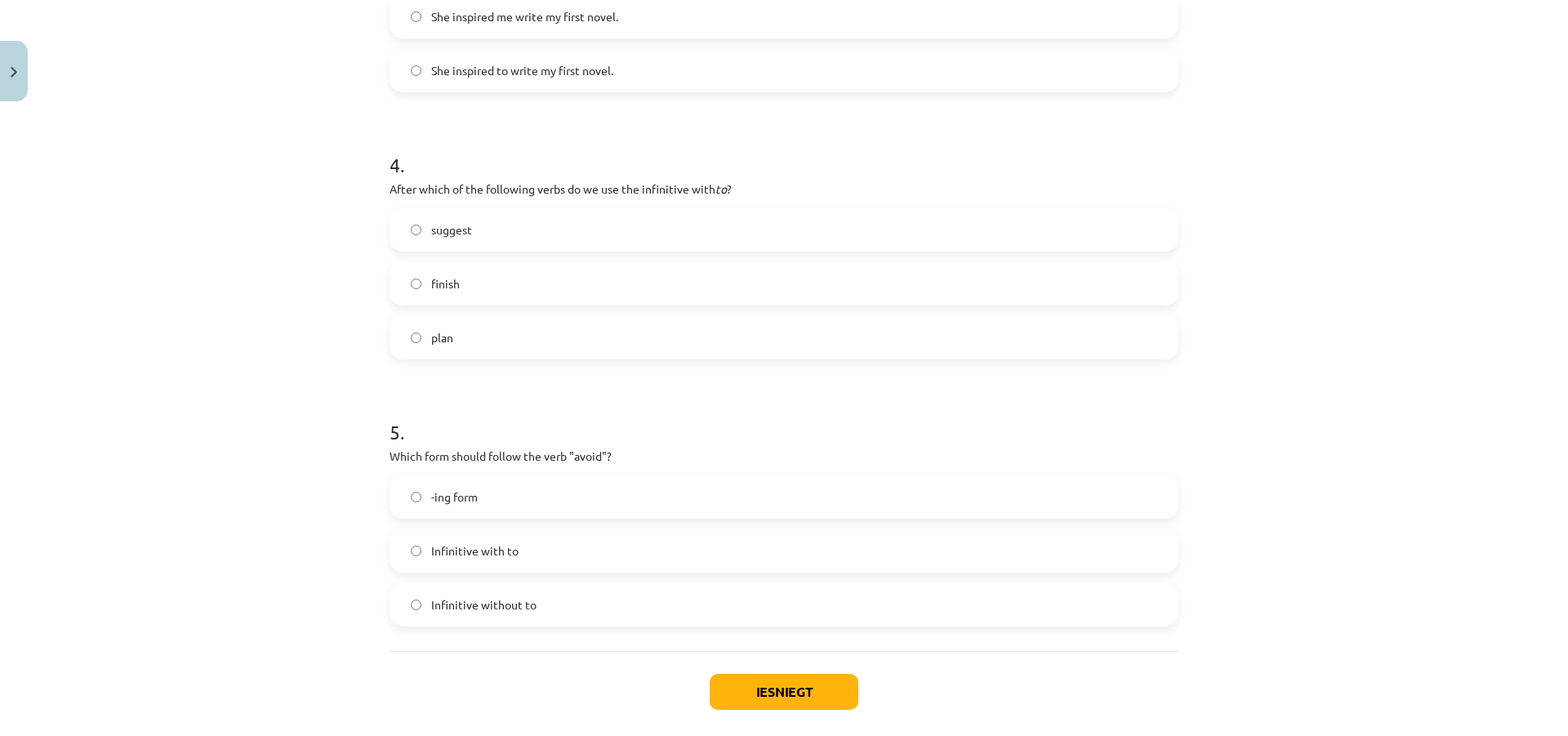
scroll to position [1021, 0]
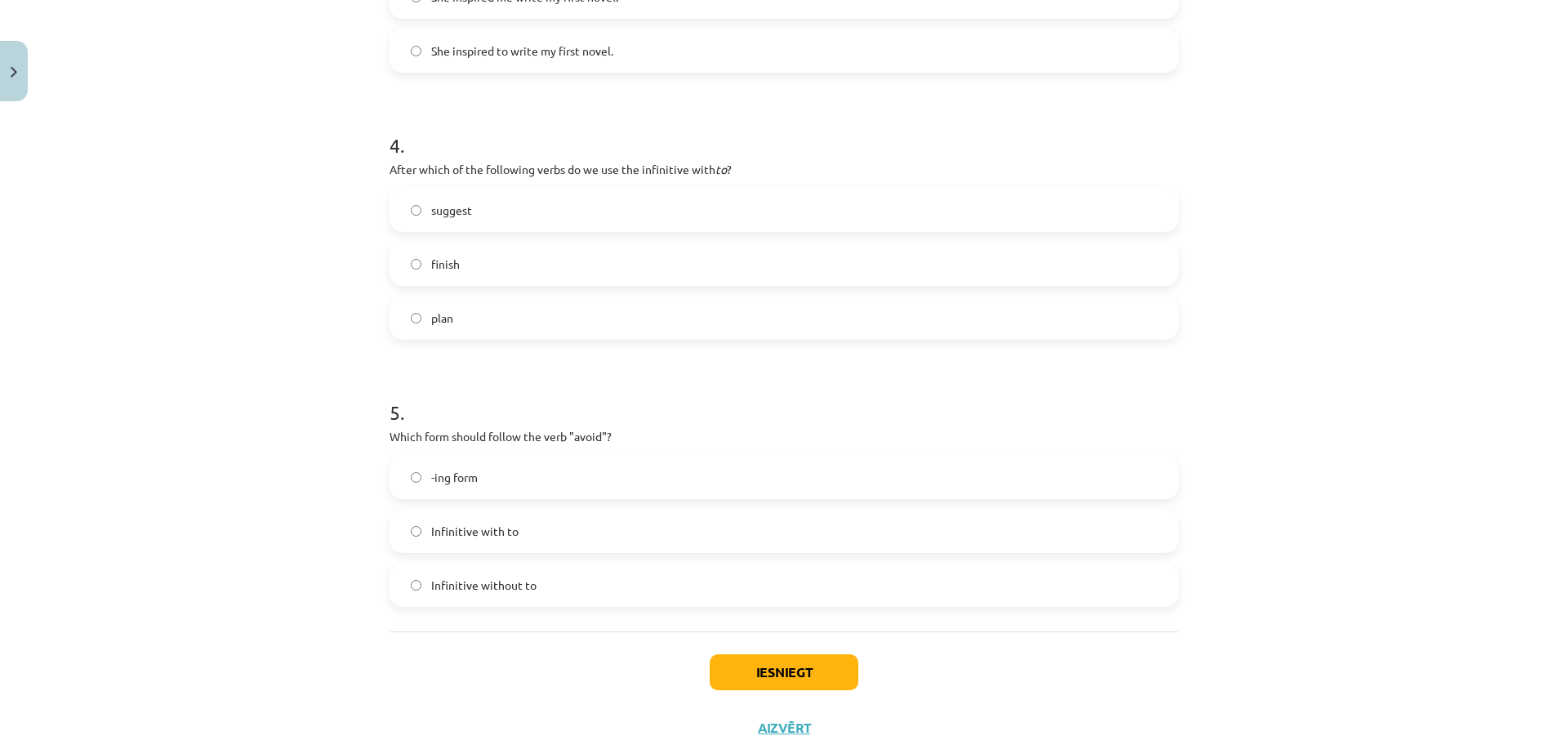
click at [480, 531] on span "Infinitive with to" at bounding box center [474, 531] width 88 height 17
click at [786, 684] on button "Iesniegt" at bounding box center [784, 672] width 149 height 36
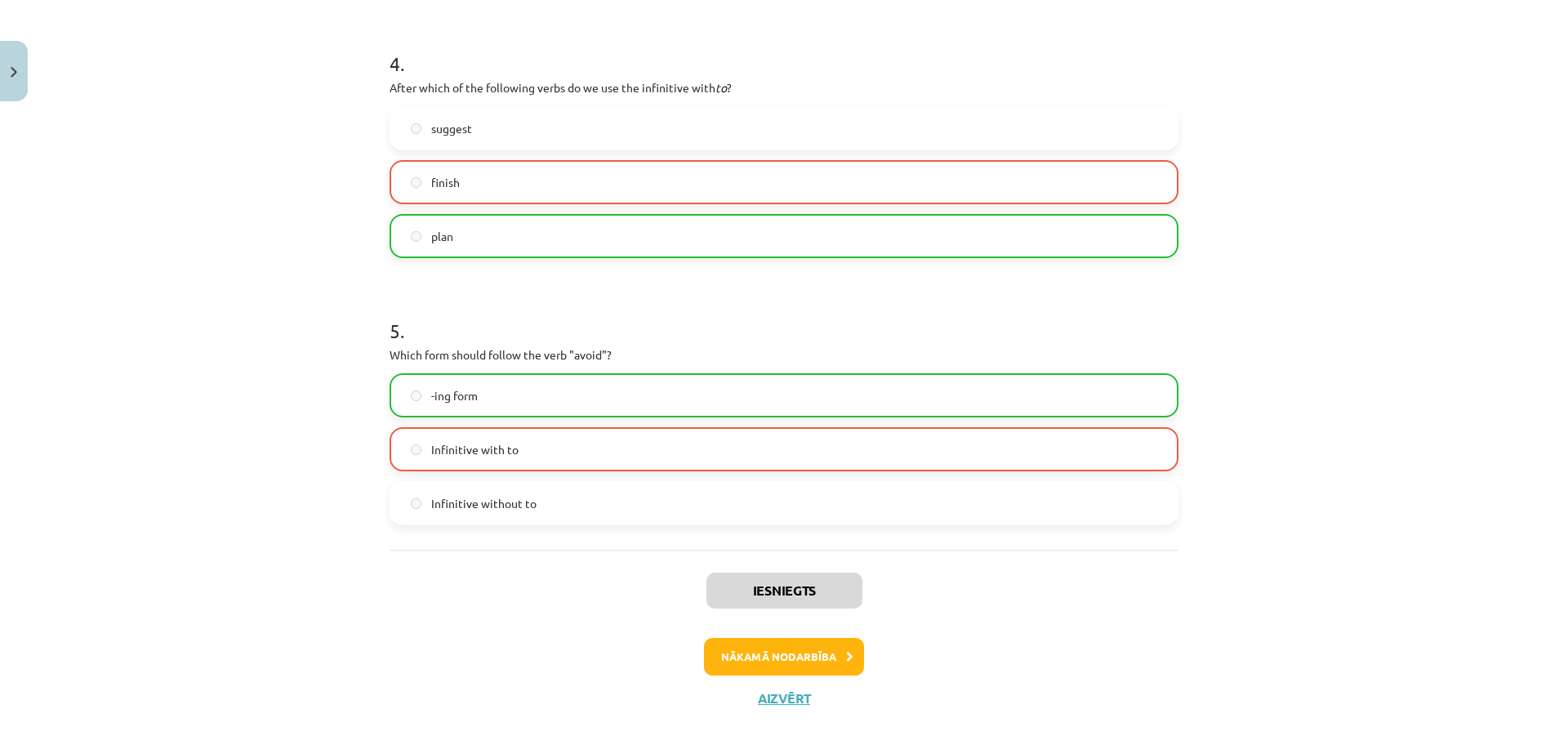
scroll to position [1133, 0]
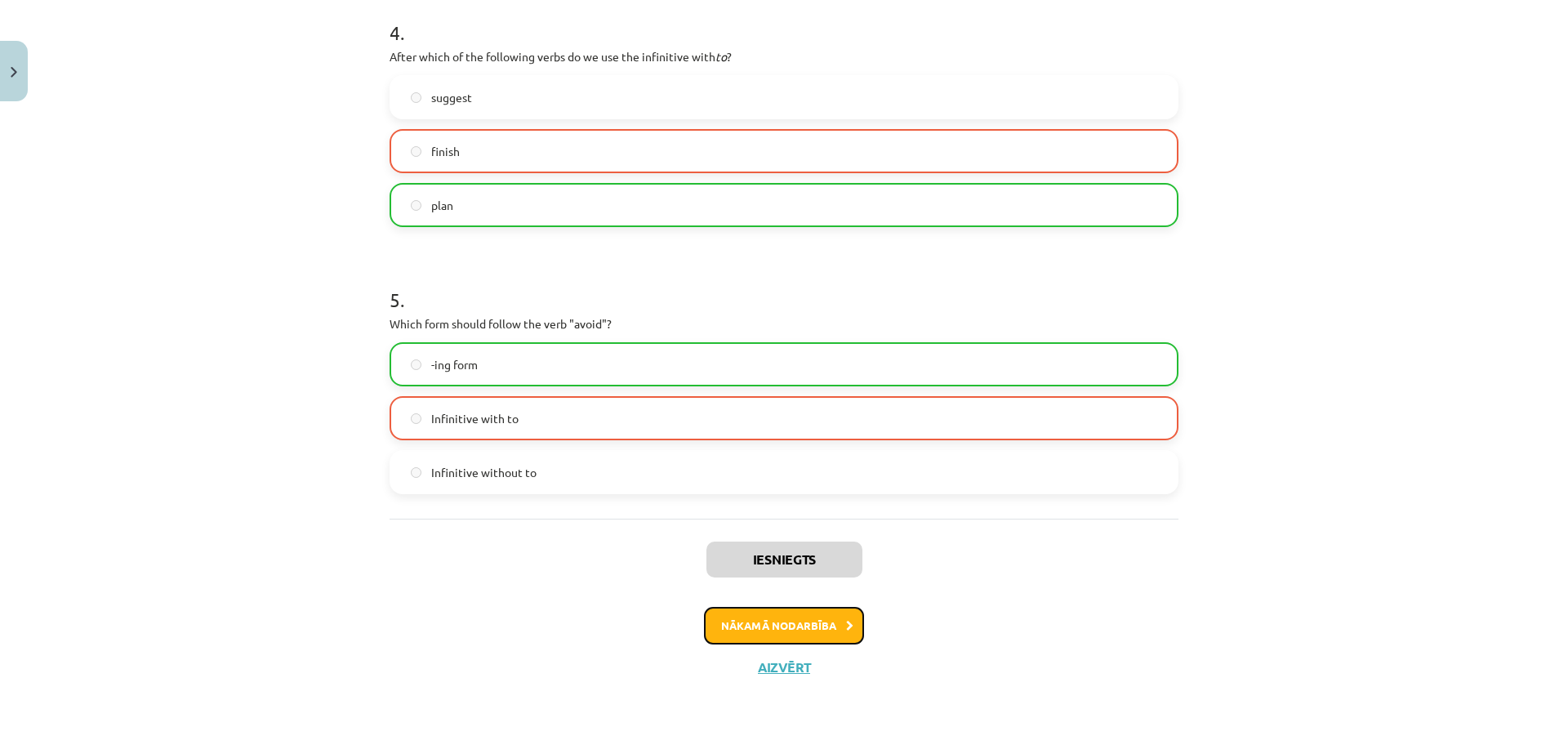
click at [765, 625] on button "Nākamā nodarbība" at bounding box center [784, 626] width 160 height 38
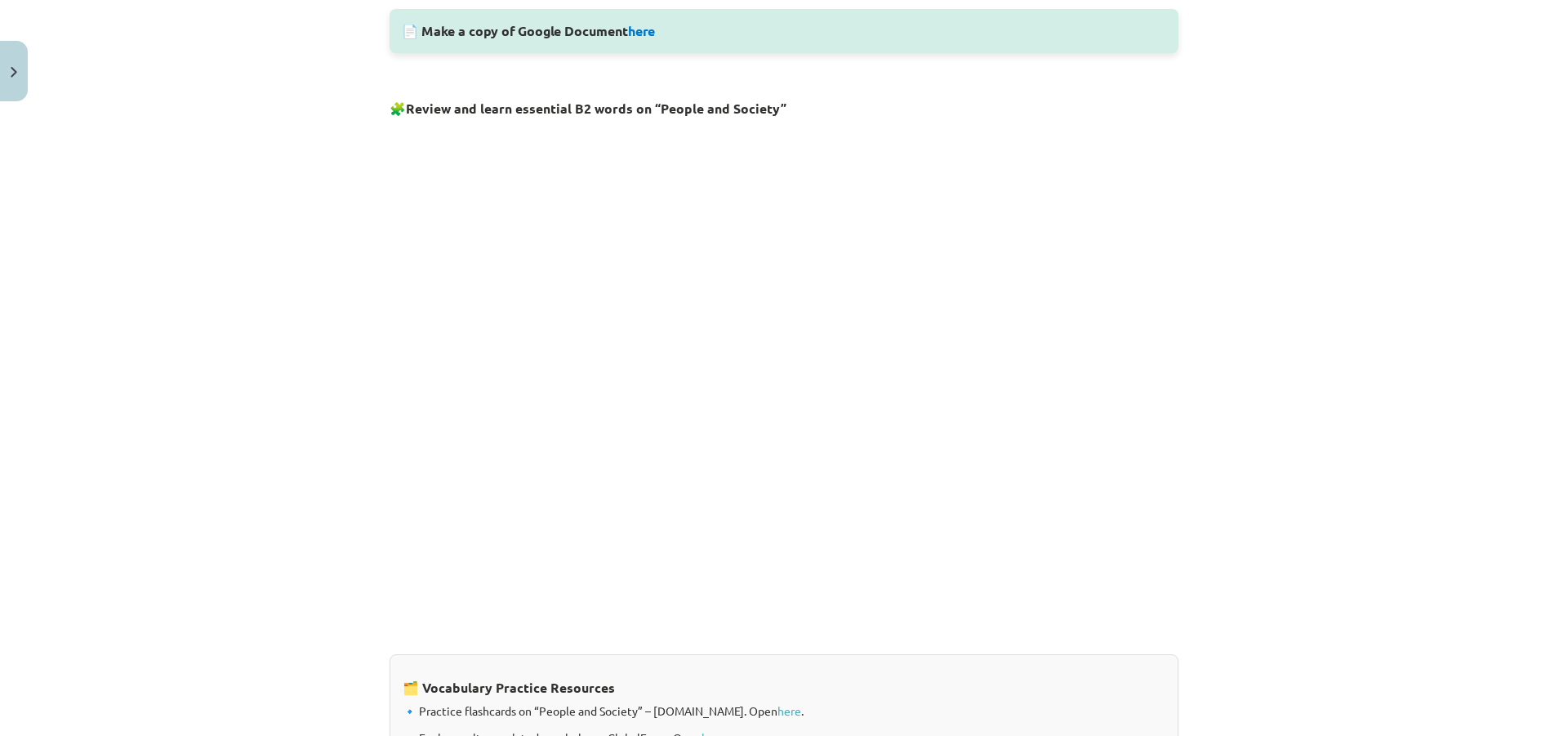
scroll to position [857, 0]
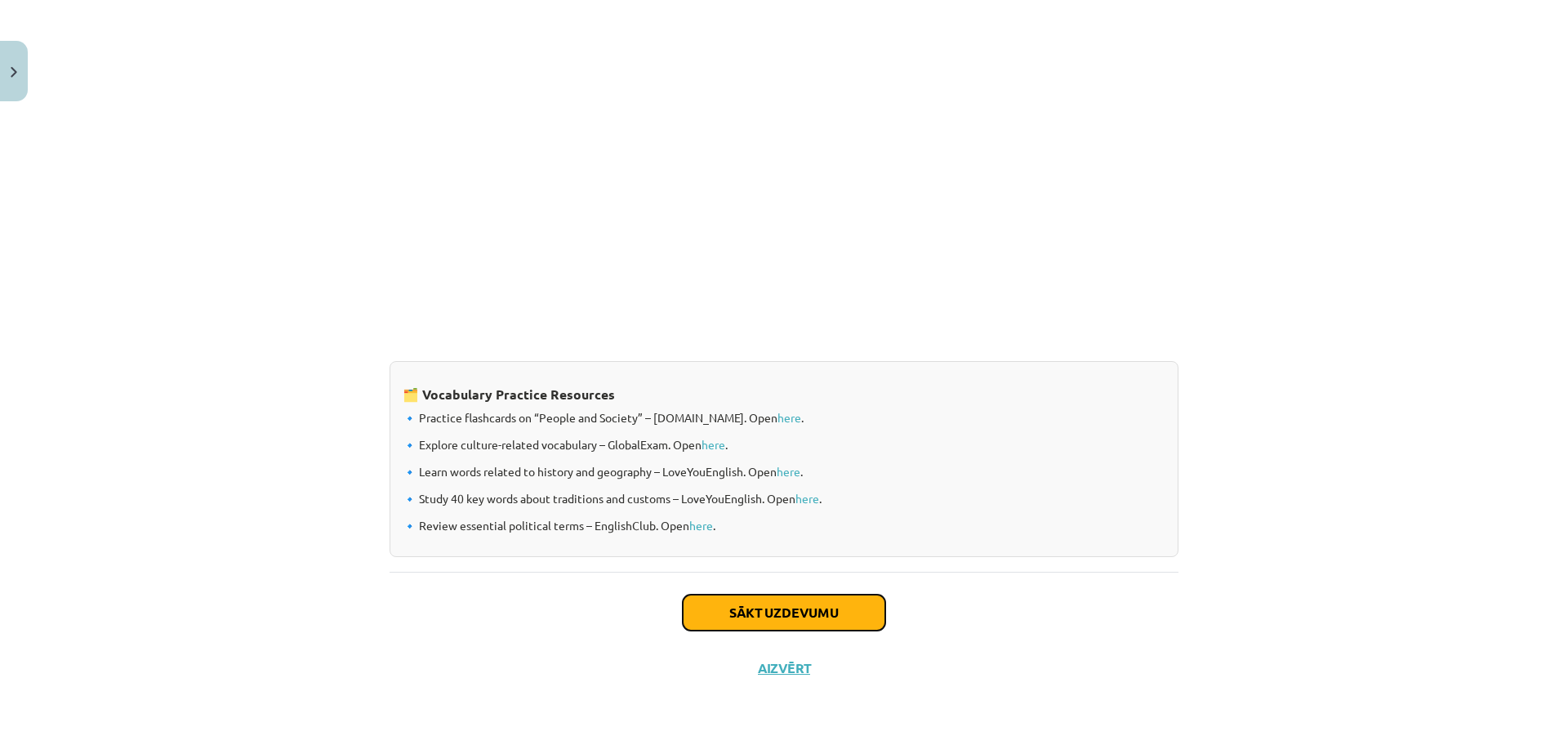
click at [743, 611] on button "Sākt uzdevumu" at bounding box center [784, 613] width 203 height 36
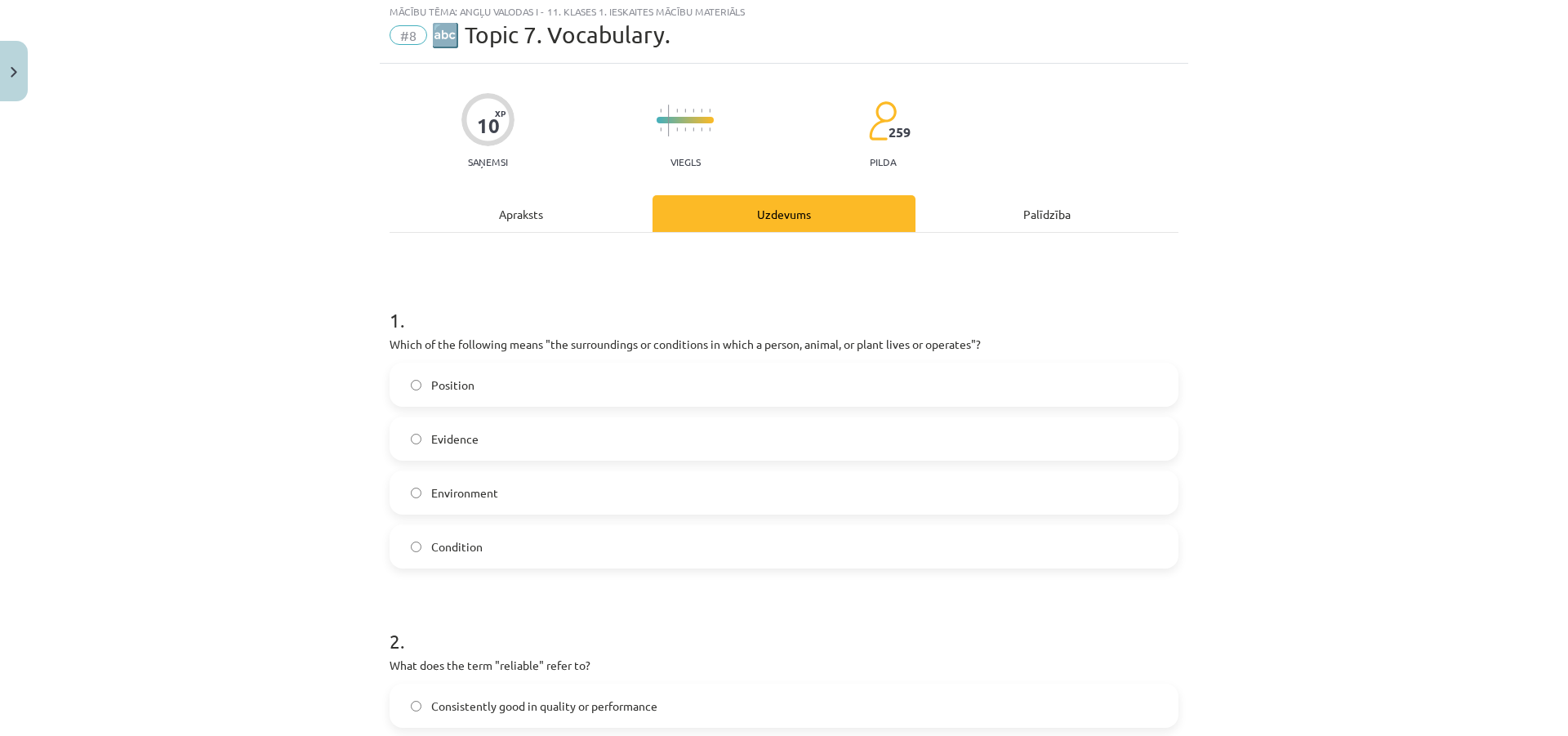
scroll to position [41, 0]
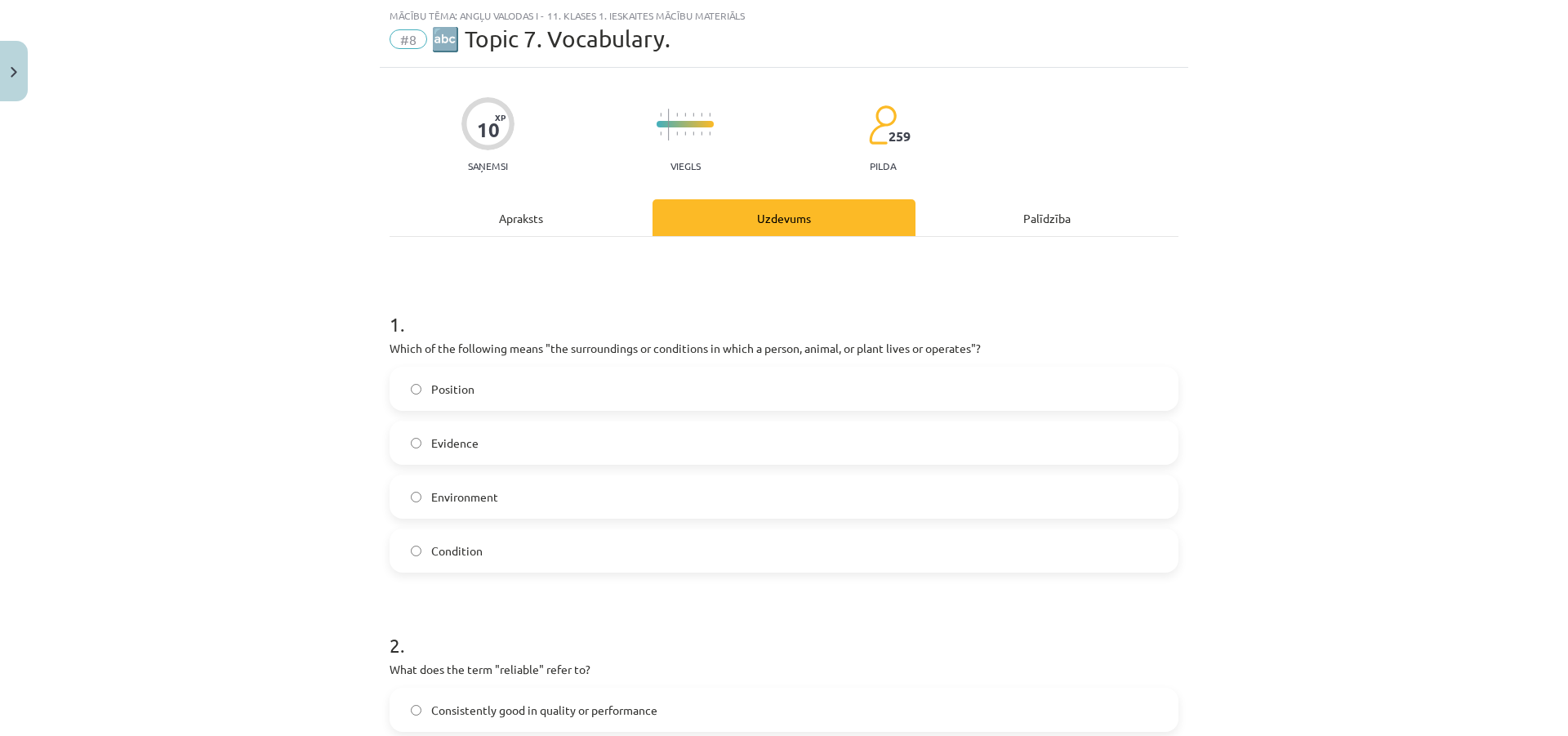
click at [474, 388] on label "Position" at bounding box center [784, 388] width 786 height 41
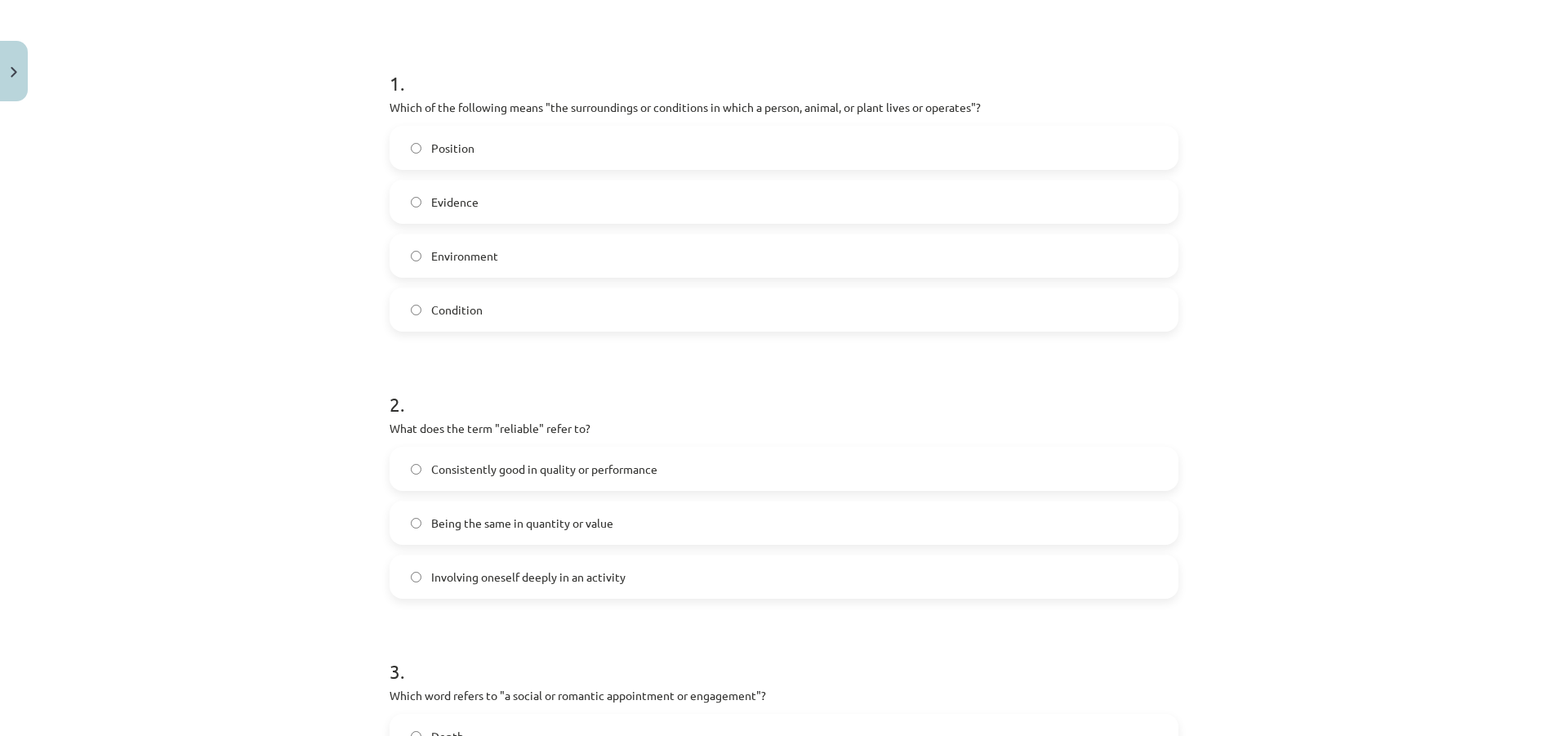
scroll to position [285, 0]
click at [544, 570] on span "Involving oneself deeply in an activity" at bounding box center [528, 572] width 195 height 17
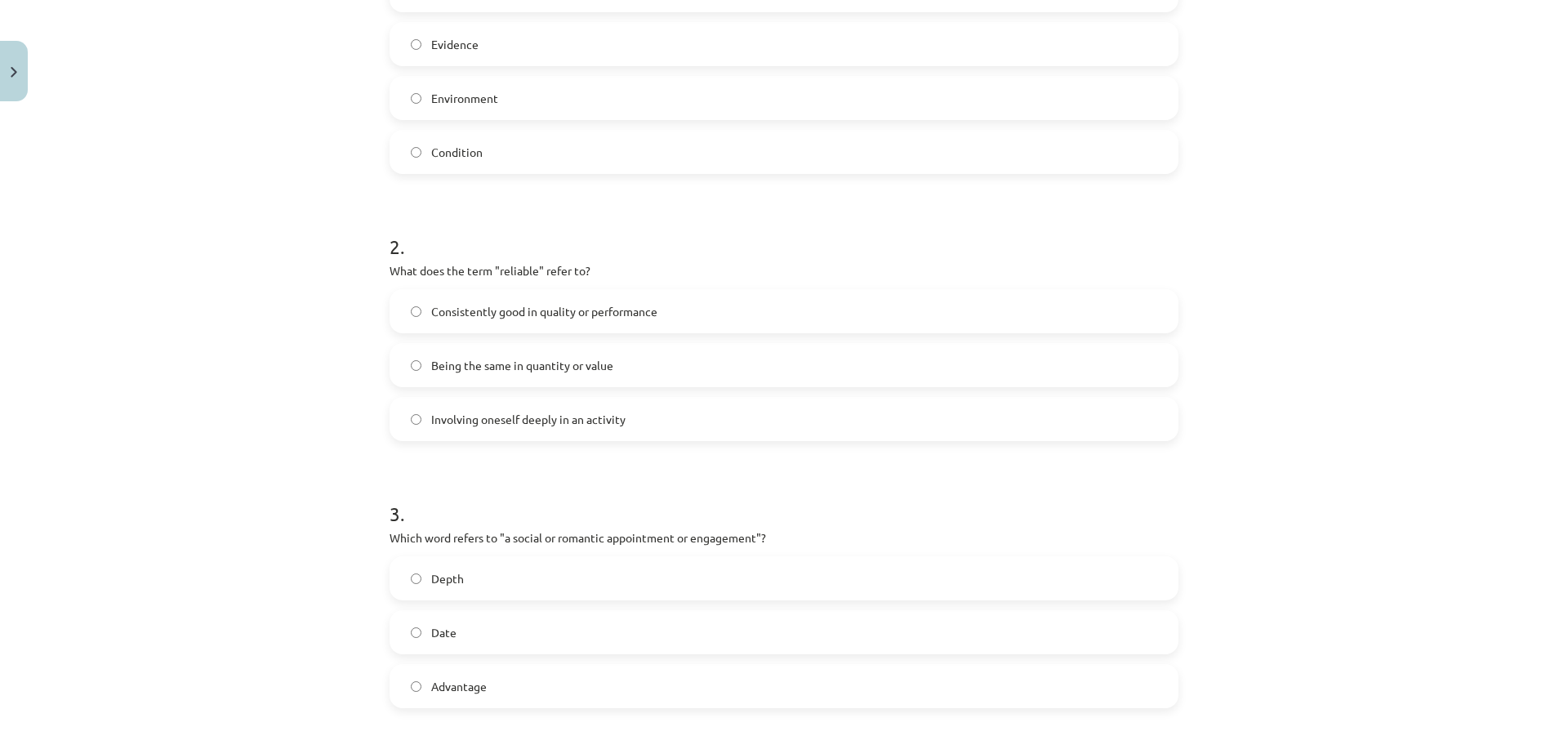
scroll to position [449, 0]
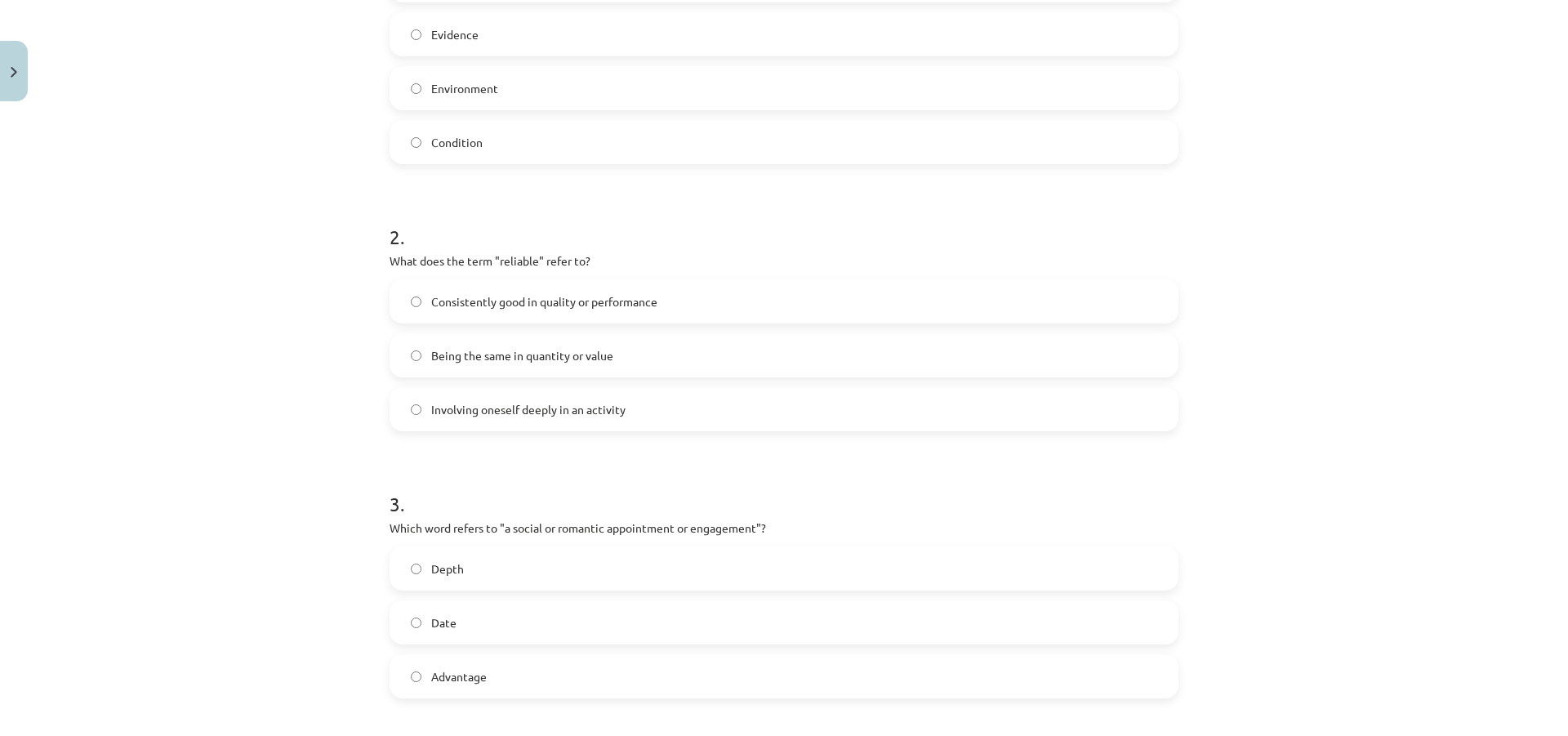
click at [447, 569] on span "Depth" at bounding box center [447, 568] width 33 height 17
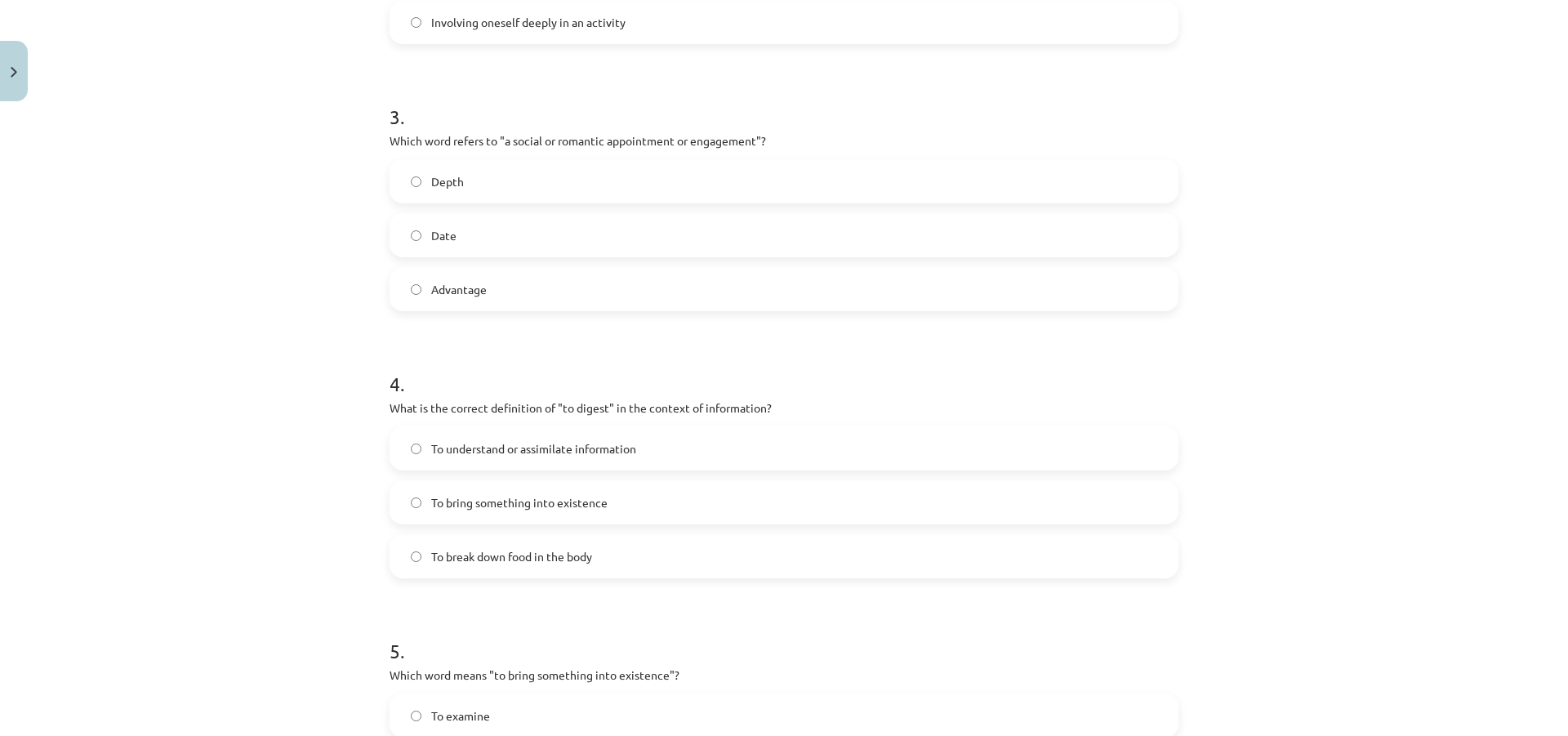
scroll to position [857, 0]
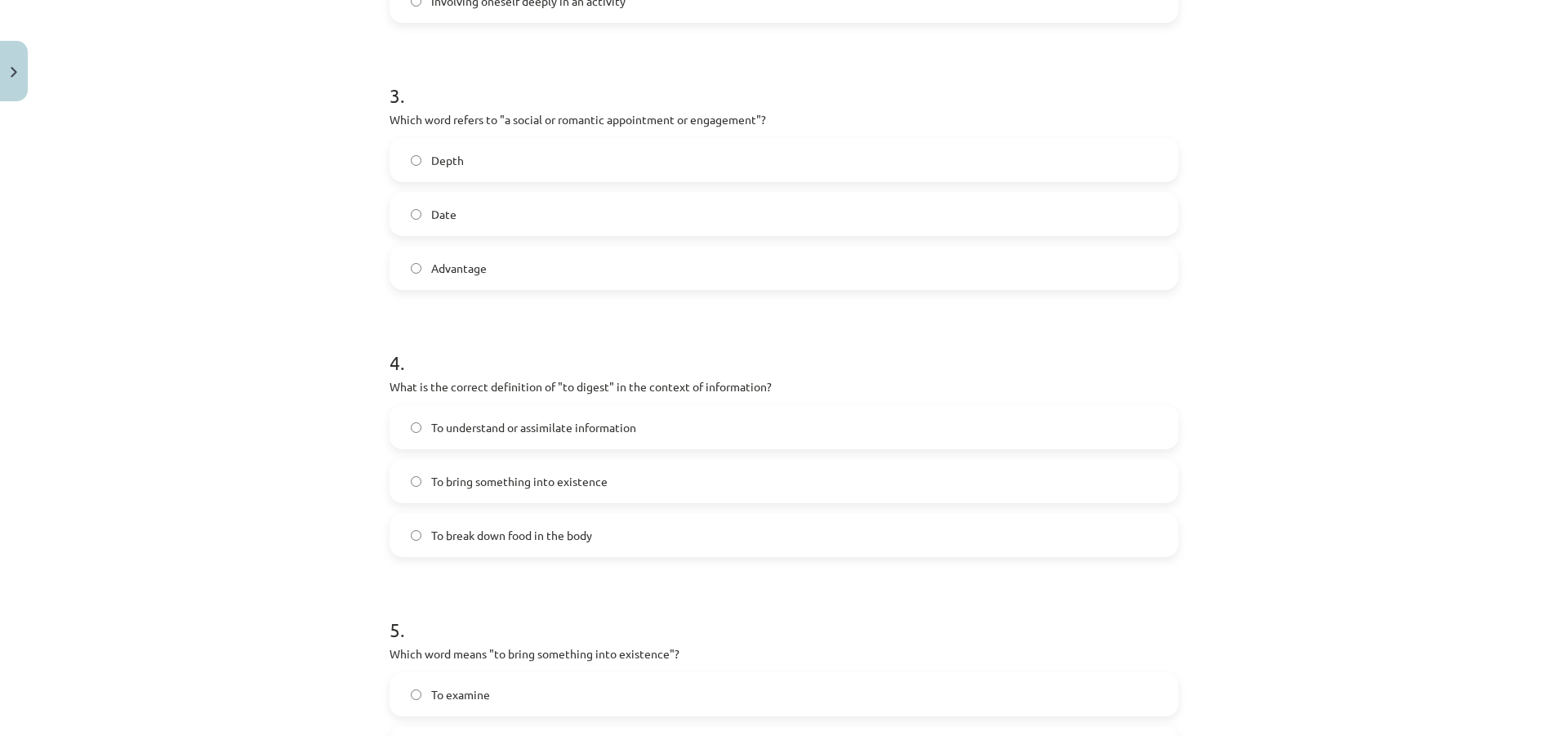
click at [567, 487] on span "To bring something into existence" at bounding box center [519, 481] width 177 height 17
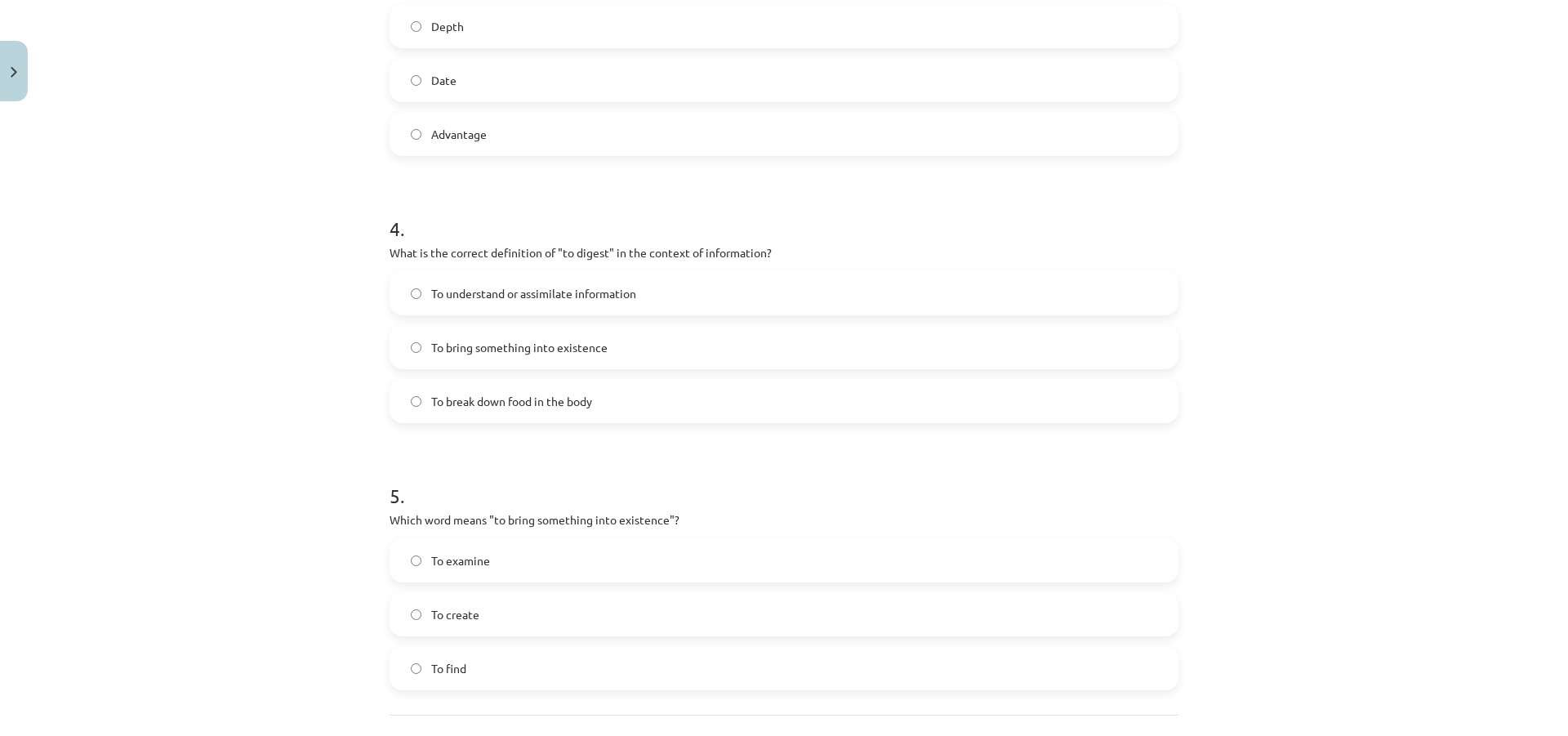
scroll to position [1021, 0]
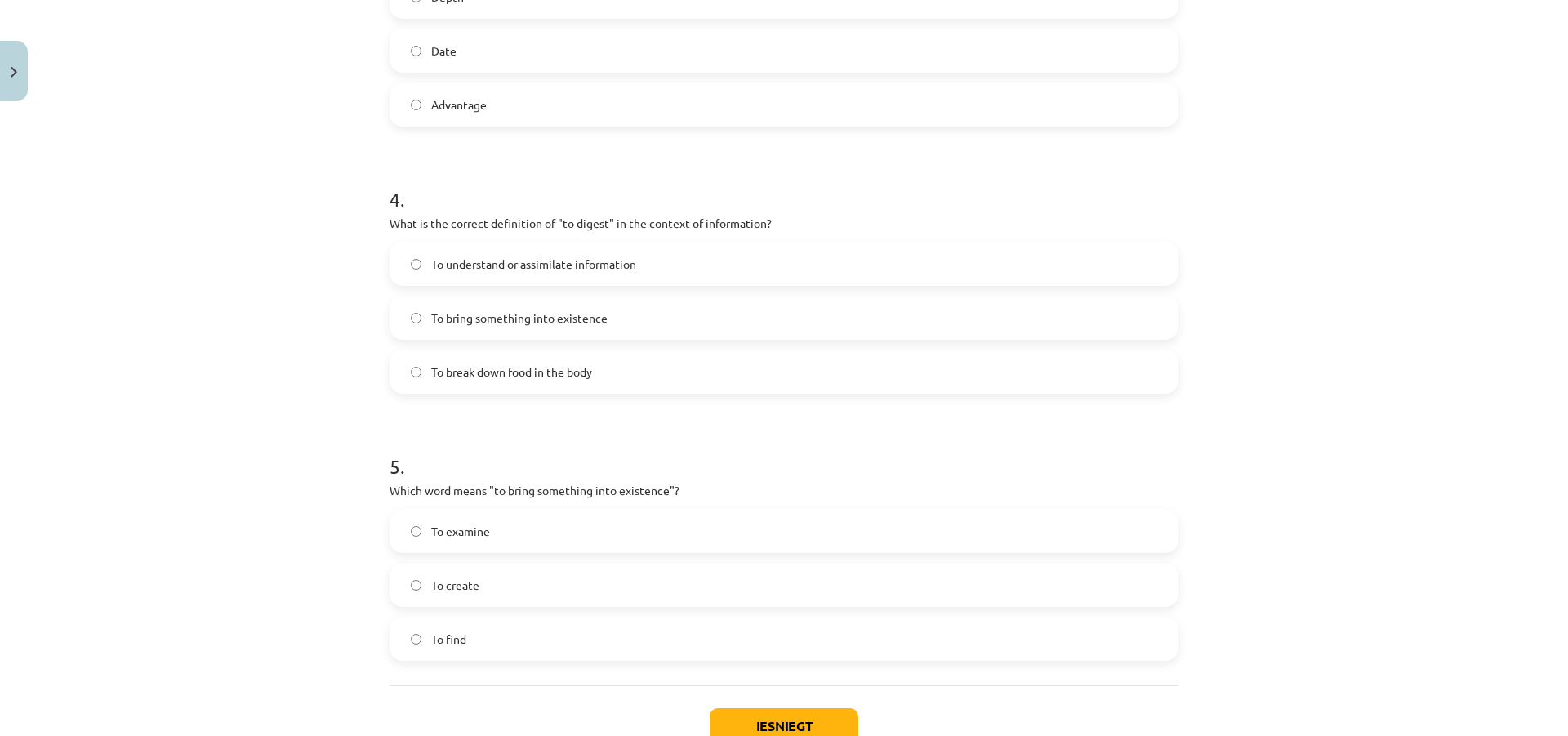
click at [597, 273] on label "To understand or assimilate information" at bounding box center [784, 264] width 786 height 41
click at [448, 586] on span "To create" at bounding box center [455, 585] width 48 height 17
click at [749, 719] on button "Iesniegt" at bounding box center [784, 726] width 149 height 36
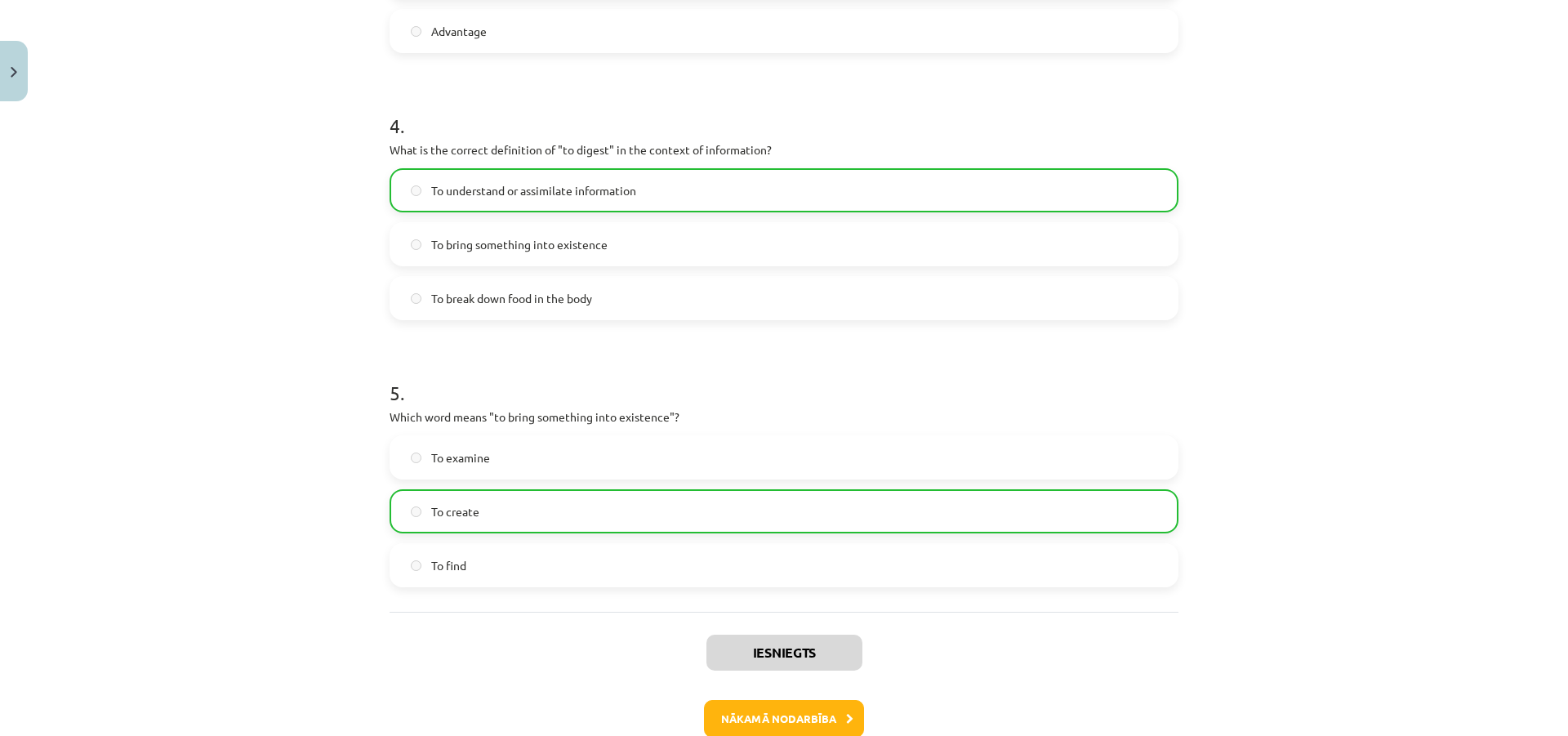
scroll to position [1187, 0]
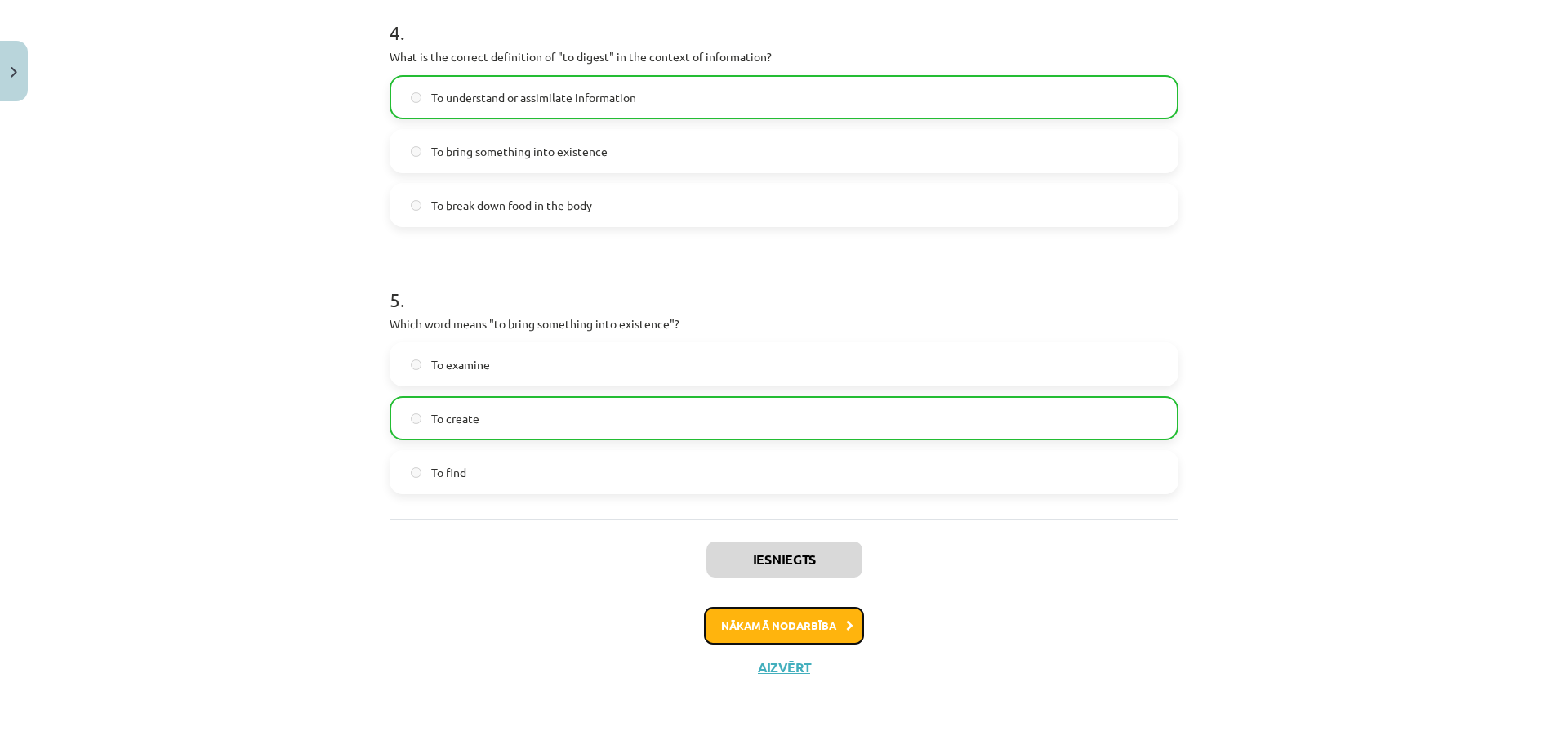
click at [781, 640] on button "Nākamā nodarbība" at bounding box center [784, 626] width 160 height 38
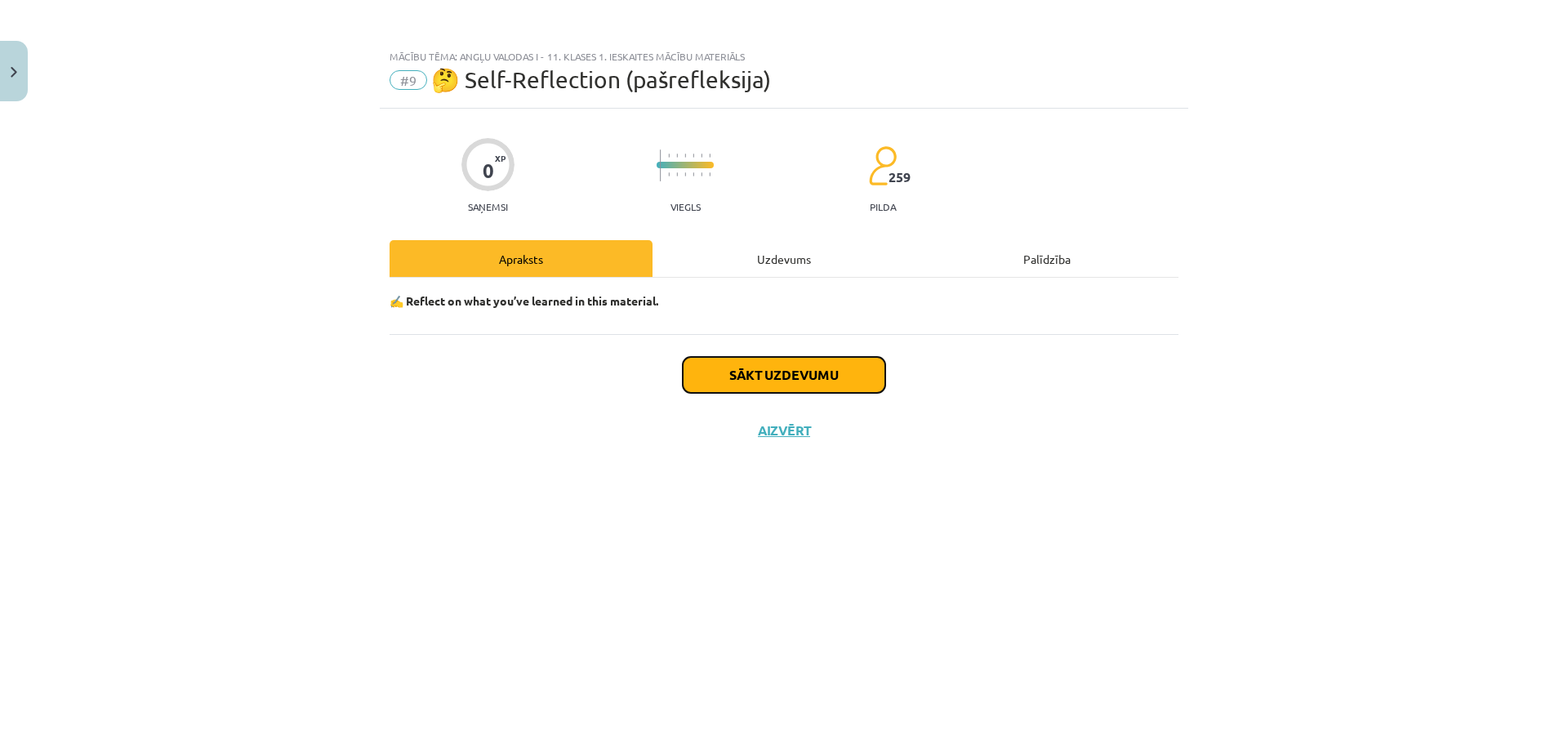
click at [761, 361] on button "Sākt uzdevumu" at bounding box center [784, 375] width 203 height 36
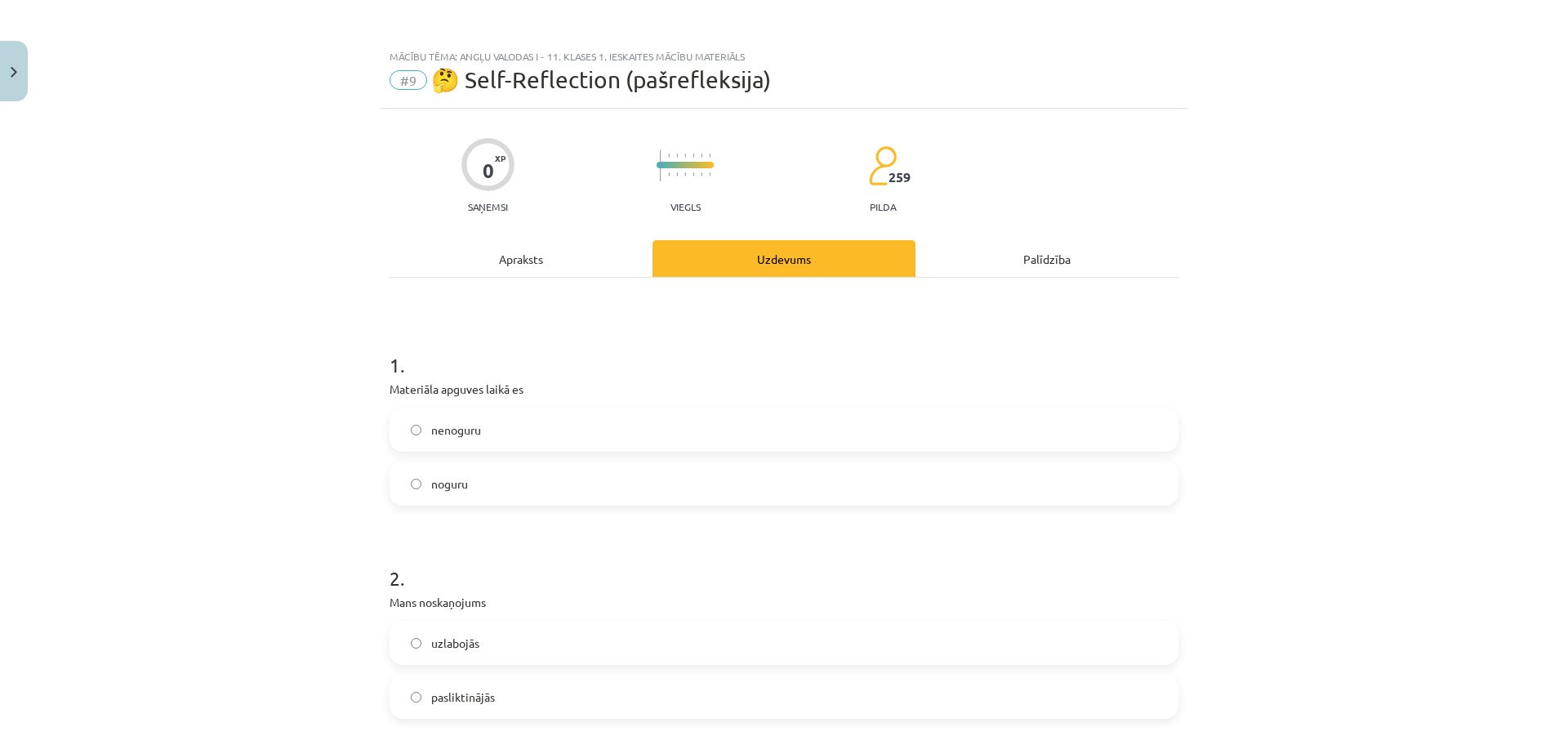
click at [438, 483] on span "noguru" at bounding box center [449, 483] width 37 height 17
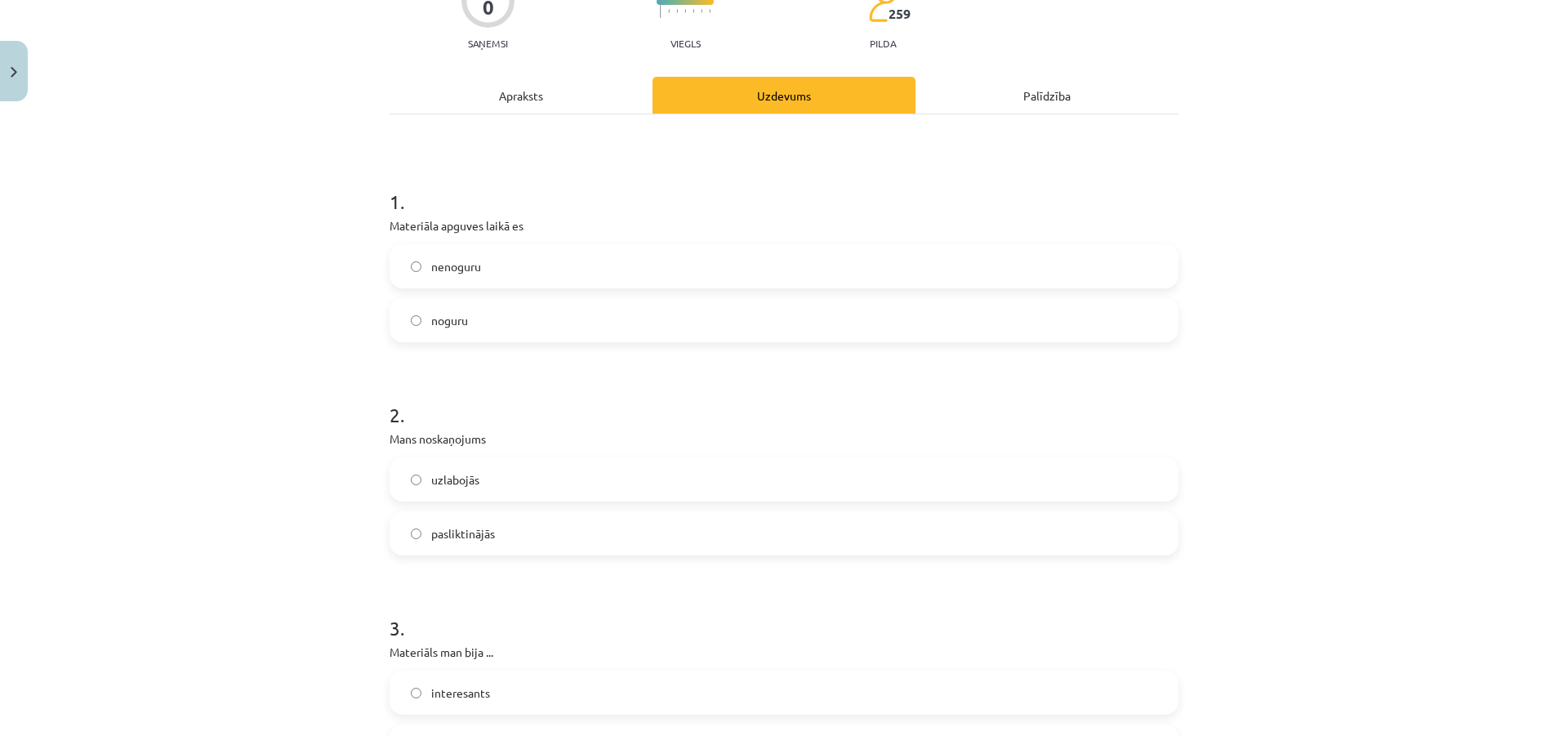
scroll to position [245, 0]
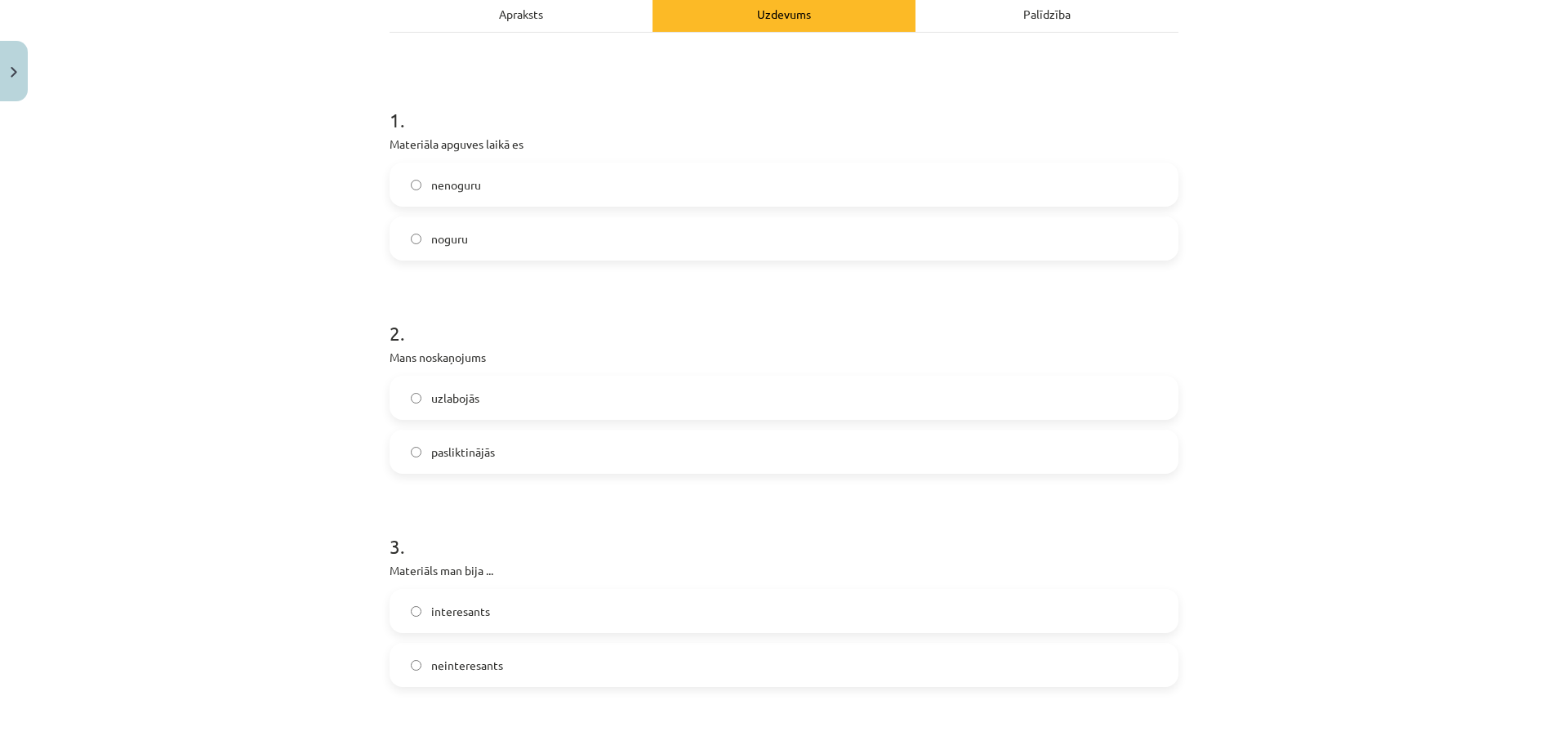
click at [451, 451] on span "pasliktinājās" at bounding box center [463, 451] width 64 height 17
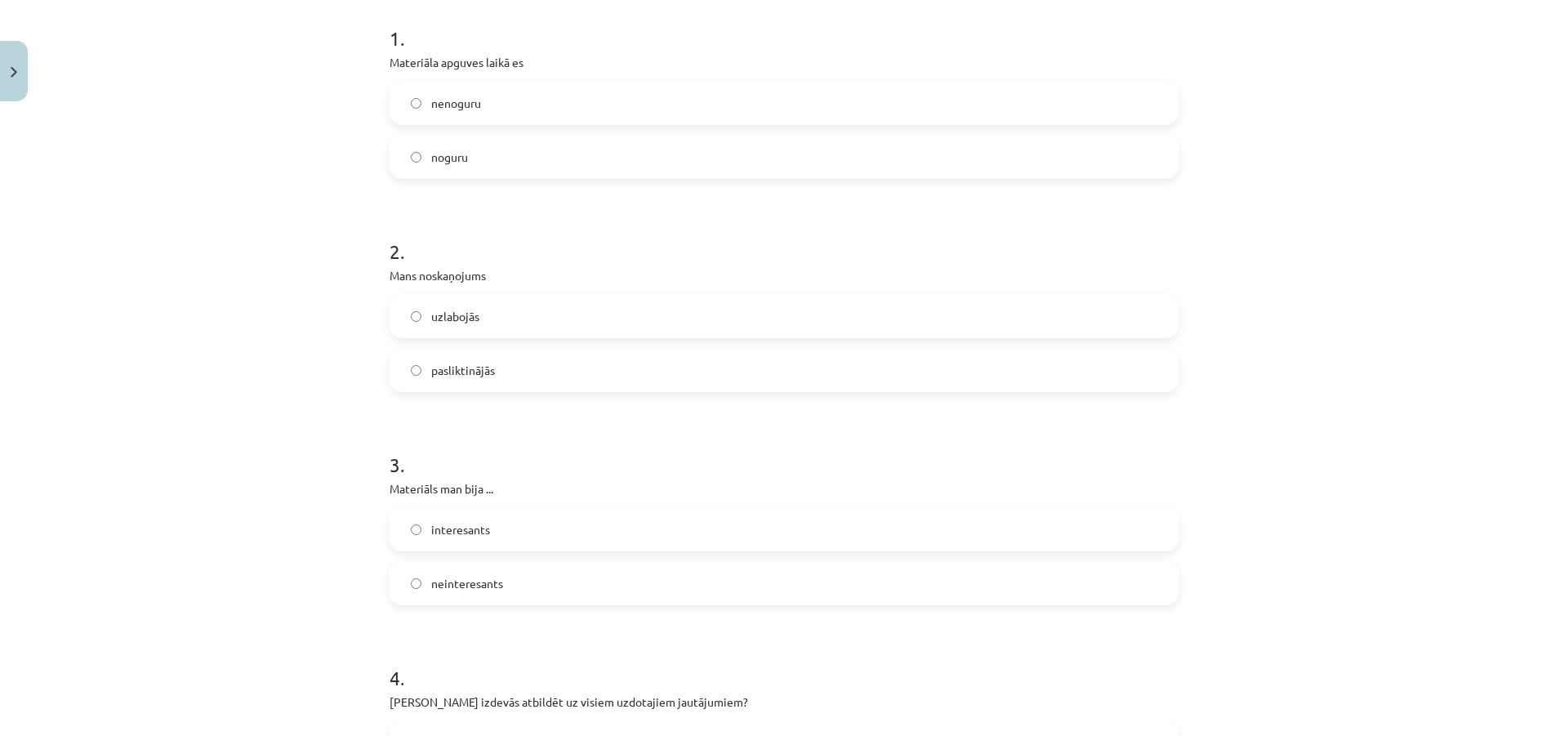
scroll to position [408, 0]
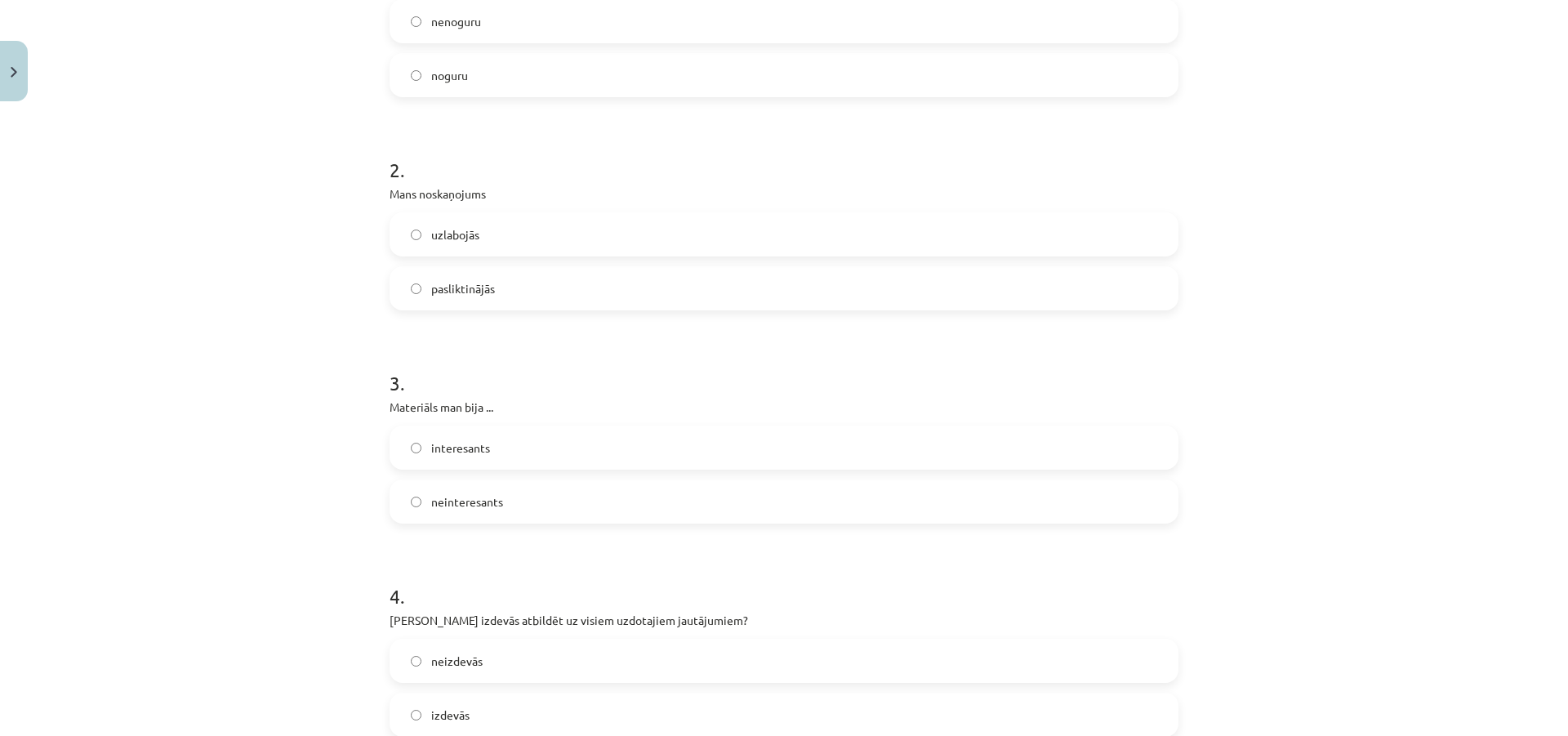
click at [471, 448] on span "interesants" at bounding box center [461, 447] width 59 height 17
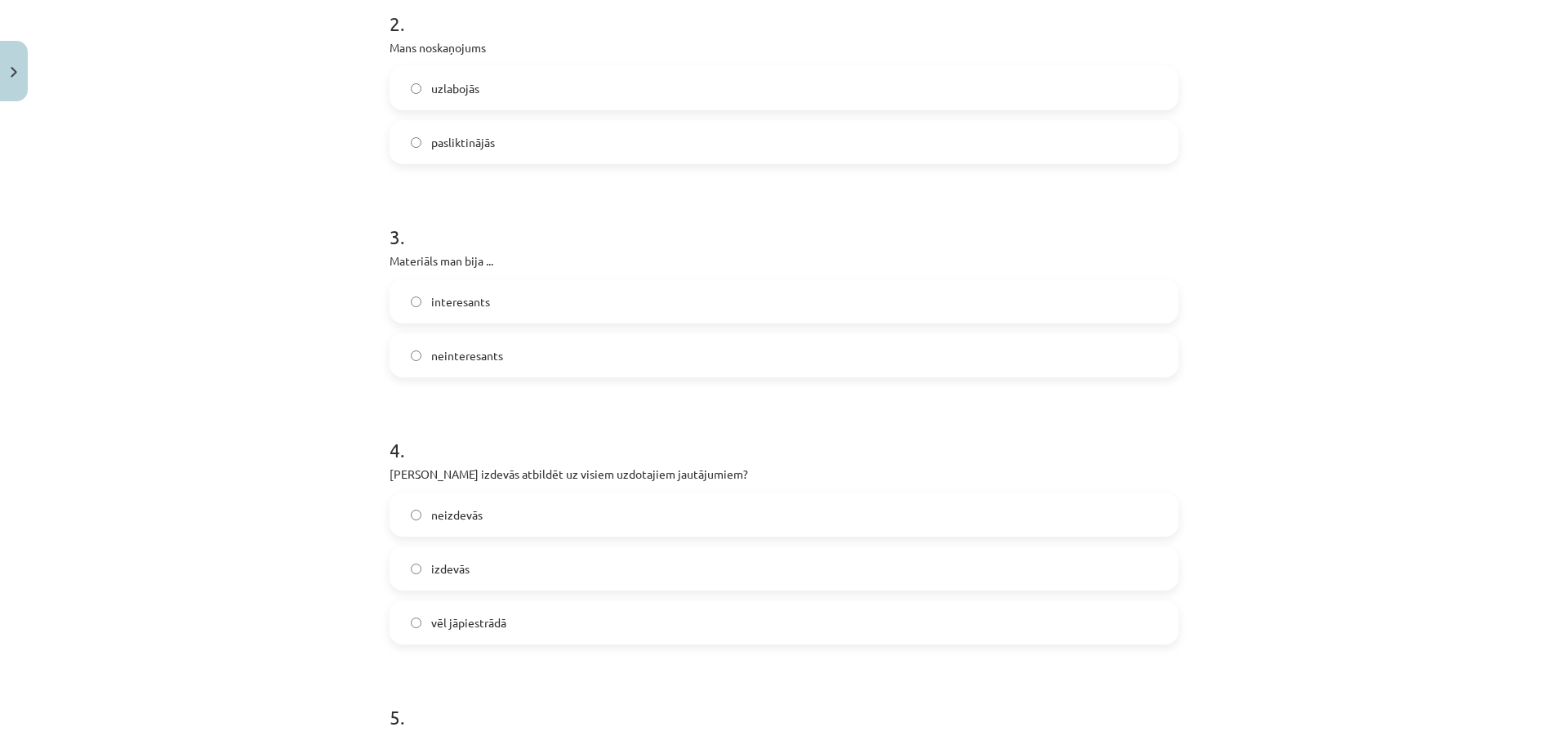
scroll to position [572, 0]
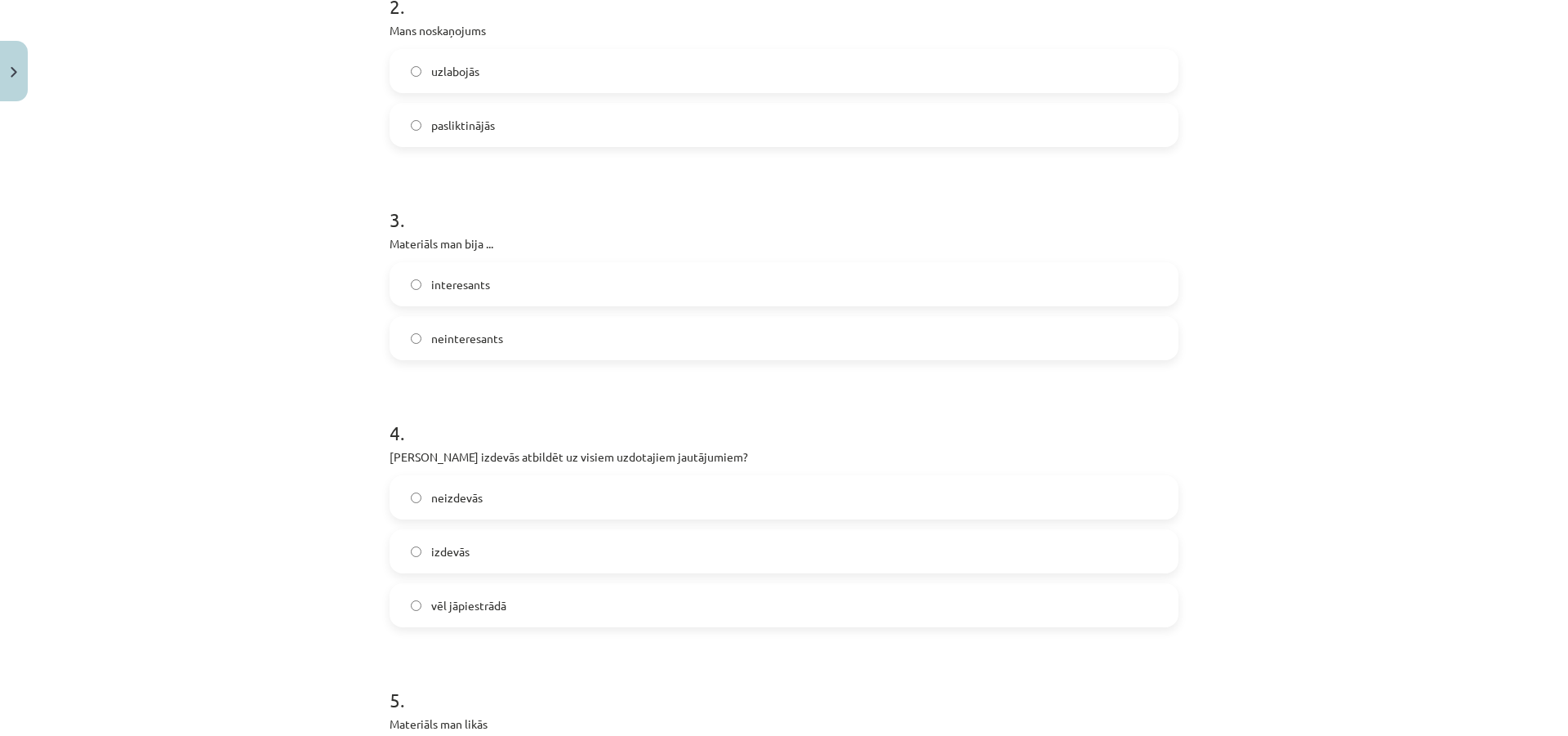
click at [487, 502] on label "neizdevās" at bounding box center [784, 497] width 786 height 41
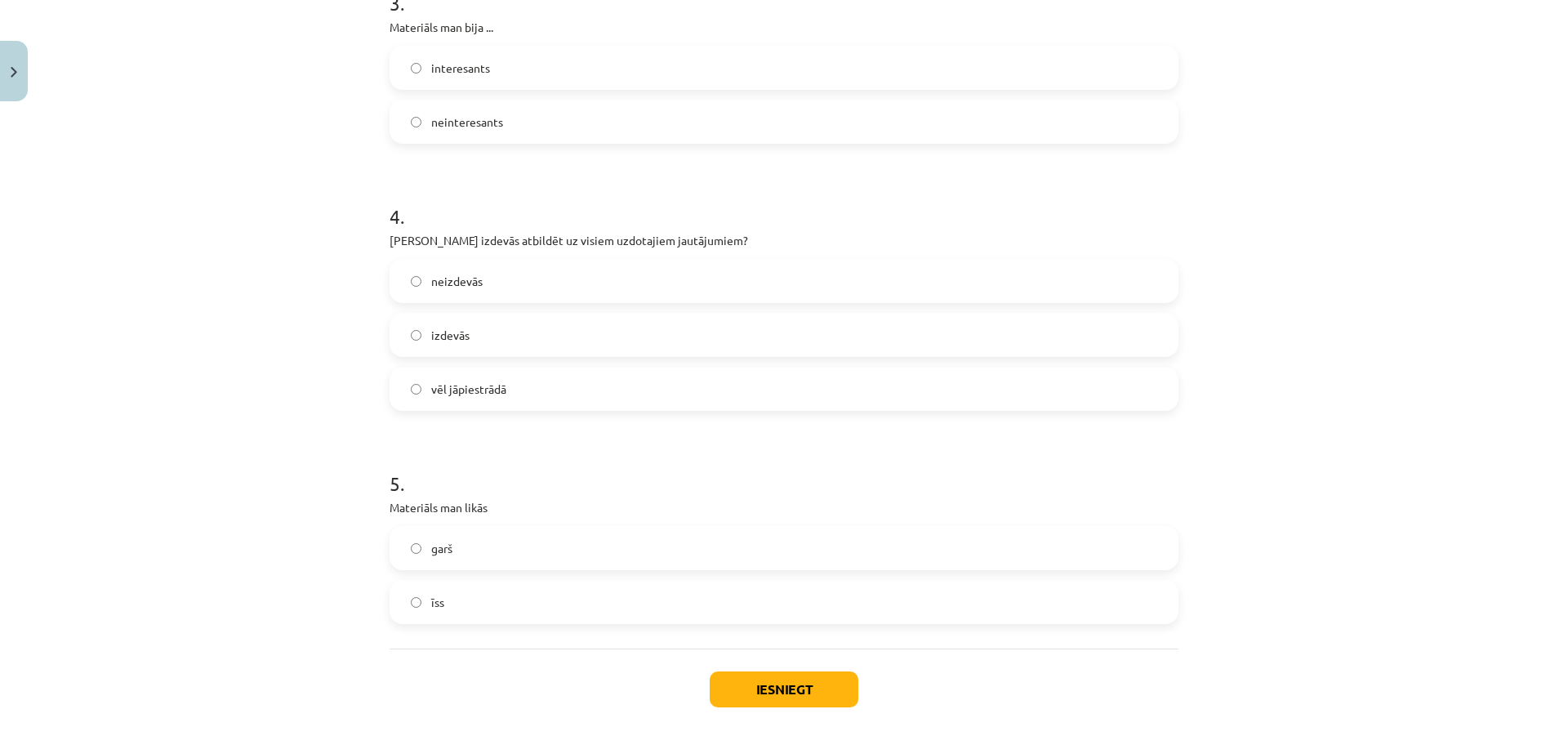
scroll to position [817, 0]
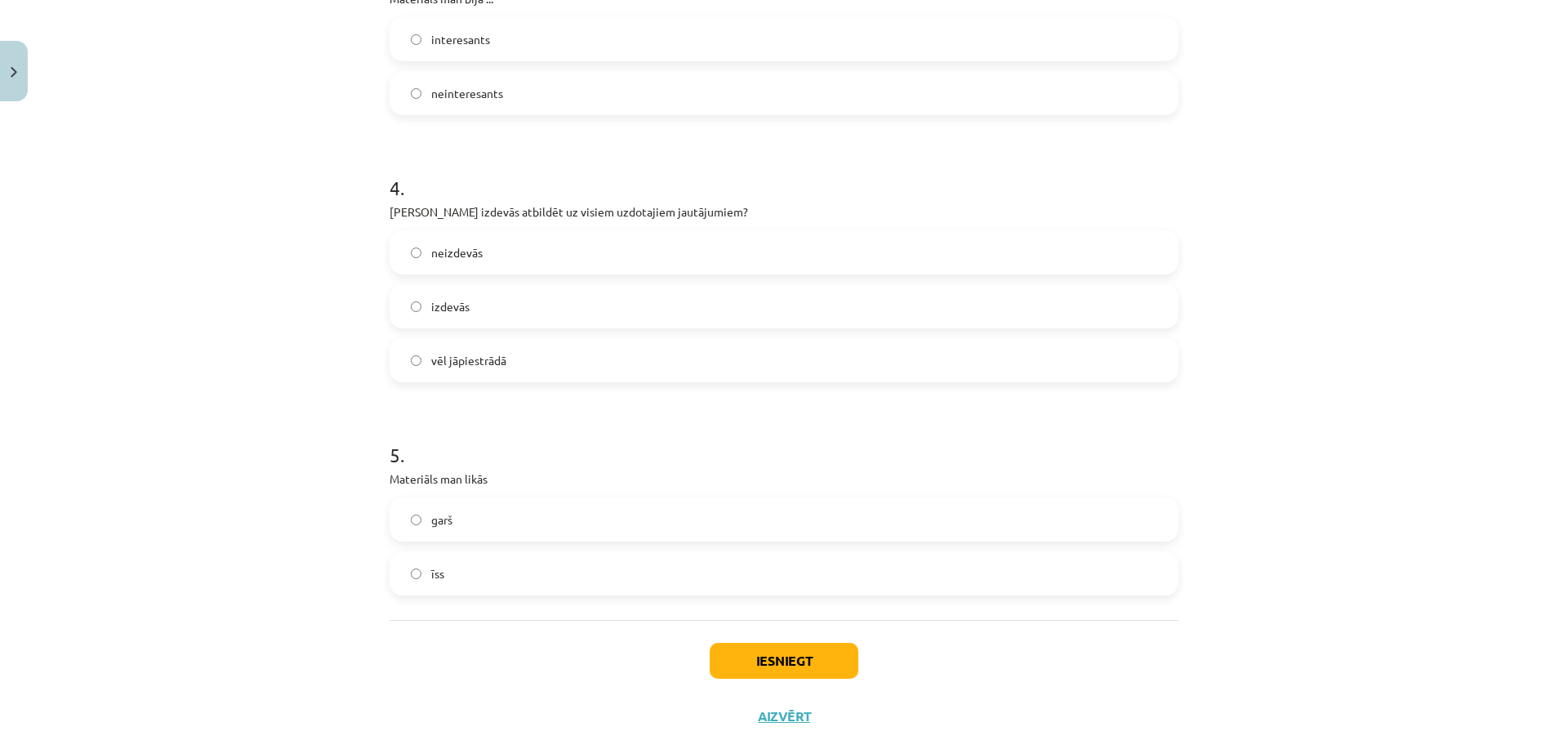
click at [463, 526] on label "garš" at bounding box center [784, 519] width 786 height 41
click at [784, 657] on button "Iesniegt" at bounding box center [784, 661] width 149 height 36
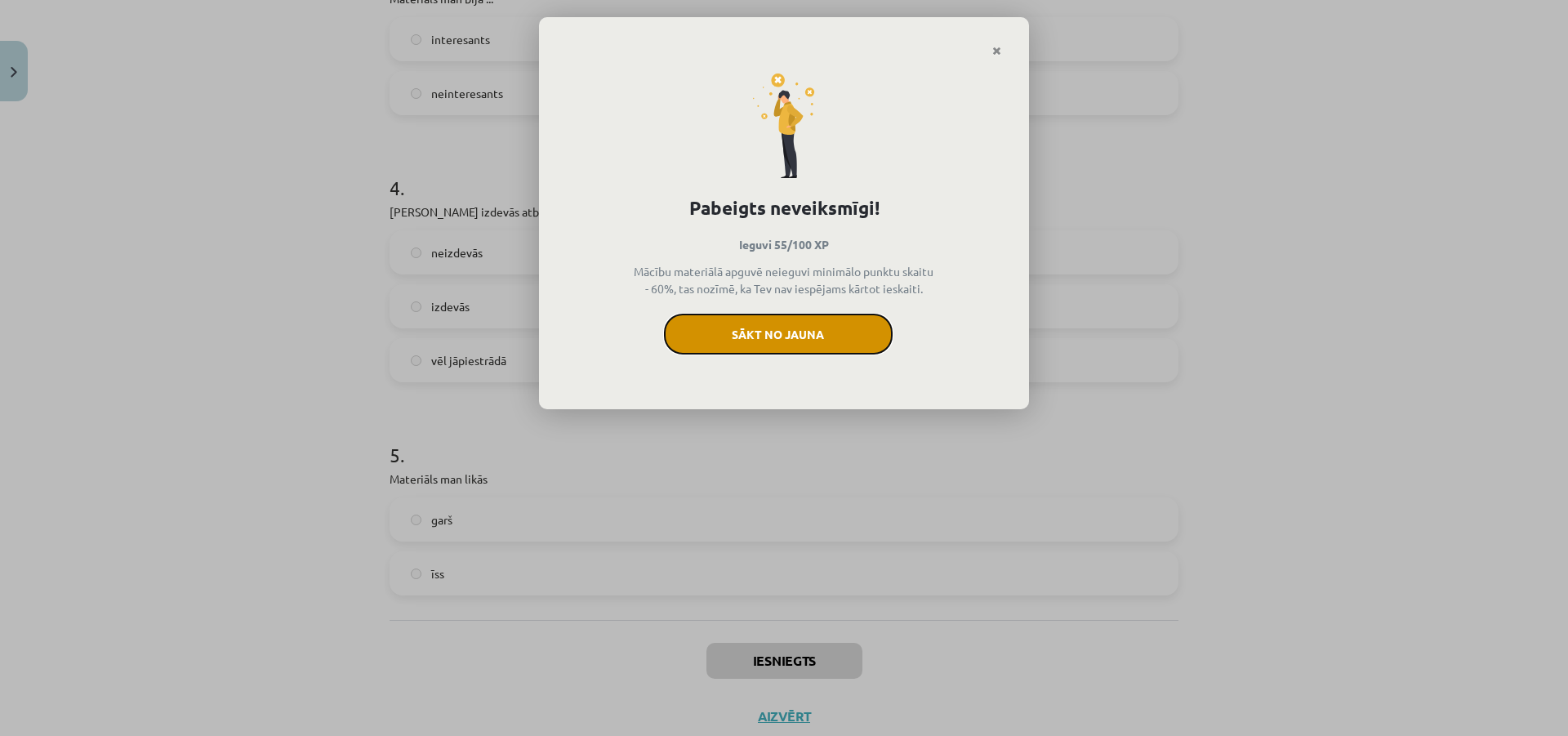
click at [831, 343] on button "Sākt no jauna" at bounding box center [779, 334] width 229 height 41
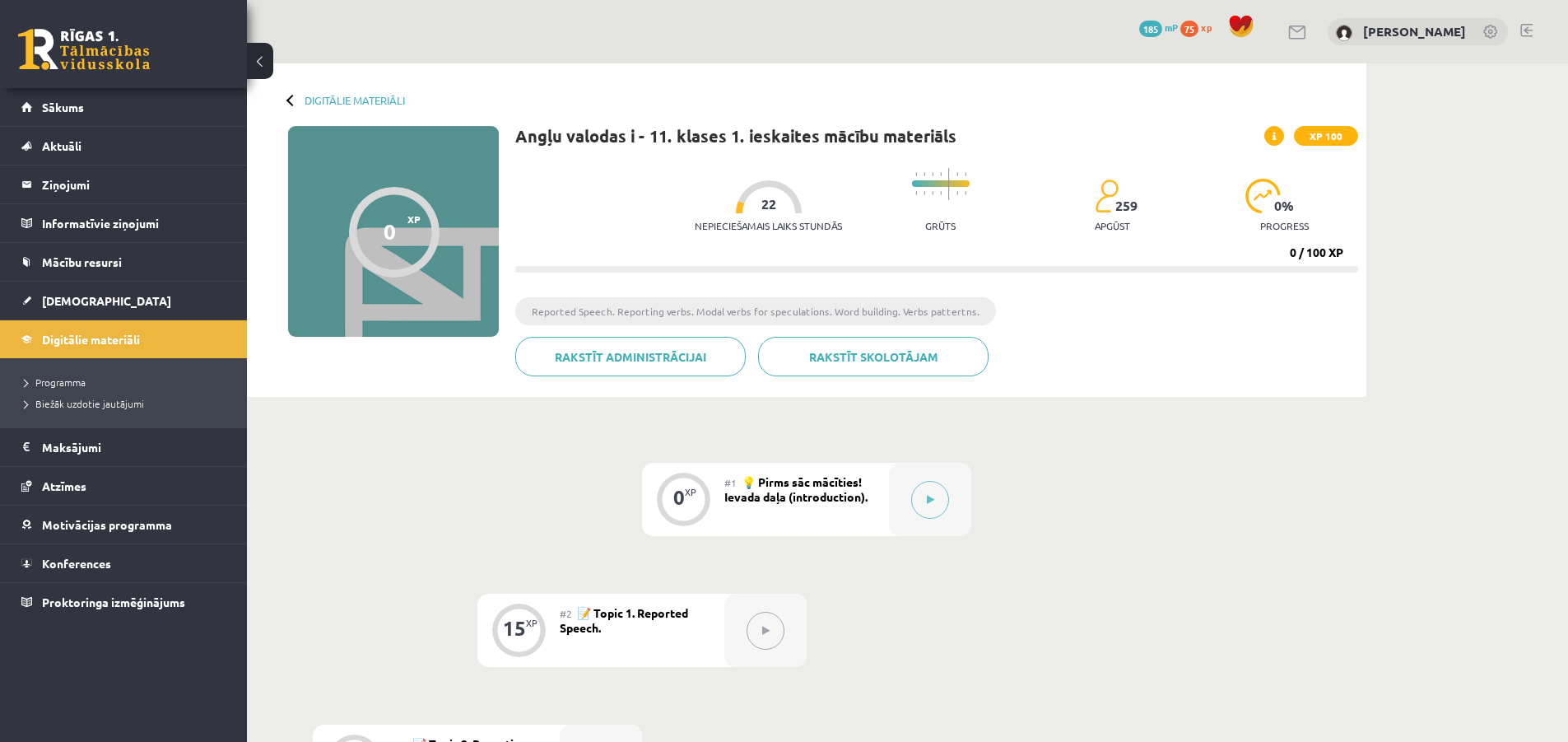
scroll to position [82, 0]
